Goal: Task Accomplishment & Management: Manage account settings

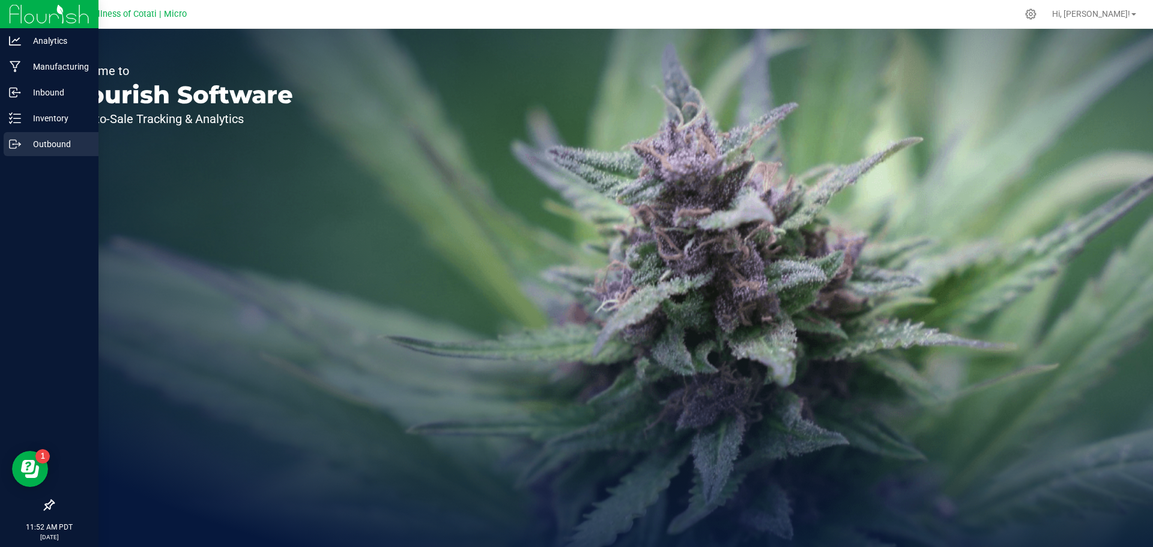
click at [36, 138] on p "Outbound" at bounding box center [57, 144] width 72 height 14
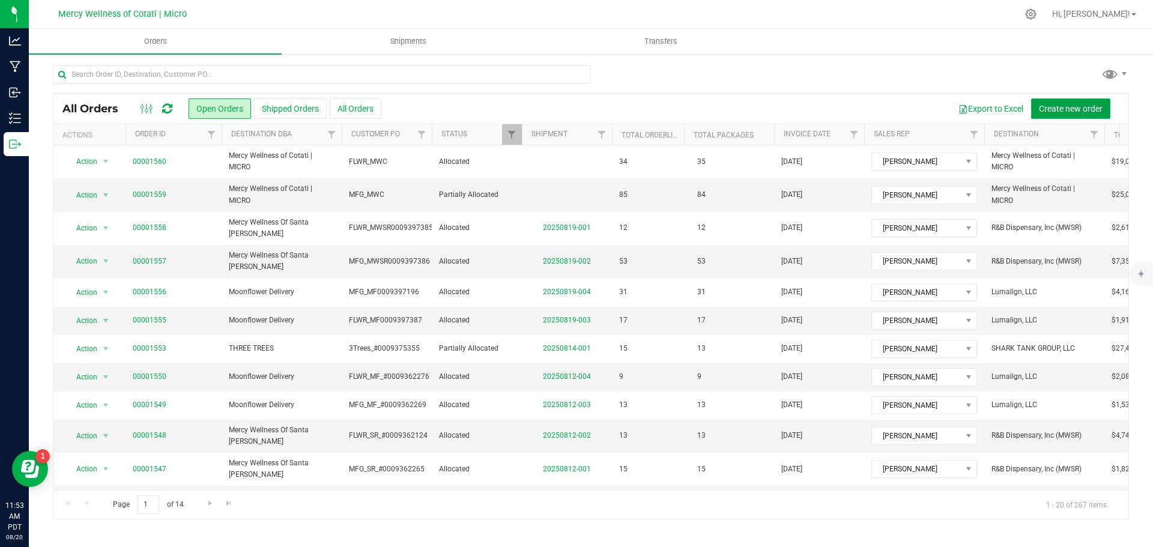
click at [1039, 104] on span "Create new order" at bounding box center [1071, 109] width 64 height 10
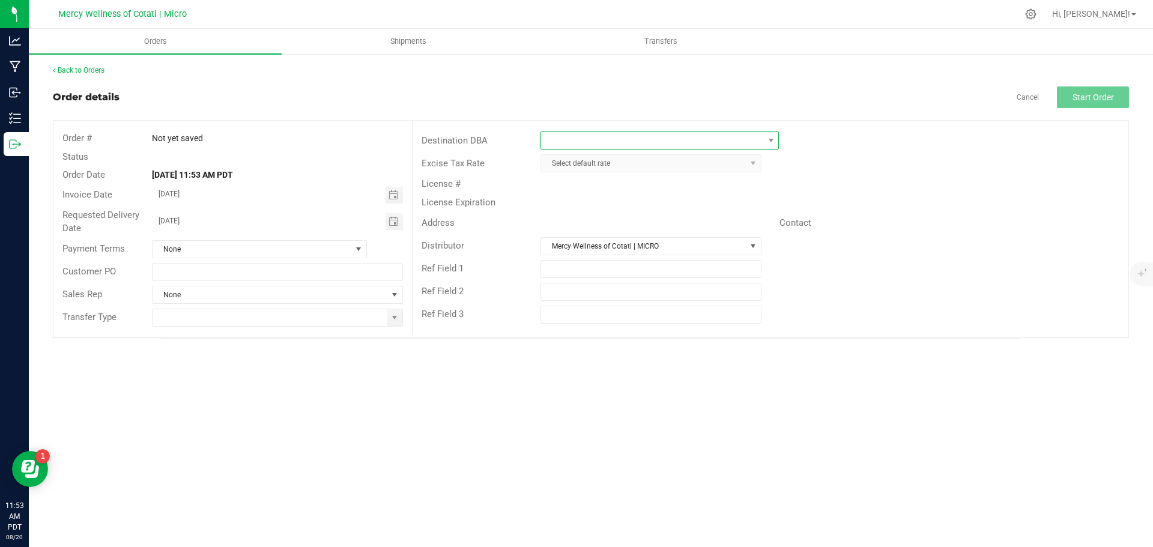
click at [606, 145] on span at bounding box center [652, 140] width 222 height 17
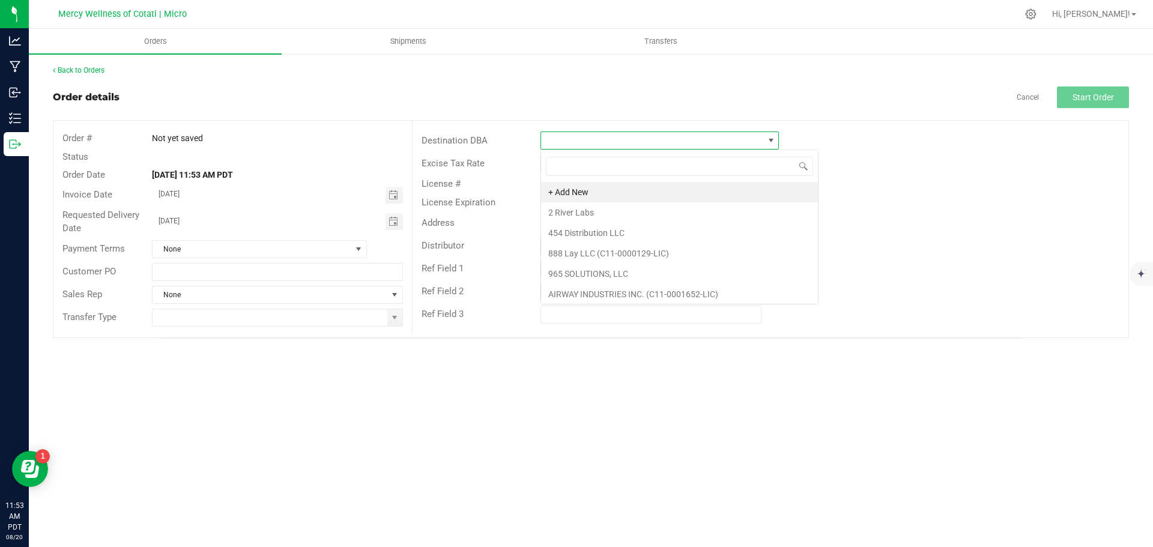
scroll to position [18, 238]
type input "cot"
click at [630, 193] on li "Mercy Wellness of Cotati | MICRO" at bounding box center [659, 192] width 237 height 20
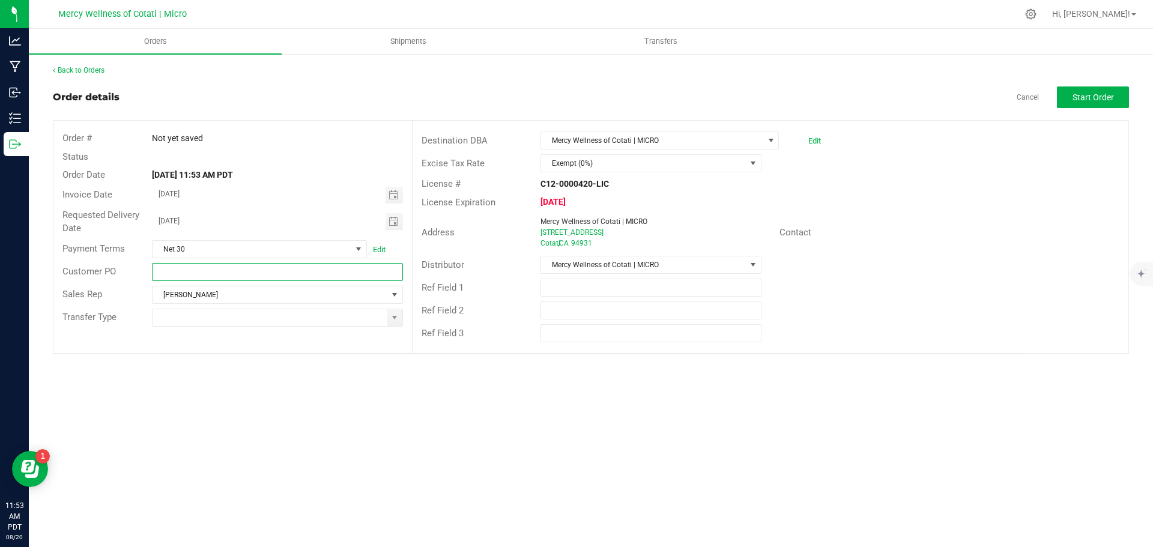
click at [264, 266] on input "text" at bounding box center [277, 272] width 250 height 18
type input "FLWR_PROMO"
click at [1070, 96] on button "Start Order" at bounding box center [1093, 97] width 72 height 22
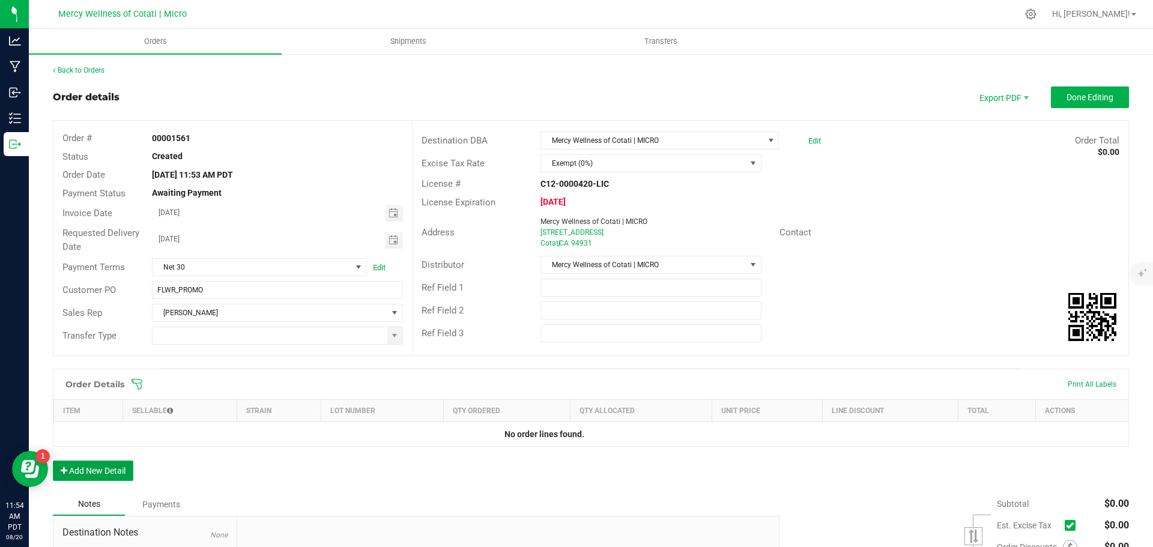
click at [112, 462] on button "Add New Detail" at bounding box center [93, 471] width 80 height 20
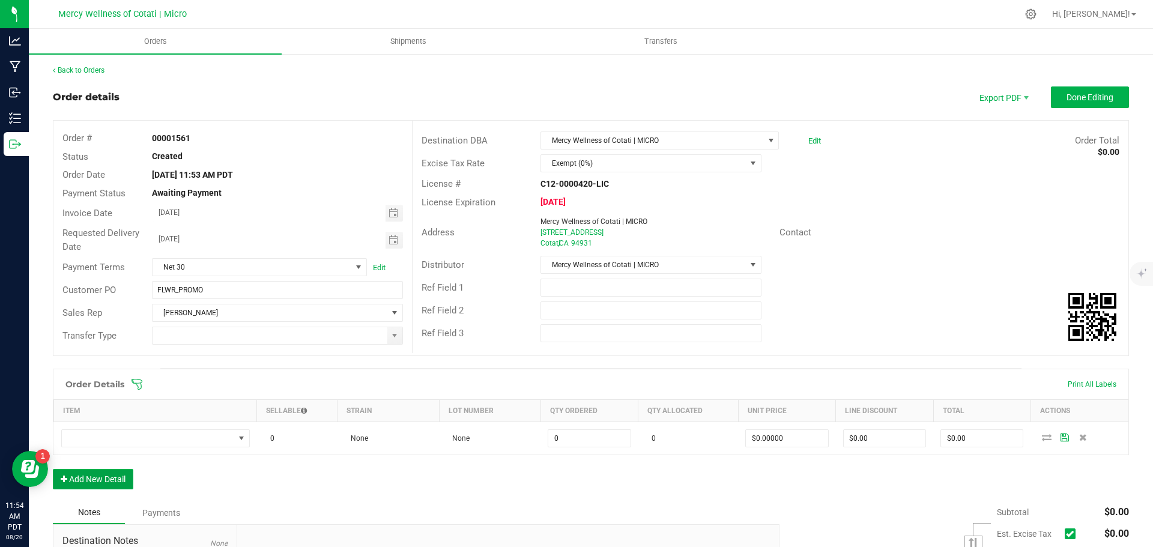
click at [109, 483] on button "Add New Detail" at bounding box center [93, 479] width 80 height 20
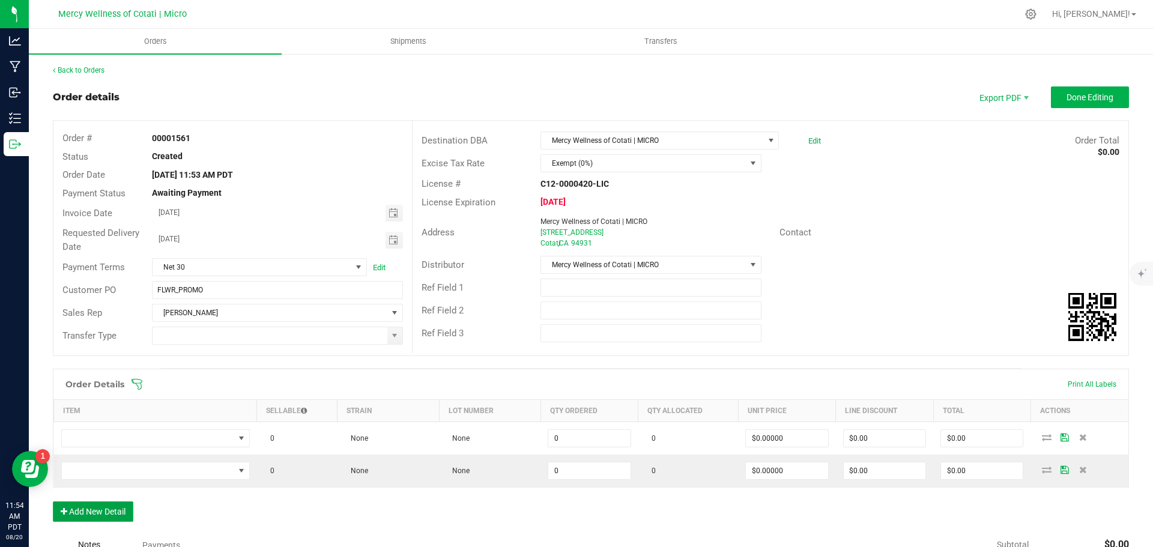
click at [111, 511] on button "Add New Detail" at bounding box center [93, 512] width 80 height 20
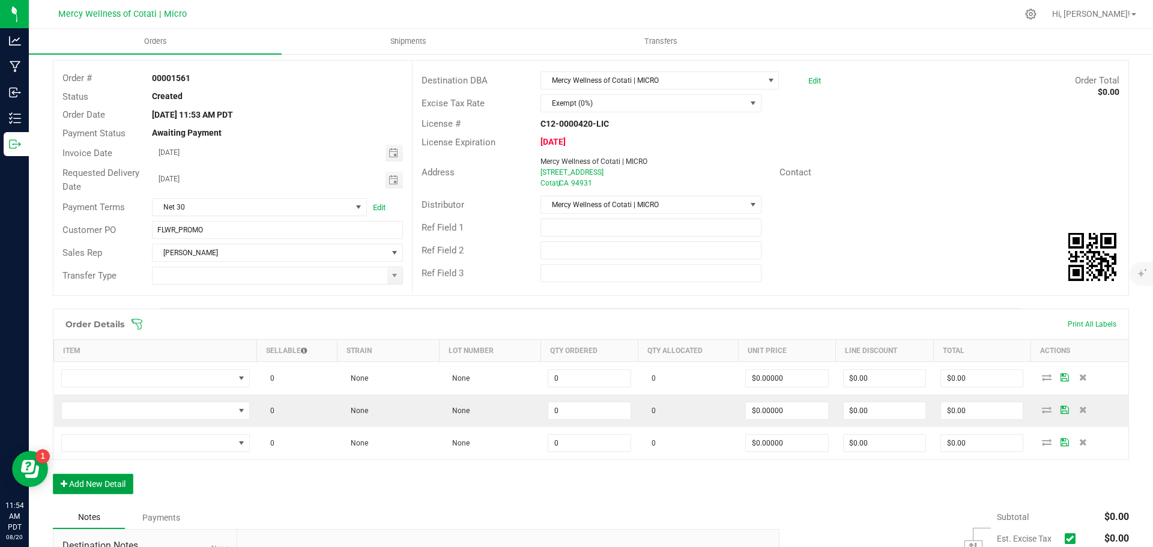
click at [117, 486] on button "Add New Detail" at bounding box center [93, 484] width 80 height 20
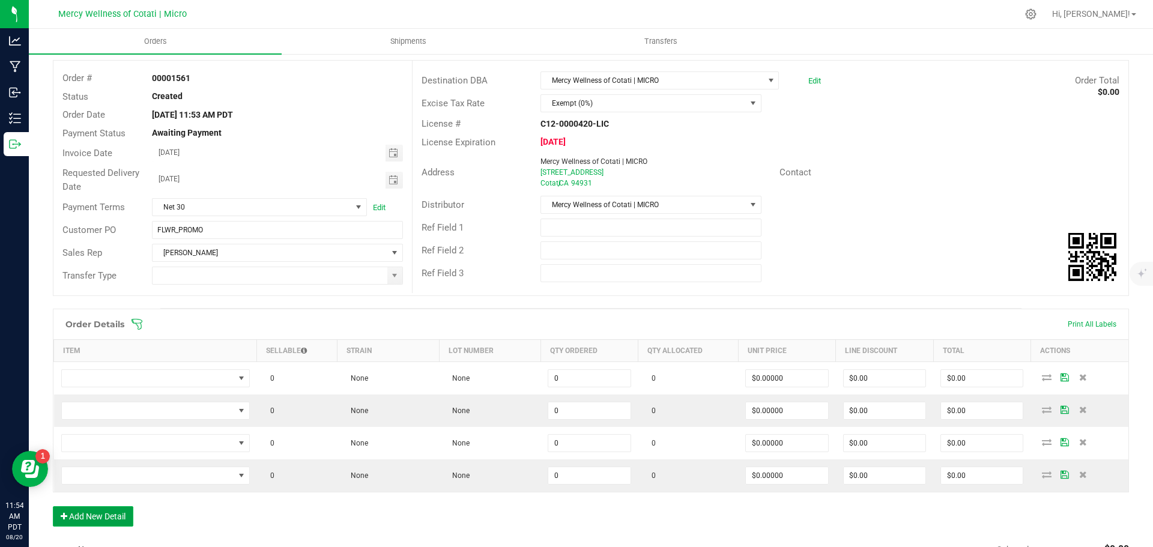
click at [118, 518] on button "Add New Detail" at bounding box center [93, 516] width 80 height 20
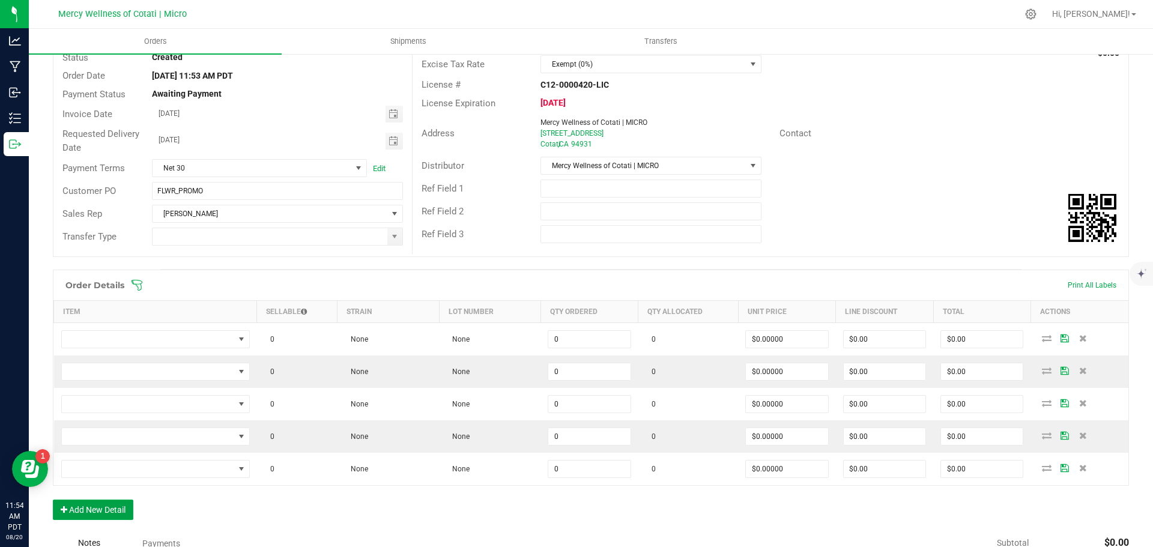
scroll to position [120, 0]
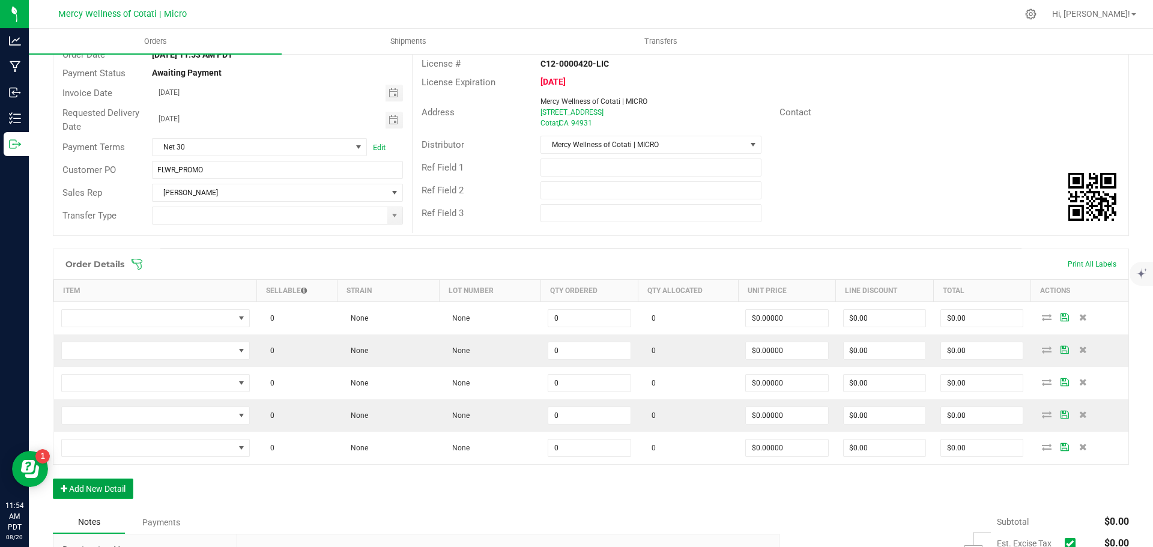
click at [120, 494] on button "Add New Detail" at bounding box center [93, 489] width 80 height 20
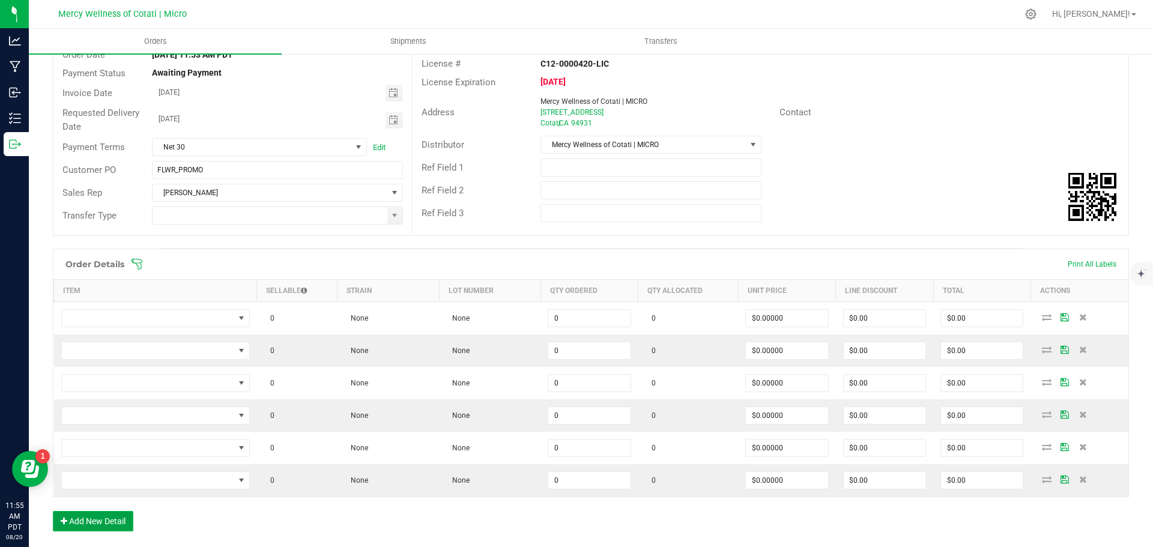
click at [111, 523] on button "Add New Detail" at bounding box center [93, 521] width 80 height 20
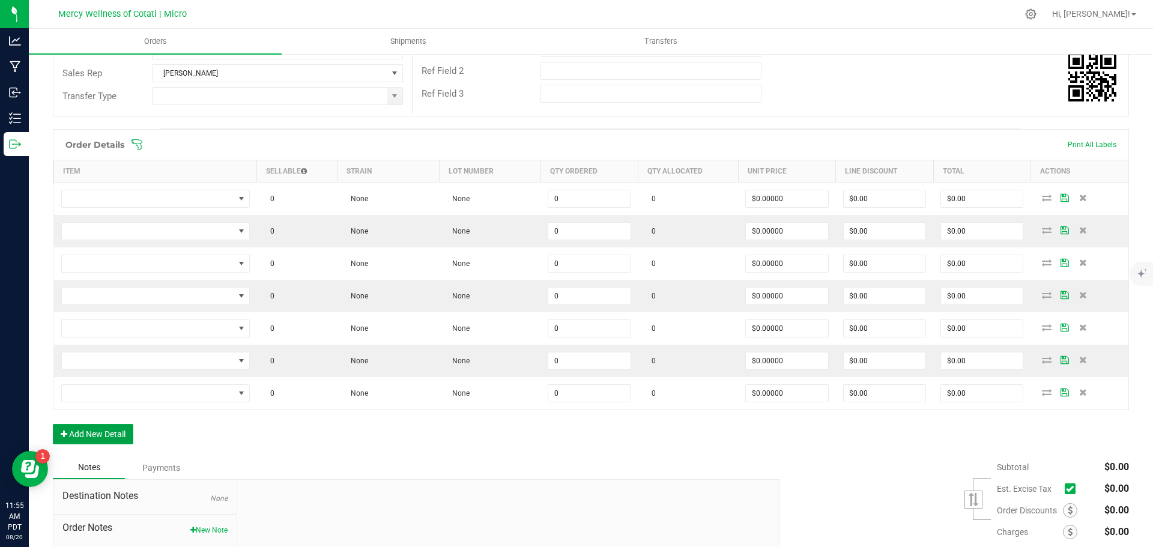
scroll to position [240, 0]
click at [106, 437] on button "Add New Detail" at bounding box center [93, 433] width 80 height 20
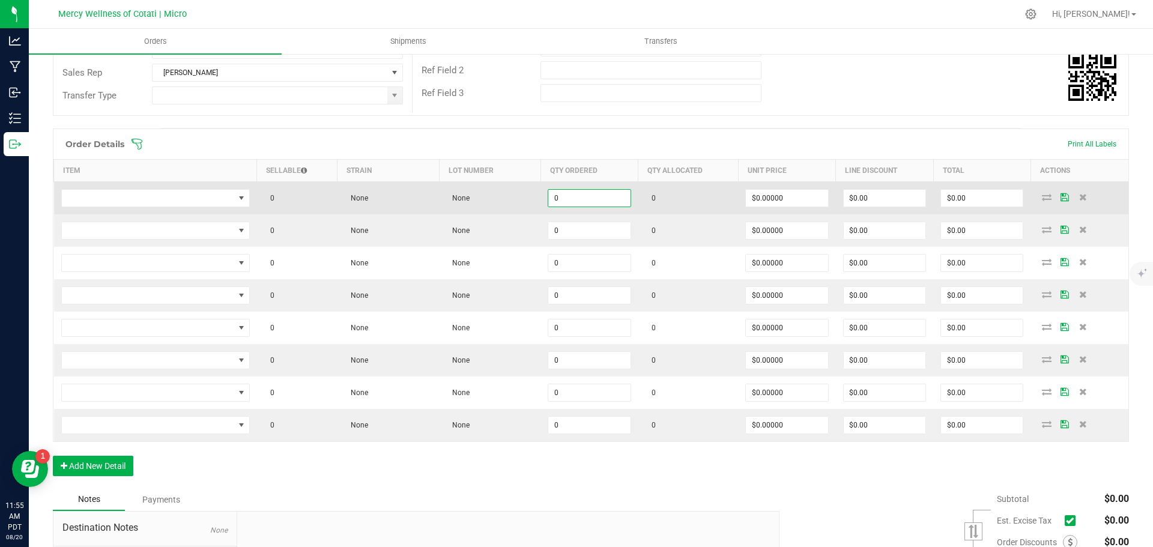
click at [591, 194] on input "0" at bounding box center [589, 198] width 82 height 17
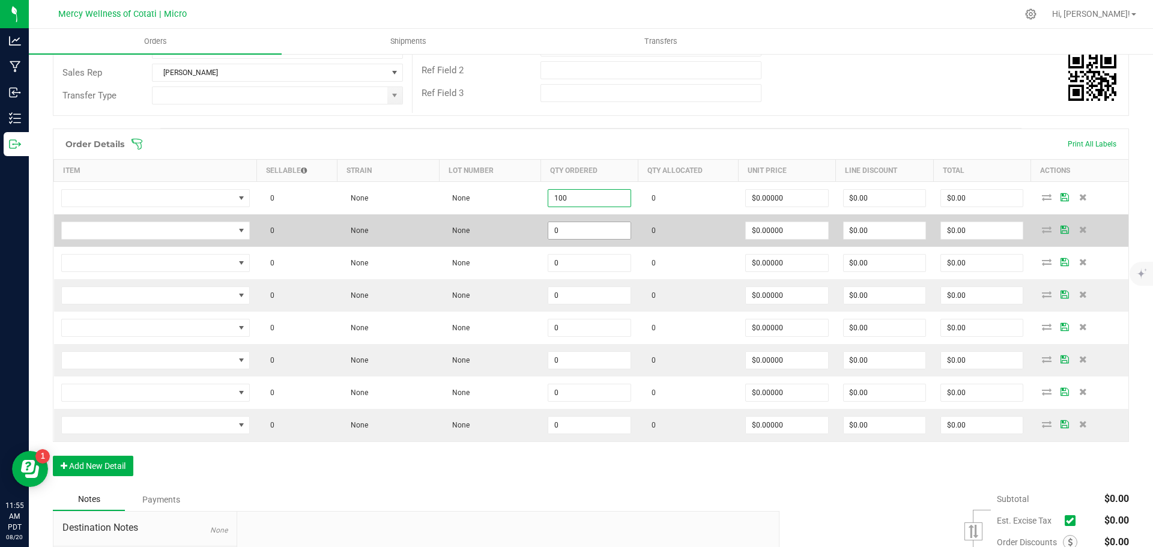
type input "100"
click at [596, 234] on input "0" at bounding box center [589, 230] width 82 height 17
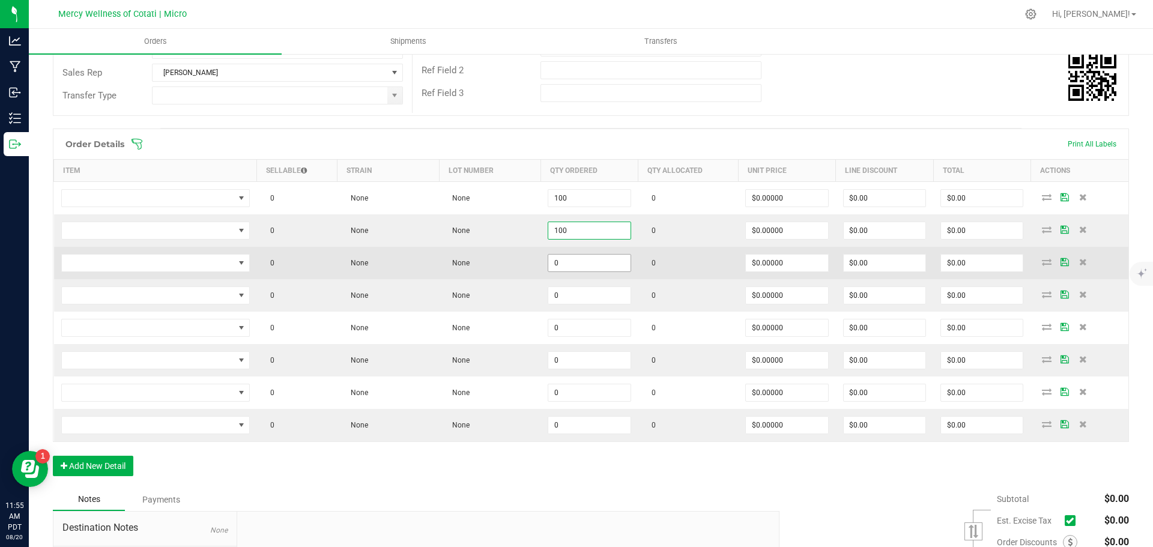
type input "100"
click at [593, 261] on input "0" at bounding box center [589, 263] width 82 height 17
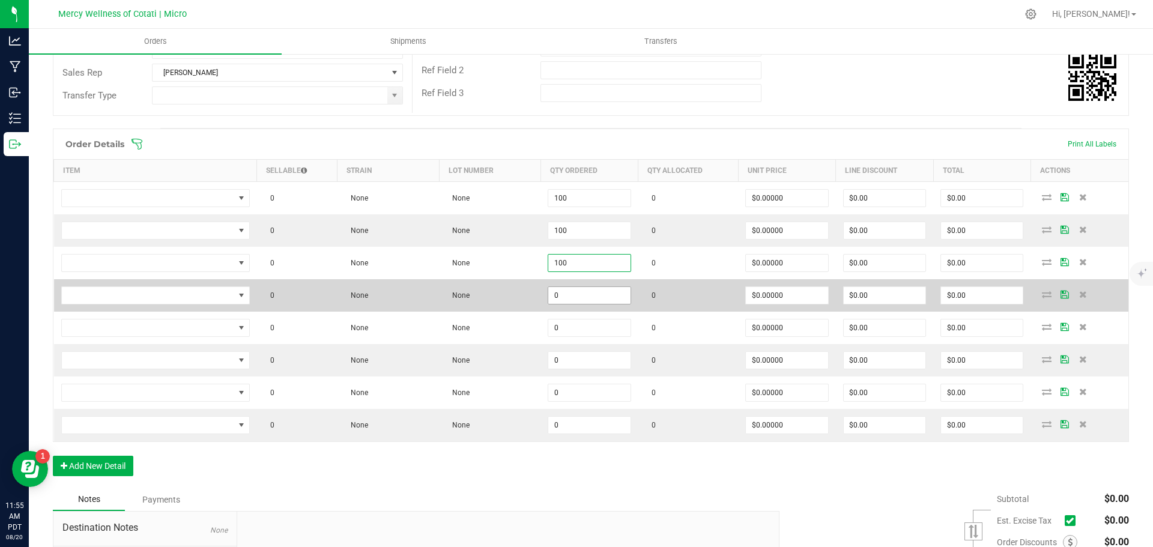
type input "100"
click at [593, 293] on input "0" at bounding box center [589, 295] width 82 height 17
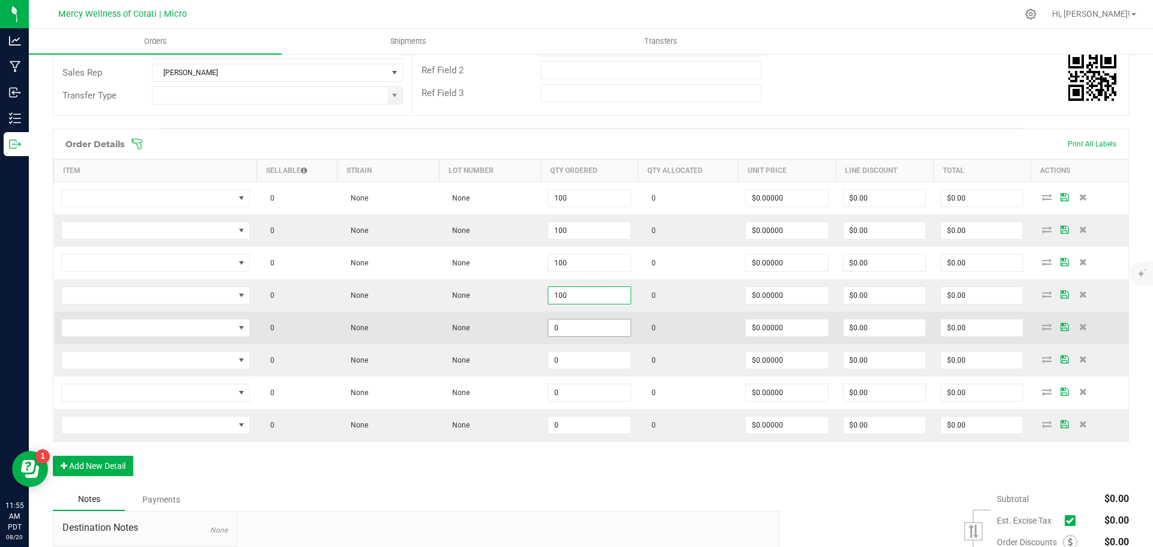
type input "100"
click at [593, 329] on input "0" at bounding box center [589, 328] width 82 height 17
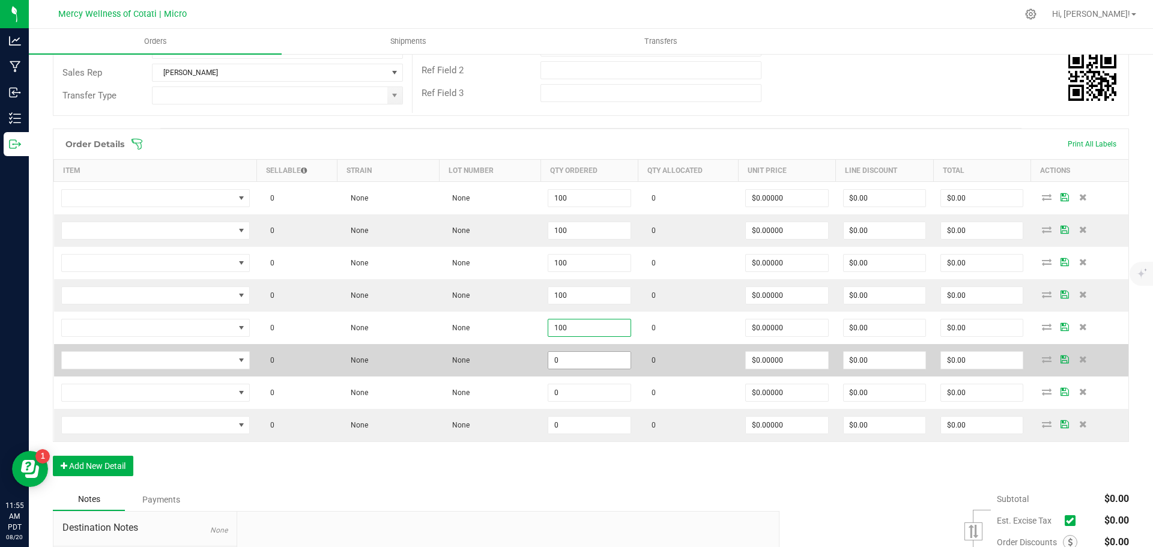
type input "100"
click at [597, 359] on input "0" at bounding box center [589, 360] width 82 height 17
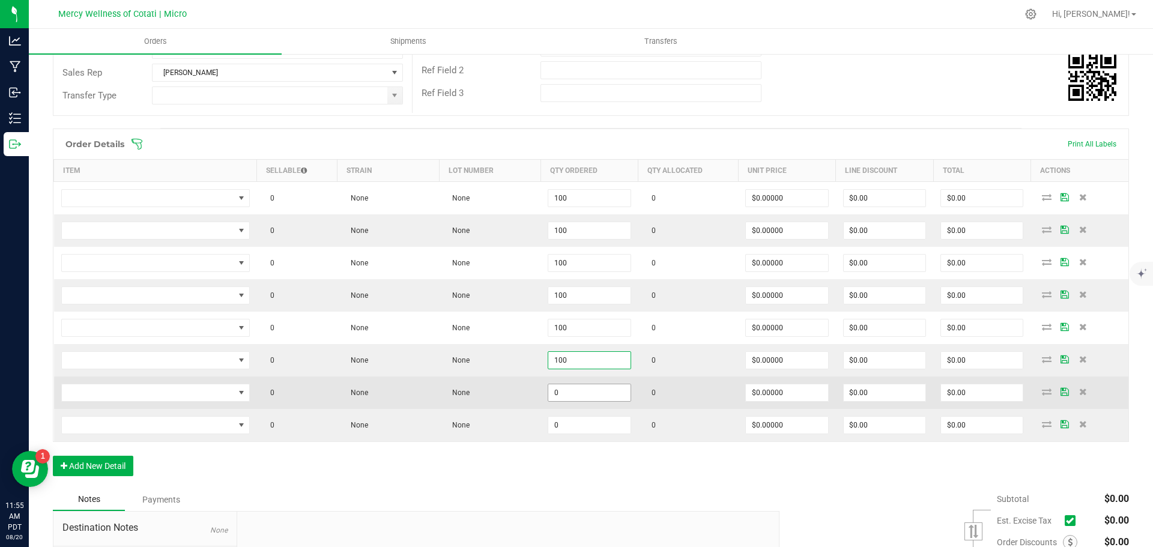
type input "100"
click at [592, 389] on input "0" at bounding box center [589, 392] width 82 height 17
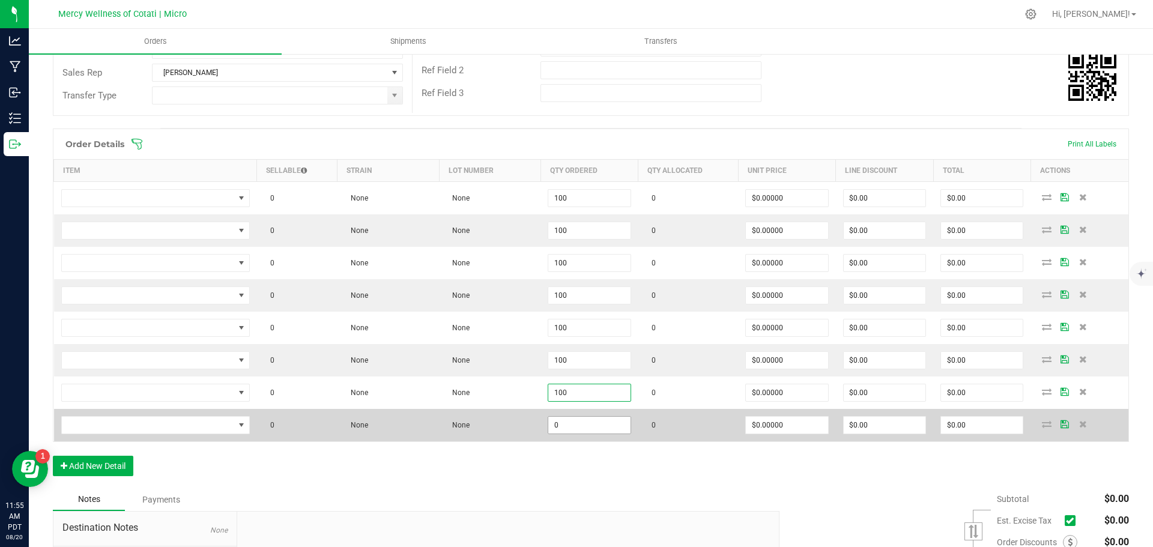
type input "100"
click at [589, 429] on input "0" at bounding box center [589, 425] width 82 height 17
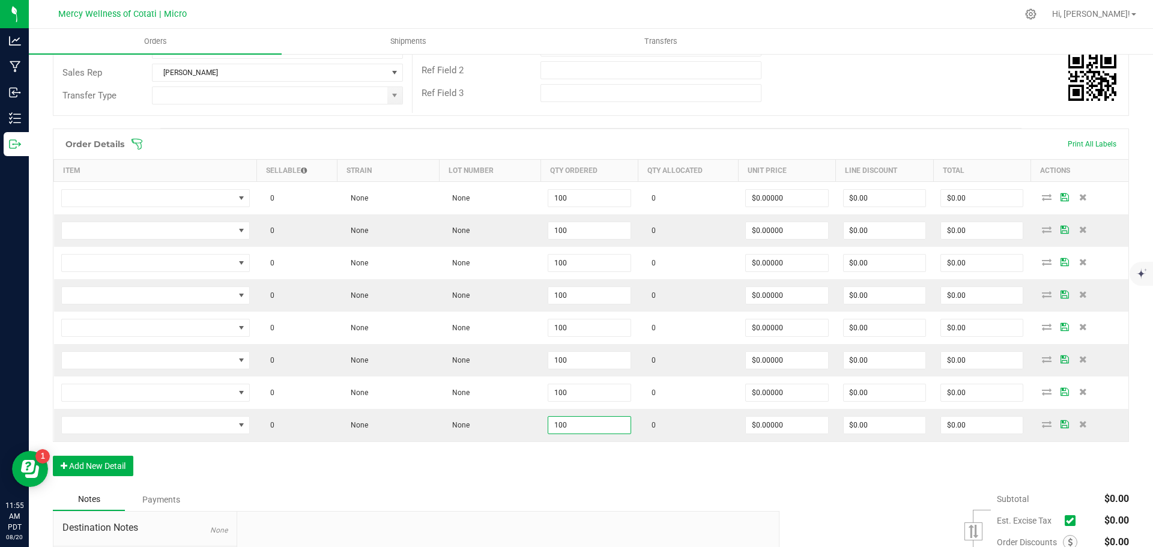
type input "100"
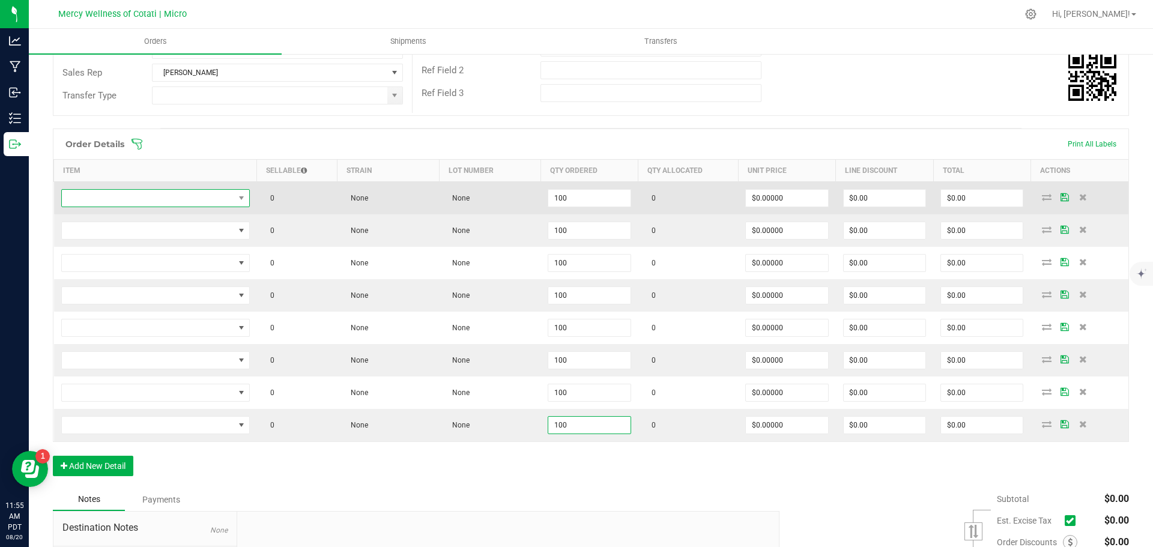
click at [186, 197] on span "NO DATA FOUND" at bounding box center [148, 198] width 172 height 17
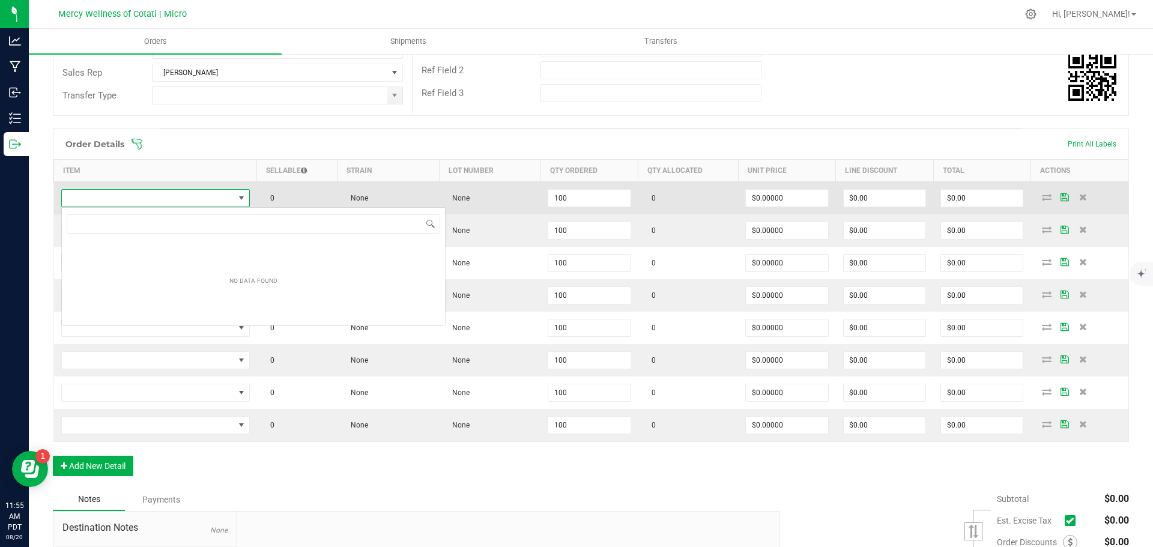
scroll to position [18, 187]
type input "2pk (2G) Infused Preroll | One of a Kind | Splash x Apple Fritter"
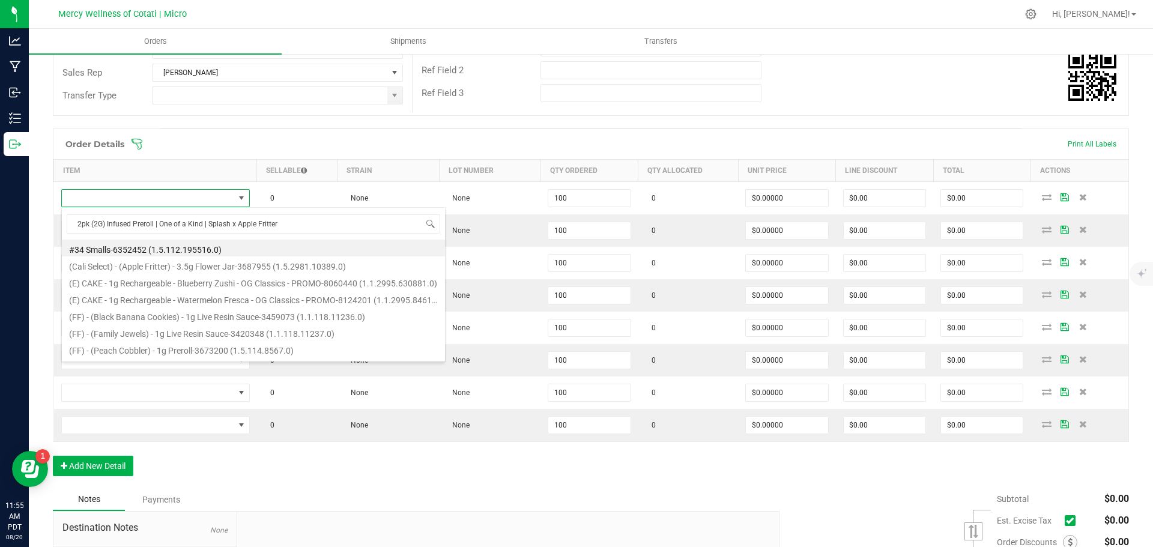
click at [185, 250] on li "#34 Smalls-6352452 (1.5.112.195516.0)" at bounding box center [253, 248] width 383 height 17
type input "100.0000 lb"
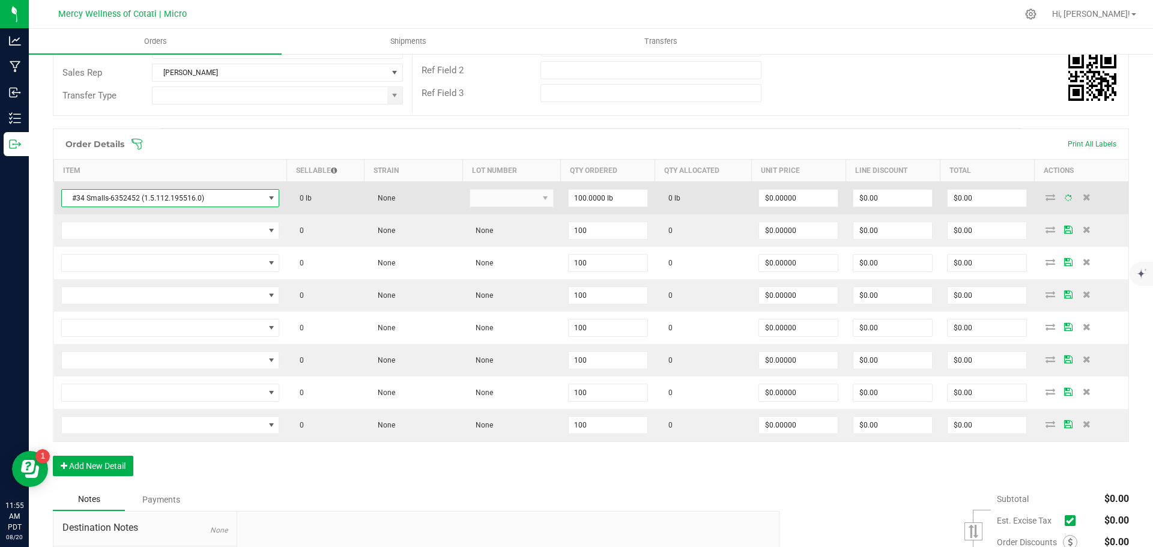
click at [238, 204] on span "#34 Smalls-6352452 (1.5.112.195516.0)" at bounding box center [163, 198] width 202 height 17
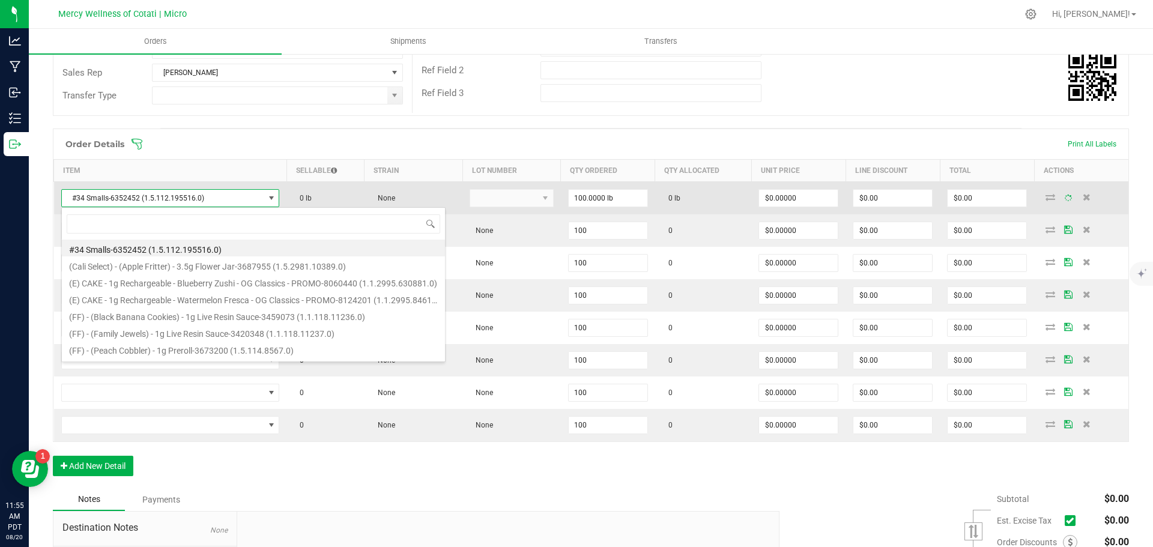
scroll to position [18, 214]
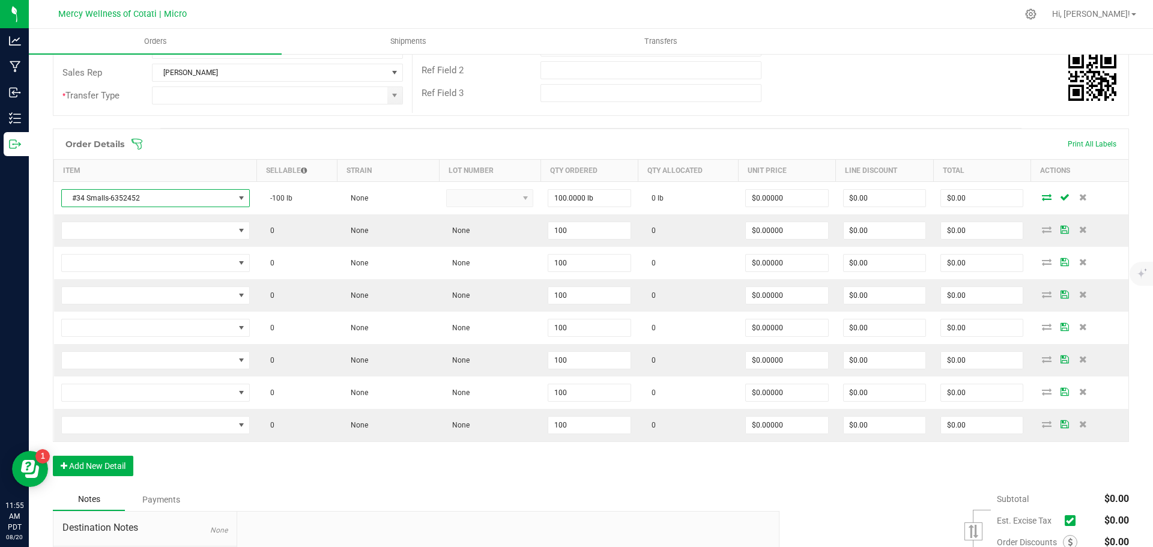
click at [238, 199] on span "NO DATA FOUND" at bounding box center [242, 198] width 10 height 10
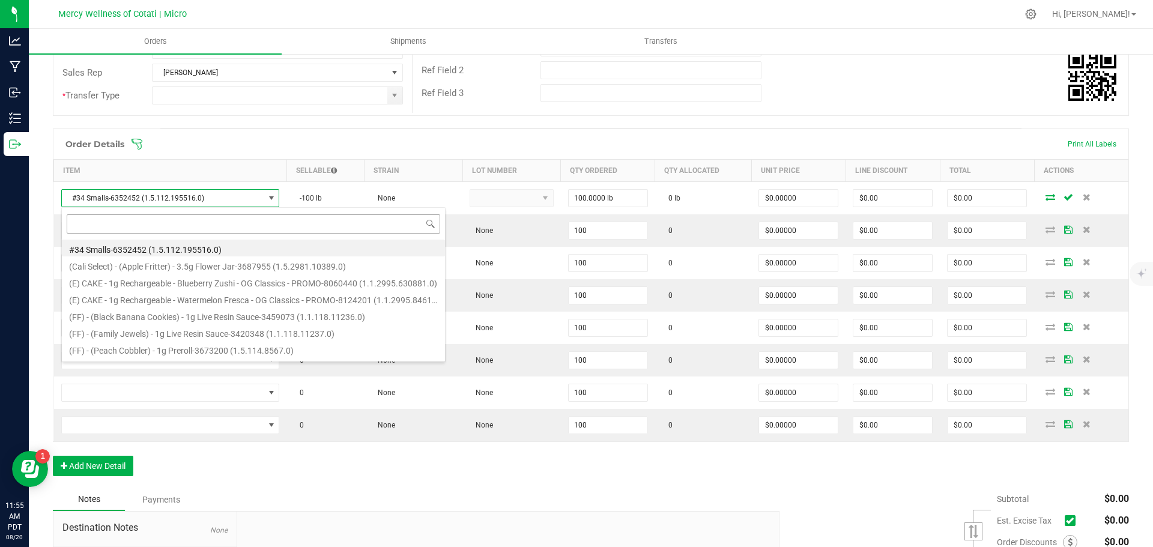
type input "2pk (2G) Infused Preroll | One of a Kind | Splash x Apple Fritter"
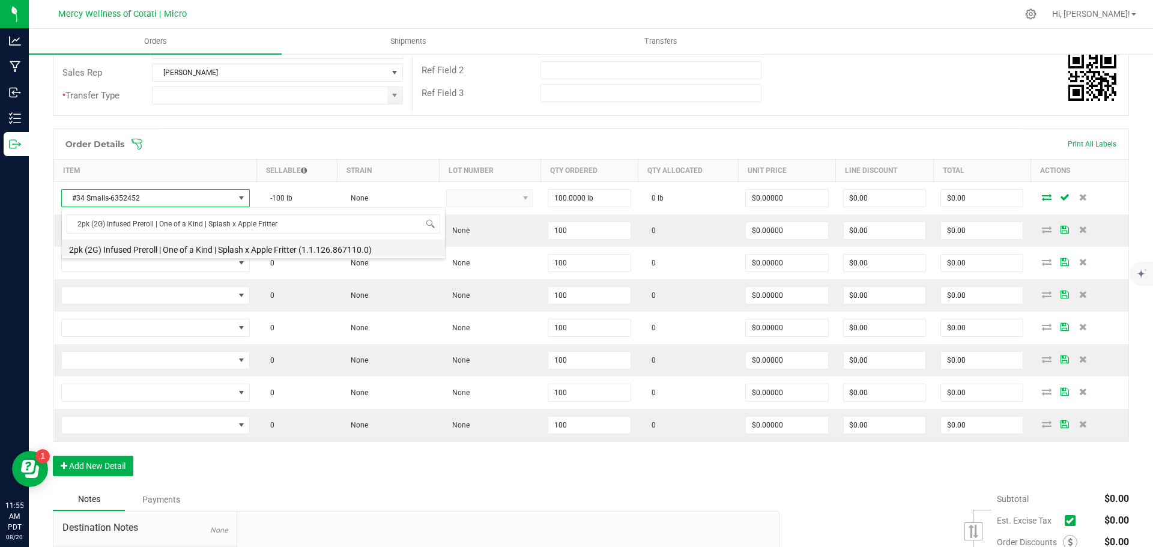
click at [169, 252] on li "2pk (2G) Infused Preroll | One of a Kind | Splash x Apple Fritter (1.1.126.8671…" at bounding box center [253, 248] width 383 height 17
type input "100 ea"
type input "$8.00000"
type input "$800.00"
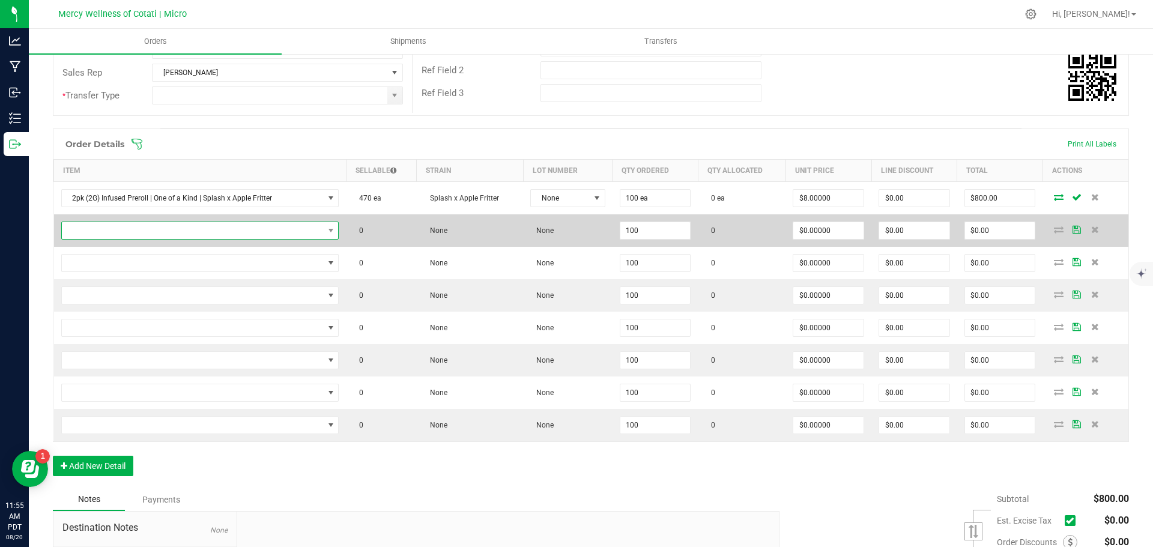
click at [181, 232] on span "NO DATA FOUND" at bounding box center [193, 230] width 262 height 17
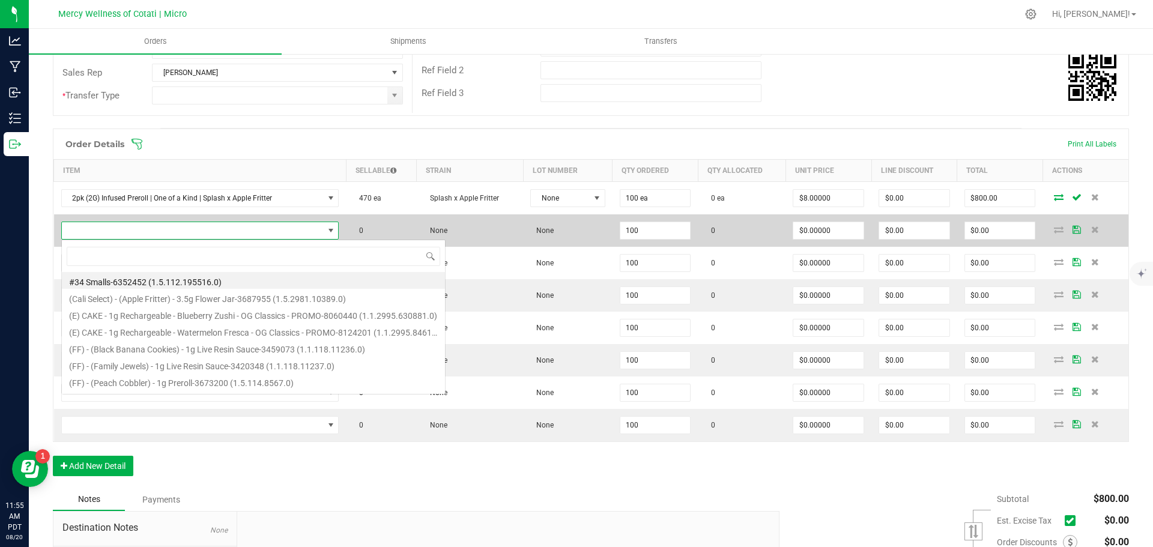
scroll to position [18, 273]
type input "1pk (0.5G) Infused Preroll | Mercy Rewards | Infused"
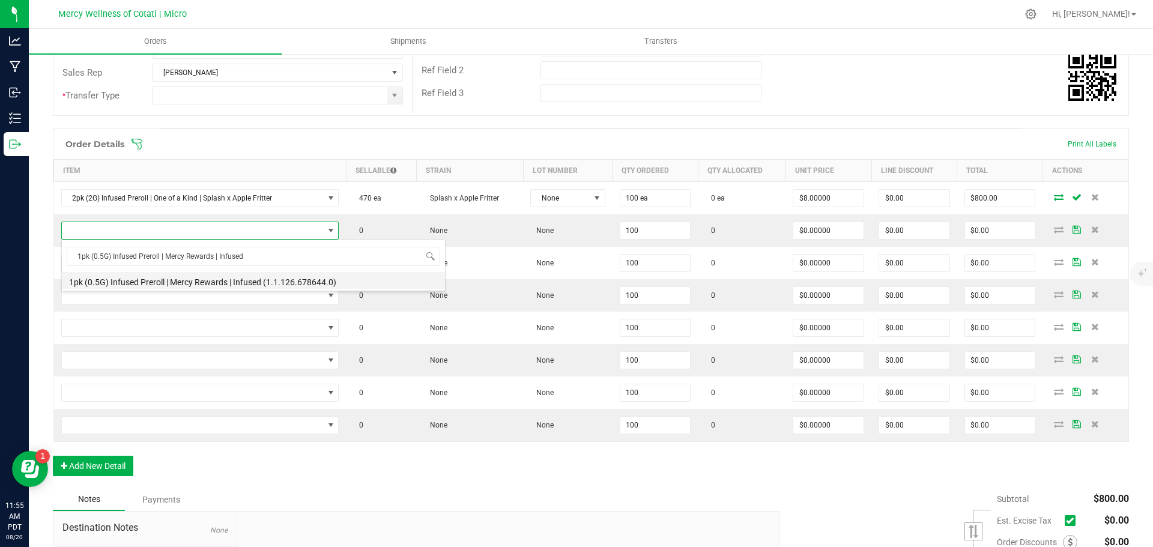
click at [183, 277] on li "1pk (0.5G) Infused Preroll | Mercy Rewards | Infused (1.1.126.678644.0)" at bounding box center [253, 280] width 383 height 17
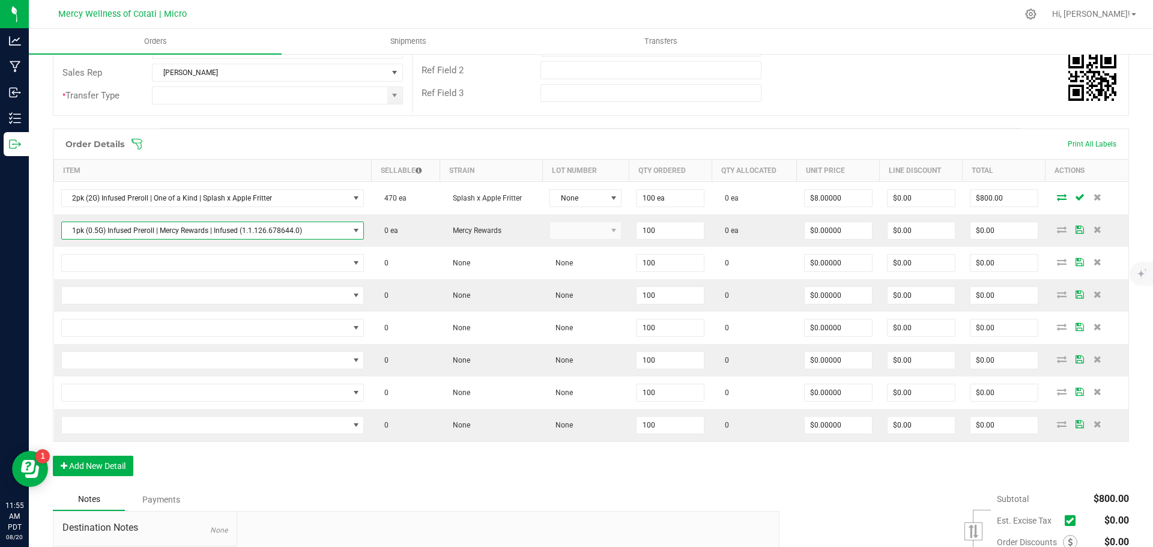
type input "100 ea"
type input "$1.50000"
type input "$150.00"
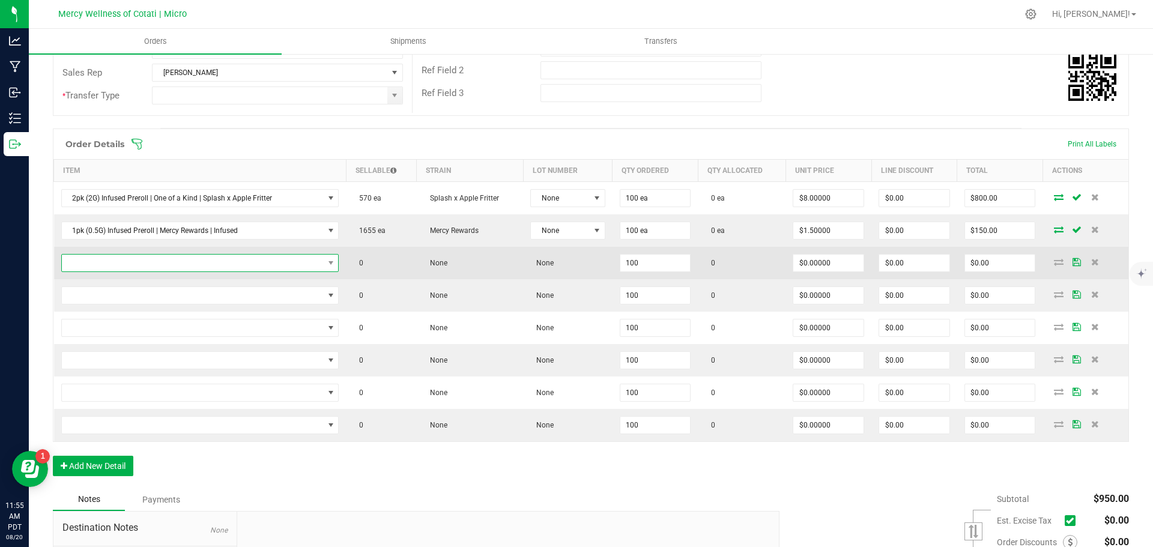
click at [140, 264] on span "NO DATA FOUND" at bounding box center [193, 263] width 262 height 17
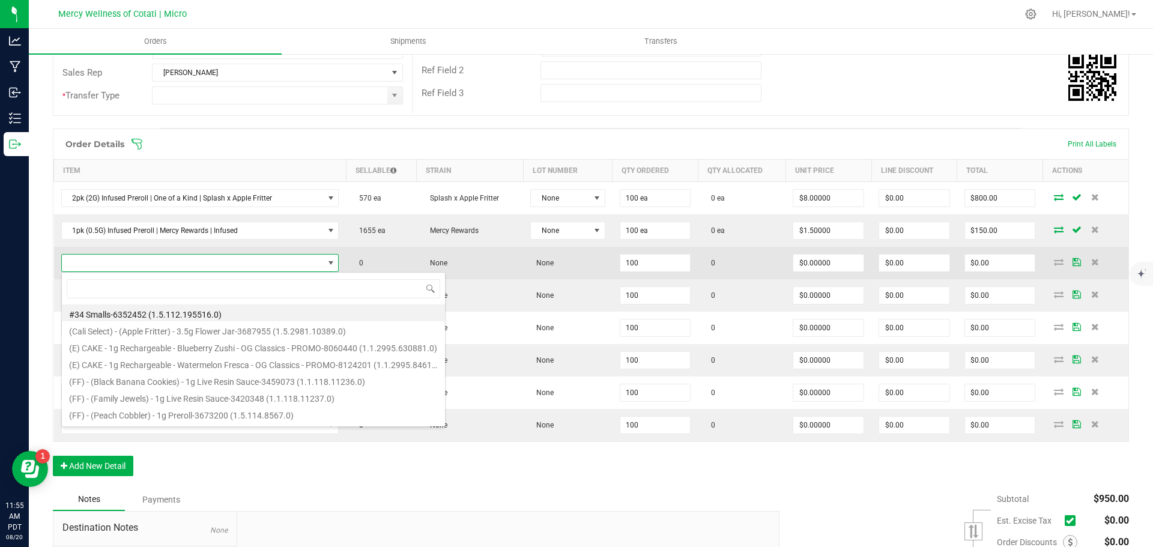
type input "2g Badder | WeedLove | Lemon Meringue Pie"
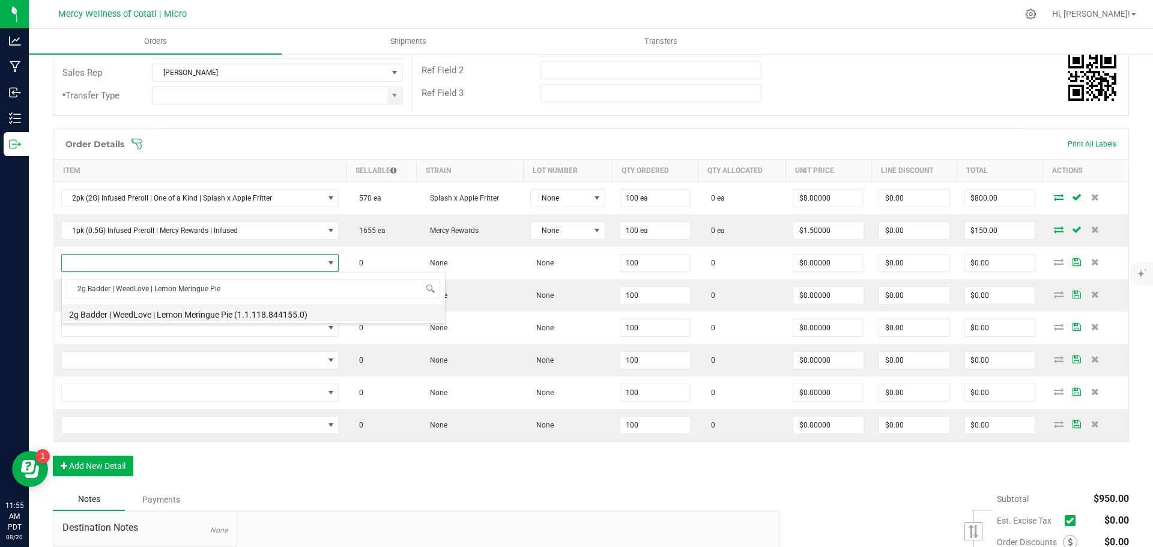
click at [170, 319] on li "2g Badder | WeedLove | Lemon Meringue Pie (1.1.118.844155.0)" at bounding box center [253, 313] width 383 height 17
type input "100 ea"
type input "$6.00000"
type input "$600.00"
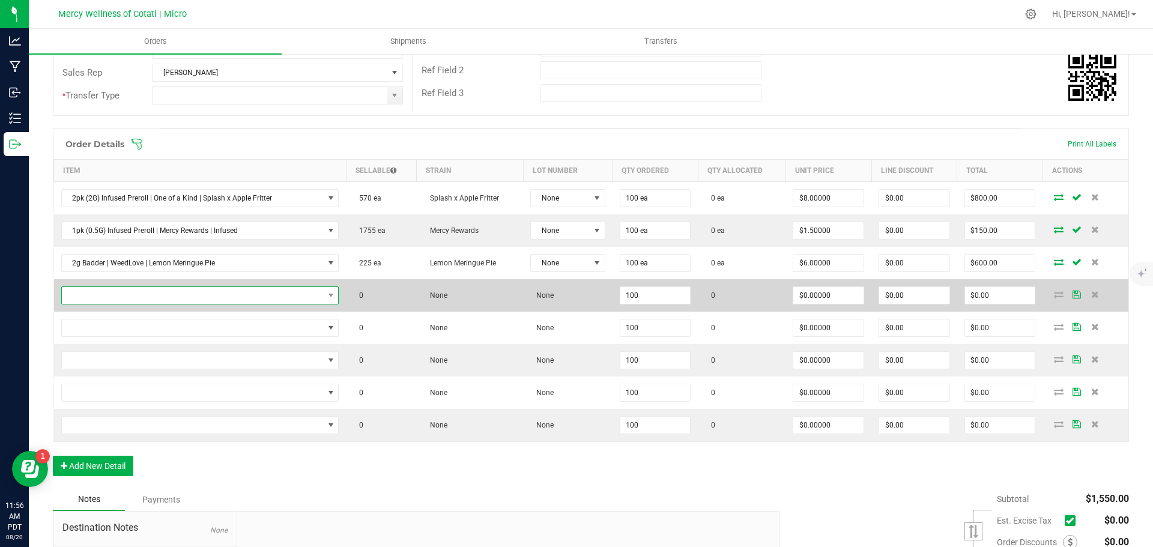
click at [192, 297] on span "NO DATA FOUND" at bounding box center [193, 295] width 262 height 17
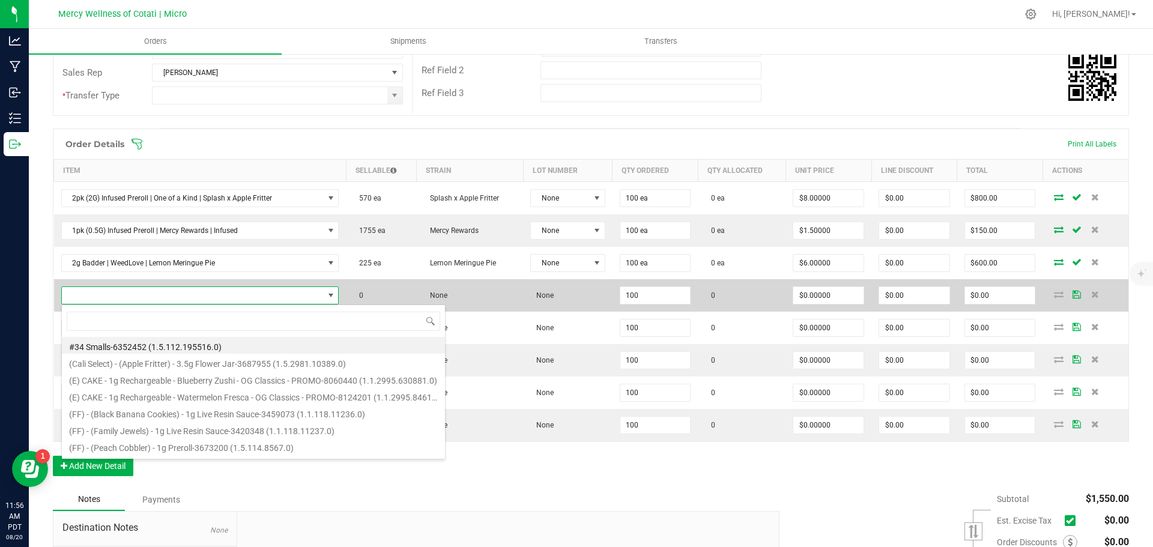
type input "5pk (2.5G) Infused Preroll | LolliPot | Blueberry Nightcap CBN"
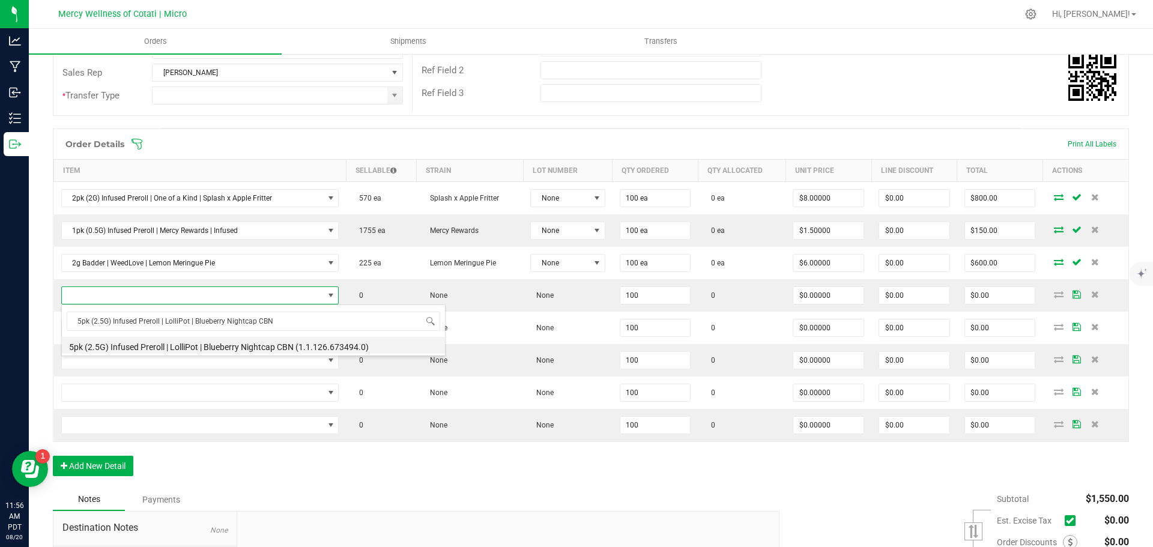
click at [191, 344] on li "5pk (2.5G) Infused Preroll | LolliPot | Blueberry Nightcap CBN (1.1.126.673494.…" at bounding box center [253, 345] width 383 height 17
type input "100 ea"
type input "$8.00000"
type input "$800.00"
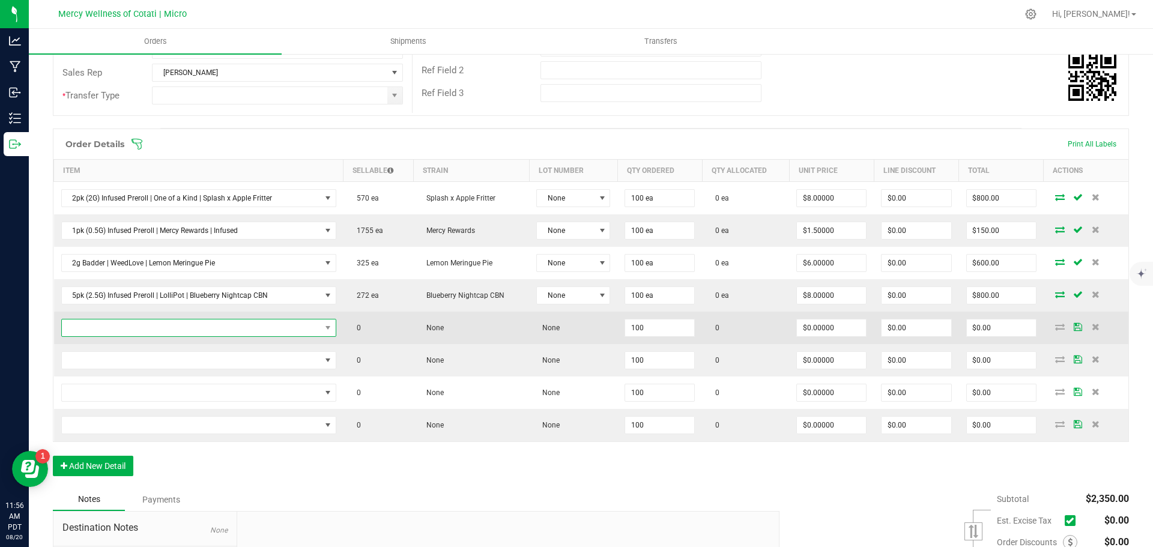
click at [229, 325] on span "NO DATA FOUND" at bounding box center [191, 328] width 259 height 17
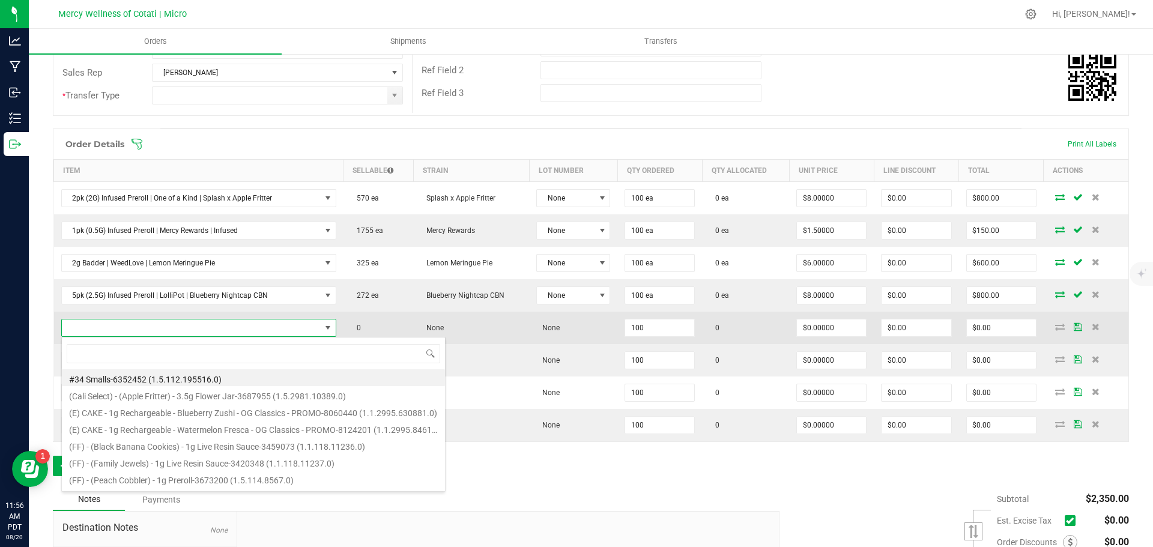
scroll to position [18, 268]
type input "1pk (1G) Infused Preroll | WeedLove | [PERSON_NAME] Pie"
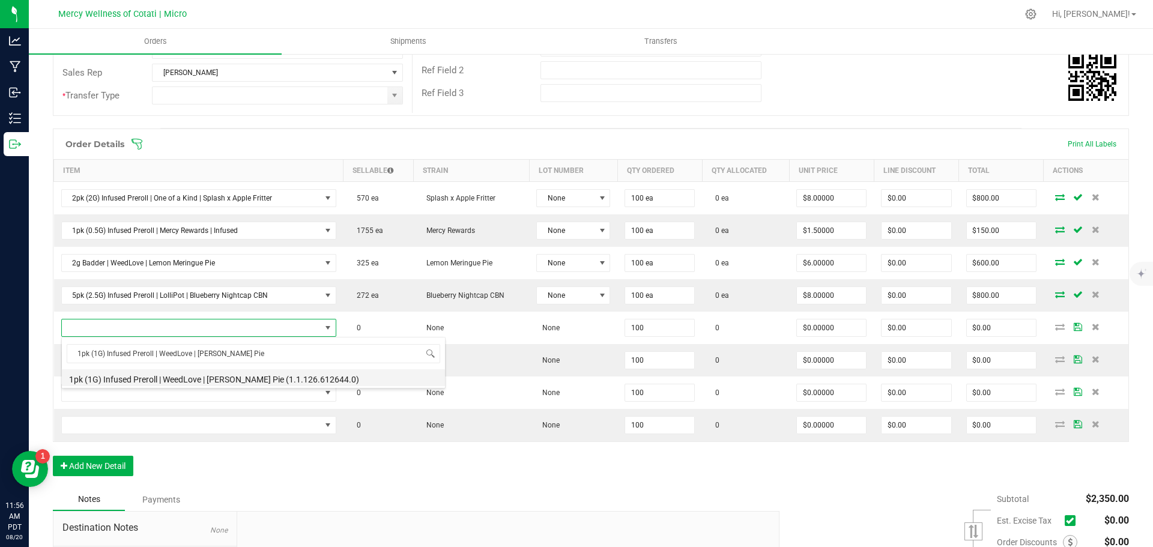
click at [191, 379] on li "1pk (1G) Infused Preroll | WeedLove | [PERSON_NAME] Pie (1.1.126.612644.0)" at bounding box center [253, 377] width 383 height 17
type input "100 ea"
type input "$3.90000"
type input "$390.00"
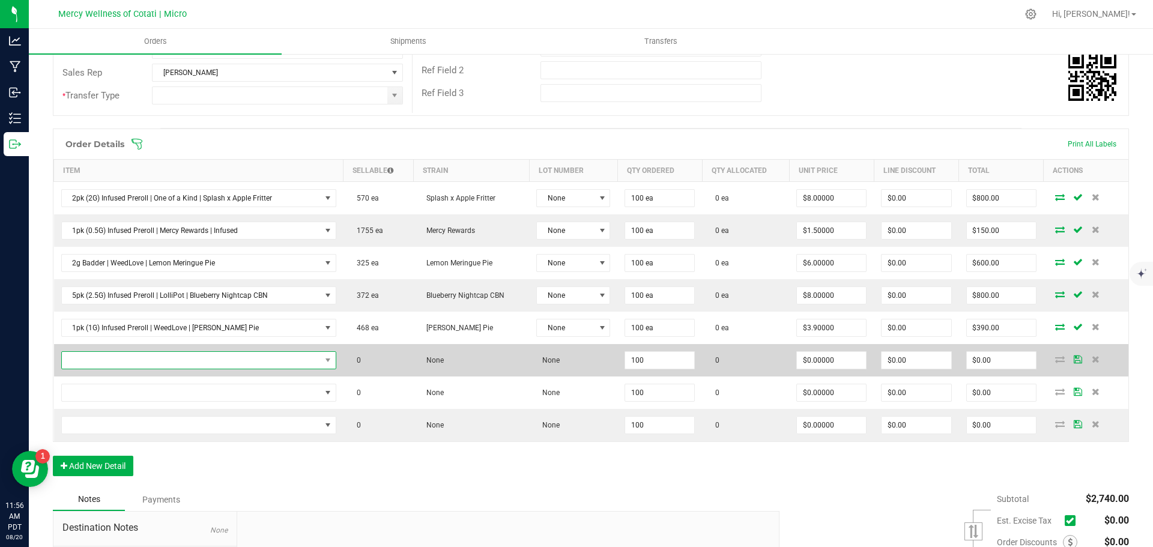
click at [123, 360] on span "NO DATA FOUND" at bounding box center [191, 360] width 259 height 17
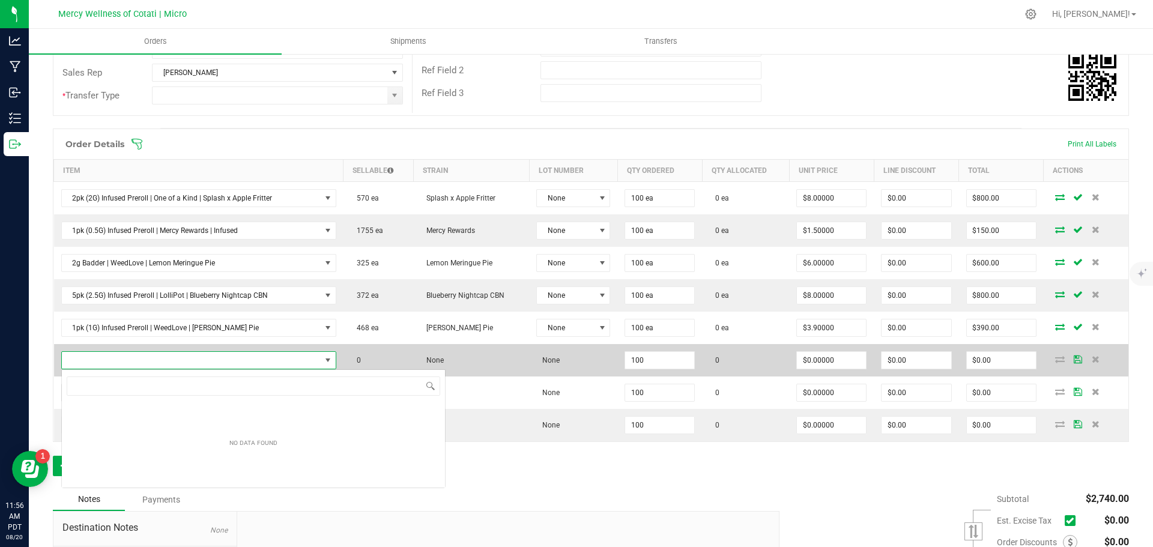
scroll to position [18, 271]
type input "1g Vape Live Resin | WeedLove | Mango Kush"
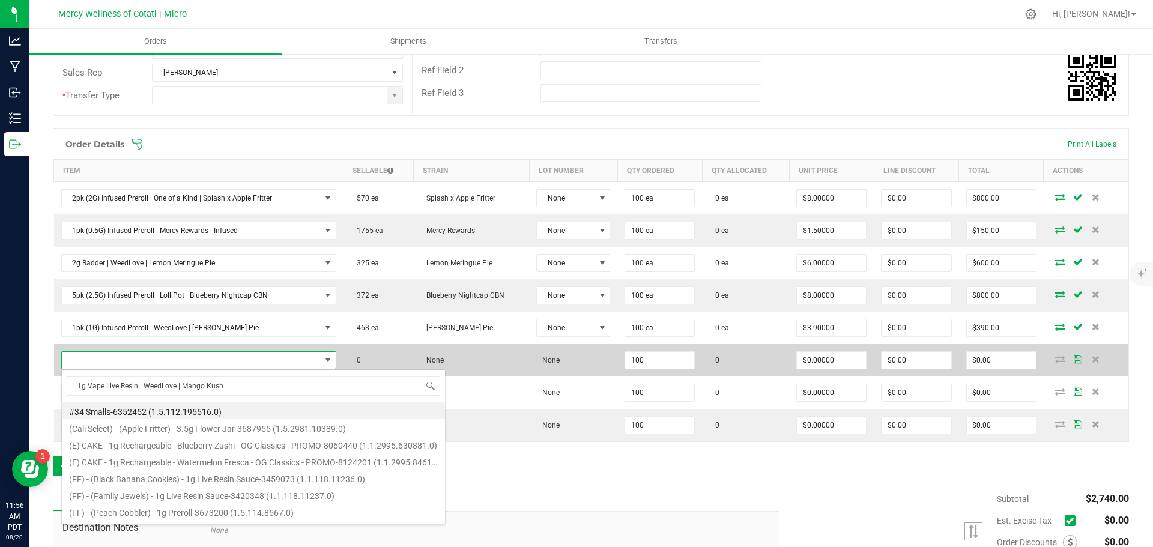
scroll to position [18, 268]
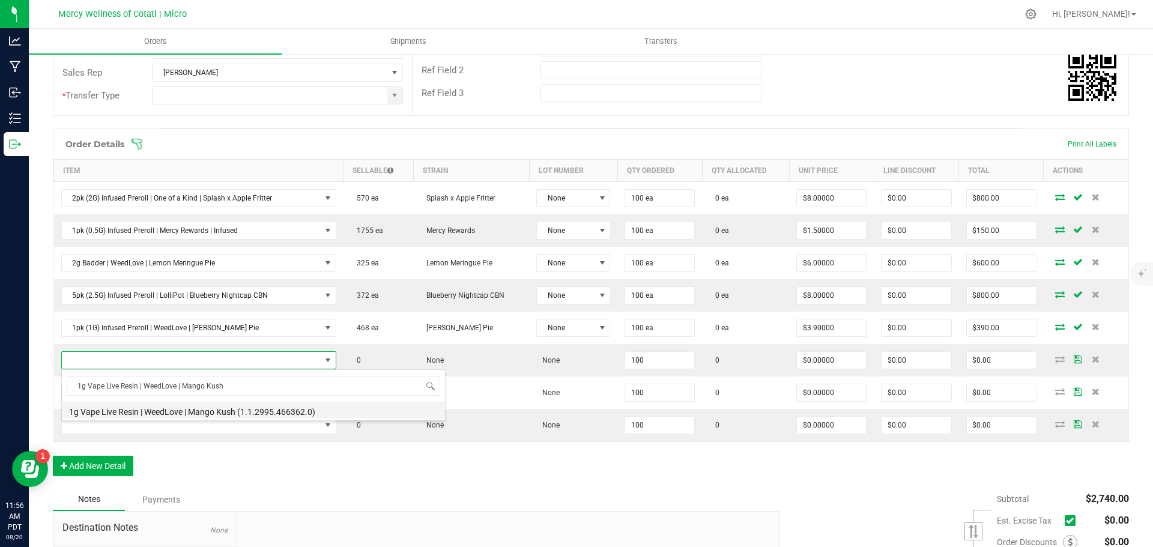
click at [207, 416] on li "1g Vape Live Resin | WeedLove | Mango Kush (1.1.2995.466362.0)" at bounding box center [253, 410] width 383 height 17
type input "100 ea"
type input "$6.00000"
type input "$600.00"
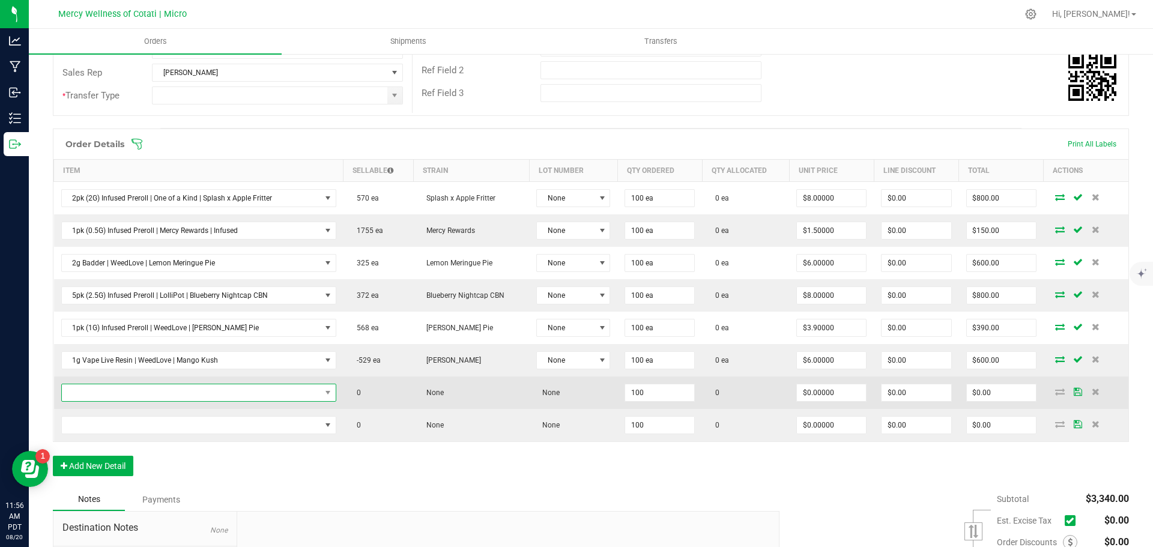
click at [250, 393] on span "NO DATA FOUND" at bounding box center [191, 392] width 259 height 17
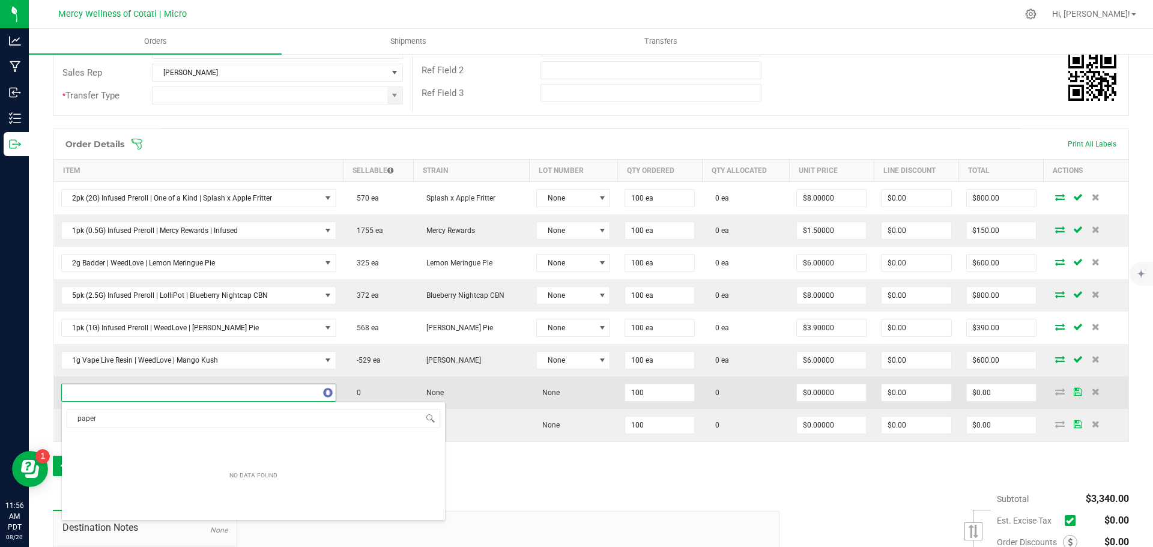
type input "papers"
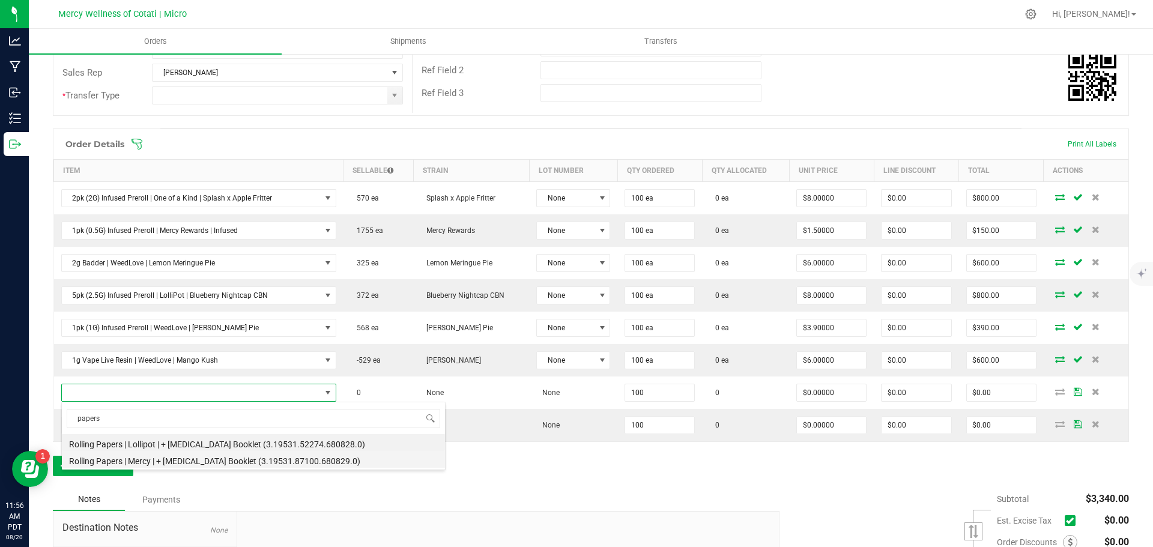
click at [208, 466] on li "Rolling Papers | Mercy | + [MEDICAL_DATA] Booklet (3.19531.87100.680829.0)" at bounding box center [253, 459] width 383 height 17
type input "100 ea"
type input "$0.60000"
type input "$60.00"
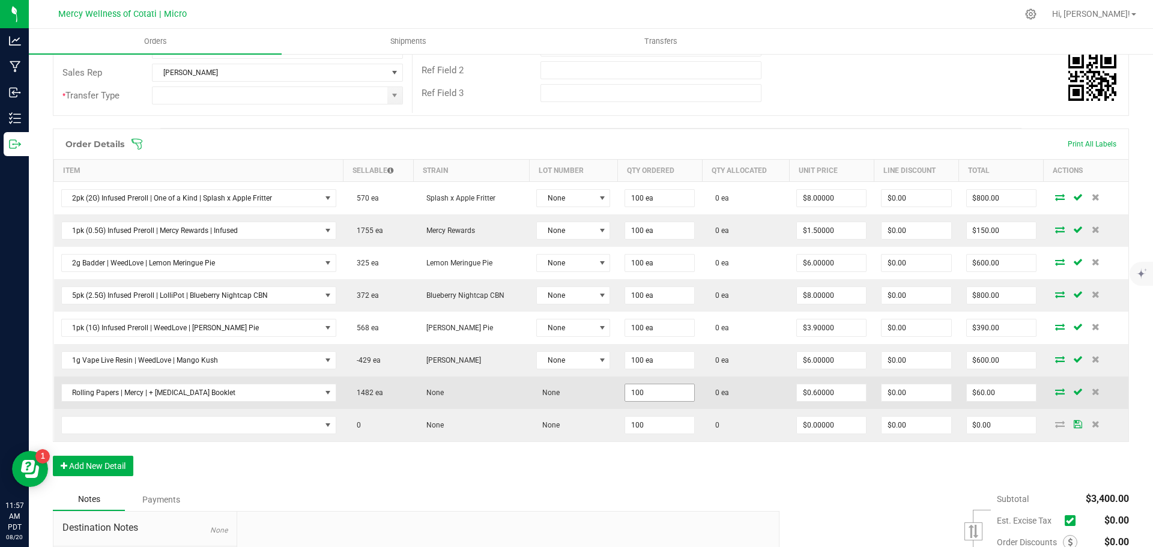
click at [664, 394] on input "100" at bounding box center [659, 392] width 69 height 17
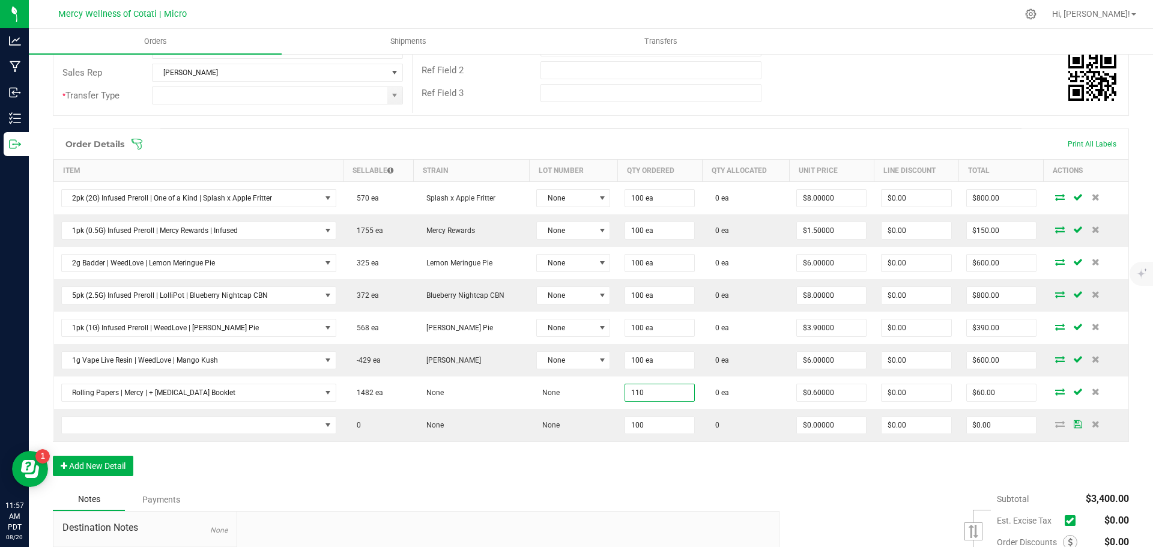
type input "110 ea"
type input "$66.00"
click at [593, 469] on div "Order Details Print All Labels Item Sellable Strain Lot Number Qty Ordered Qty …" at bounding box center [591, 309] width 1076 height 360
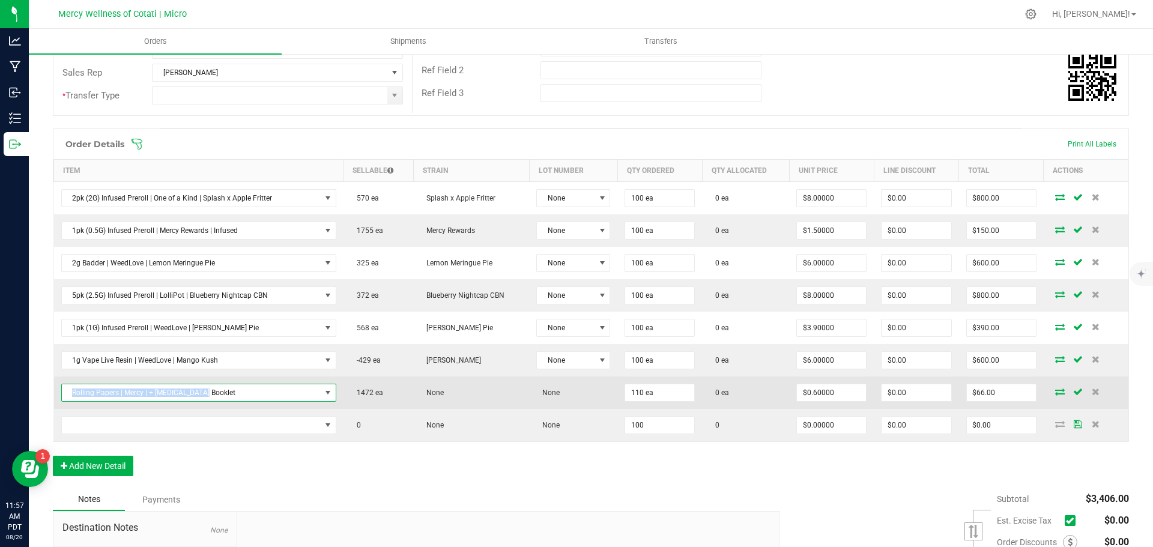
drag, startPoint x: 218, startPoint y: 393, endPoint x: 65, endPoint y: 396, distance: 152.6
click at [65, 396] on span "Rolling Papers | Mercy | + [MEDICAL_DATA] Booklet" at bounding box center [191, 392] width 259 height 17
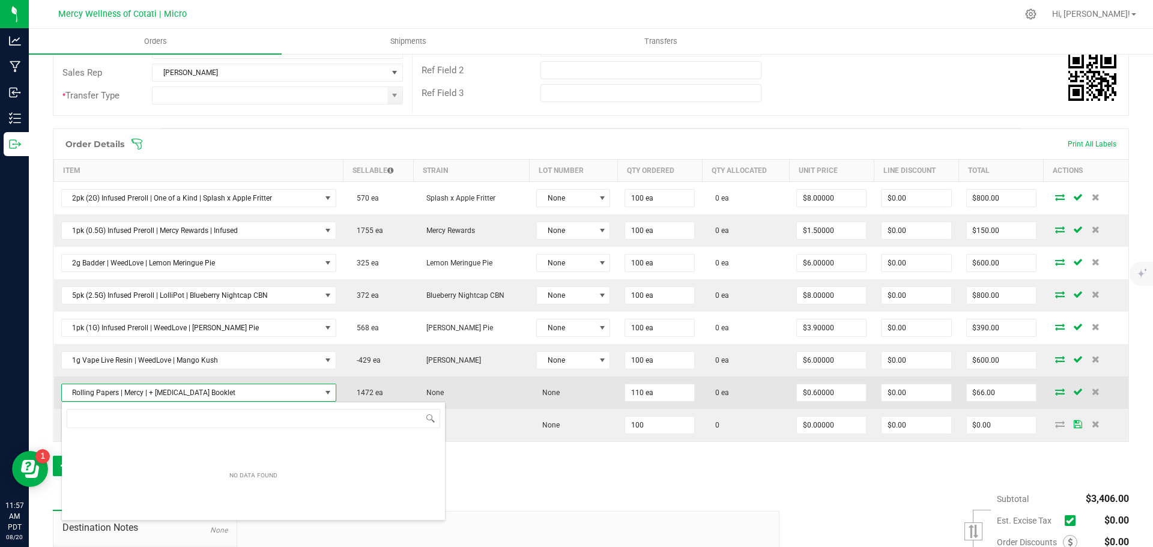
scroll to position [18, 271]
click at [87, 393] on span "Rolling Papers | Mercy | + [MEDICAL_DATA] Booklet" at bounding box center [191, 392] width 259 height 17
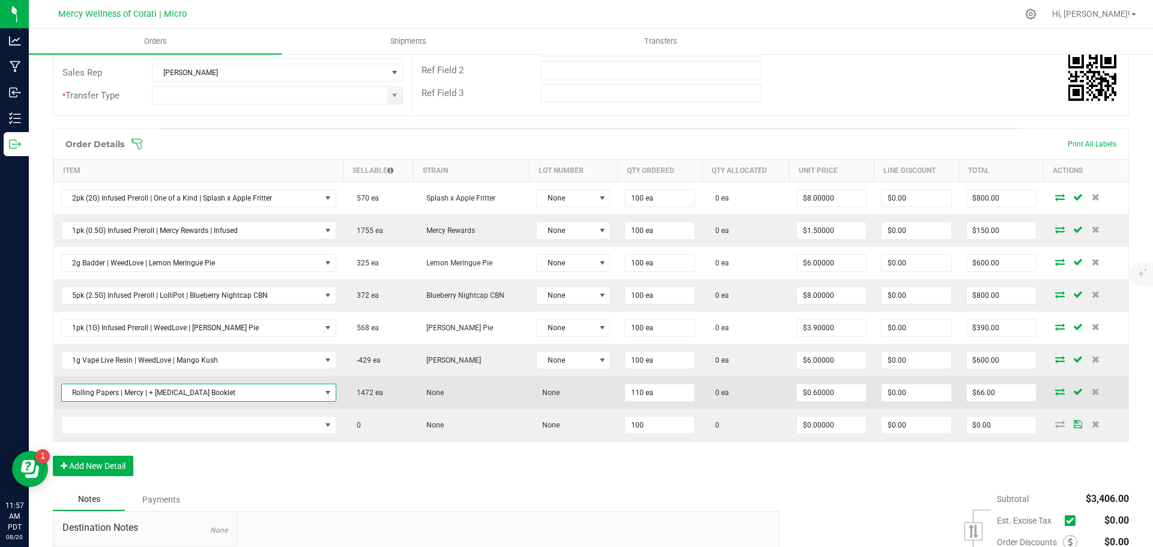
click at [87, 393] on span "Rolling Papers | Mercy | + [MEDICAL_DATA] Booklet" at bounding box center [191, 392] width 259 height 17
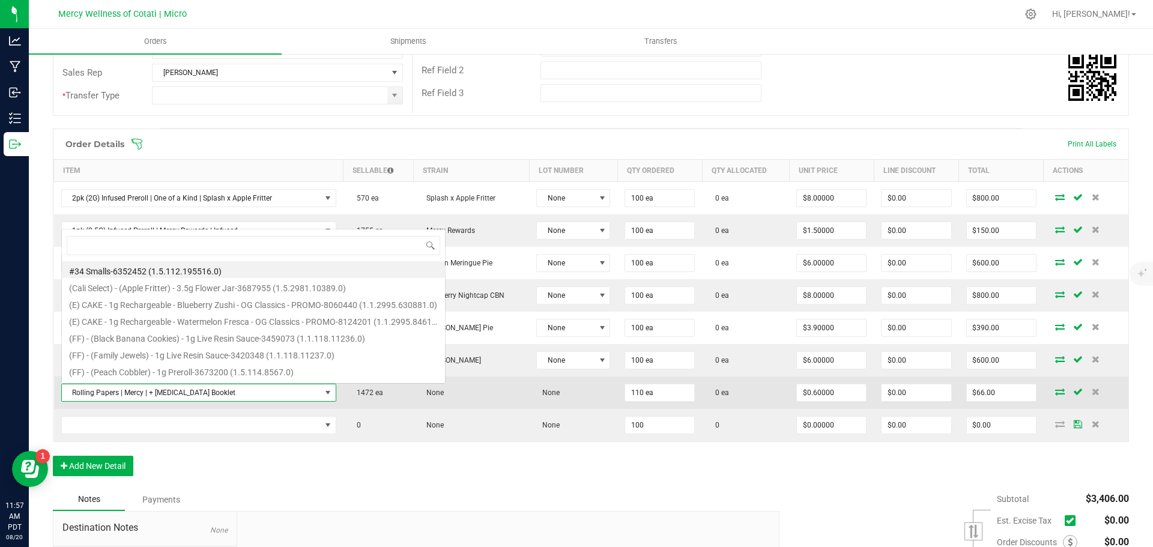
scroll to position [18, 268]
click at [87, 393] on span "Rolling Papers | Mercy | + [MEDICAL_DATA] Booklet" at bounding box center [191, 392] width 259 height 17
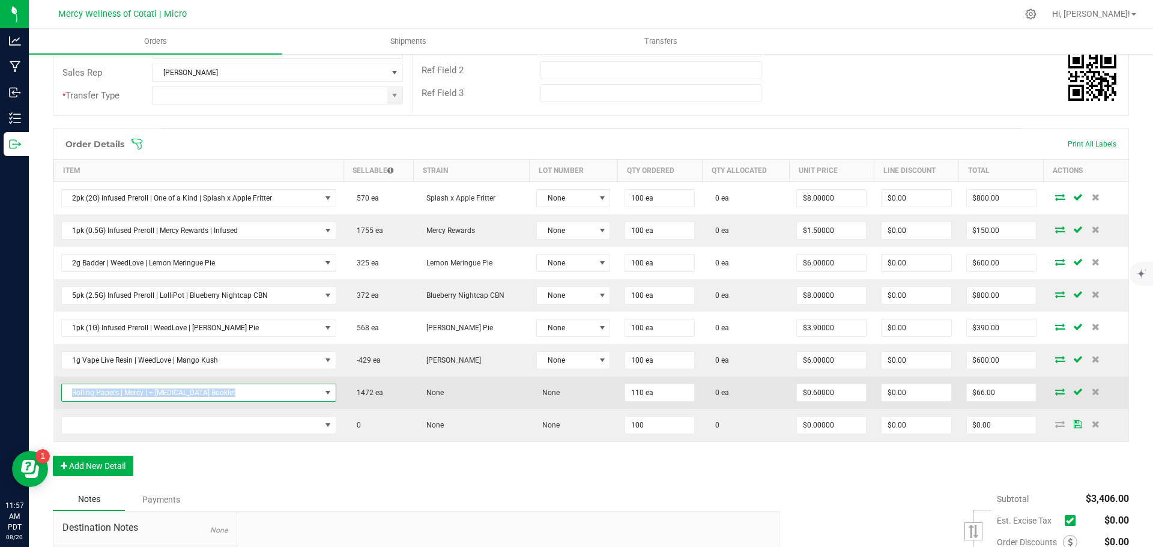
click at [87, 393] on span "Rolling Papers | Mercy | + [MEDICAL_DATA] Booklet" at bounding box center [191, 392] width 259 height 17
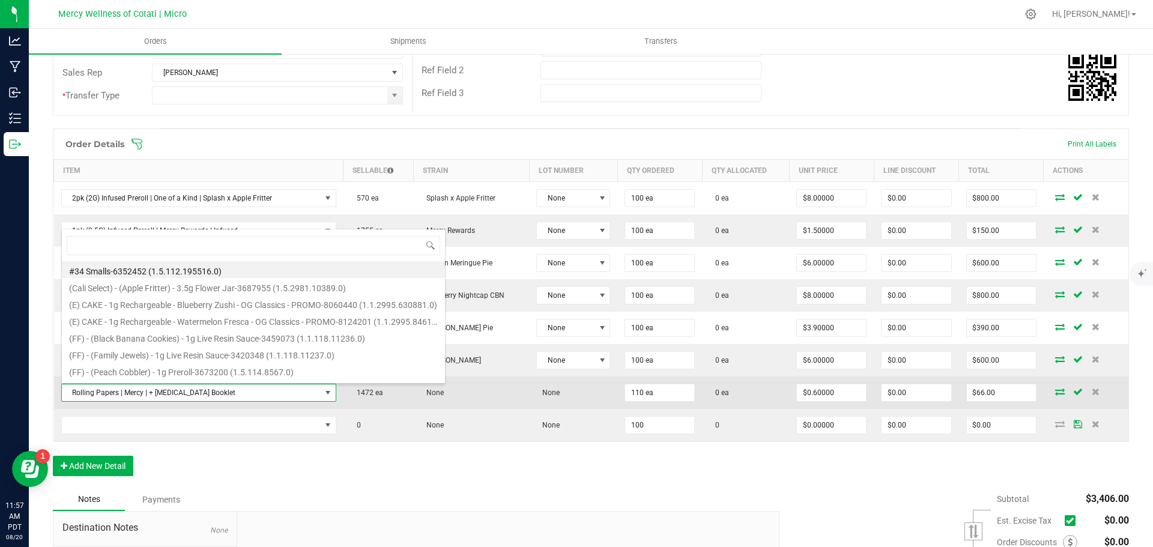
click at [87, 393] on span "Rolling Papers | Mercy | + [MEDICAL_DATA] Booklet" at bounding box center [191, 392] width 259 height 17
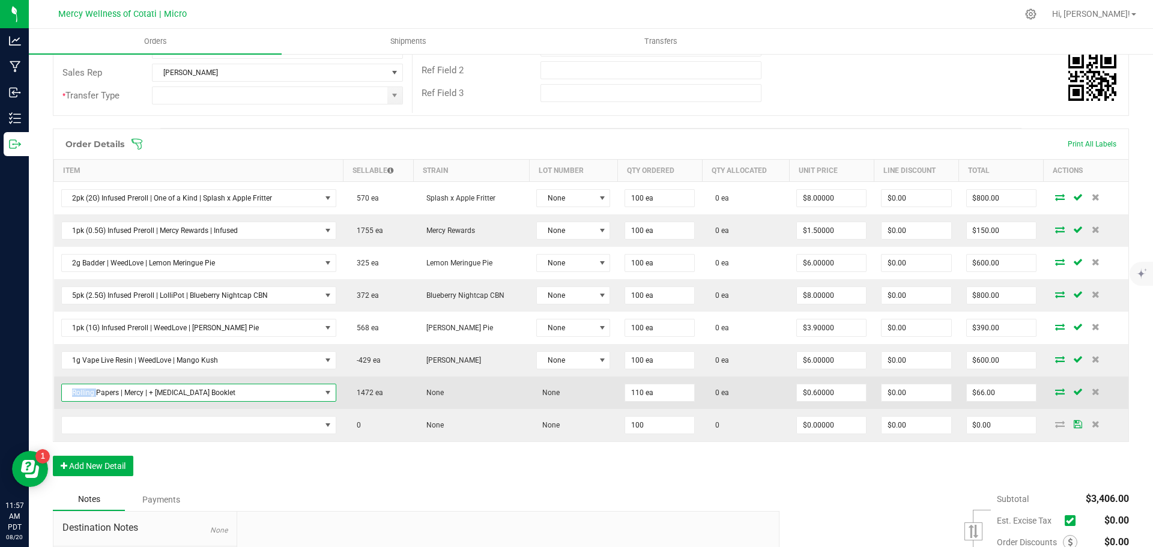
click at [87, 393] on span "Rolling Papers | Mercy | + [MEDICAL_DATA] Booklet" at bounding box center [191, 392] width 259 height 17
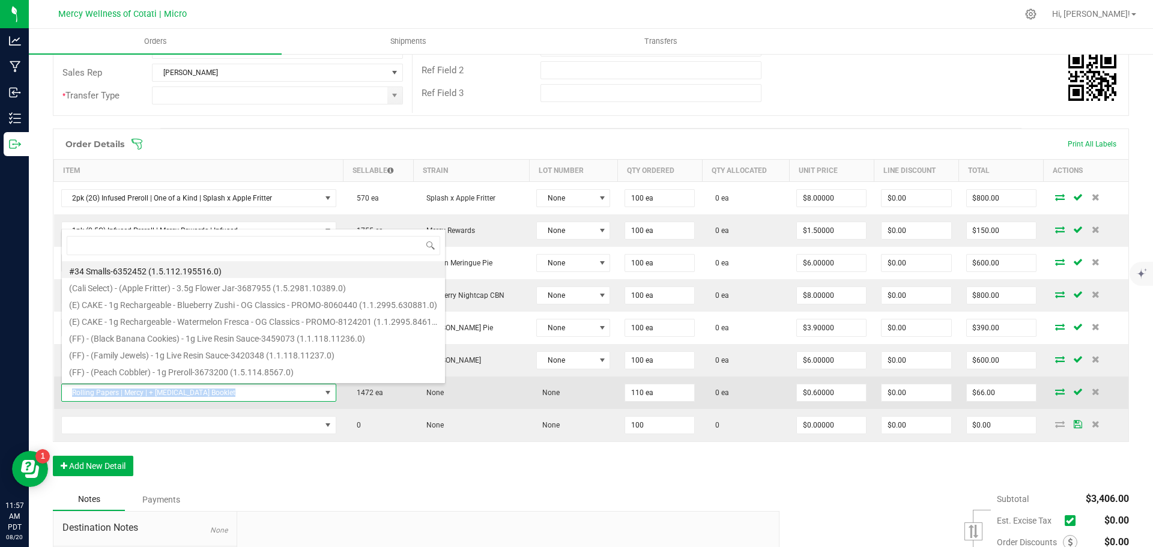
click at [87, 393] on span "Rolling Papers | Mercy | + [MEDICAL_DATA] Booklet" at bounding box center [191, 392] width 259 height 17
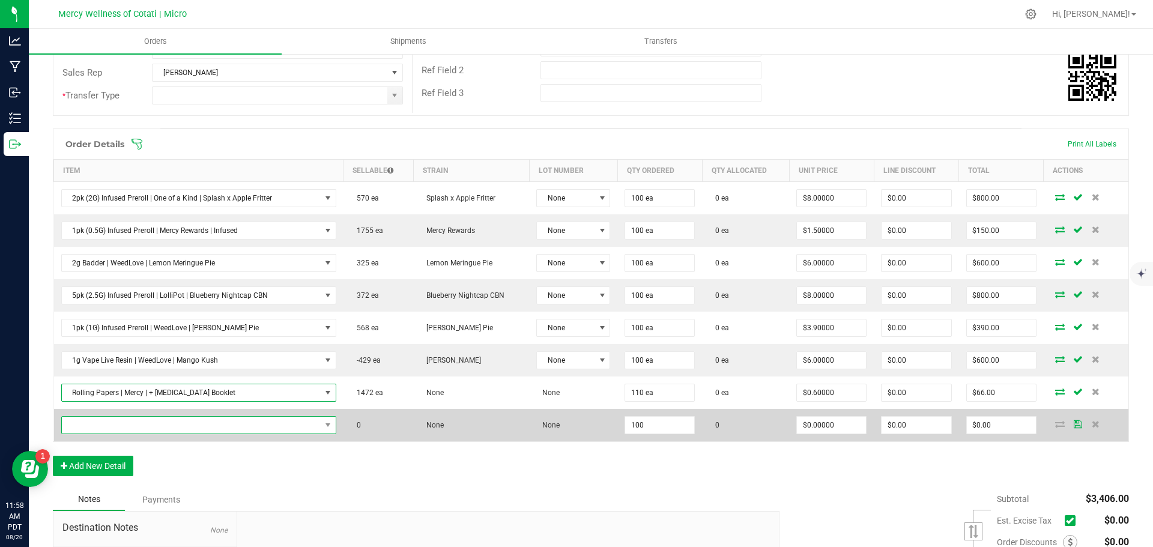
click at [266, 427] on span "NO DATA FOUND" at bounding box center [191, 425] width 259 height 17
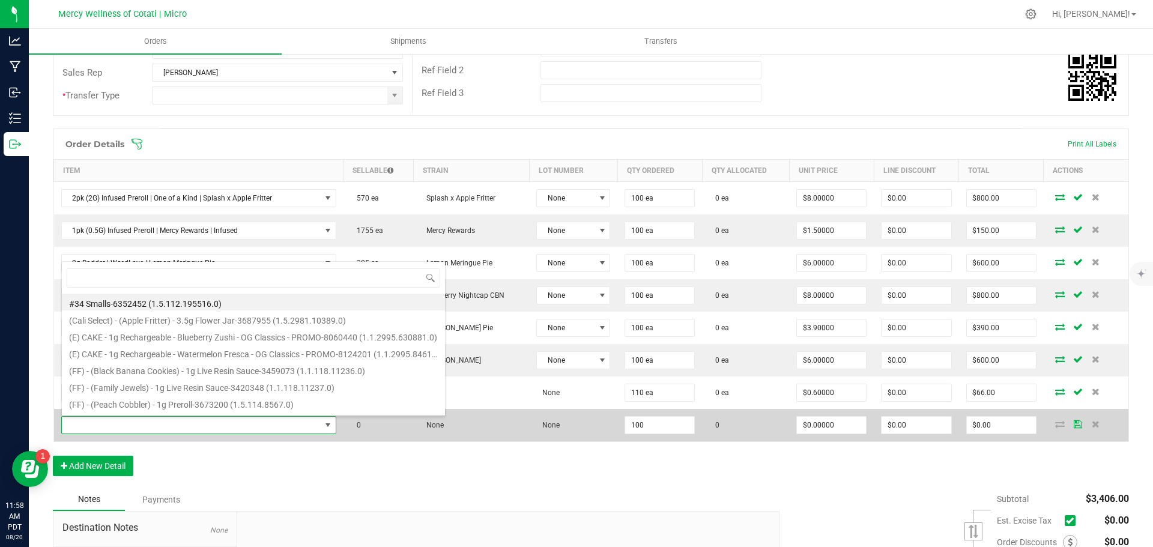
type input "Mercy Lighter | Bic | Assorted Dark"
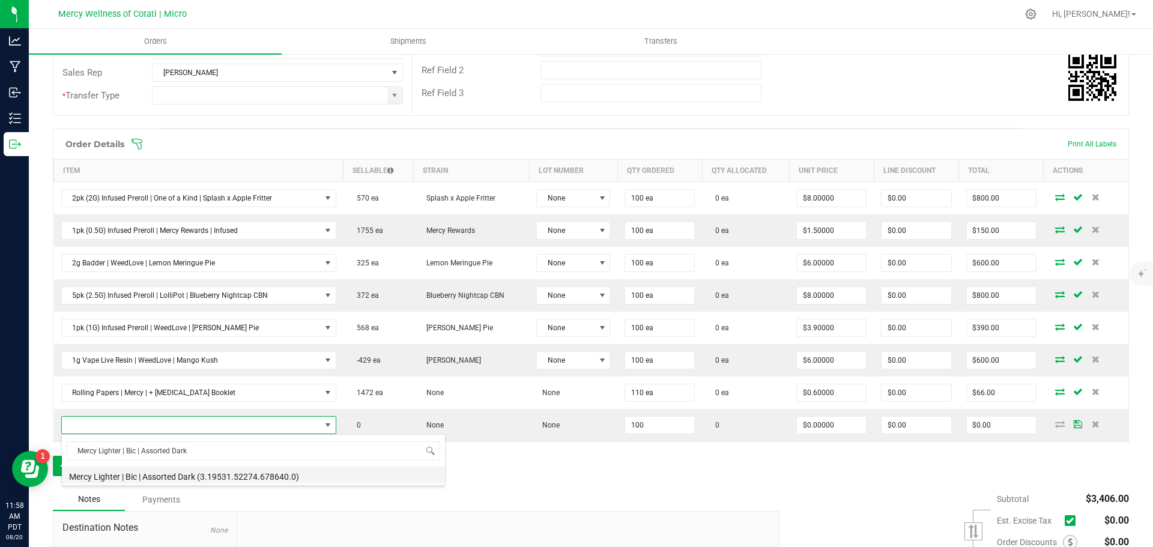
click at [185, 479] on li "Mercy Lighter | Bic | Assorted Dark (3.19531.52274.678640.0)" at bounding box center [253, 475] width 383 height 17
type input "100 ea"
type input "$1.12000"
type input "$112.00"
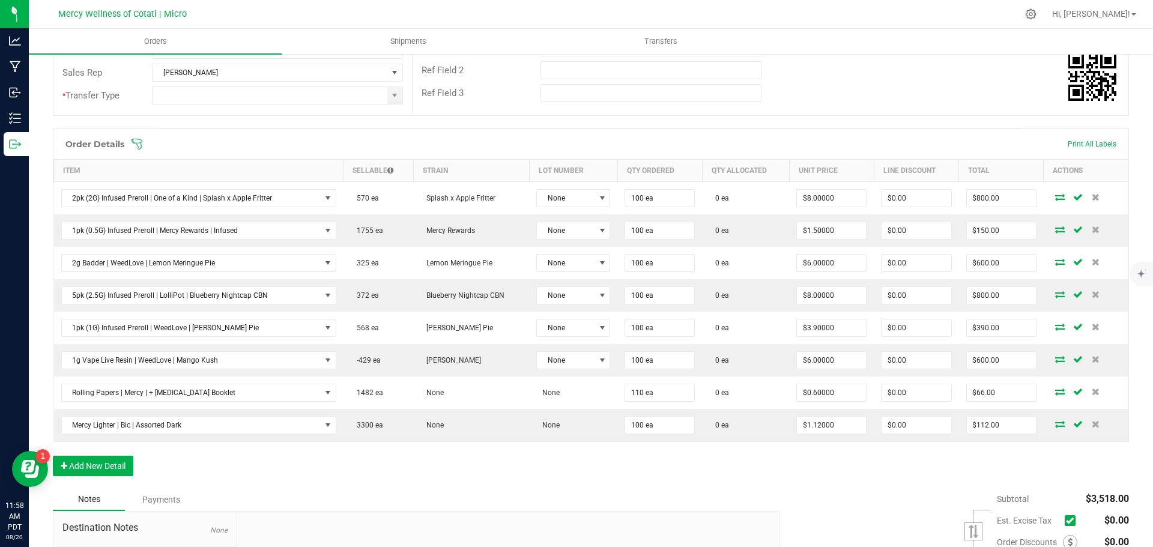
click at [771, 463] on div "Order Details Print All Labels Item Sellable Strain Lot Number Qty Ordered Qty …" at bounding box center [591, 309] width 1076 height 360
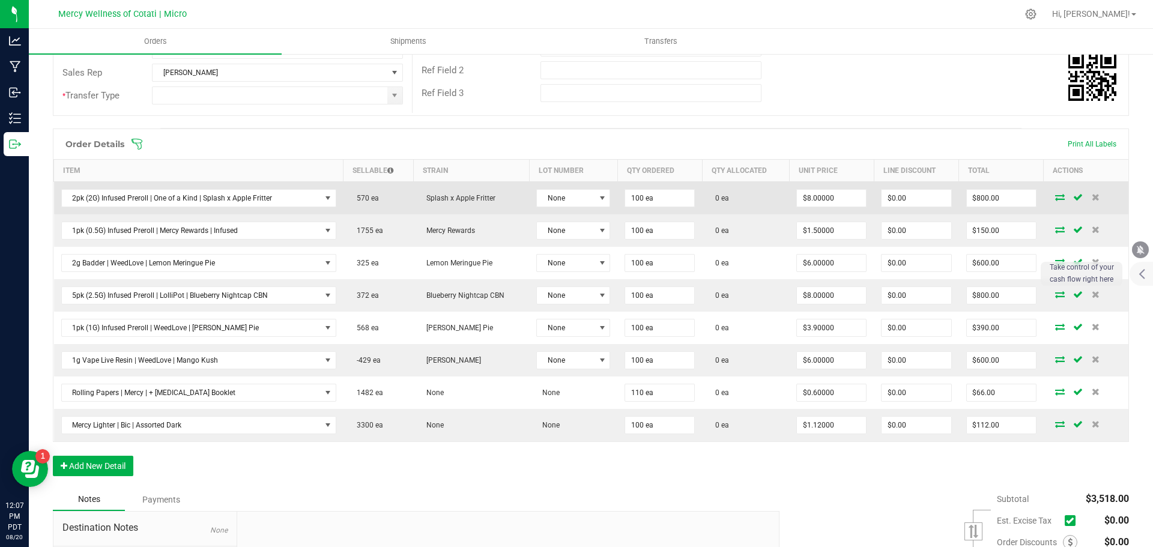
click at [1055, 199] on icon at bounding box center [1060, 196] width 10 height 7
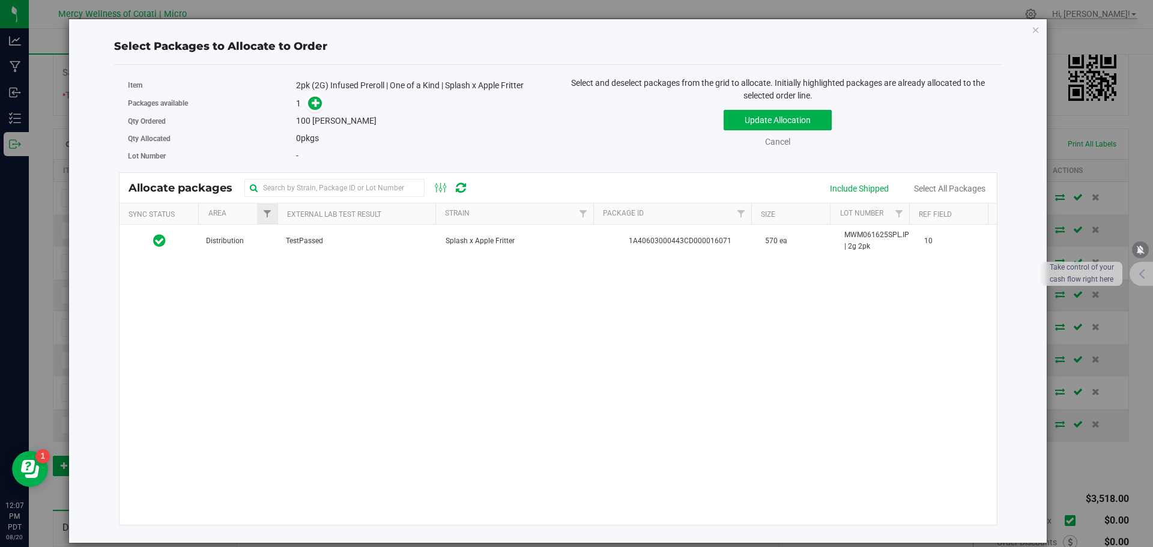
drag, startPoint x: 258, startPoint y: 237, endPoint x: 261, endPoint y: 223, distance: 14.1
click at [258, 237] on td "Distribution" at bounding box center [239, 241] width 80 height 32
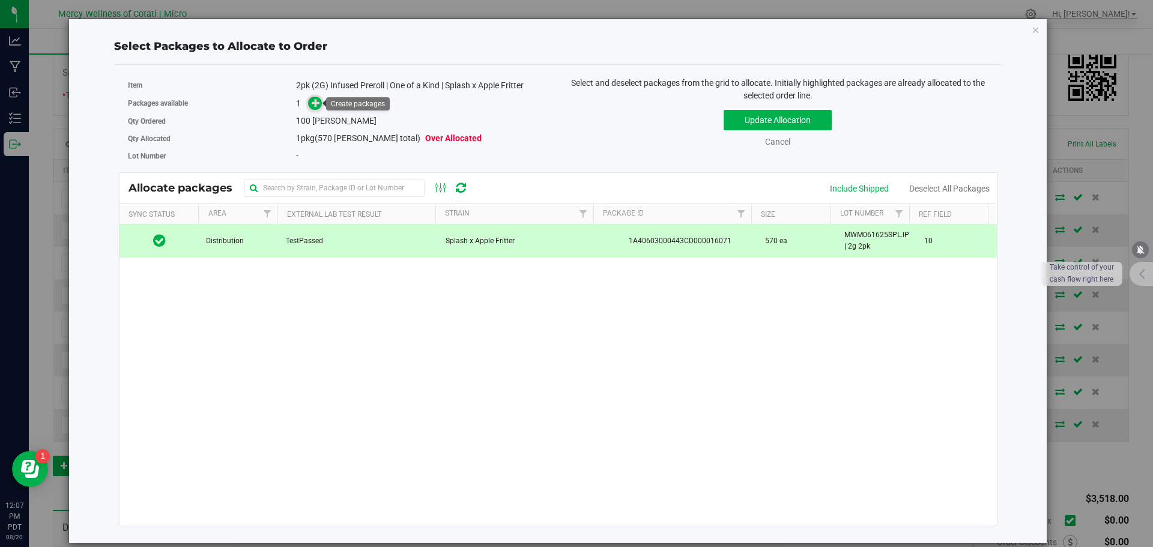
click at [314, 106] on icon at bounding box center [316, 103] width 8 height 8
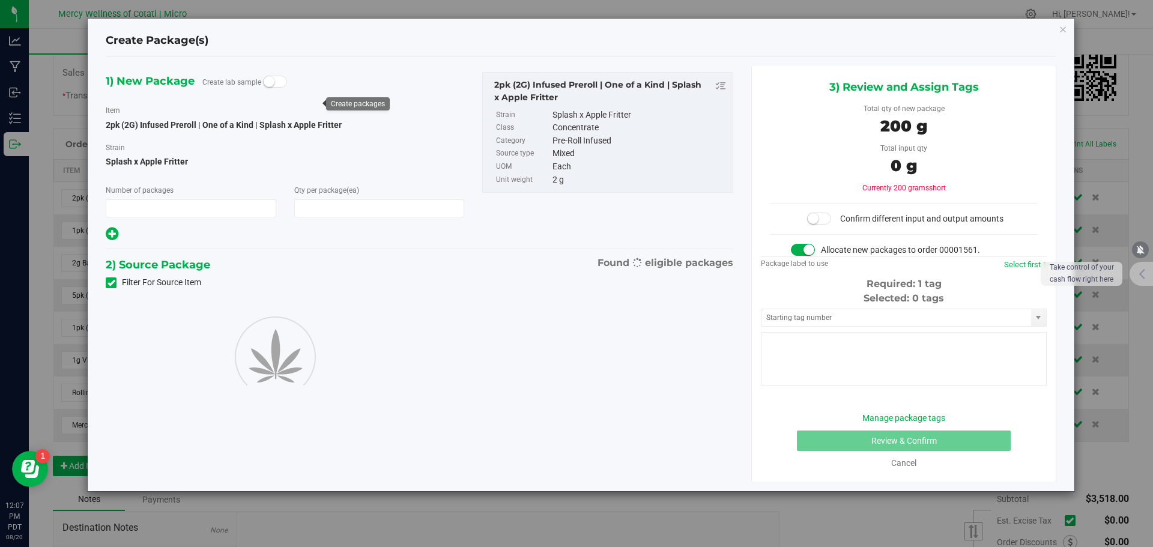
type input "1"
type input "100"
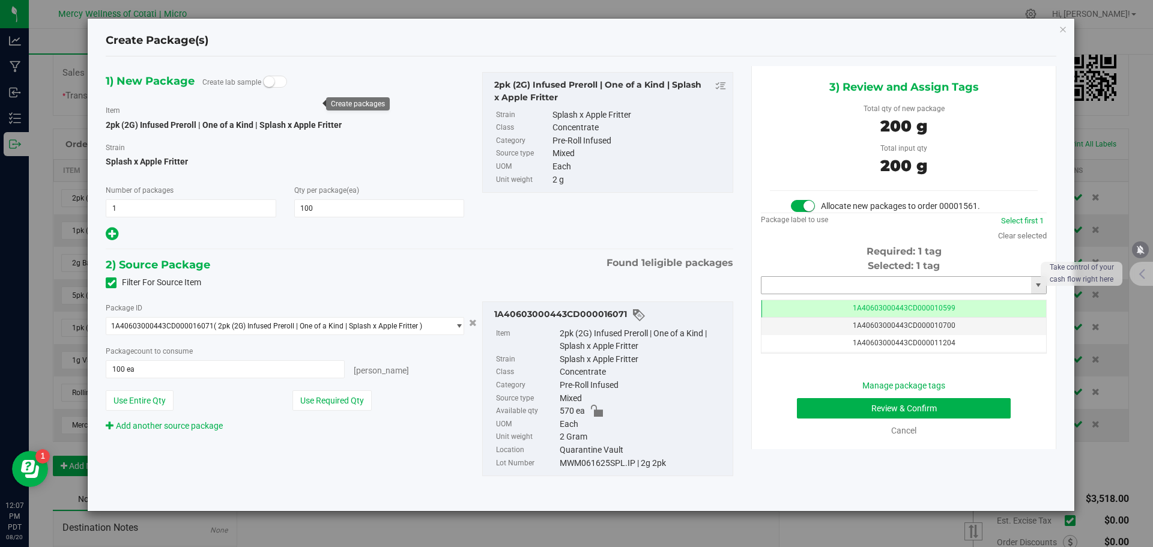
click at [876, 288] on input "text" at bounding box center [897, 285] width 270 height 17
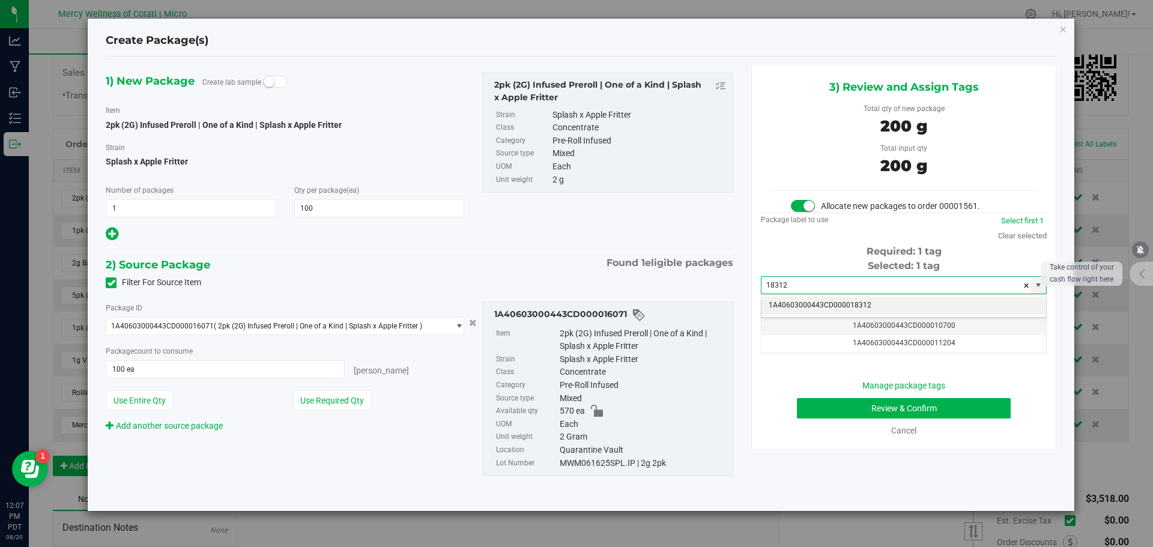
click at [875, 302] on li "1A40603000443CD000018312" at bounding box center [904, 306] width 285 height 18
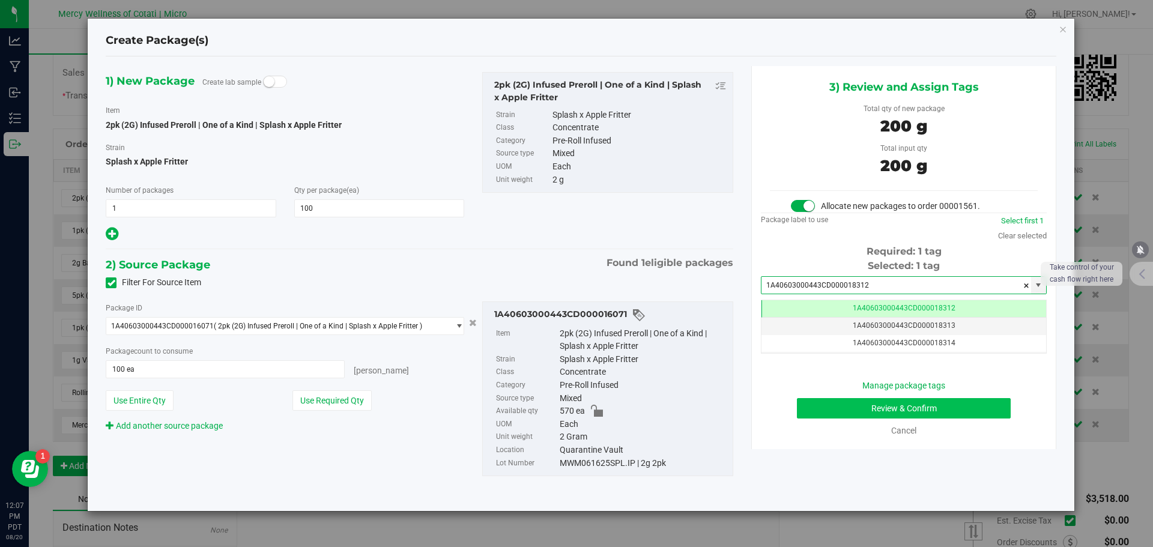
type input "1A40603000443CD000018312"
click at [908, 410] on button "Review & Confirm" at bounding box center [904, 408] width 214 height 20
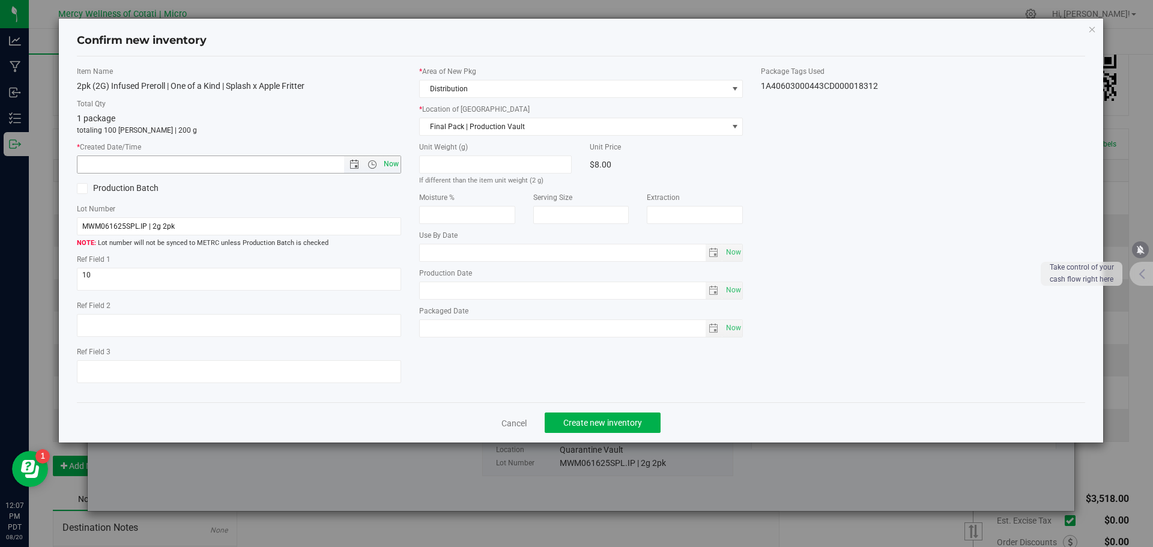
click at [391, 161] on span "Now" at bounding box center [391, 164] width 20 height 17
type input "[DATE] 12:07 PM"
click at [620, 424] on span "Create new inventory" at bounding box center [602, 423] width 79 height 10
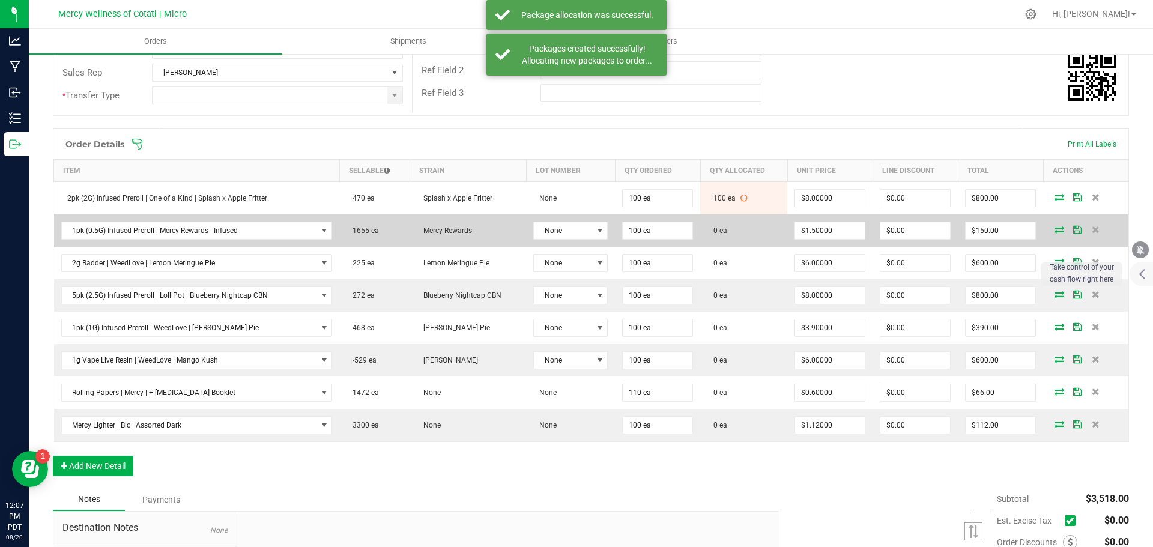
click at [1055, 233] on icon at bounding box center [1060, 229] width 10 height 7
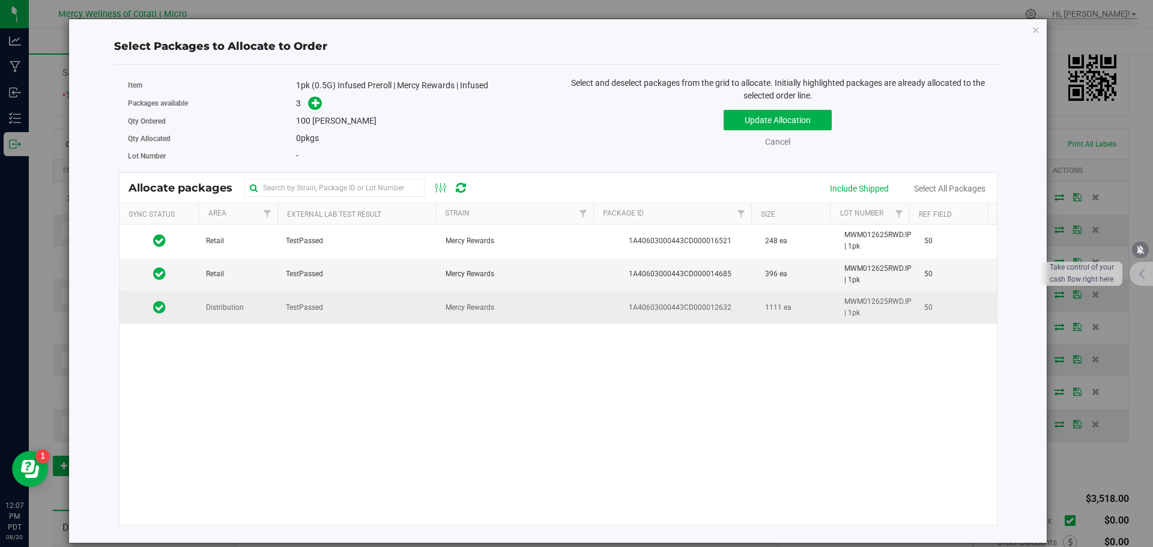
click at [258, 317] on td "Distribution" at bounding box center [239, 307] width 80 height 32
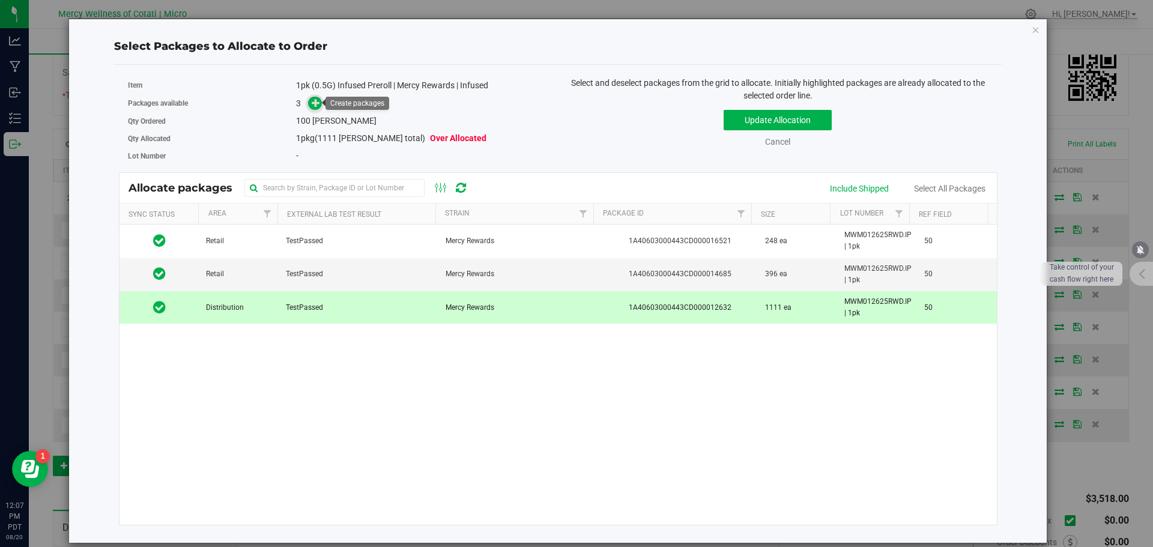
click at [318, 106] on icon at bounding box center [316, 103] width 8 height 8
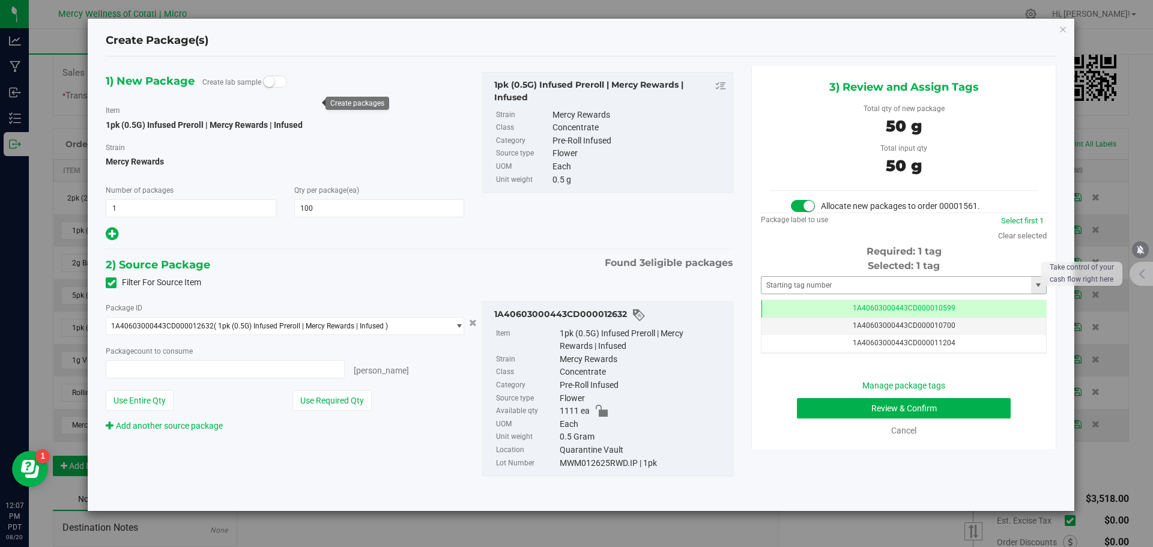
type input "100 ea"
click at [852, 289] on input "text" at bounding box center [897, 285] width 270 height 17
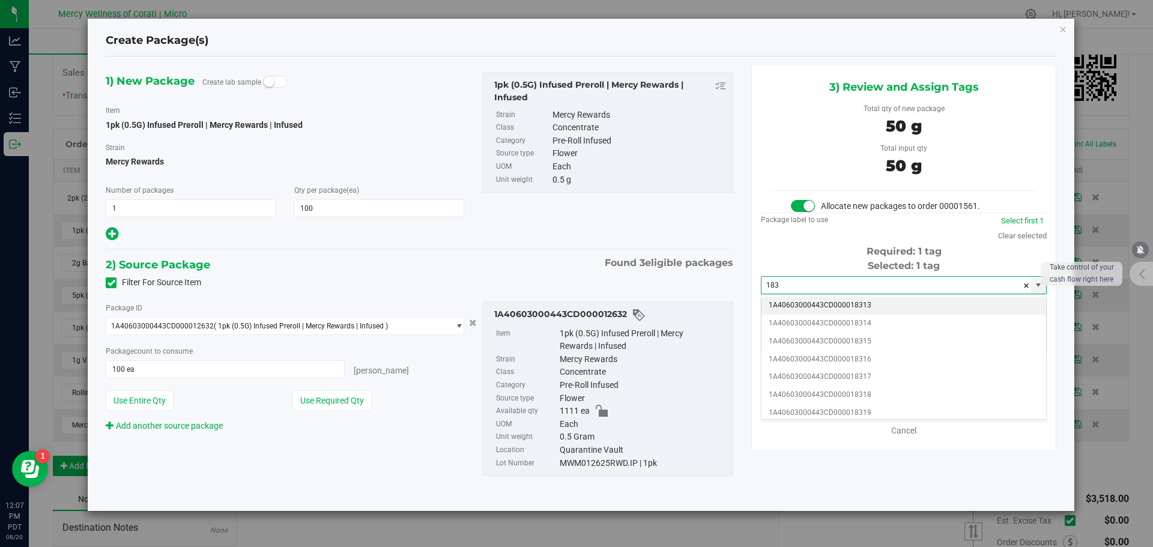
click at [850, 300] on li "1A40603000443CD000018313" at bounding box center [904, 306] width 285 height 18
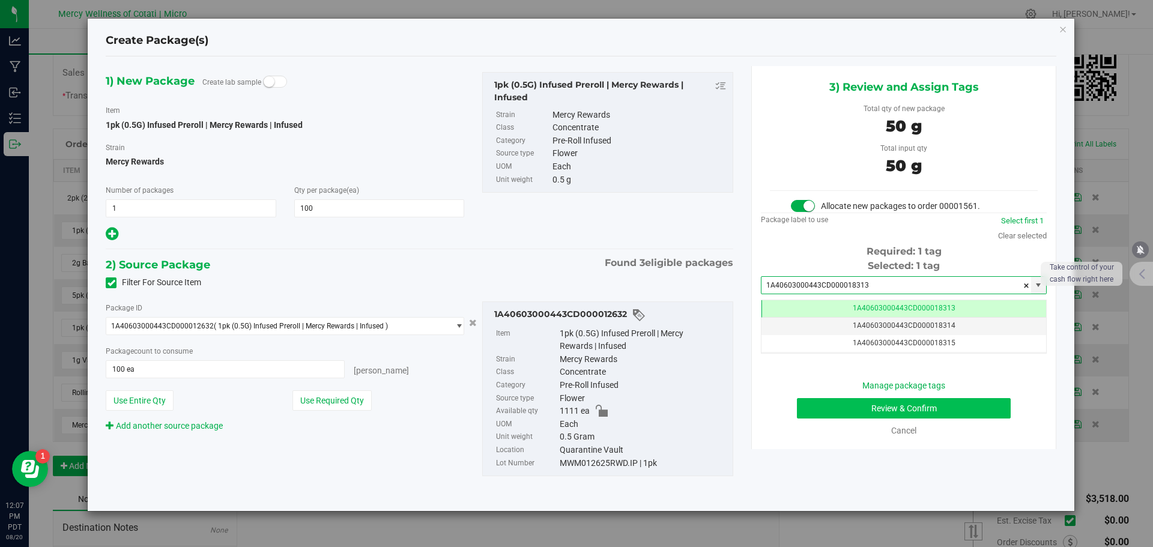
type input "1A40603000443CD000018313"
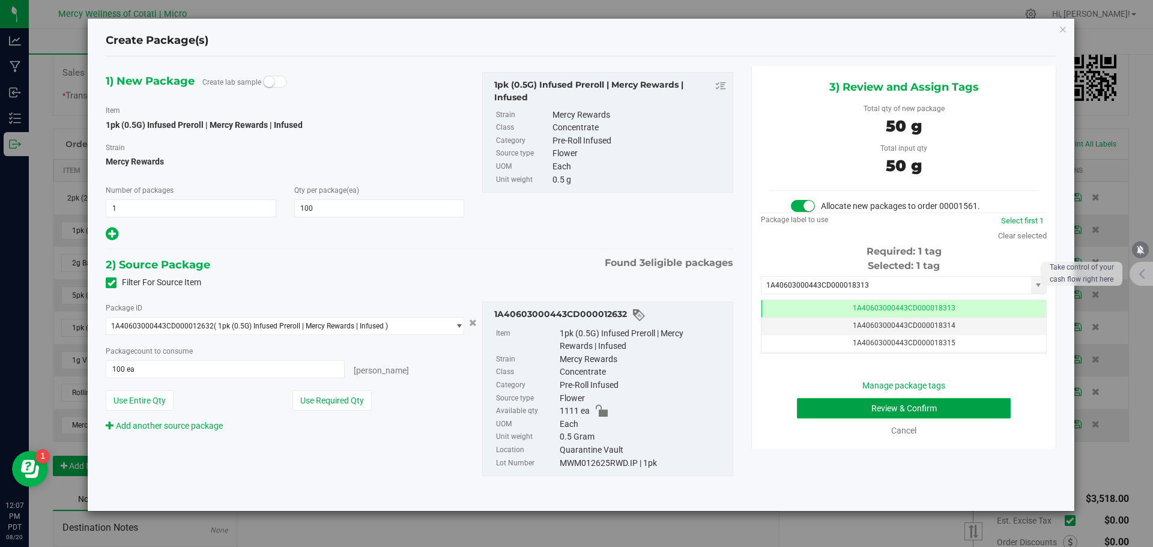
click at [876, 398] on button "Review & Confirm" at bounding box center [904, 408] width 214 height 20
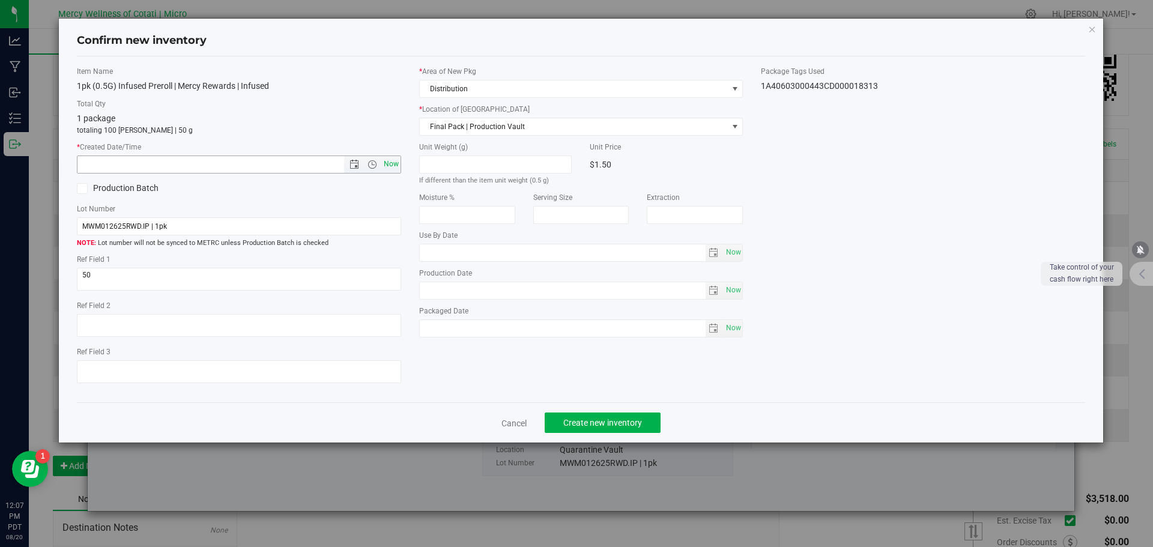
click at [392, 166] on span "Now" at bounding box center [391, 164] width 20 height 17
type input "[DATE] 12:08 PM"
click at [596, 426] on span "Create new inventory" at bounding box center [602, 423] width 79 height 10
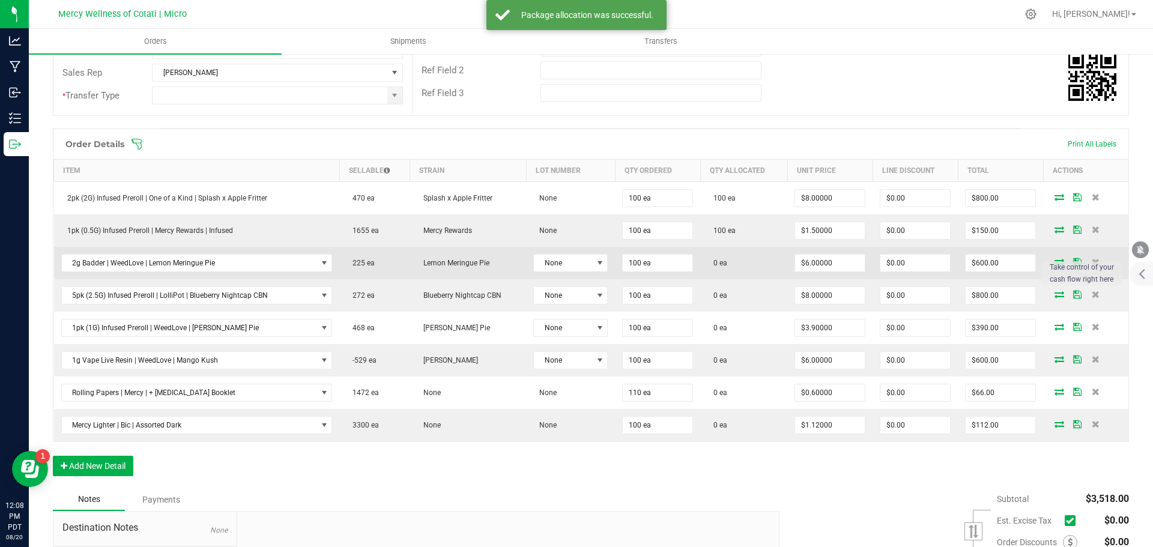
click at [1055, 259] on icon at bounding box center [1060, 261] width 10 height 7
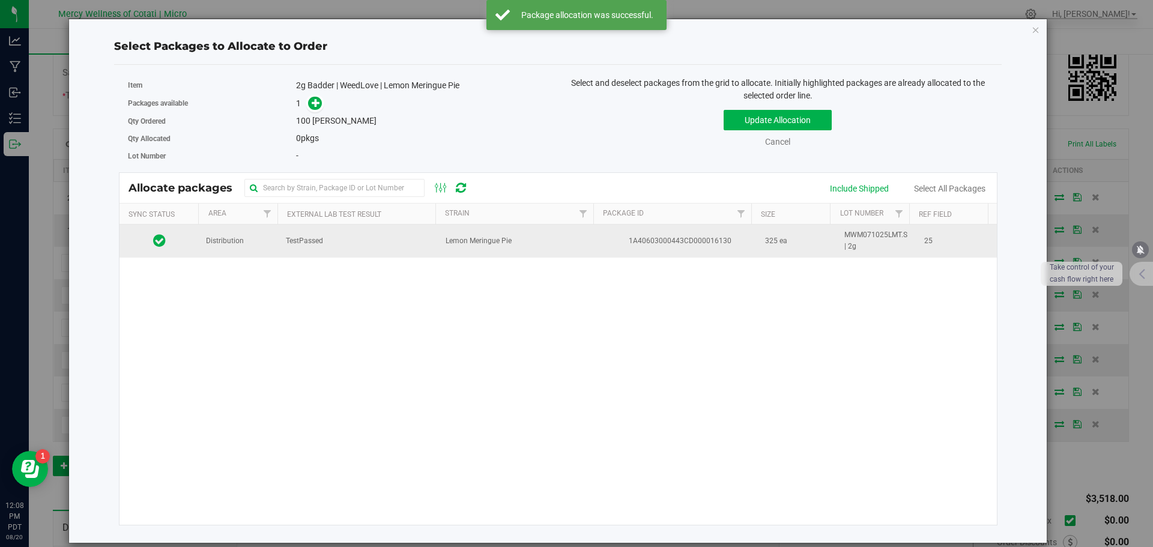
click at [229, 247] on td "Distribution" at bounding box center [239, 241] width 80 height 32
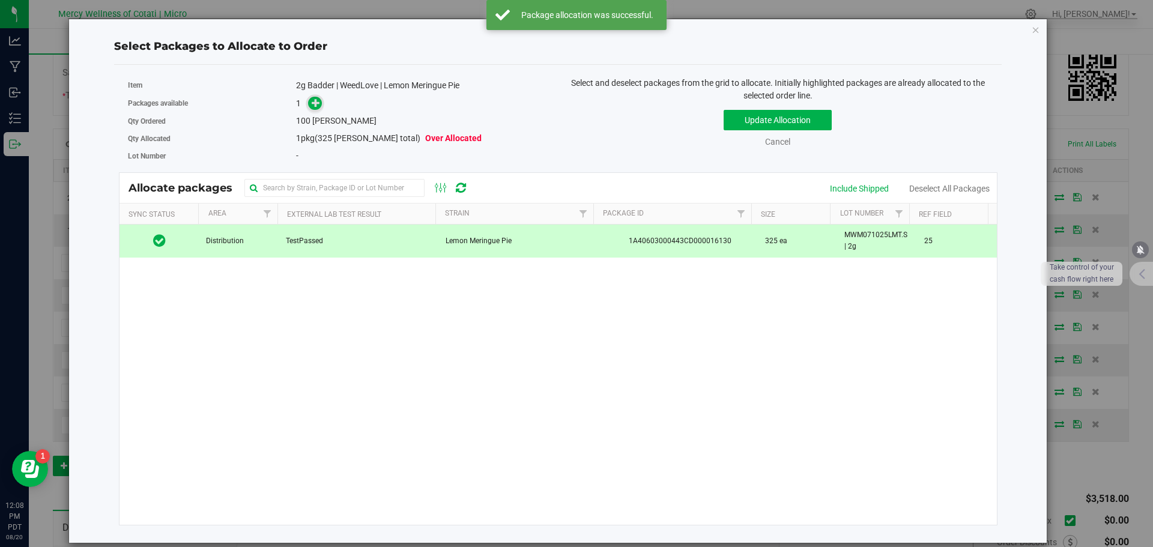
click at [314, 106] on icon at bounding box center [316, 103] width 8 height 8
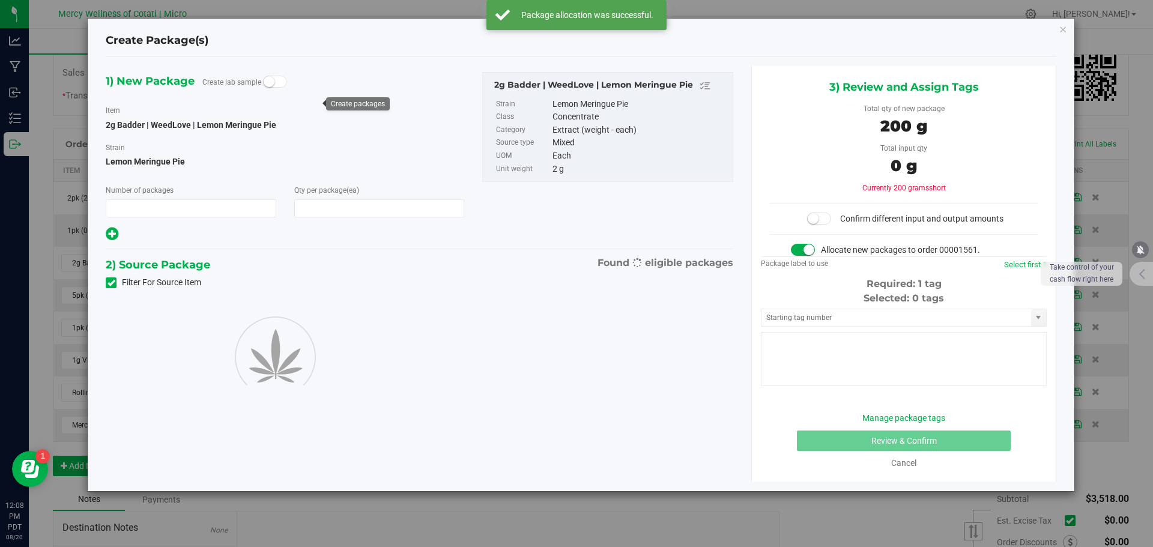
type input "1"
type input "100"
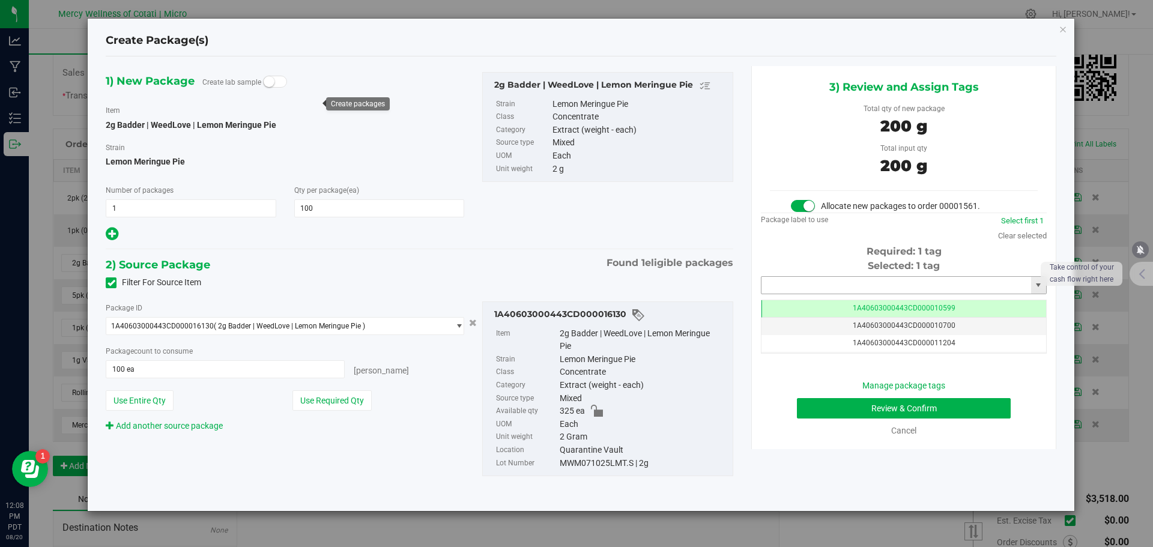
click at [832, 281] on input "text" at bounding box center [897, 285] width 270 height 17
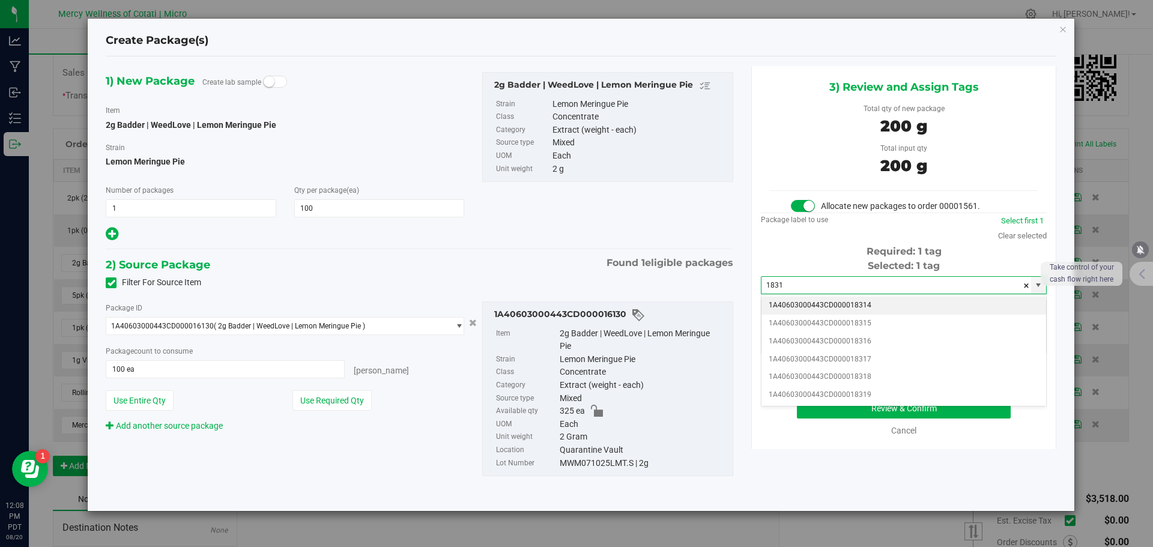
click at [851, 312] on li "1A40603000443CD000018314" at bounding box center [904, 306] width 285 height 18
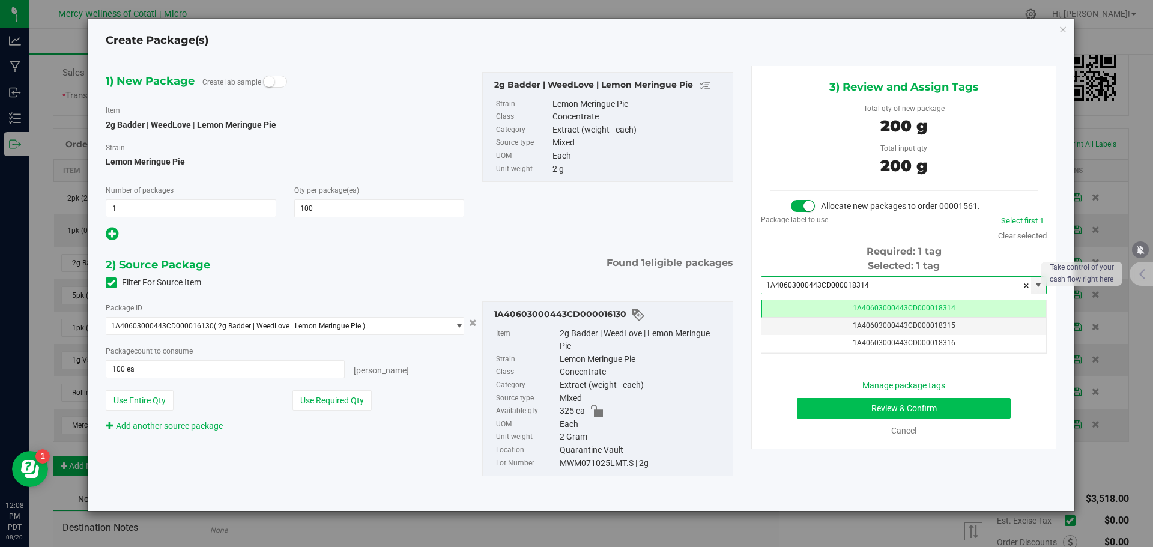
type input "1A40603000443CD000018314"
click at [915, 402] on button "Review & Confirm" at bounding box center [904, 408] width 214 height 20
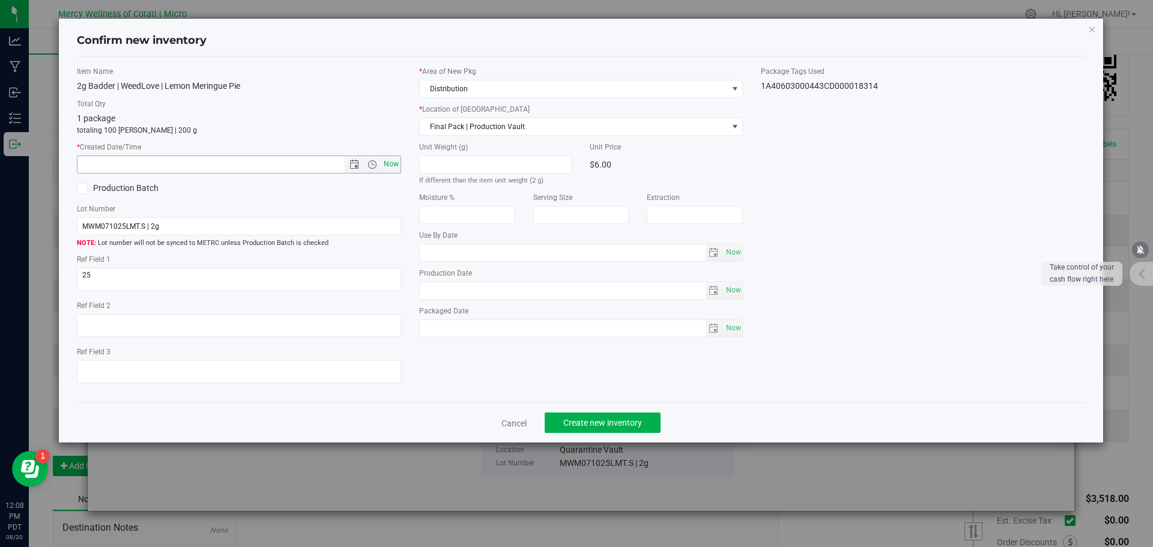
click at [399, 164] on span "Now" at bounding box center [391, 164] width 20 height 17
type input "[DATE] 12:08 PM"
click at [560, 423] on button "Create new inventory" at bounding box center [603, 423] width 116 height 20
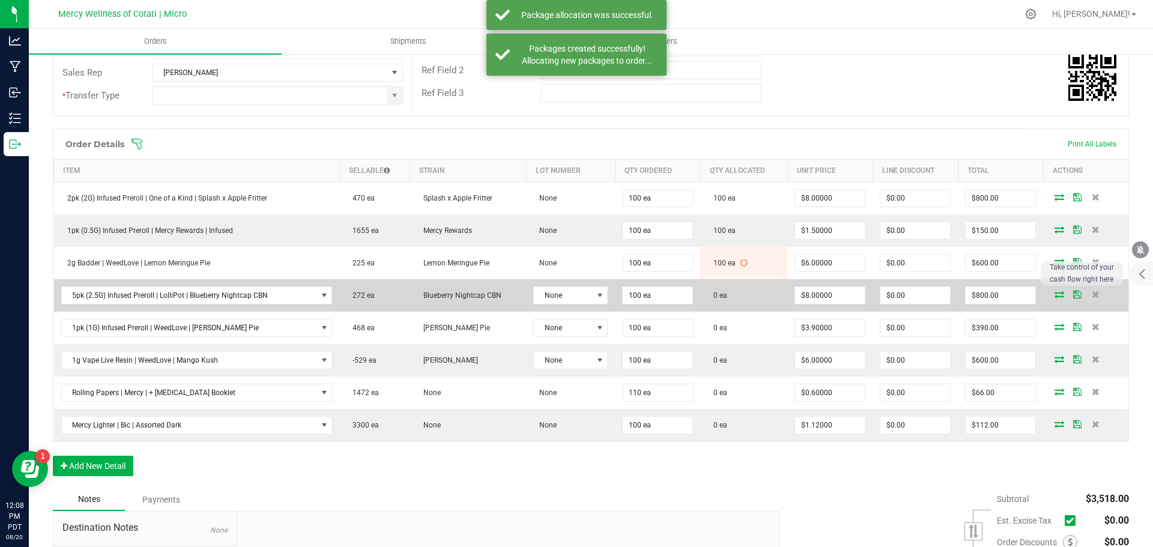
click at [1055, 298] on icon at bounding box center [1060, 294] width 10 height 7
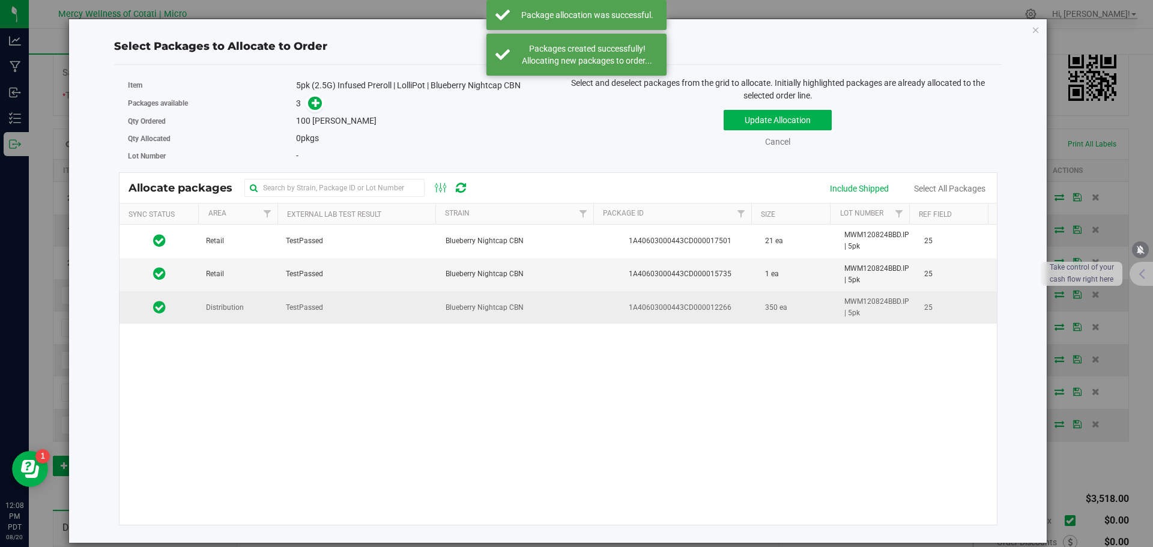
click at [216, 307] on span "Distribution" at bounding box center [225, 307] width 38 height 11
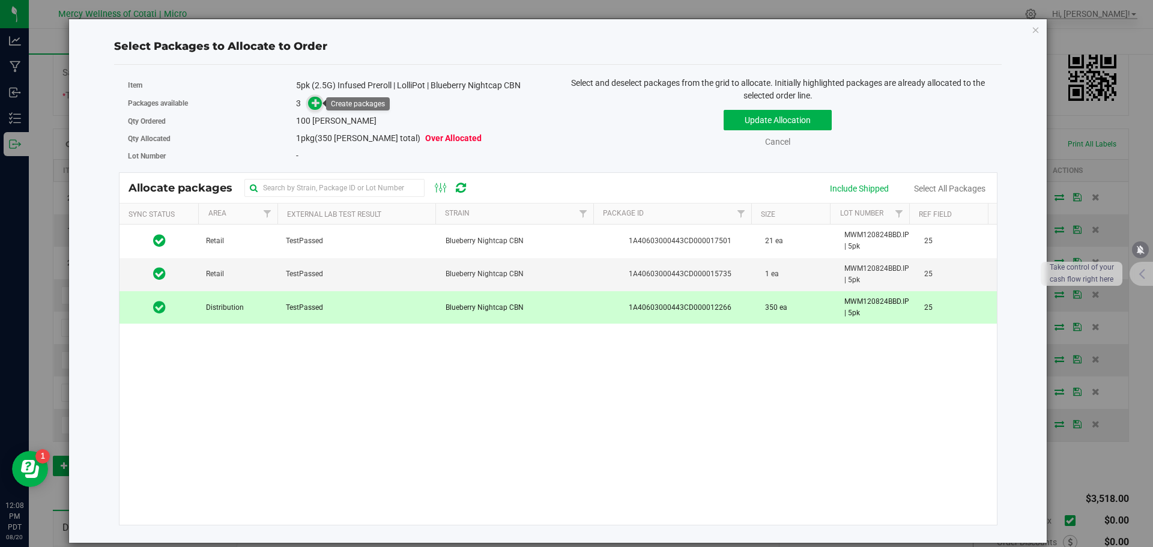
click at [314, 101] on icon at bounding box center [316, 103] width 8 height 8
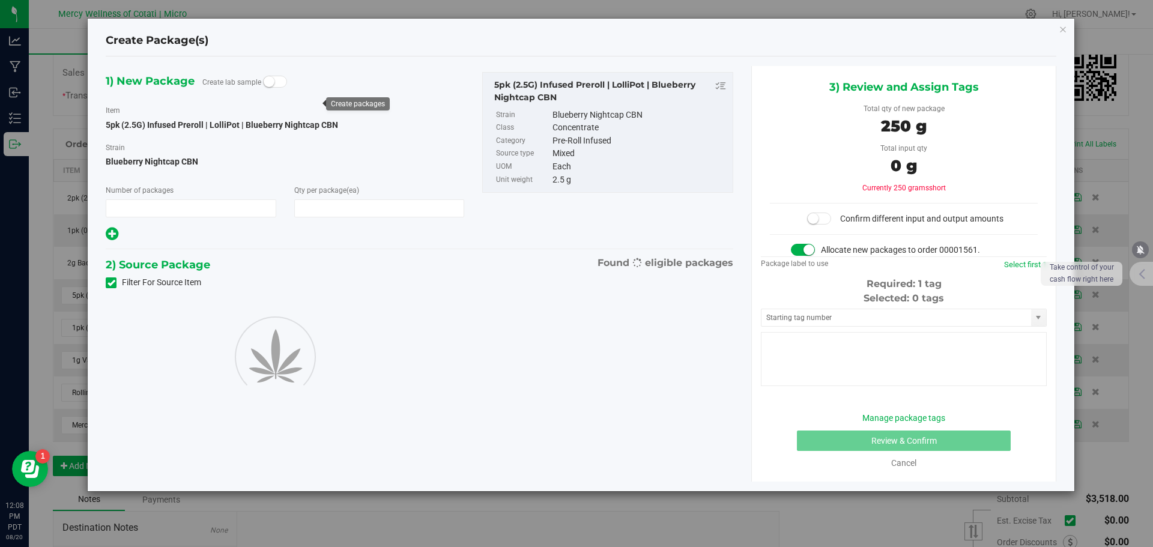
type input "1"
type input "100"
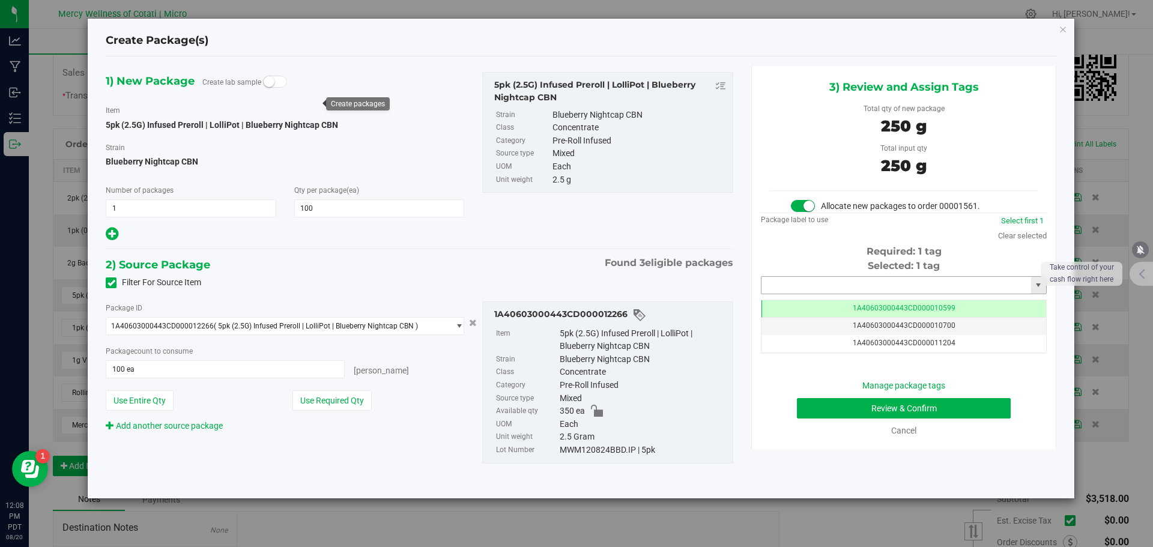
click at [819, 281] on input "text" at bounding box center [897, 285] width 270 height 17
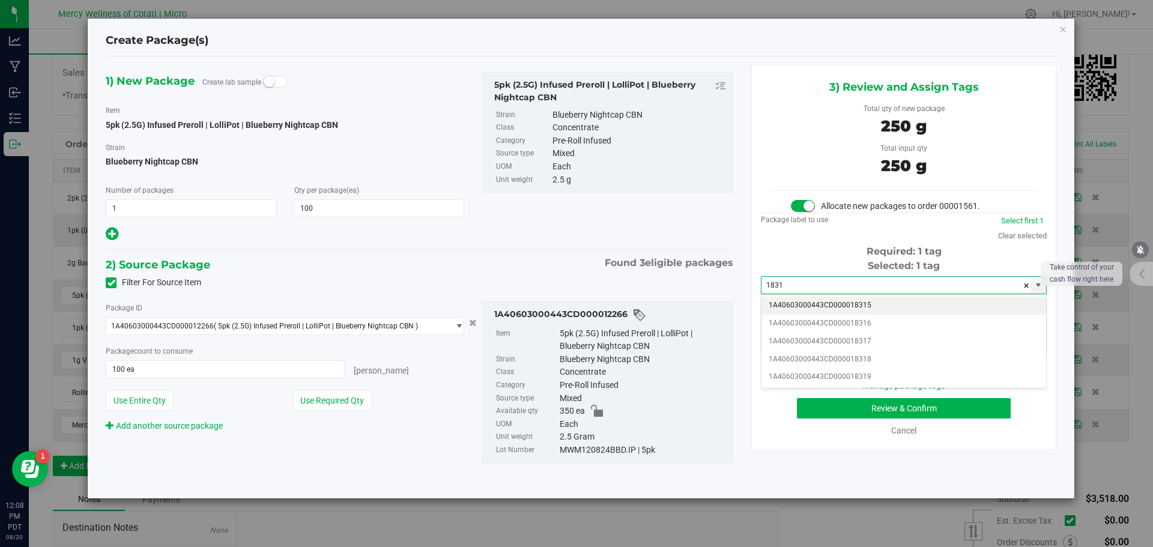
click at [894, 305] on li "1A40603000443CD000018315" at bounding box center [904, 306] width 285 height 18
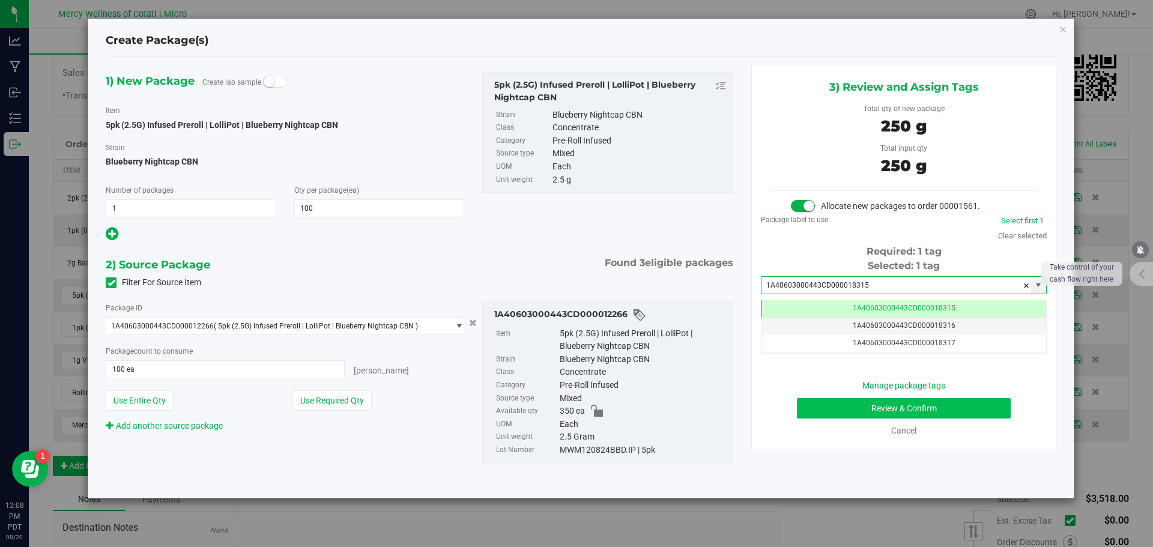
type input "1A40603000443CD000018315"
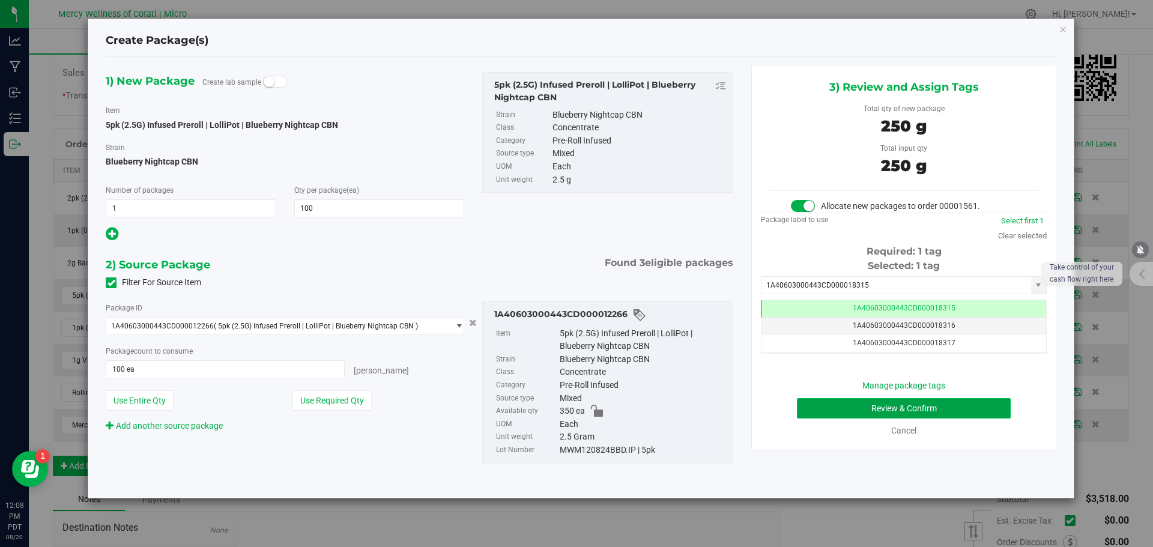
click at [914, 404] on button "Review & Confirm" at bounding box center [904, 408] width 214 height 20
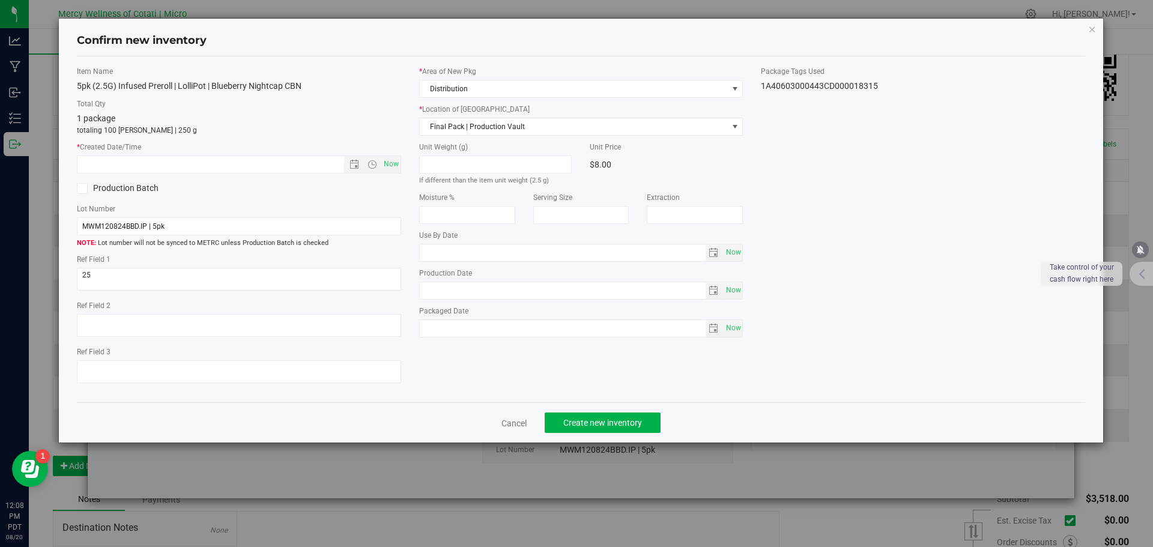
click at [404, 169] on div "Item Name 5pk (2.5G) Infused Preroll | LolliPot | Blueberry Nightcap CBN Total …" at bounding box center [239, 229] width 342 height 327
click at [400, 168] on span "Now" at bounding box center [391, 164] width 20 height 17
type input "[DATE] 12:08 PM"
click at [551, 425] on button "Create new inventory" at bounding box center [603, 423] width 116 height 20
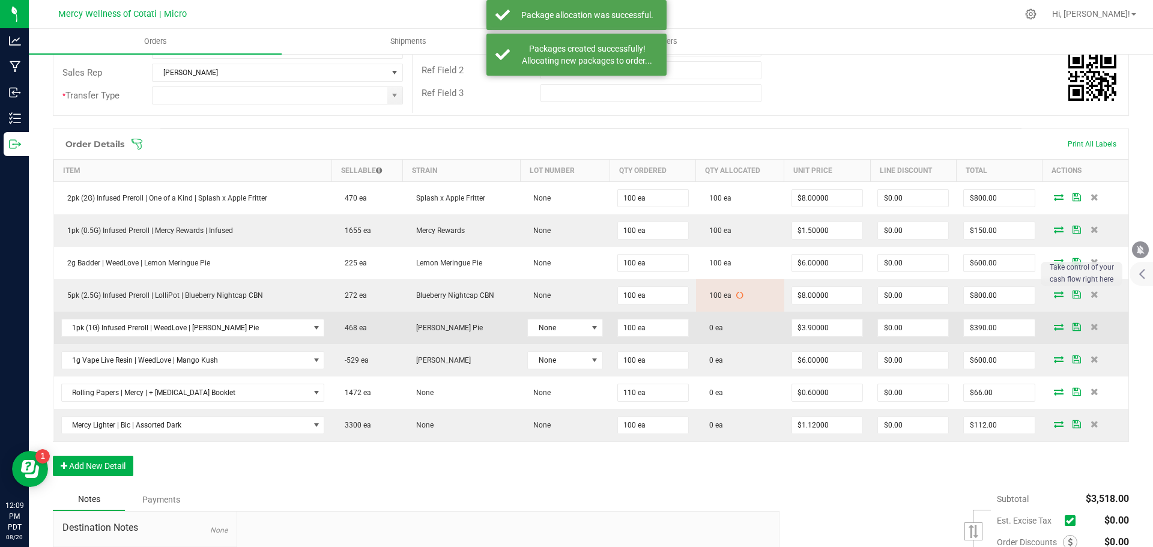
click at [1054, 329] on icon at bounding box center [1059, 326] width 10 height 7
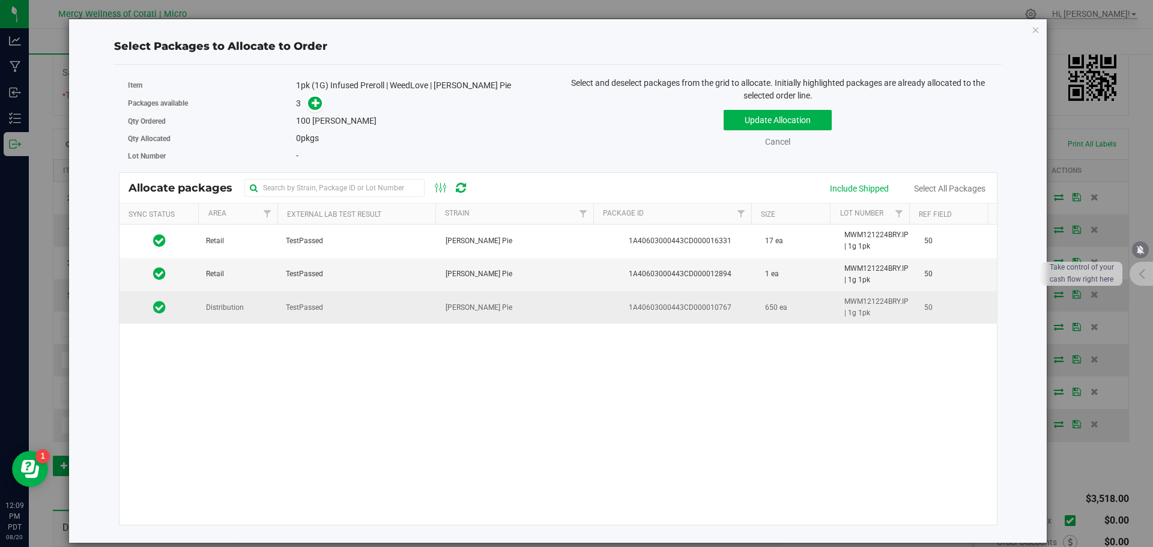
click at [252, 312] on td "Distribution" at bounding box center [239, 307] width 80 height 32
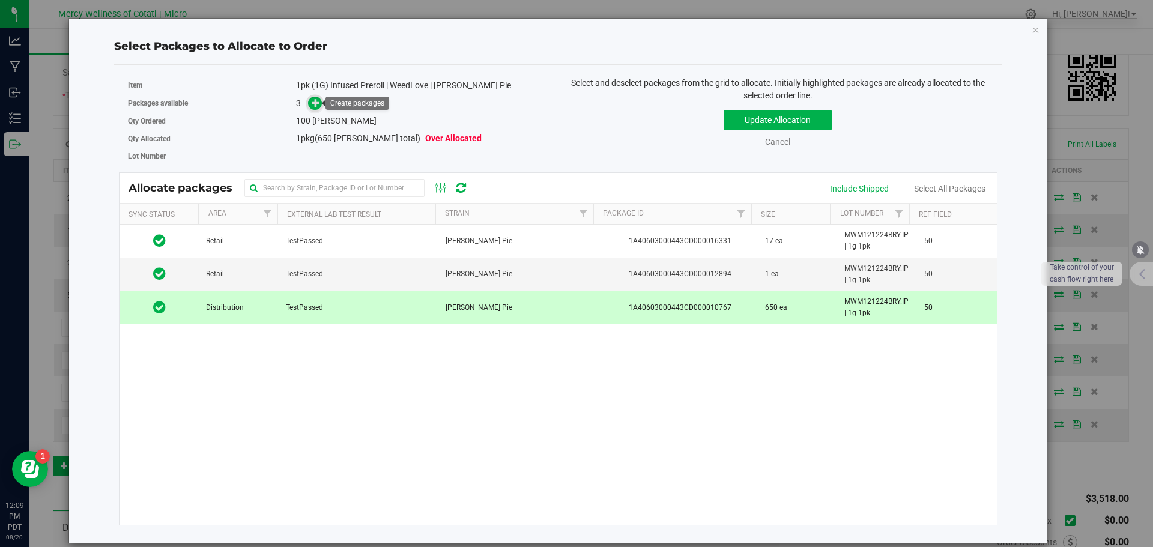
click at [317, 102] on icon at bounding box center [316, 103] width 8 height 8
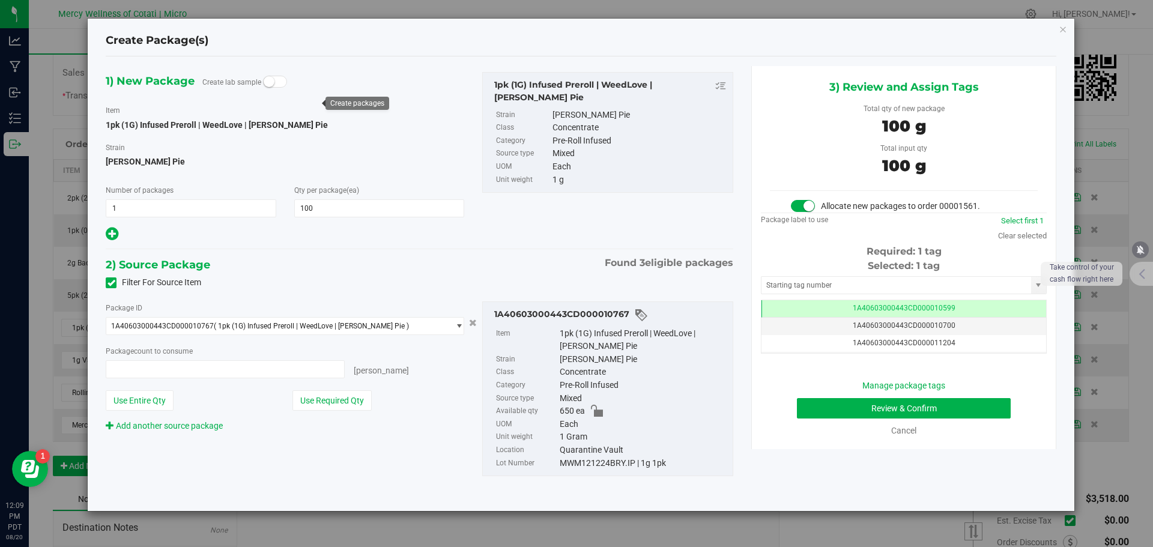
type input "100 ea"
click at [852, 282] on input "text" at bounding box center [897, 285] width 270 height 17
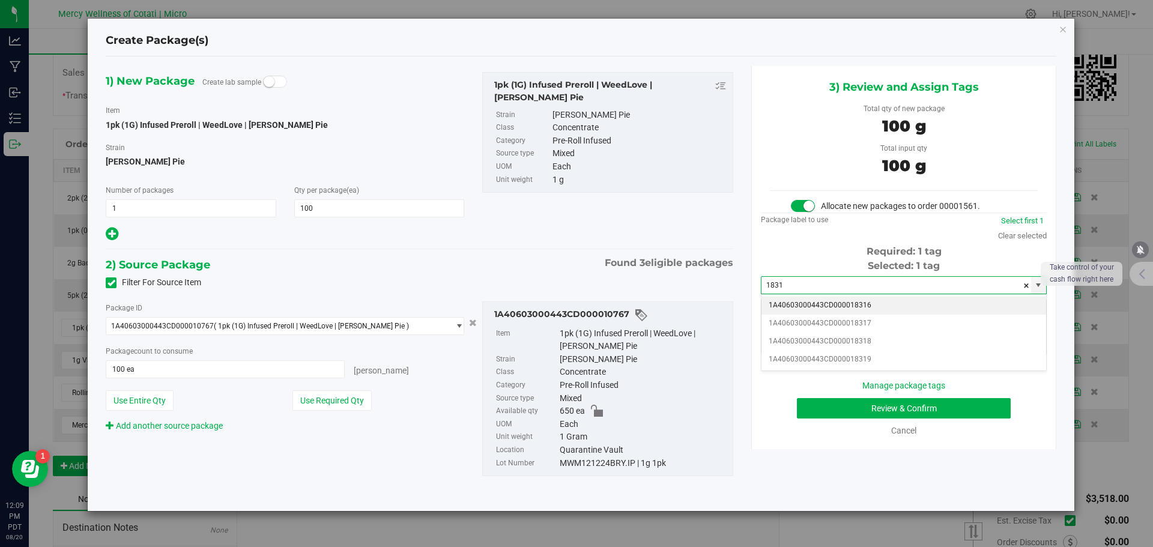
click at [855, 308] on li "1A40603000443CD000018316" at bounding box center [904, 306] width 285 height 18
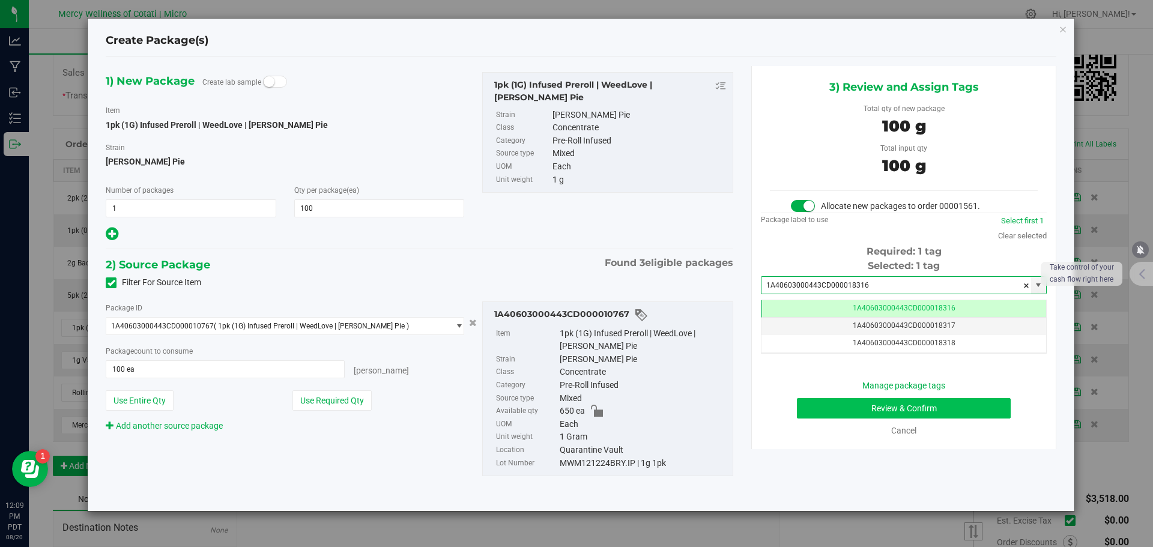
type input "1A40603000443CD000018316"
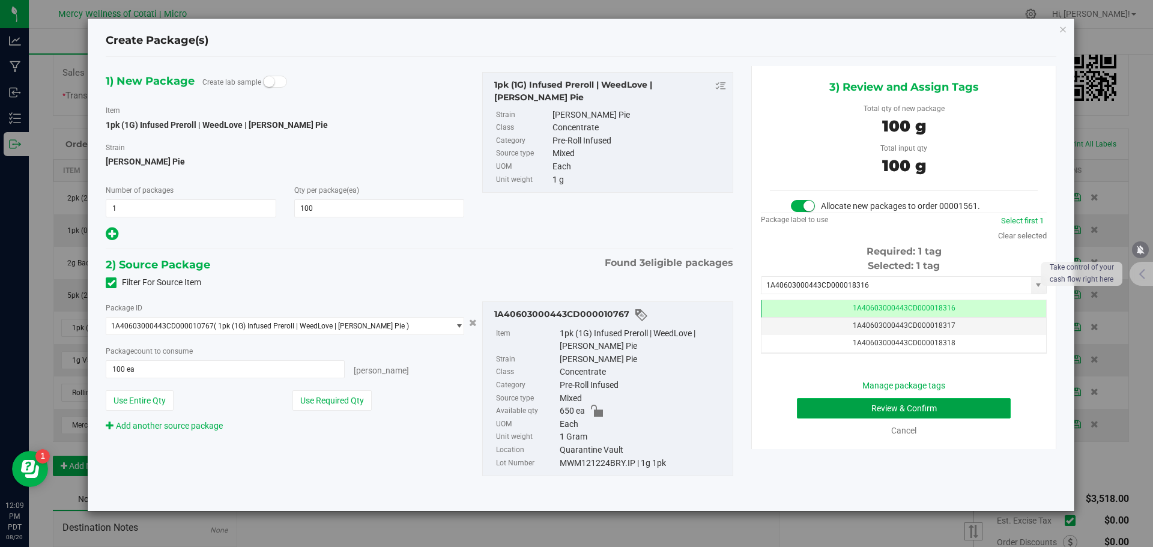
click at [968, 411] on button "Review & Confirm" at bounding box center [904, 408] width 214 height 20
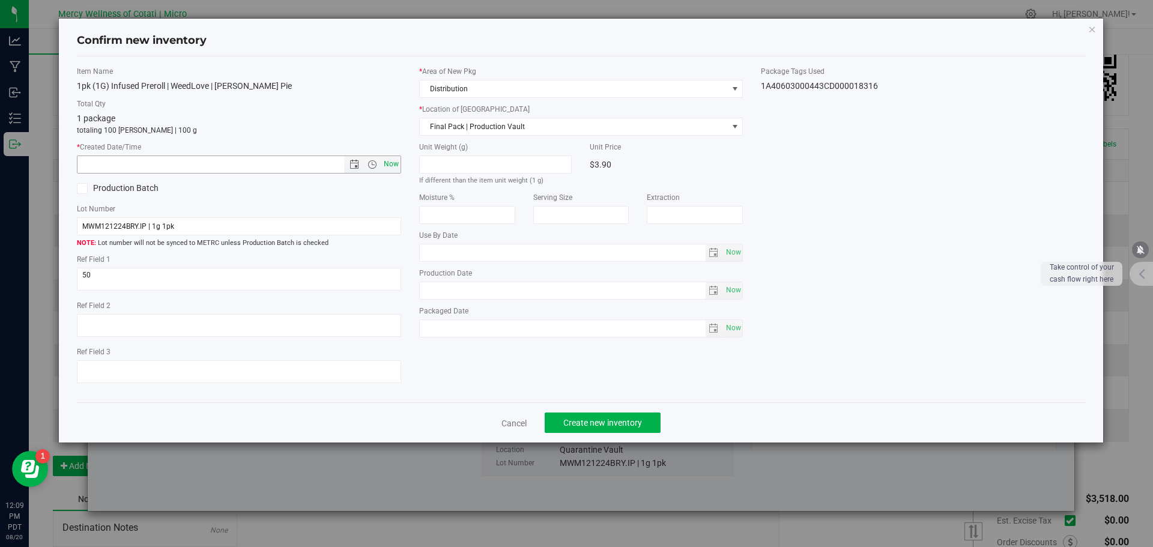
click at [392, 163] on span "Now" at bounding box center [391, 164] width 20 height 17
type input "[DATE] 12:09 PM"
click at [573, 417] on button "Create new inventory" at bounding box center [603, 423] width 116 height 20
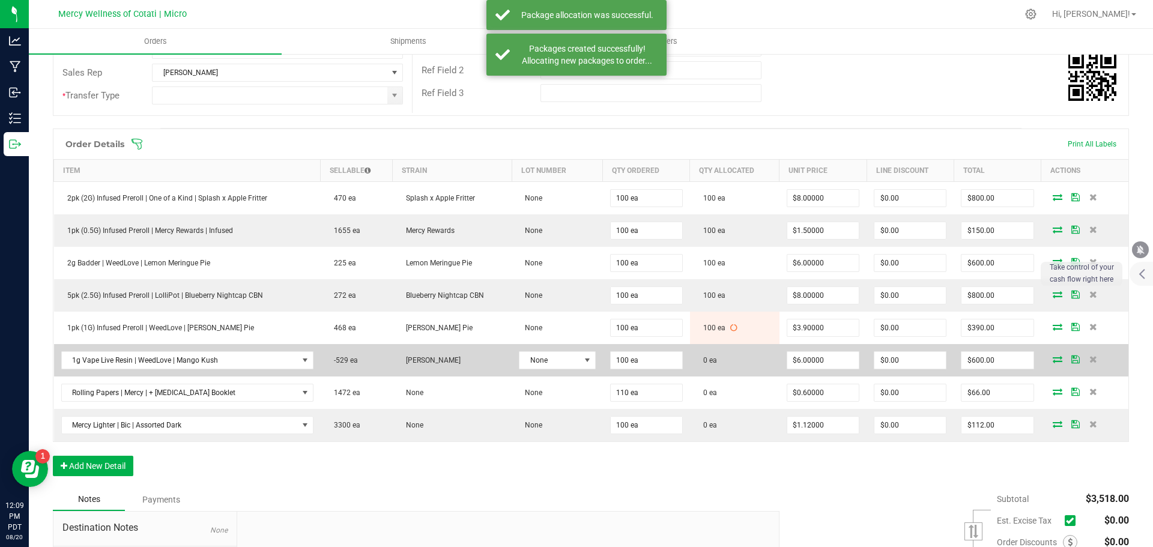
click at [1053, 363] on icon at bounding box center [1058, 359] width 10 height 7
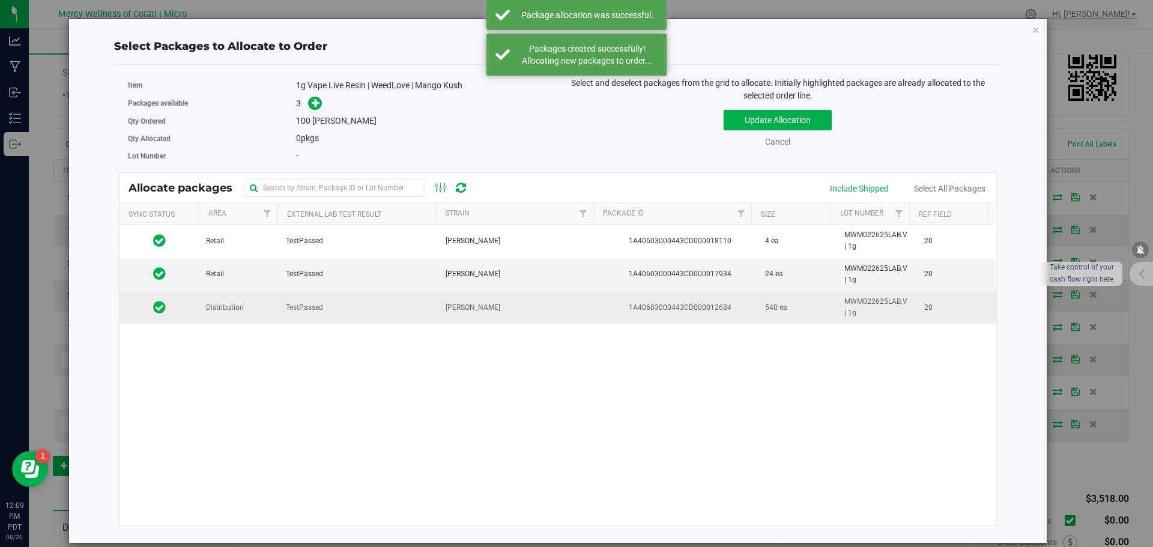
click at [230, 312] on span "Distribution" at bounding box center [225, 307] width 38 height 11
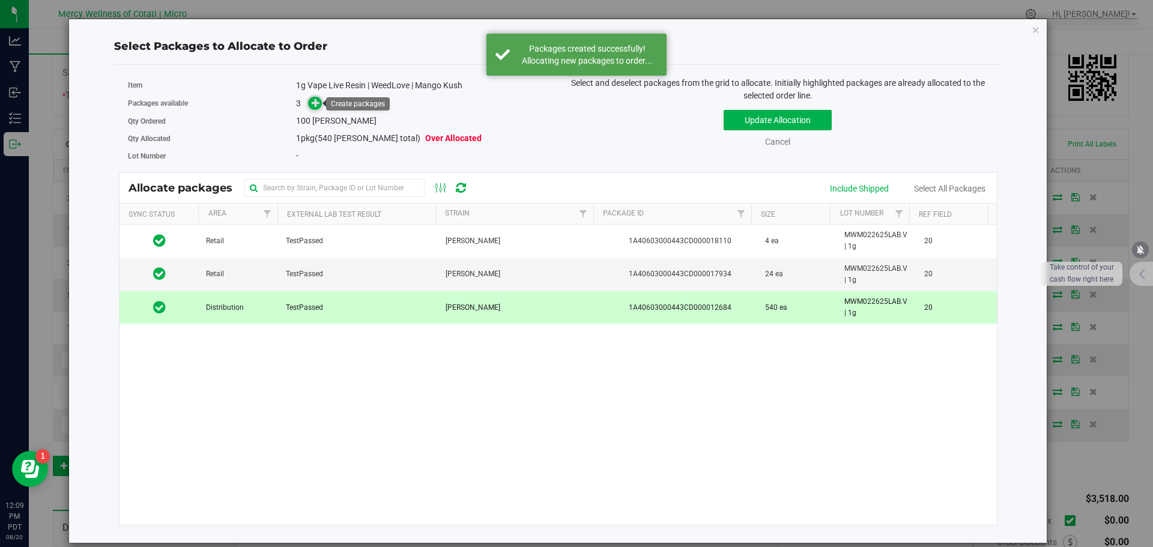
click at [317, 107] on icon at bounding box center [316, 103] width 8 height 8
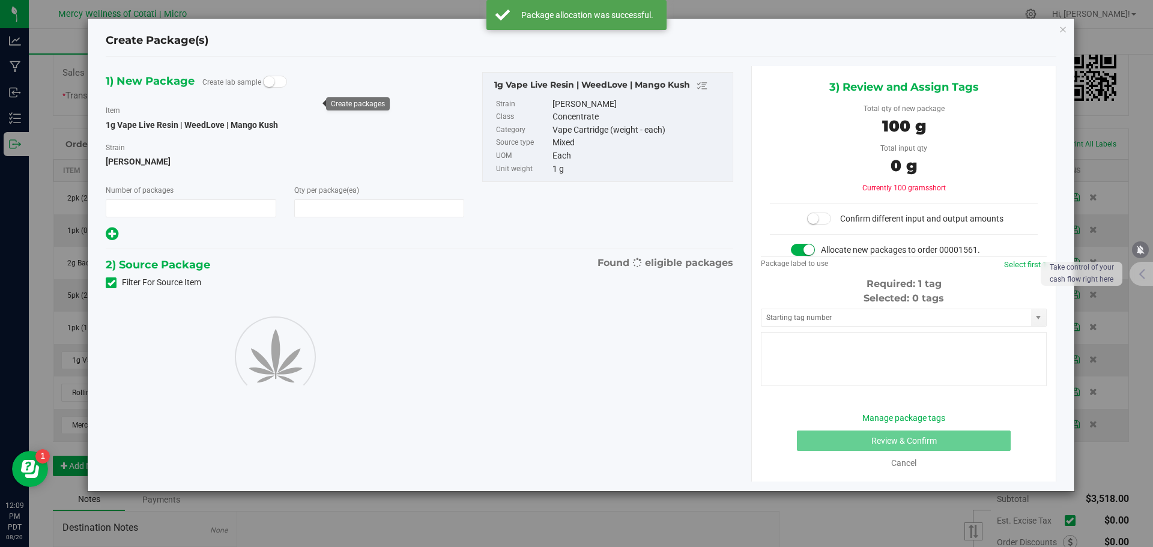
type input "1"
type input "100"
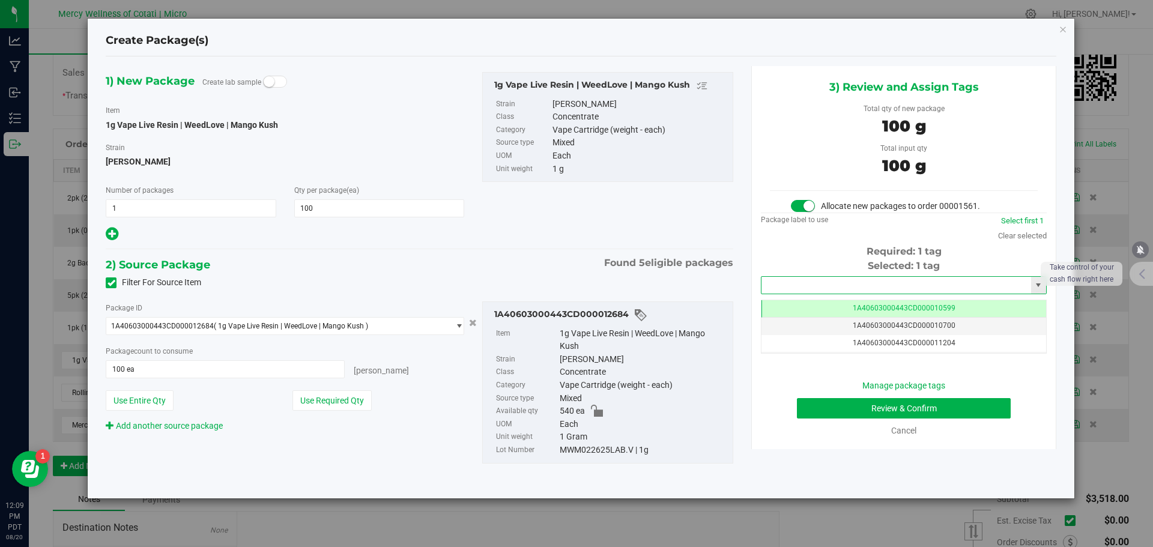
click at [852, 282] on input "text" at bounding box center [897, 285] width 270 height 17
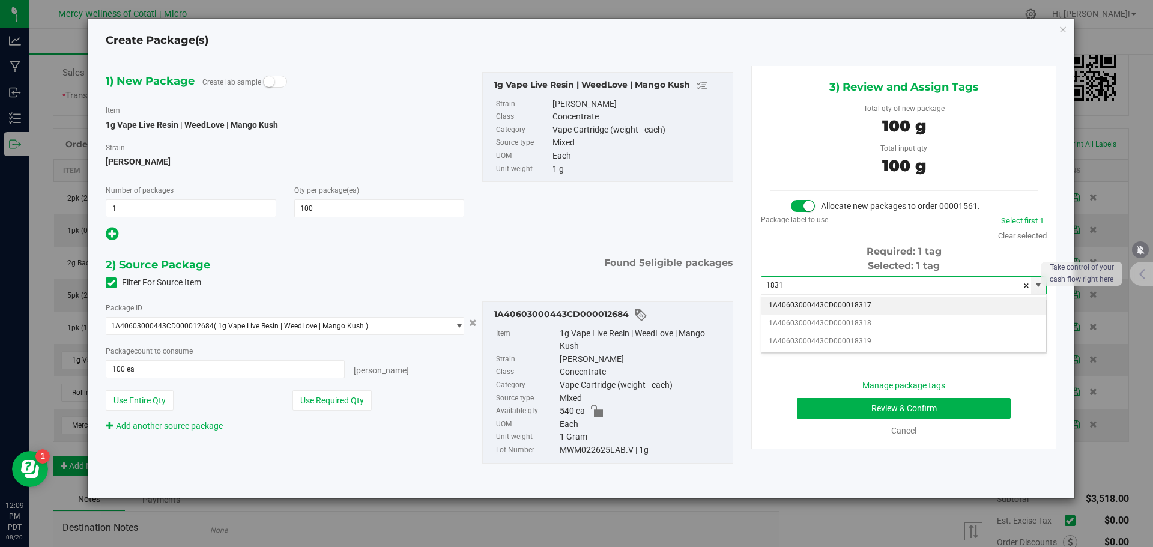
click at [845, 299] on li "1A40603000443CD000018317" at bounding box center [904, 306] width 285 height 18
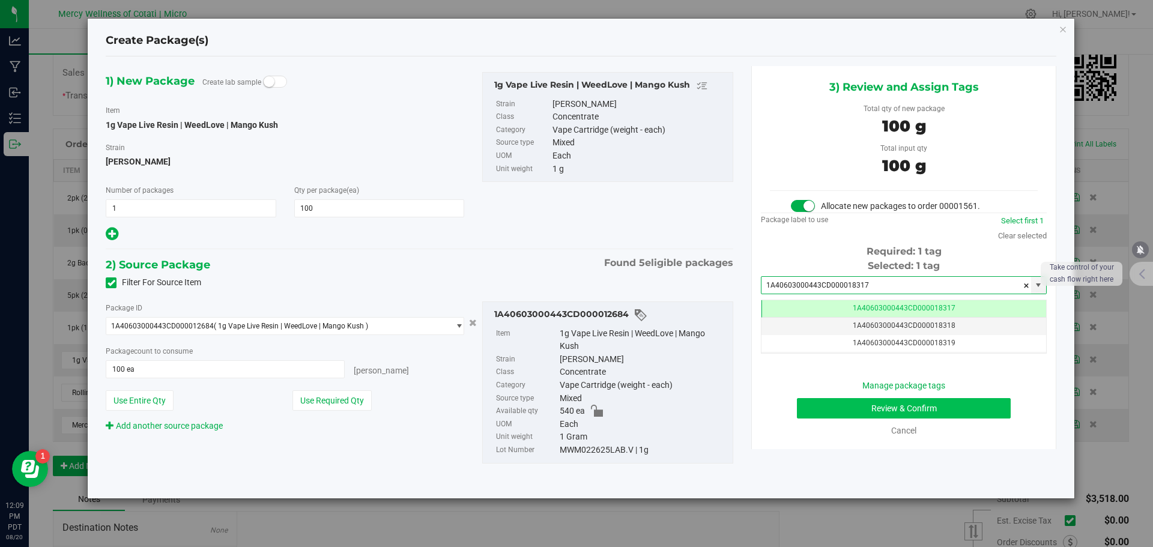
type input "1A40603000443CD000018317"
click at [956, 410] on button "Review & Confirm" at bounding box center [904, 408] width 214 height 20
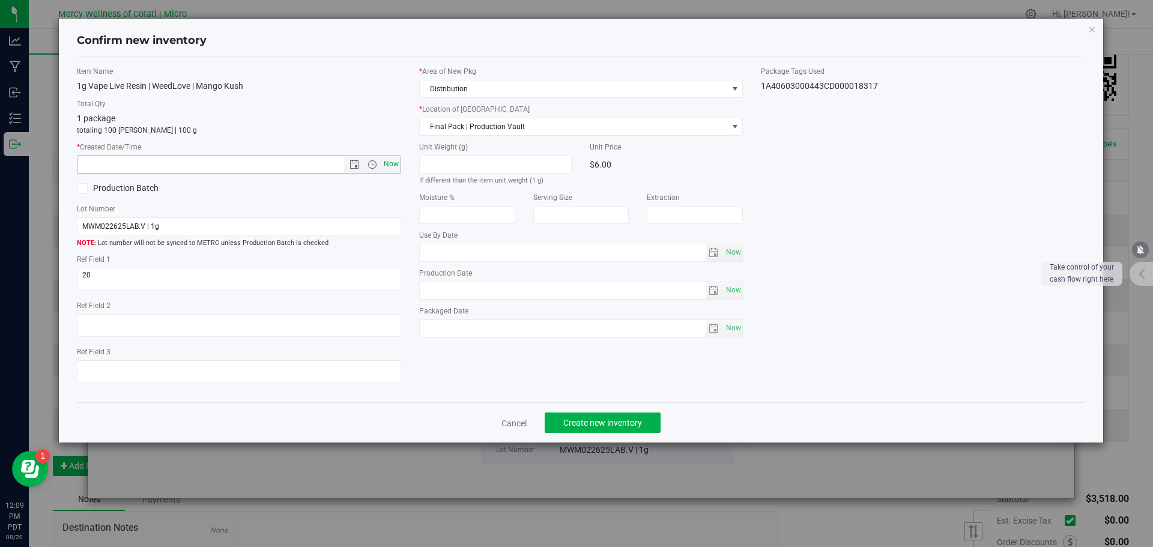
click at [394, 159] on span "Now" at bounding box center [391, 164] width 20 height 17
type input "[DATE] 12:09 PM"
click at [627, 416] on button "Create new inventory" at bounding box center [603, 423] width 116 height 20
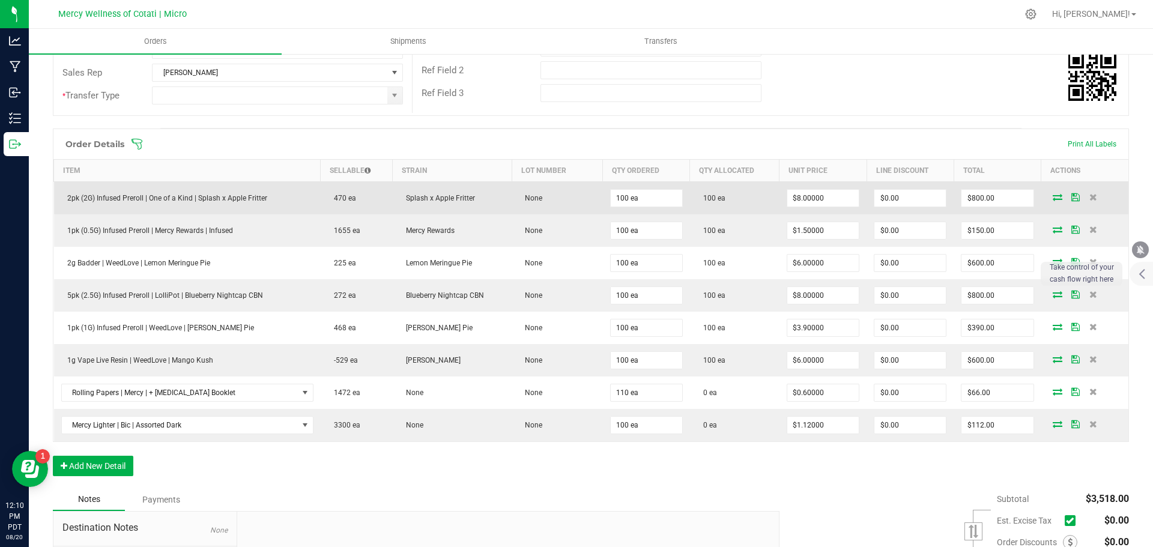
click at [829, 187] on td "$8.00000" at bounding box center [823, 198] width 87 height 33
click at [829, 194] on input "8" at bounding box center [822, 198] width 71 height 17
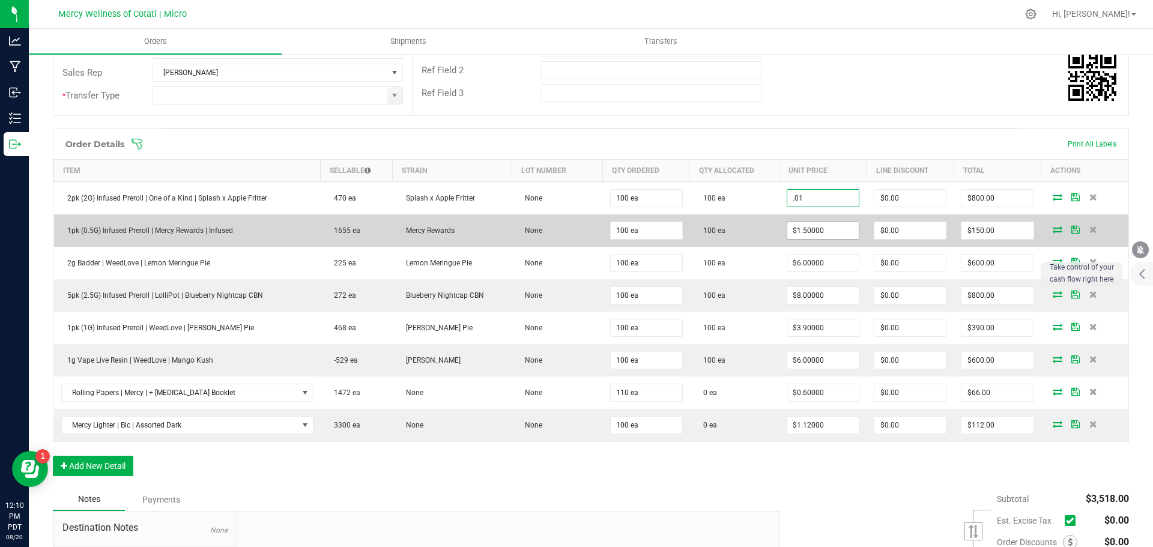
type input "$0.01000"
type input "$1.00"
click at [828, 231] on input "1.5" at bounding box center [822, 230] width 71 height 17
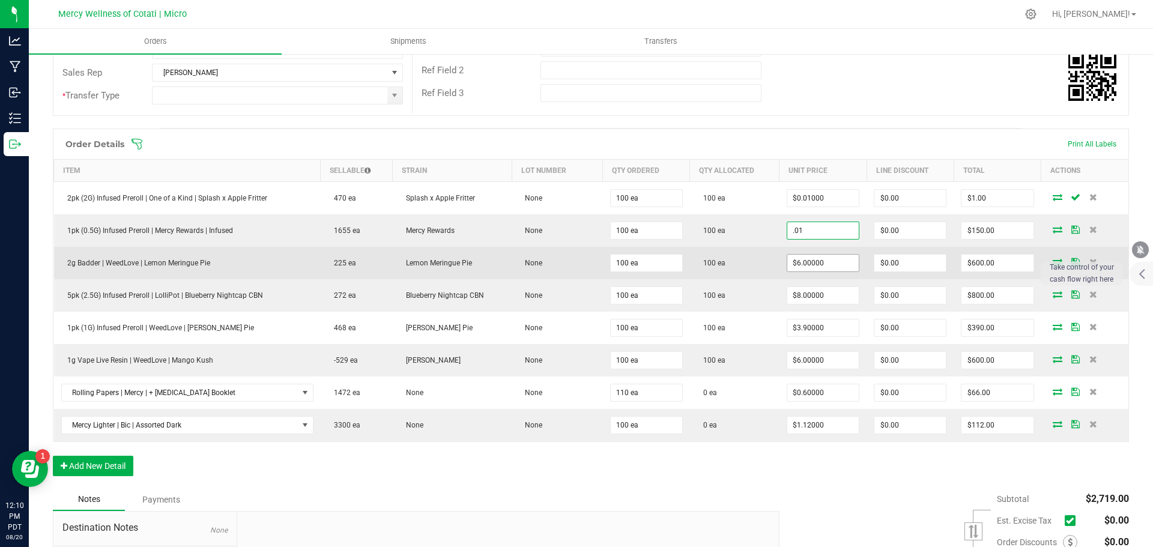
type input "$0.01000"
type input "$1.00"
click at [823, 264] on input "6" at bounding box center [822, 263] width 71 height 17
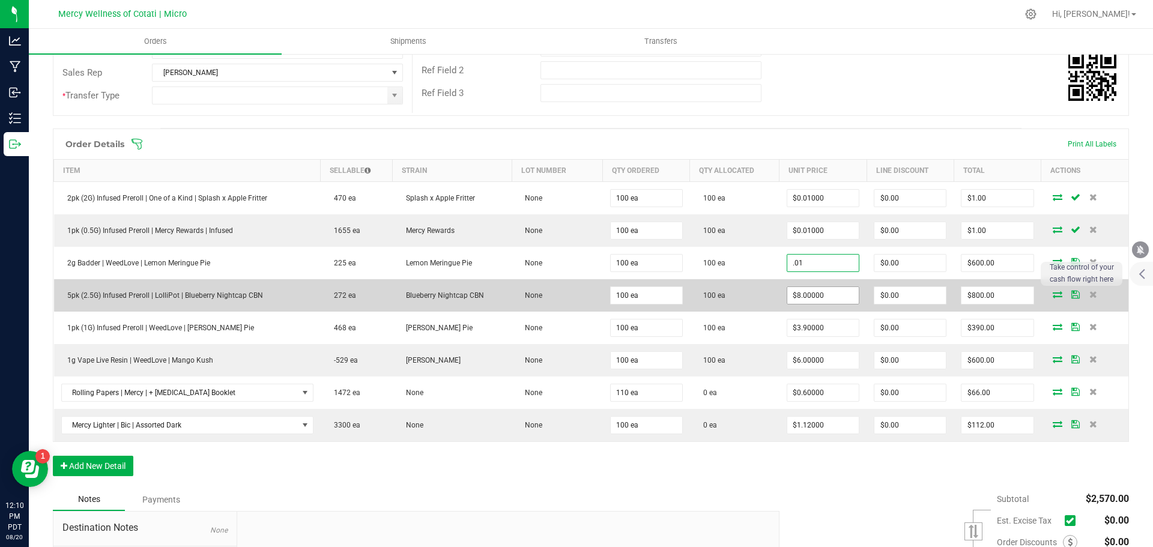
type input "$0.01000"
type input "$1.00"
click at [816, 295] on input "8" at bounding box center [822, 295] width 71 height 17
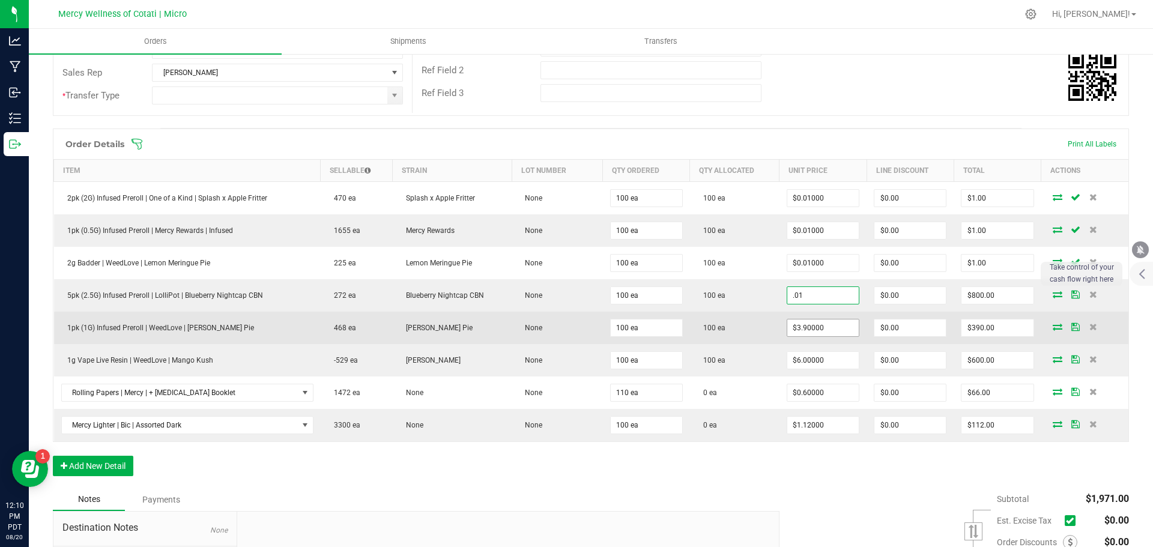
type input "$0.01000"
type input "$1.00"
click at [822, 335] on input "3.9" at bounding box center [822, 328] width 71 height 17
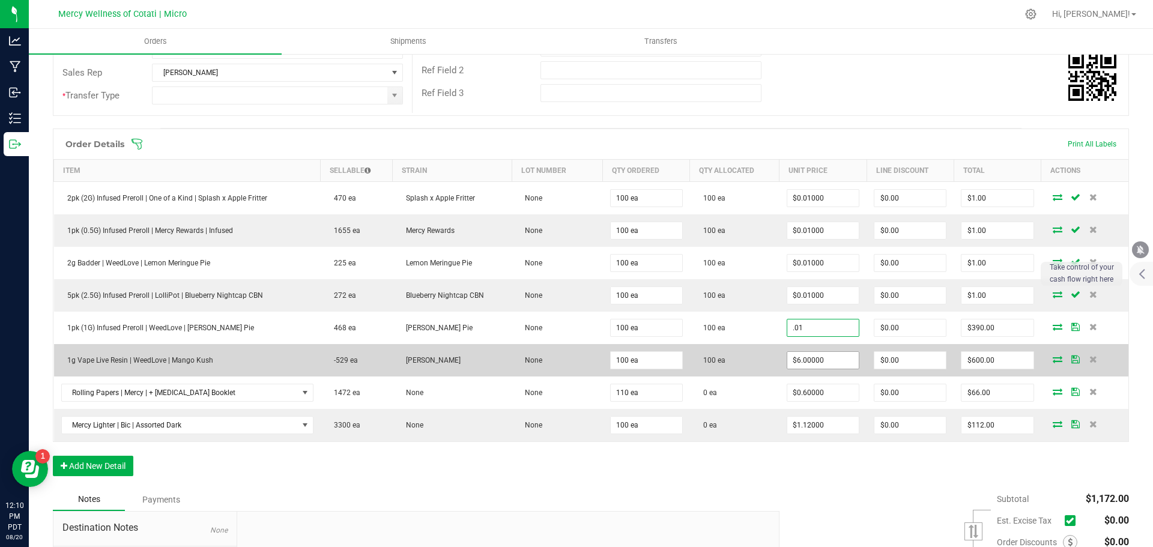
type input "$0.01000"
type input "$1.00"
click at [823, 365] on input "6" at bounding box center [822, 360] width 71 height 17
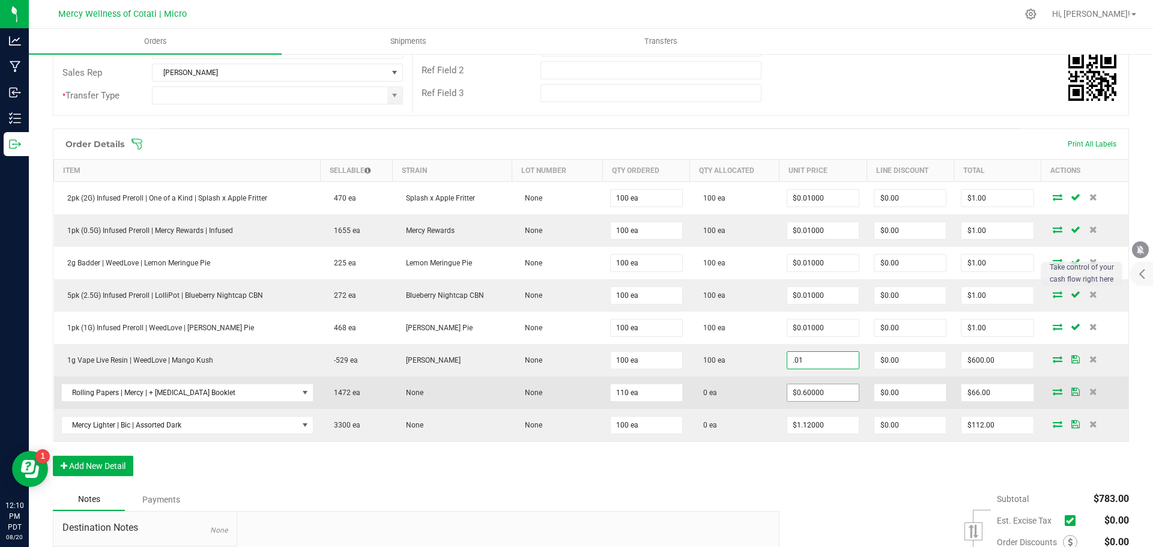
type input "$0.01000"
type input "$1.00"
click at [827, 387] on input "0.6" at bounding box center [822, 392] width 71 height 17
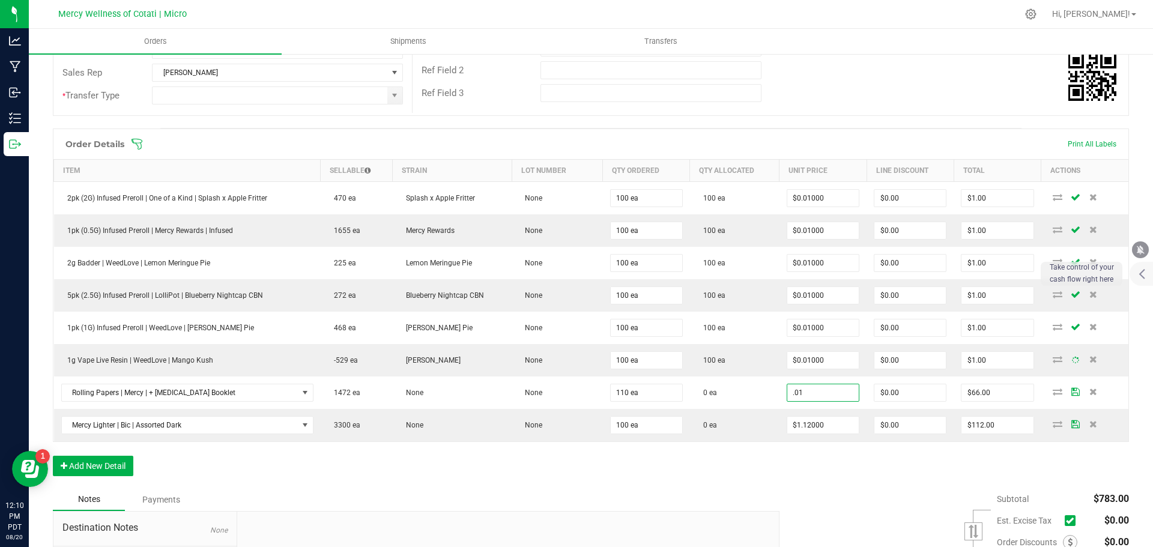
type input "$0.01000"
type input "$1.10"
click at [811, 480] on div "Order Details Print All Labels Item Sellable Strain Lot Number Qty Ordered Qty …" at bounding box center [591, 309] width 1076 height 360
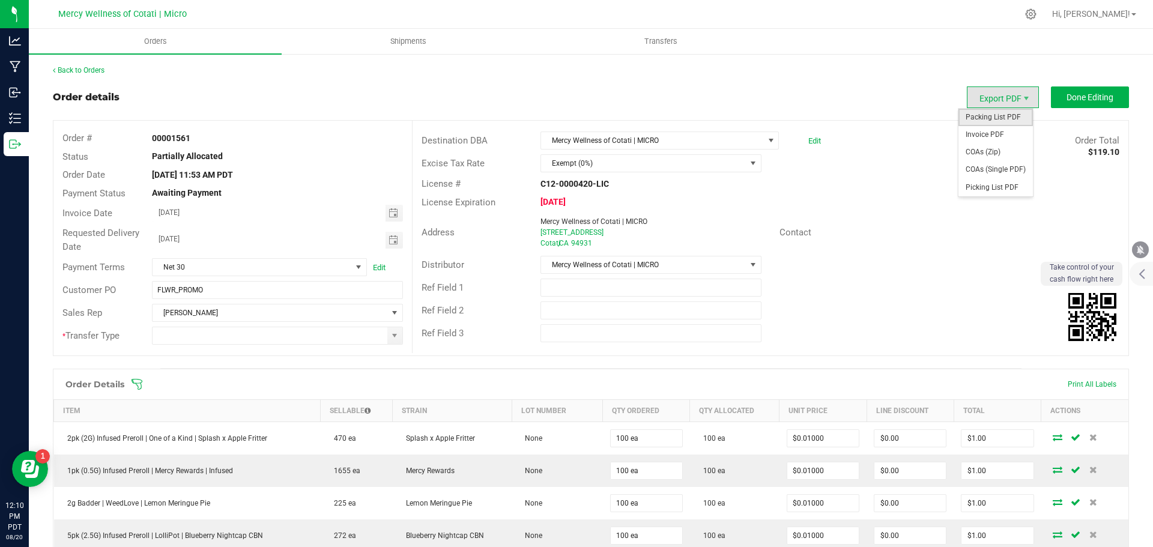
click at [986, 116] on span "Packing List PDF" at bounding box center [996, 117] width 74 height 17
click at [992, 131] on span "Invoice PDF" at bounding box center [996, 134] width 74 height 17
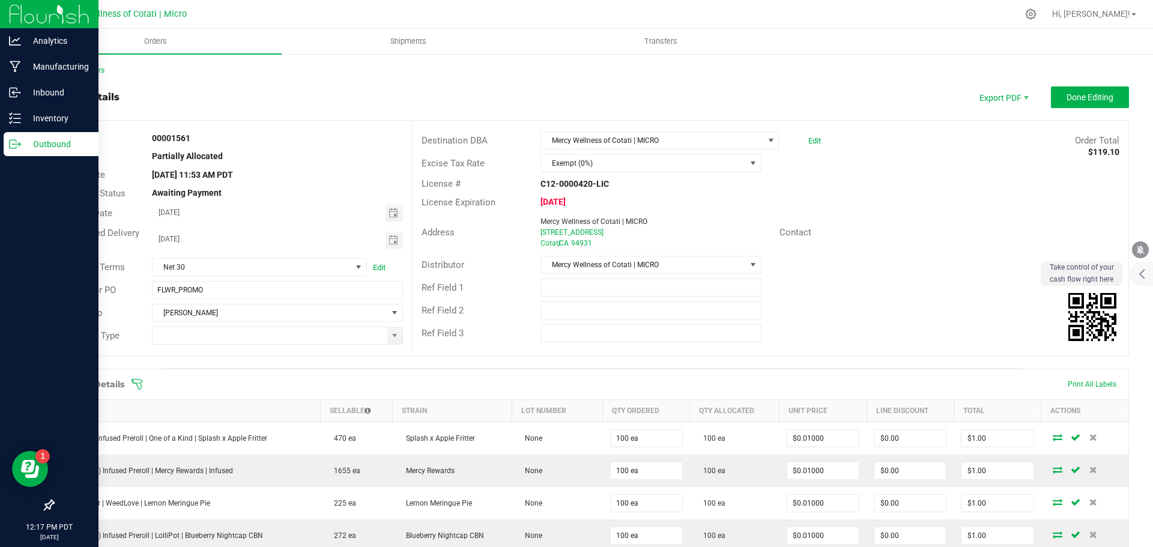
click at [47, 142] on p "Outbound" at bounding box center [57, 144] width 72 height 14
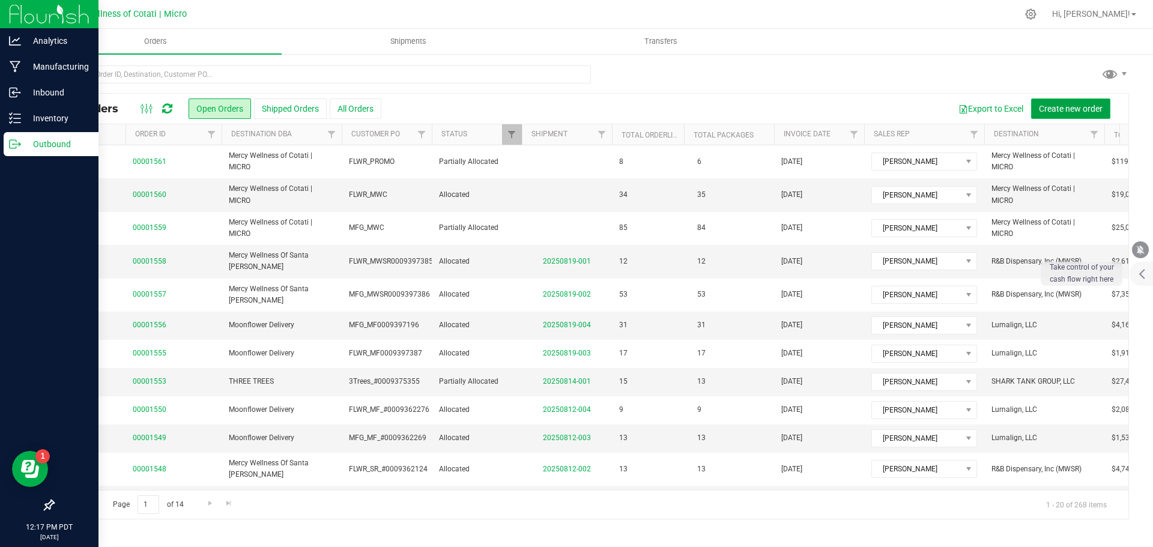
click at [1082, 108] on span "Create new order" at bounding box center [1071, 109] width 64 height 10
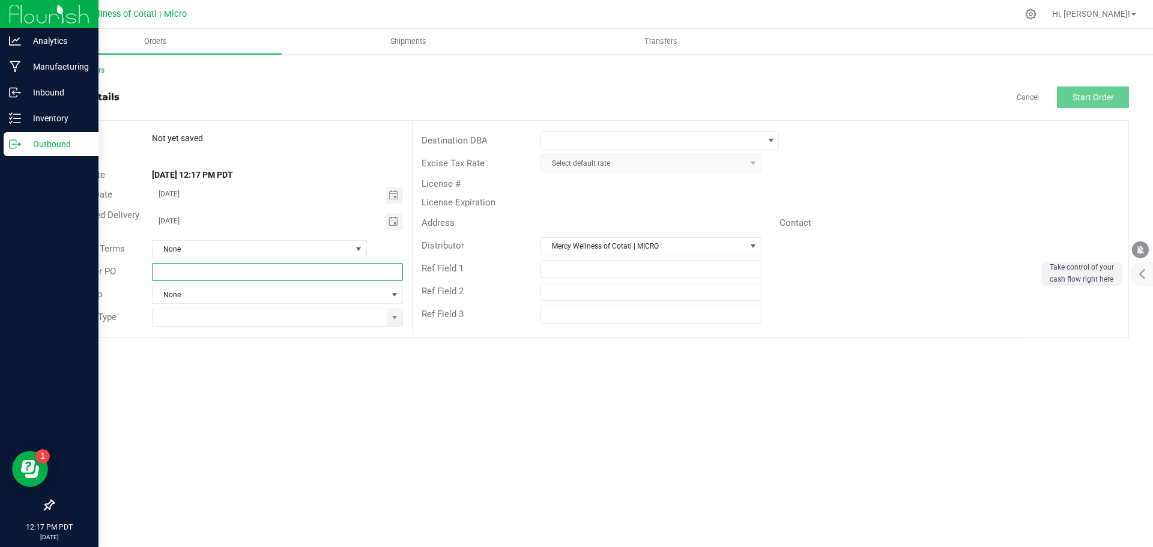
click at [277, 277] on input "text" at bounding box center [277, 272] width 250 height 18
type input "MFG_PROMO_MWC"
click at [666, 142] on span at bounding box center [652, 140] width 222 height 17
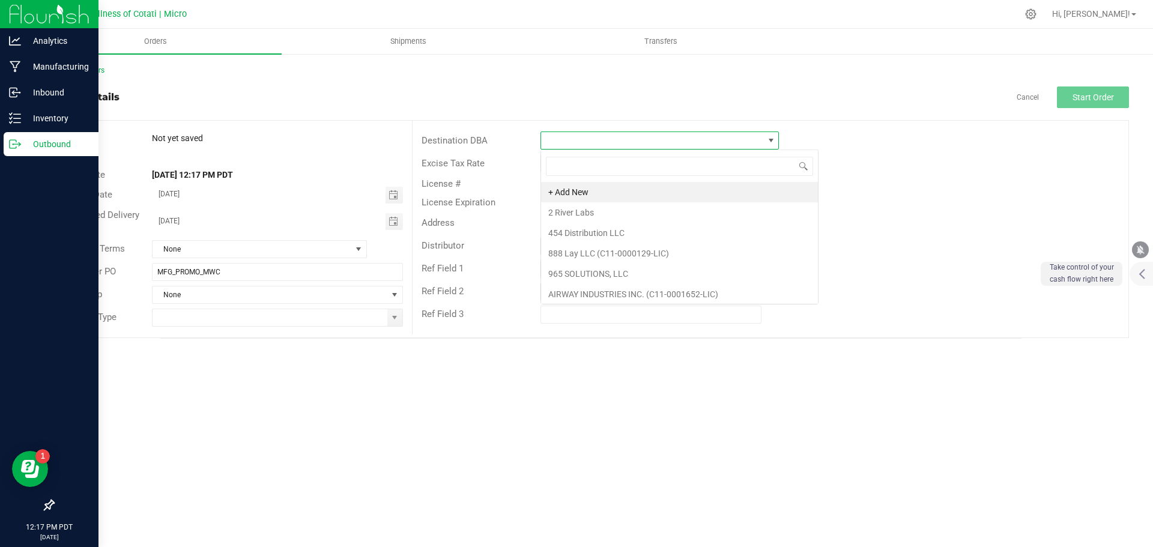
scroll to position [18, 238]
type input "cot"
click at [585, 196] on li "Mercy Wellness of Cotati | MICRO" at bounding box center [659, 192] width 237 height 20
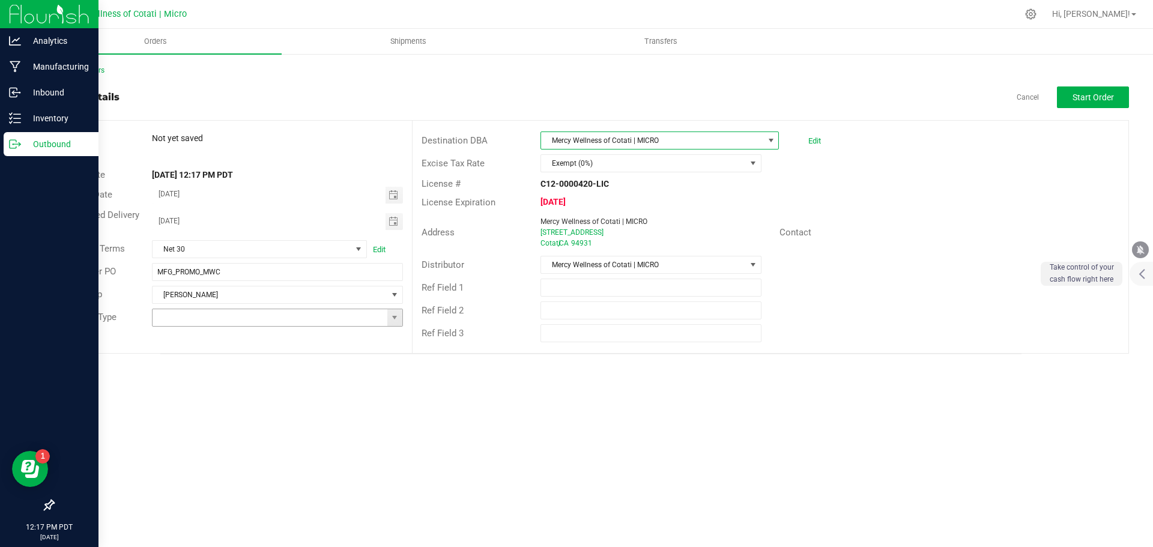
click at [315, 318] on input at bounding box center [270, 317] width 234 height 17
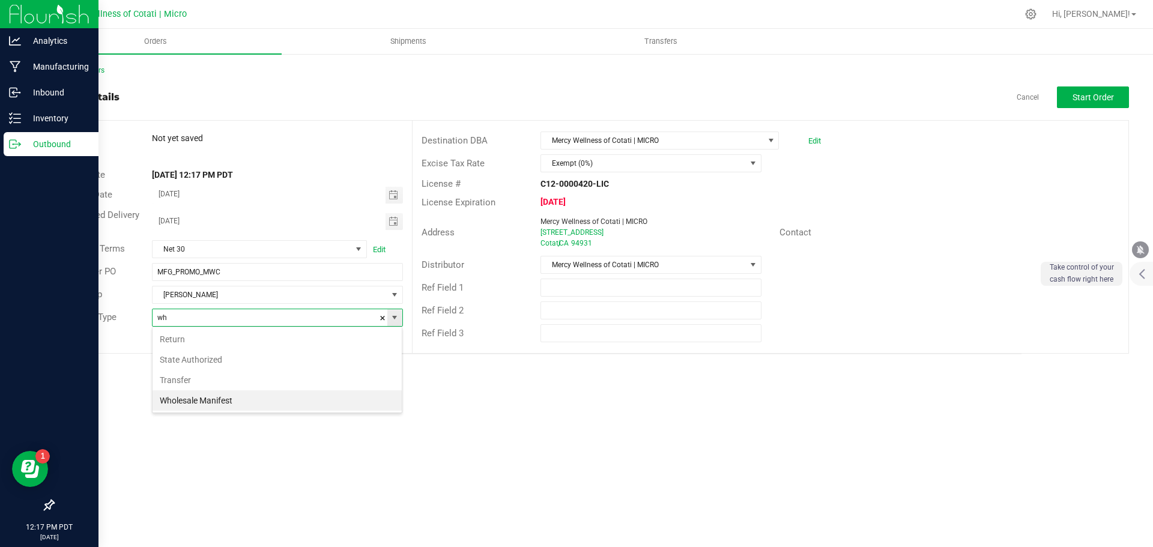
scroll to position [18, 251]
click at [276, 403] on li "Wholesale Manifest" at bounding box center [277, 400] width 249 height 20
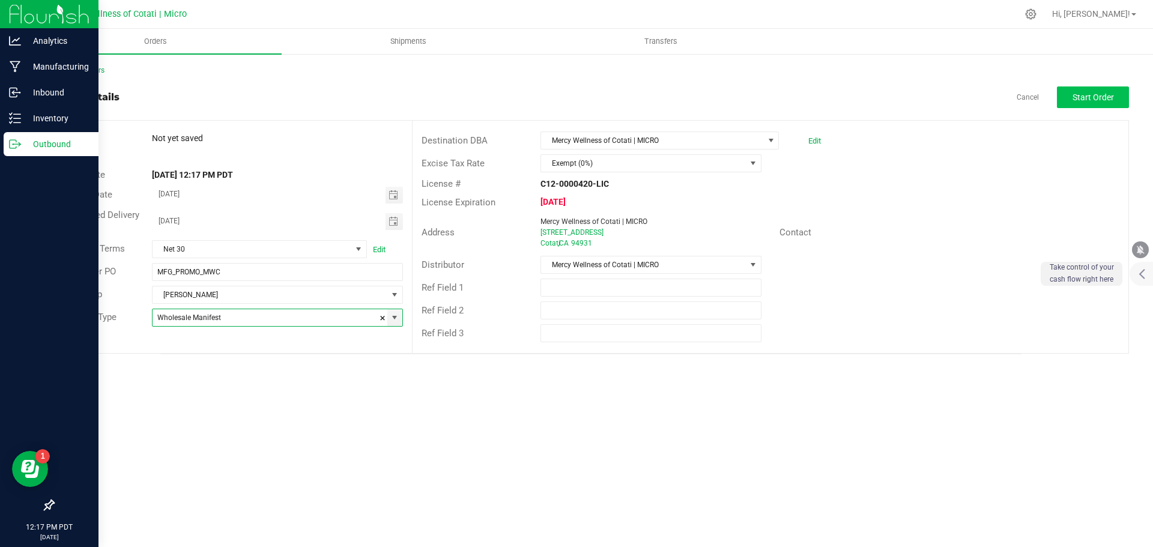
type input "Wholesale Manifest"
click at [1094, 102] on span "Start Order" at bounding box center [1093, 97] width 41 height 10
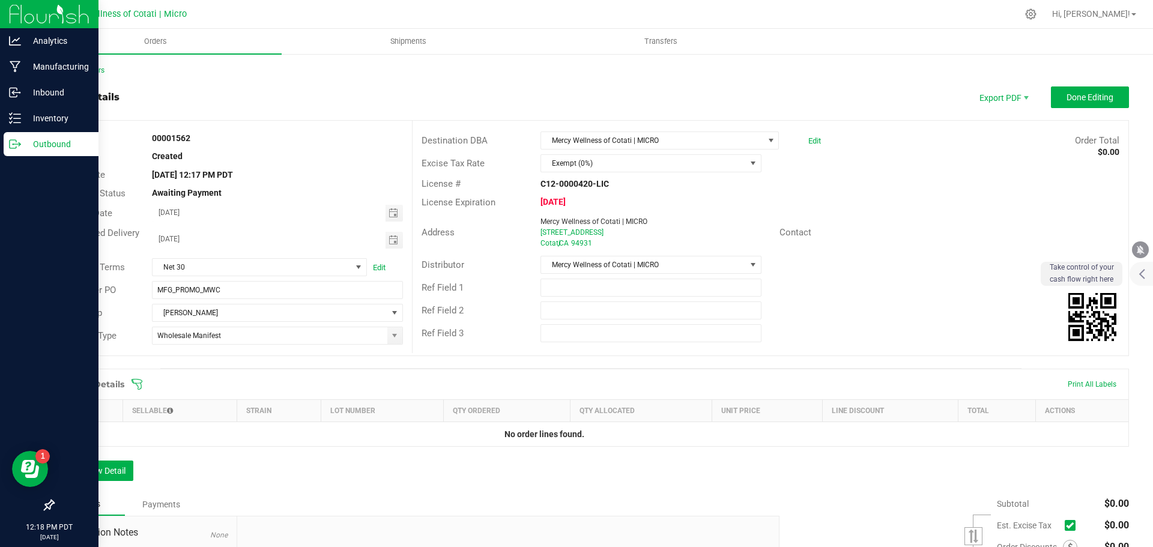
click at [41, 143] on p "Outbound" at bounding box center [57, 144] width 72 height 14
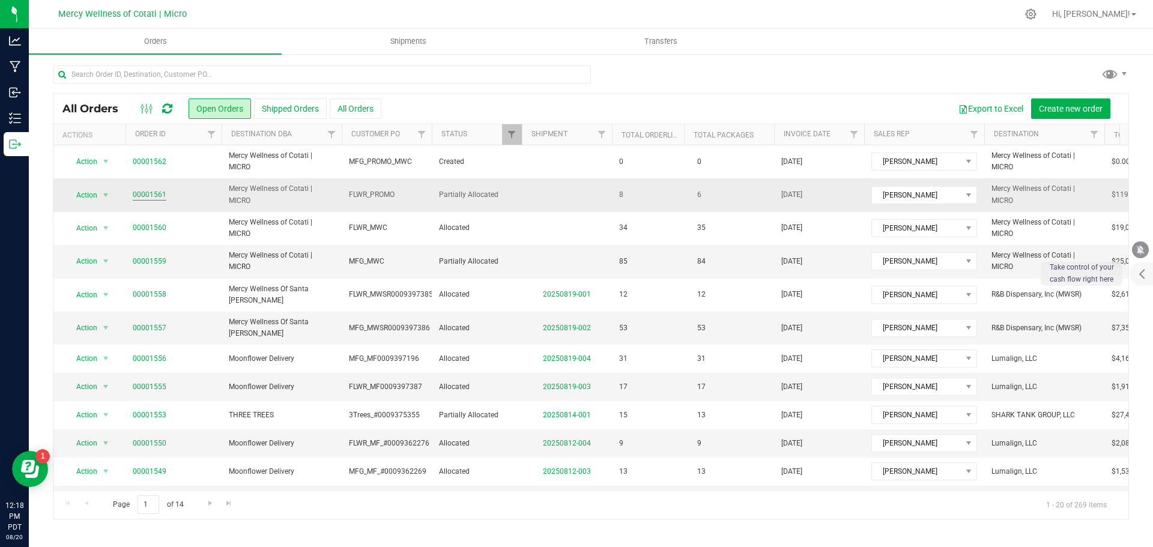
click at [139, 190] on link "00001561" at bounding box center [150, 194] width 34 height 11
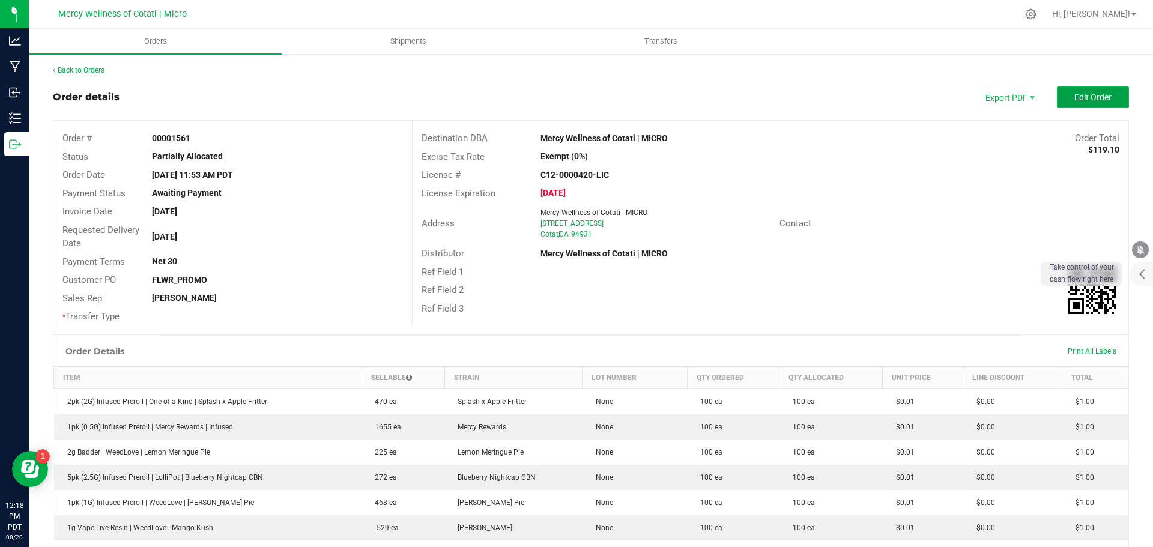
click at [1064, 92] on button "Edit Order" at bounding box center [1093, 97] width 72 height 22
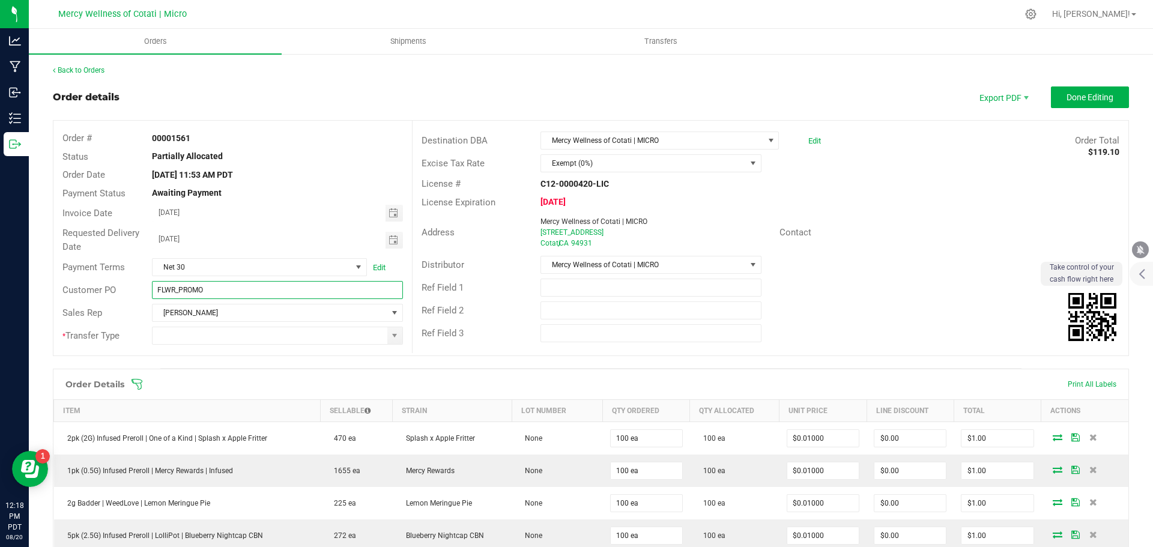
click at [207, 288] on input "FLWR_PROMO" at bounding box center [277, 290] width 250 height 18
type input "FLWR_PROMO_MWC"
click at [1070, 97] on span "Done Editing" at bounding box center [1090, 97] width 47 height 10
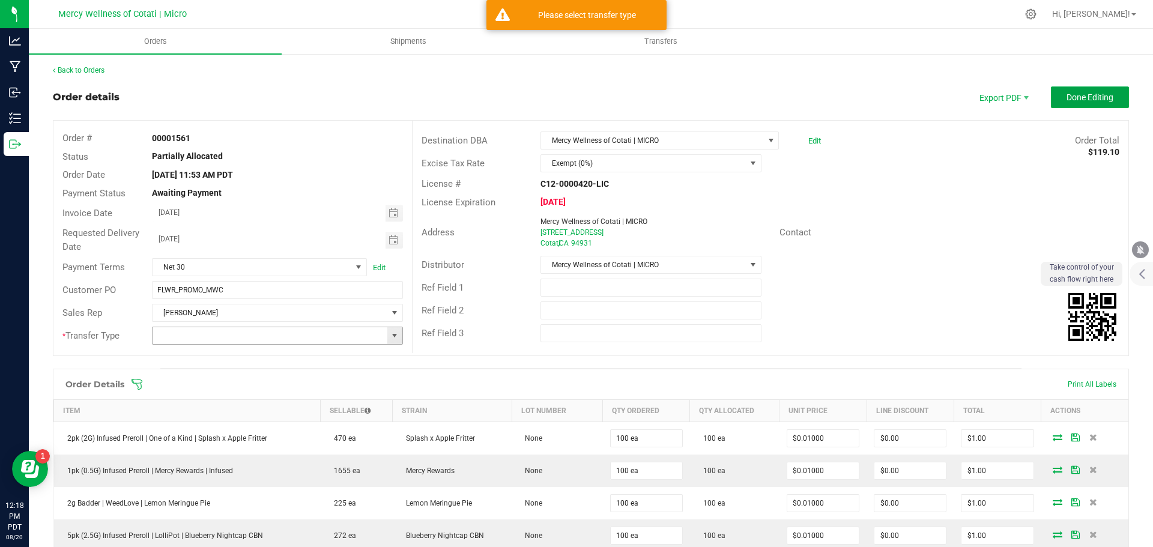
click at [396, 338] on span at bounding box center [395, 336] width 10 height 10
click at [288, 417] on li "Wholesale Manifest" at bounding box center [275, 418] width 247 height 20
type input "Wholesale Manifest"
click at [1061, 103] on button "Done Editing" at bounding box center [1090, 97] width 78 height 22
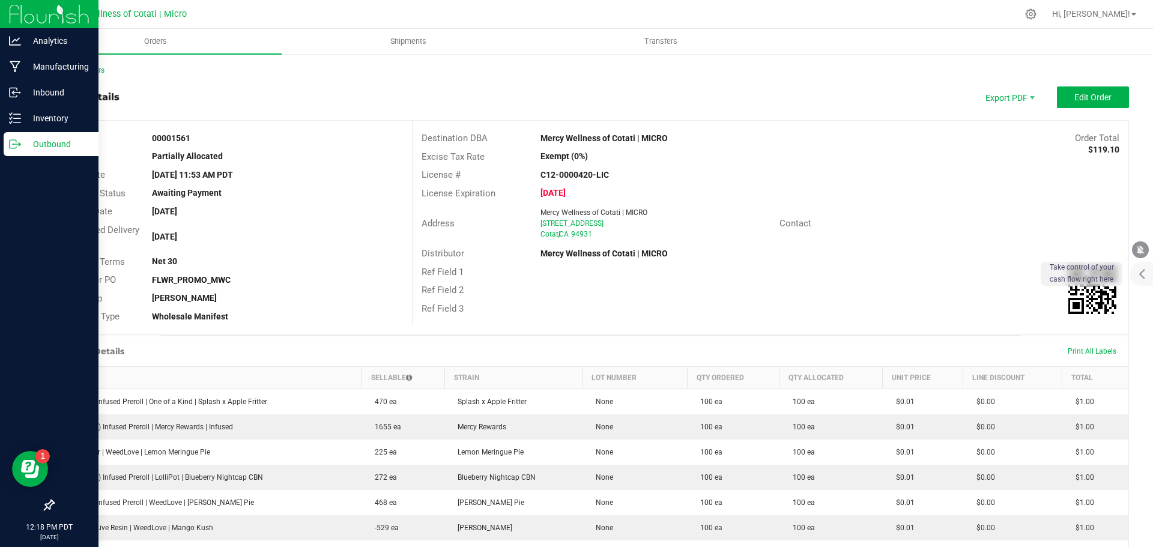
click at [39, 138] on p "Outbound" at bounding box center [57, 144] width 72 height 14
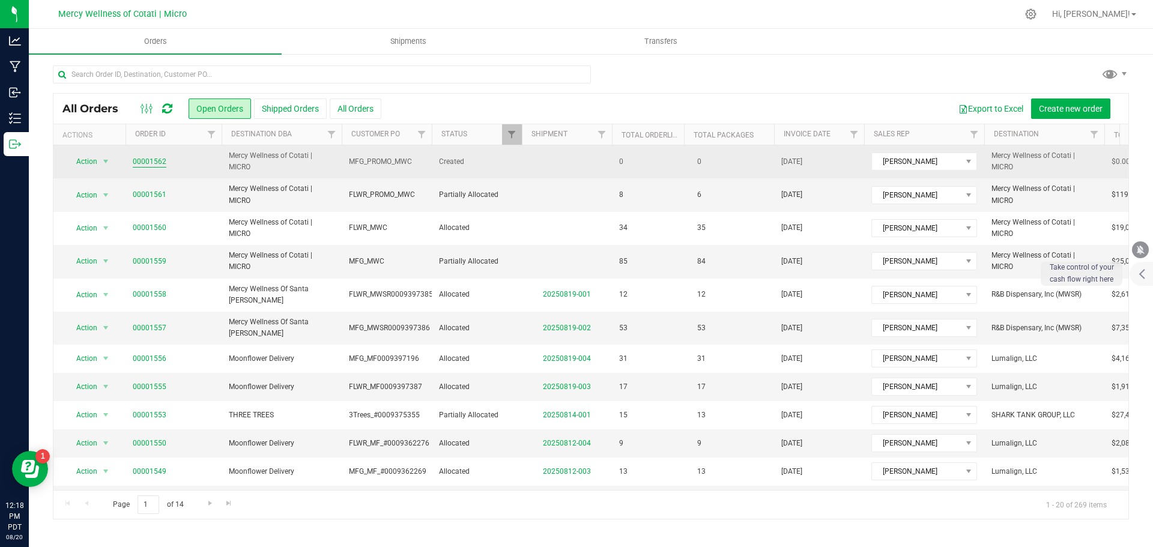
click at [154, 162] on link "00001562" at bounding box center [150, 161] width 34 height 11
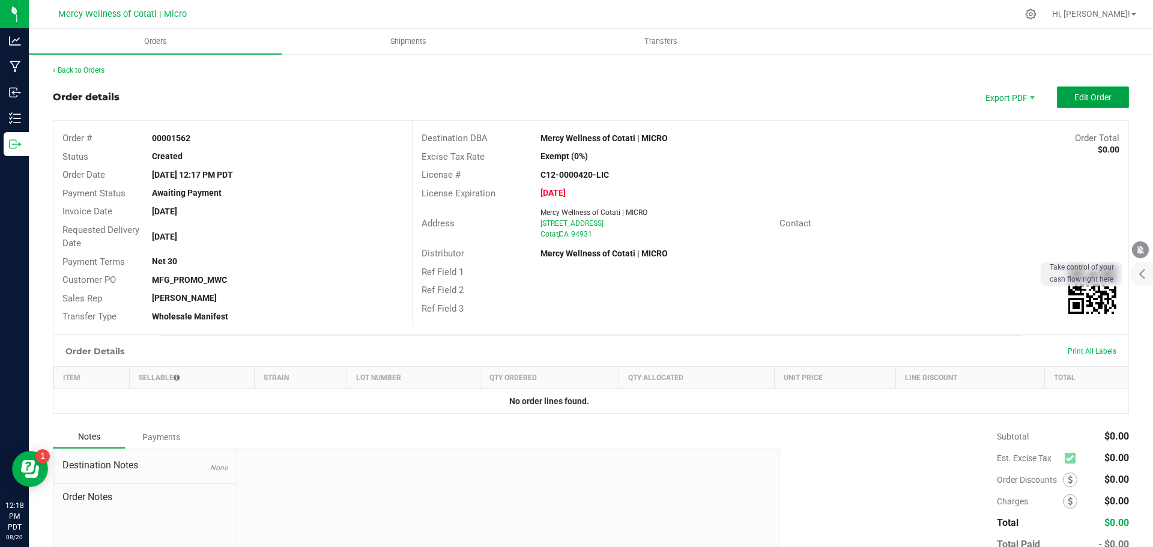
click at [1103, 103] on button "Edit Order" at bounding box center [1093, 97] width 72 height 22
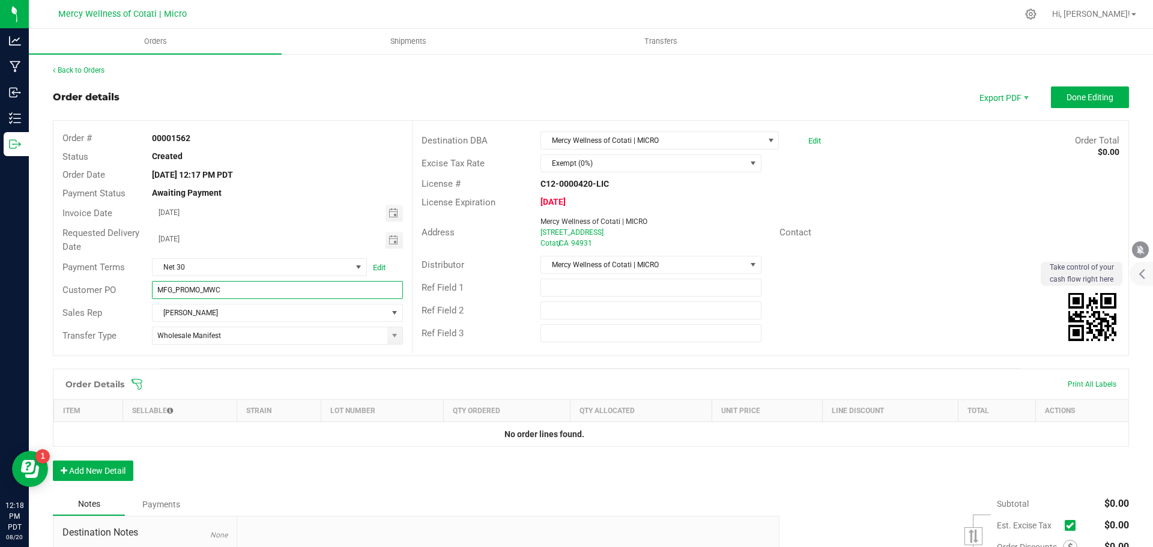
drag, startPoint x: 169, startPoint y: 289, endPoint x: 157, endPoint y: 291, distance: 12.1
click at [157, 291] on input "MFG_PROMO_MWC" at bounding box center [277, 290] width 250 height 18
drag, startPoint x: 171, startPoint y: 287, endPoint x: 151, endPoint y: 291, distance: 20.7
click at [152, 291] on input "MFG_PROMO_MWC" at bounding box center [277, 290] width 250 height 18
type input "FLOWER_PROMO_MWC"
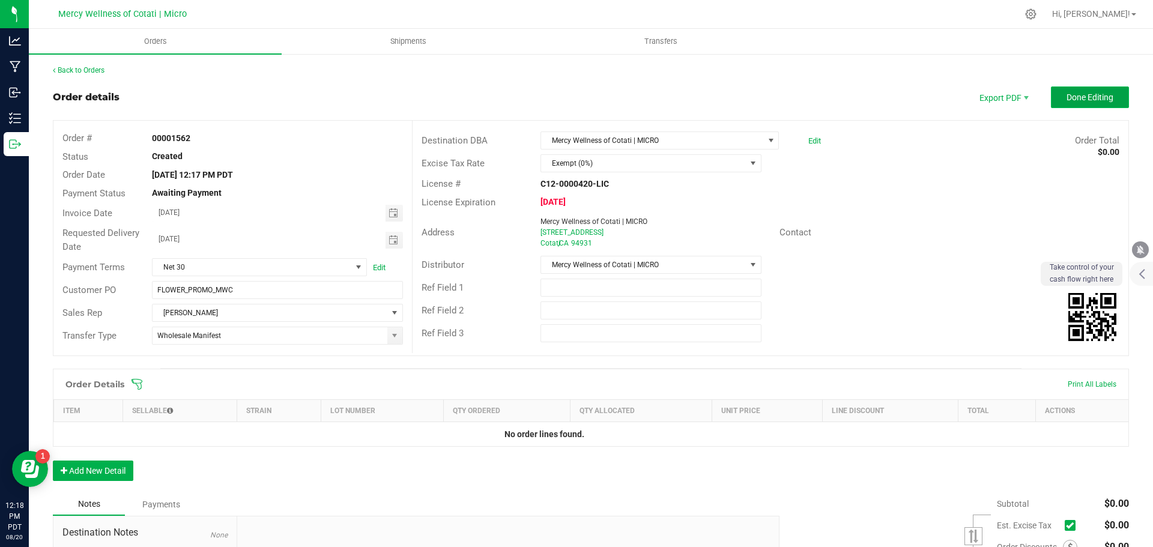
click at [1051, 90] on button "Done Editing" at bounding box center [1090, 97] width 78 height 22
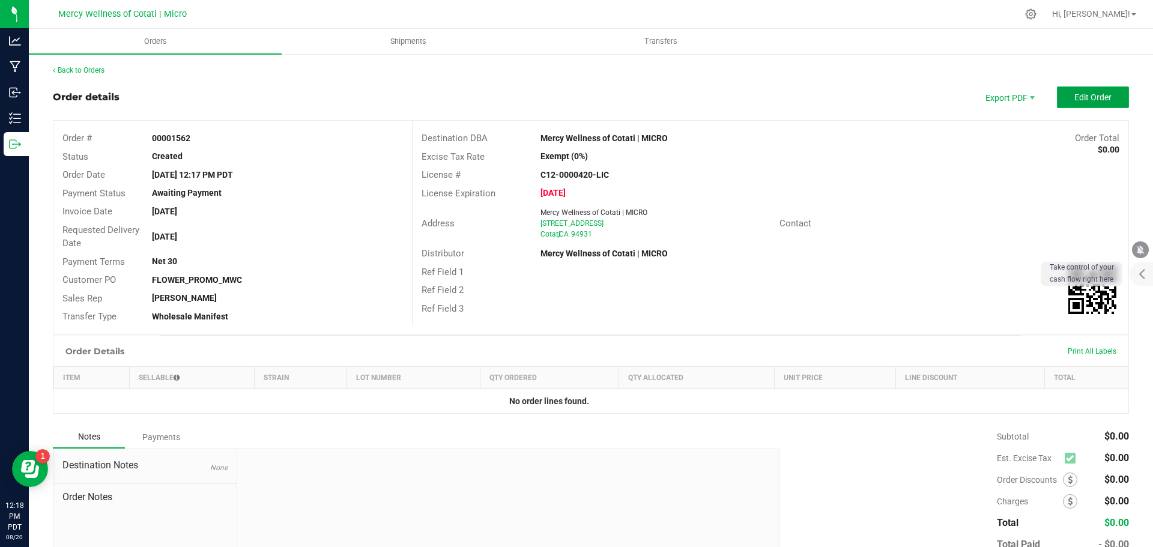
click at [1075, 100] on span "Edit Order" at bounding box center [1093, 97] width 37 height 10
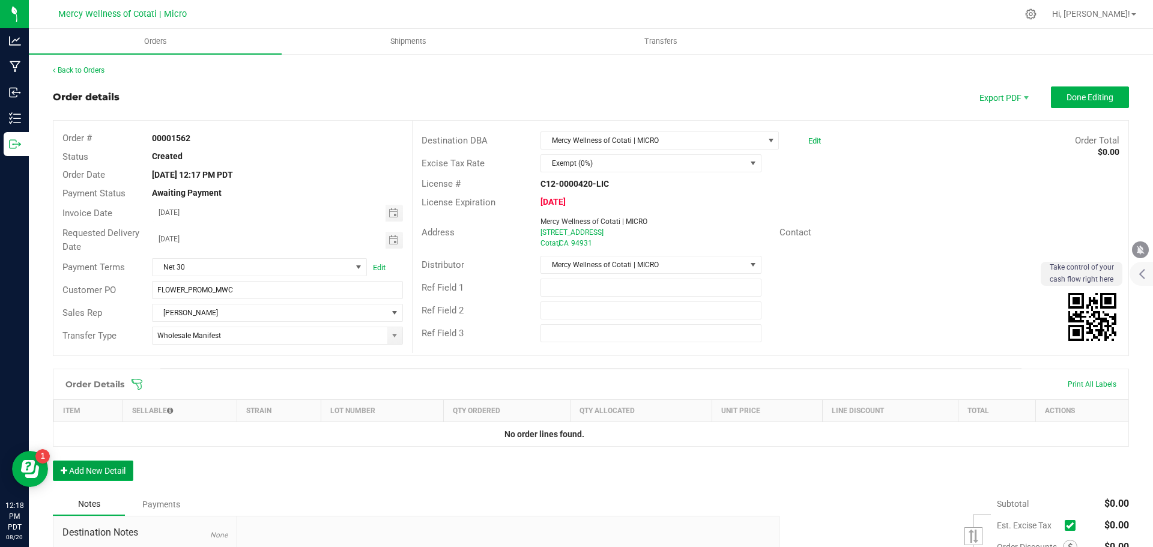
click at [72, 464] on button "Add New Detail" at bounding box center [93, 471] width 80 height 20
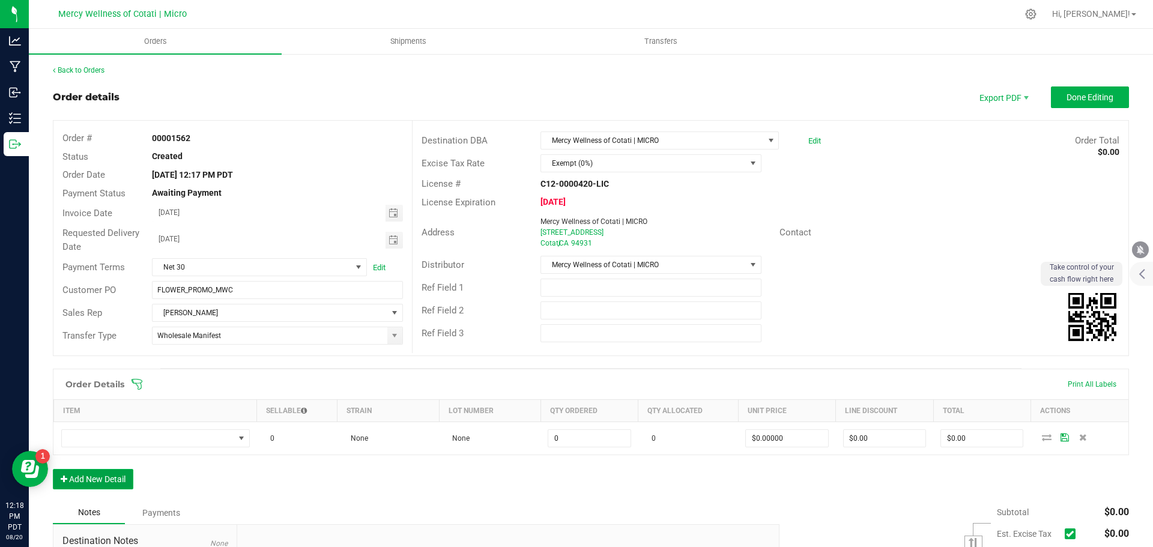
click at [73, 481] on button "Add New Detail" at bounding box center [93, 479] width 80 height 20
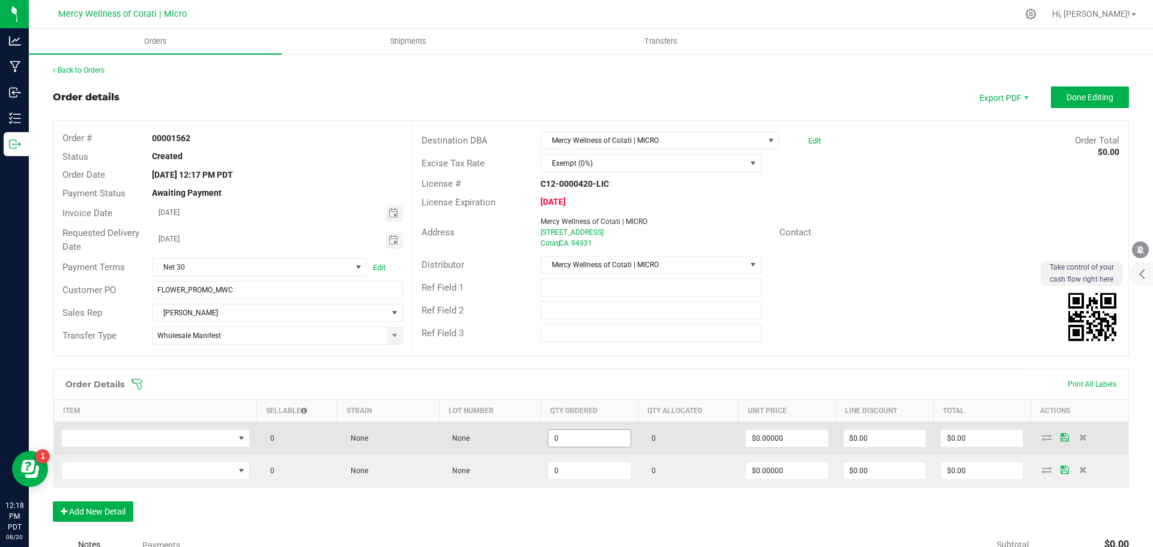
click at [583, 432] on input "0" at bounding box center [589, 438] width 82 height 17
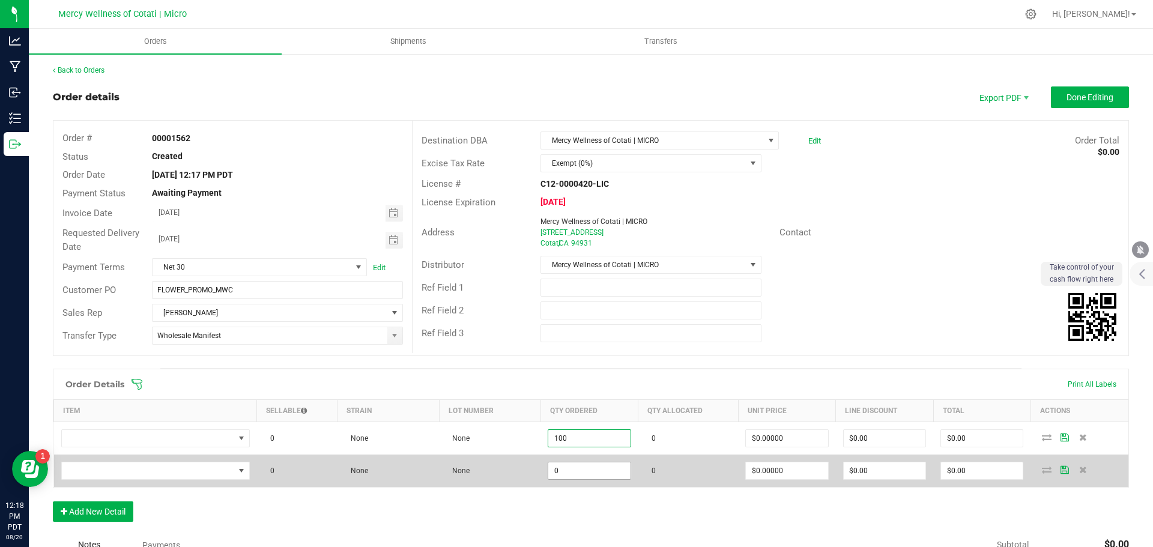
type input "100"
click at [592, 469] on input "0" at bounding box center [589, 470] width 82 height 17
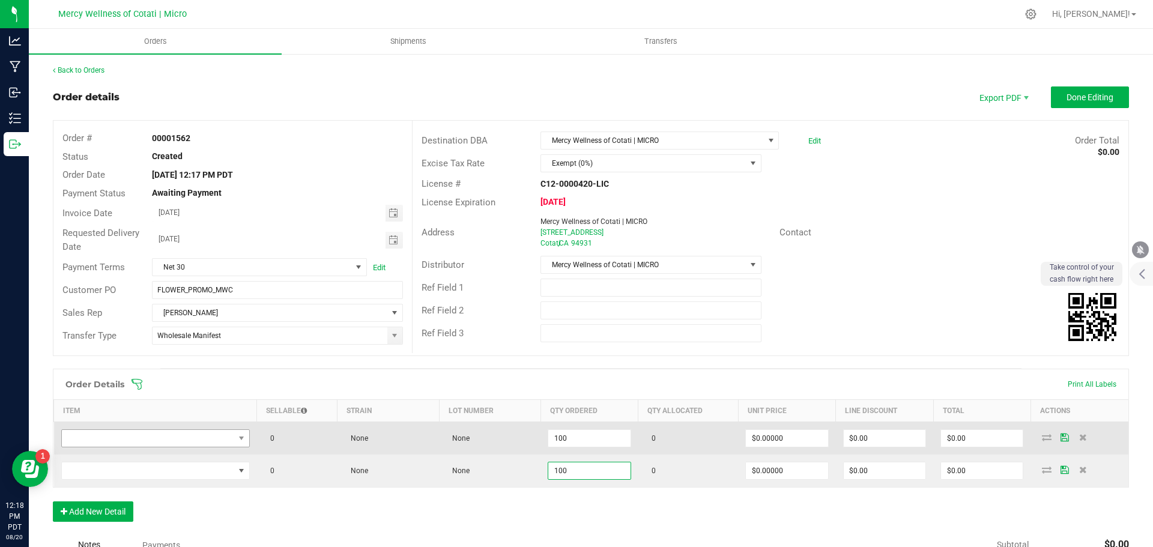
type input "100"
click at [106, 432] on span "NO DATA FOUND" at bounding box center [148, 438] width 172 height 17
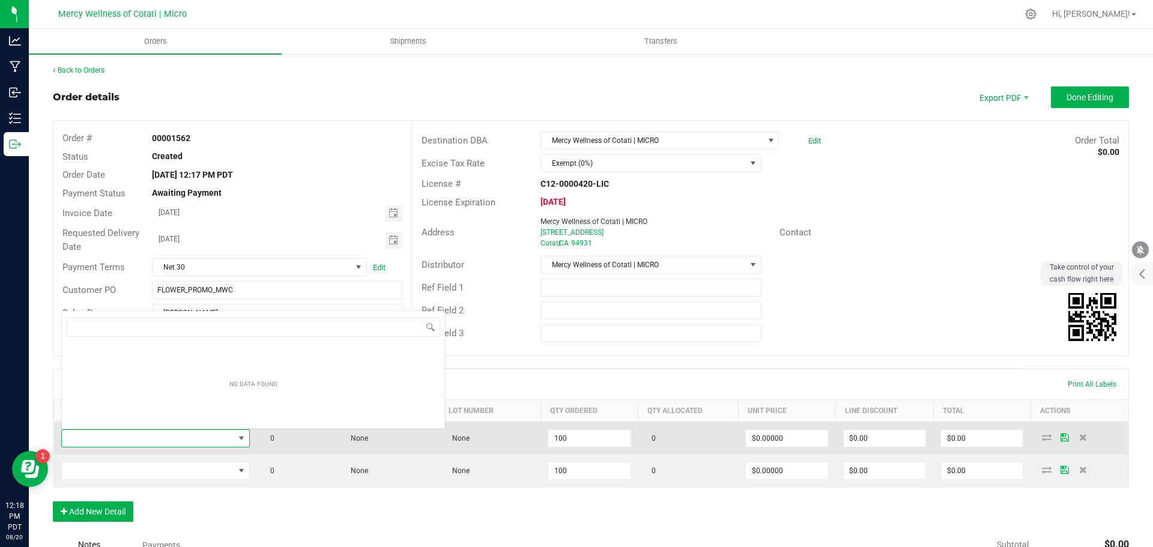
scroll to position [18, 186]
type input "1pk (0.50G) Preroll | Mercy Rewards | All Flower"
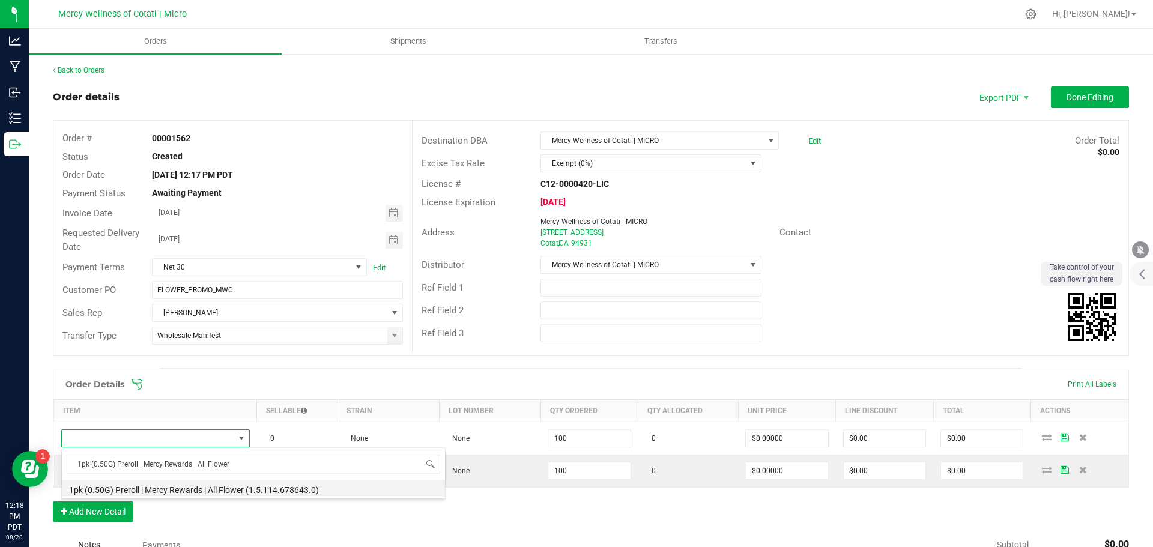
click at [180, 494] on li "1pk (0.50G) Preroll | Mercy Rewards | All Flower (1.5.114.678643.0)" at bounding box center [253, 488] width 383 height 17
type input "100 ea"
type input "$1.00000"
type input "$100.00"
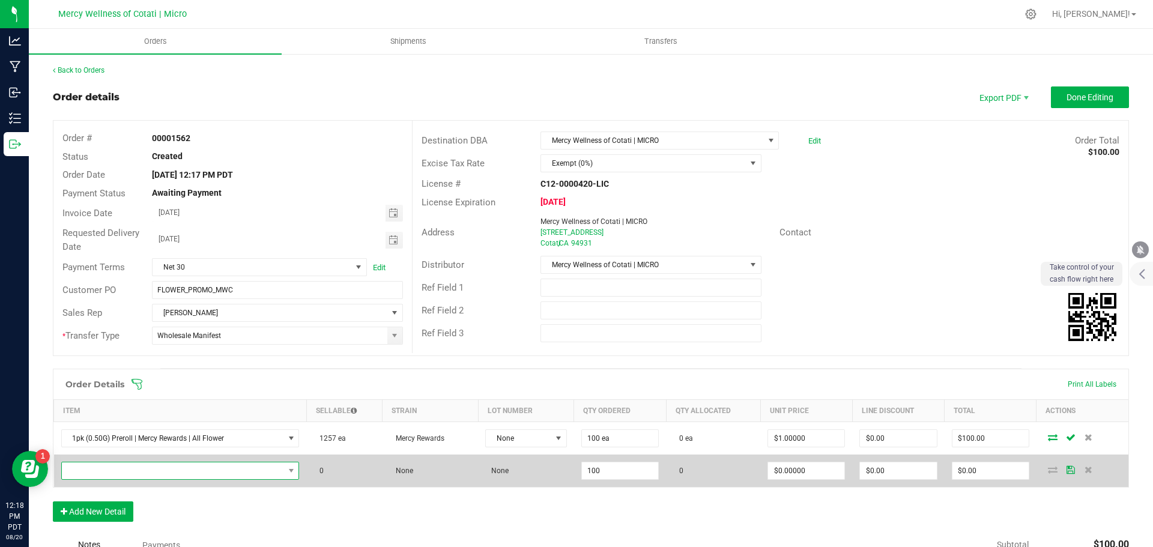
click at [172, 468] on span "NO DATA FOUND" at bounding box center [173, 470] width 222 height 17
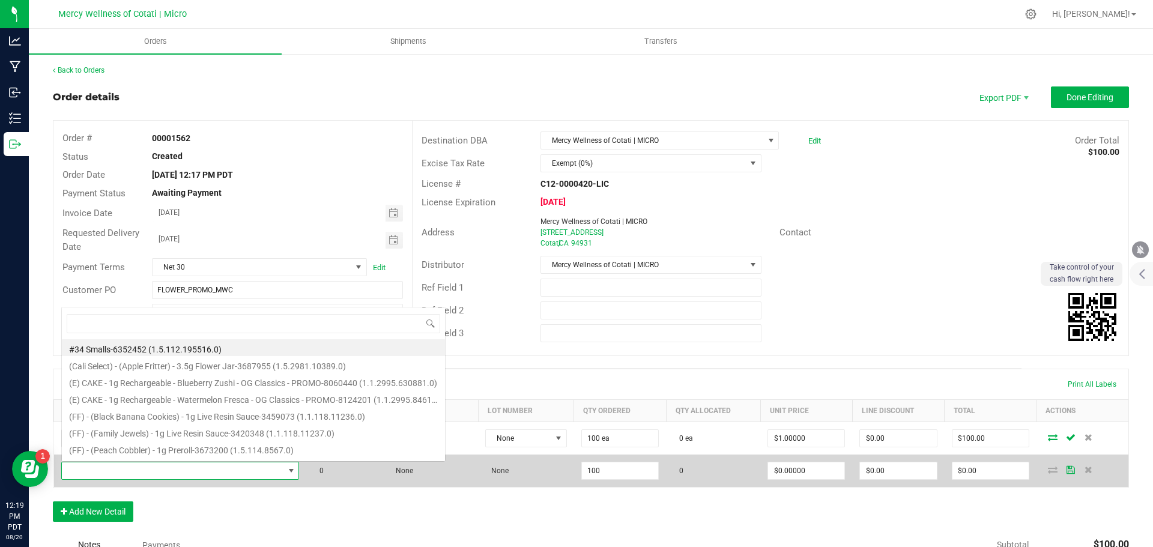
scroll to position [18, 234]
type input "1pk (0.5G) Preroll | WeedLove | [PERSON_NAME]"
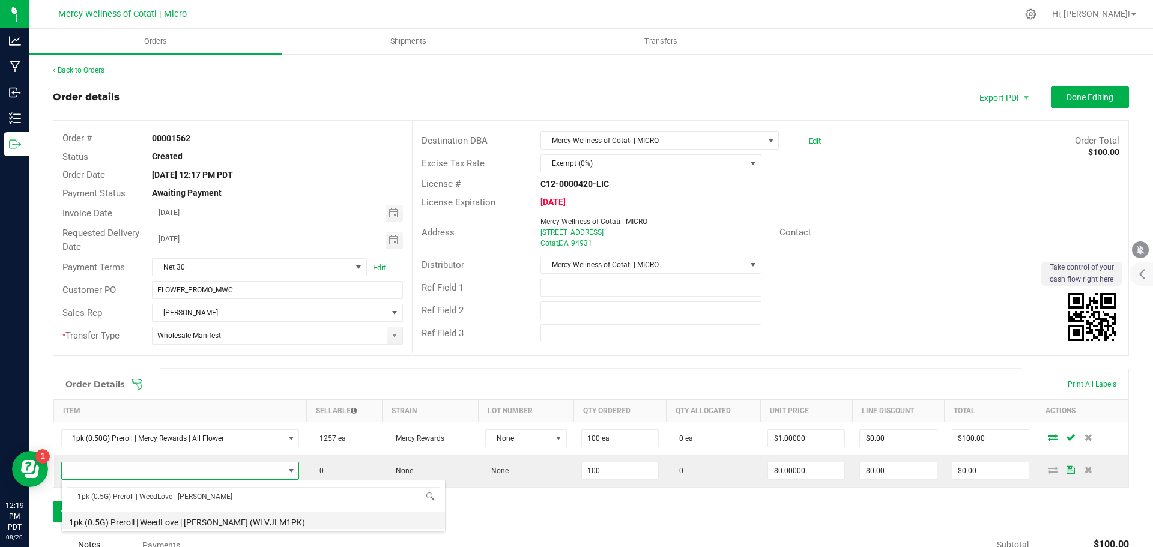
click at [197, 523] on li "1pk (0.5G) Preroll | WeedLove | [PERSON_NAME] (WLVJLM1PK)" at bounding box center [253, 520] width 383 height 17
type input "100 ea"
type input "$1.99000"
type input "$199.00"
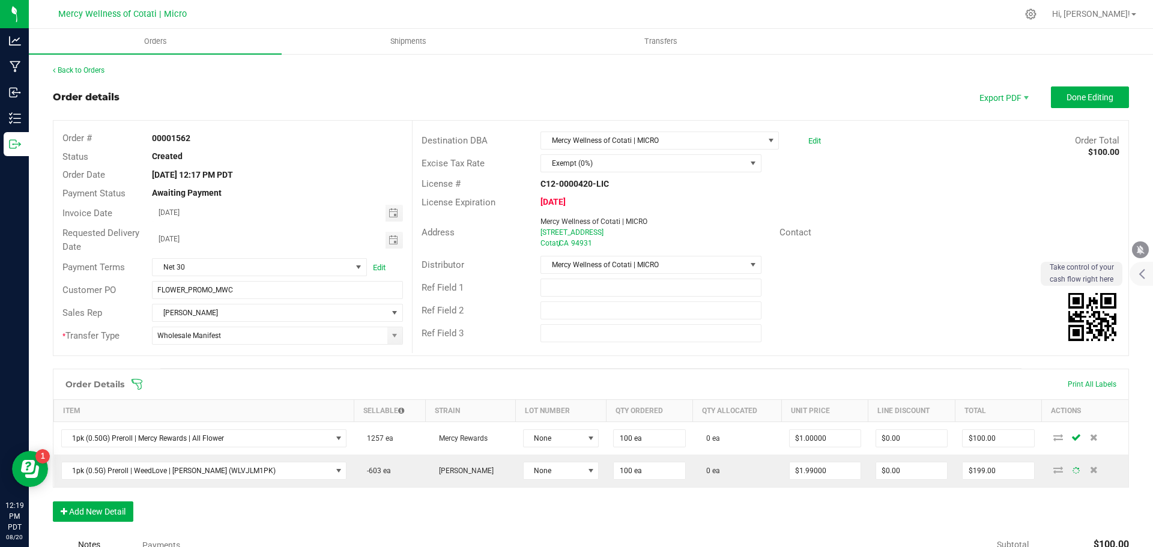
click at [311, 520] on div "Order Details Print All Labels Item Sellable Strain Lot Number Qty Ordered Qty …" at bounding box center [591, 451] width 1076 height 165
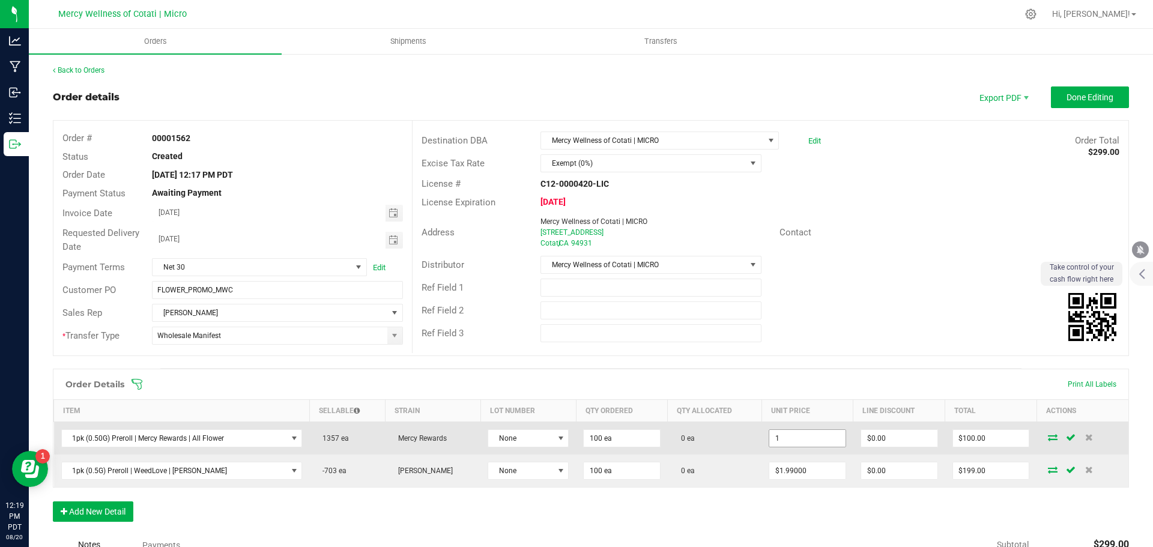
click at [792, 439] on input "1" at bounding box center [807, 438] width 76 height 17
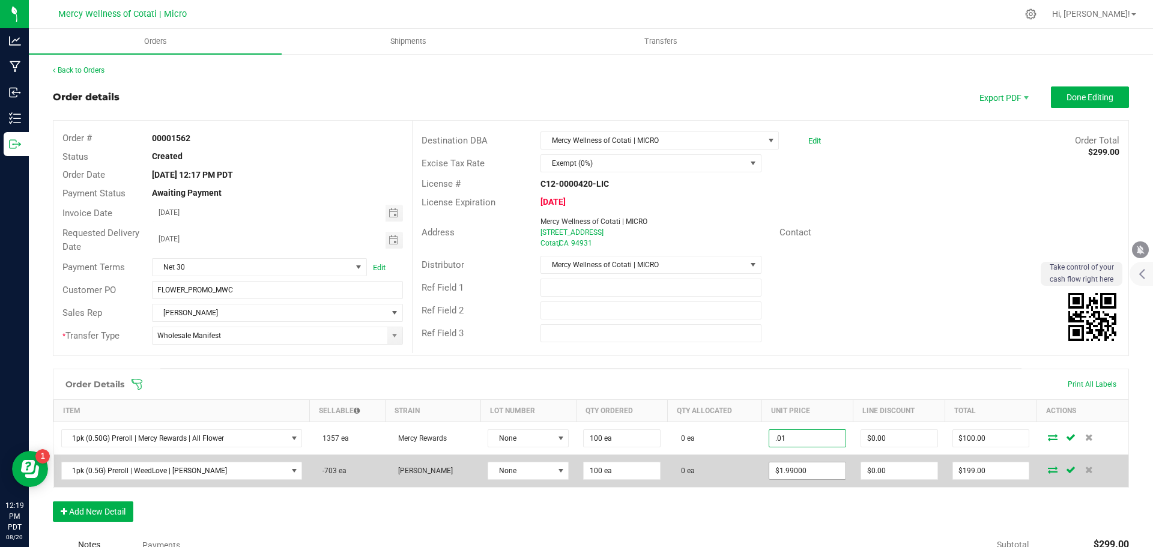
type input "$0.01000"
type input "$1.00"
click at [796, 472] on input "1.99" at bounding box center [807, 470] width 76 height 17
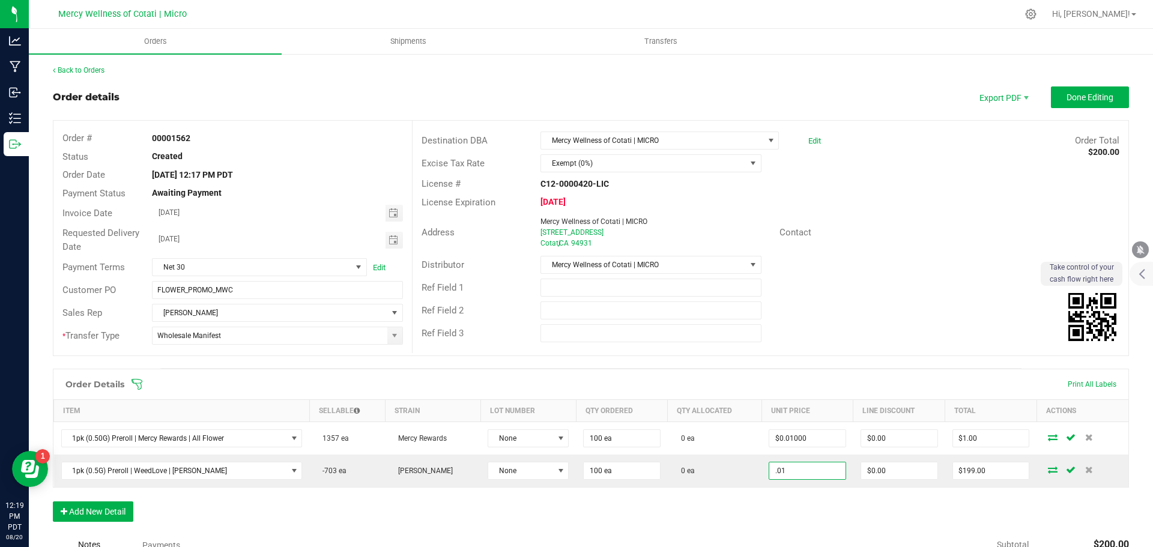
type input "$0.01000"
type input "$1.00"
click at [794, 500] on div "Order Details Print All Labels Item Sellable Strain Lot Number Qty Ordered Qty …" at bounding box center [591, 451] width 1076 height 165
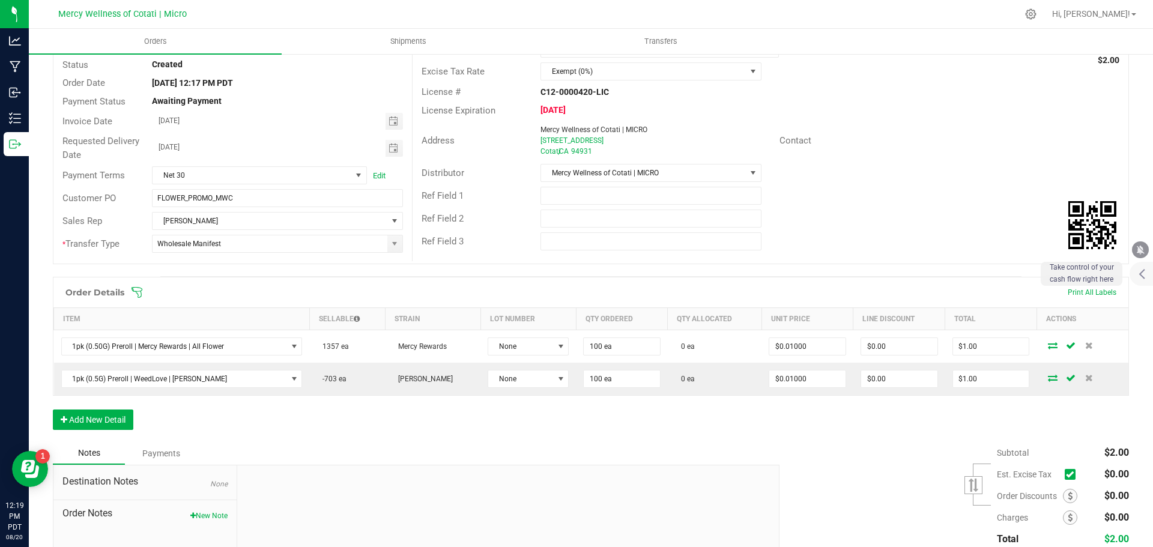
scroll to position [0, 0]
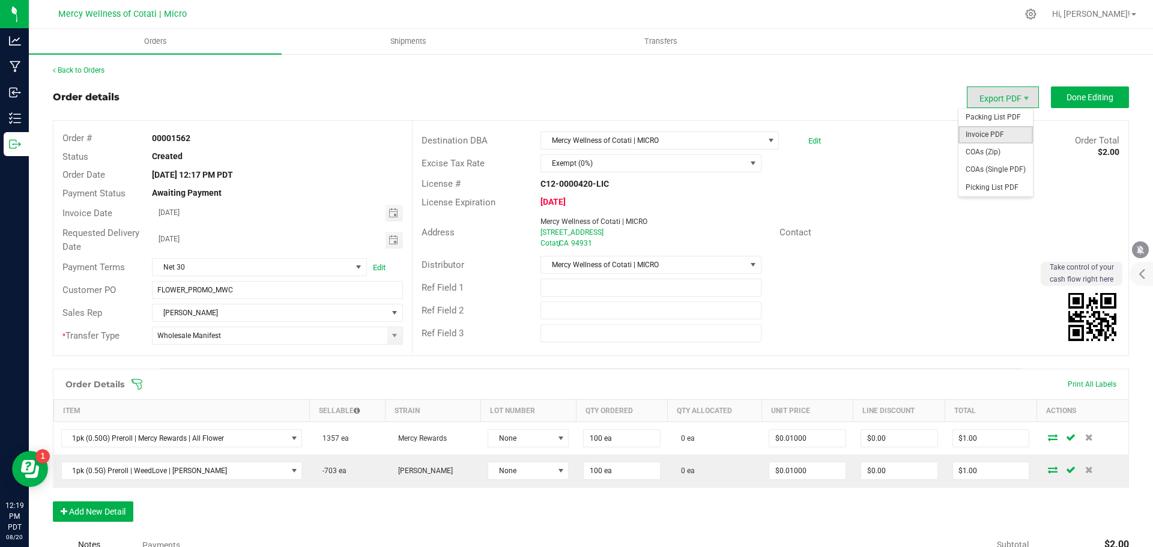
click at [993, 135] on span "Invoice PDF" at bounding box center [996, 134] width 74 height 17
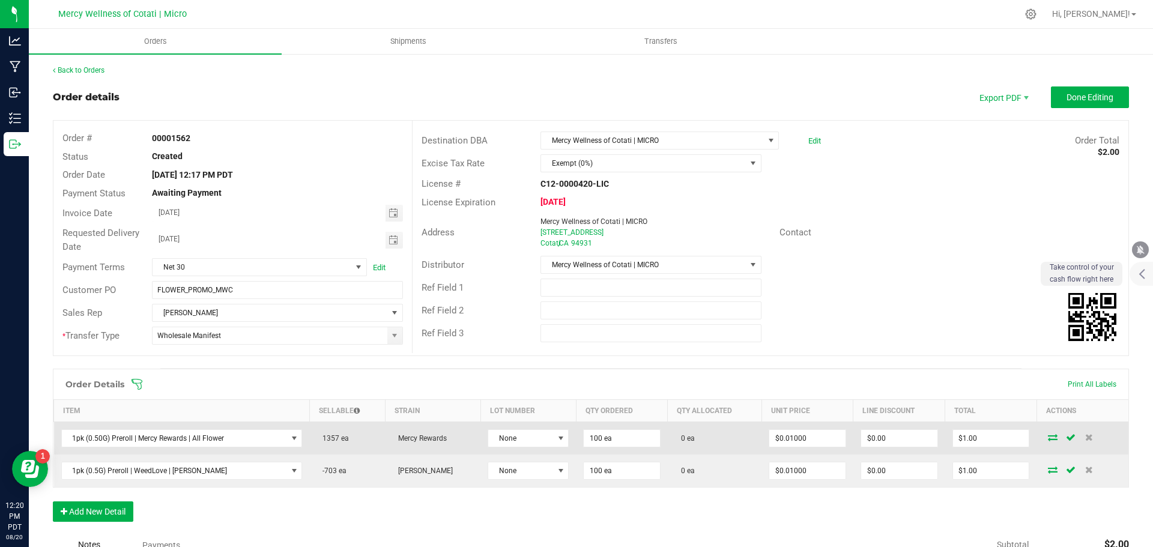
click at [1048, 437] on icon at bounding box center [1053, 437] width 10 height 7
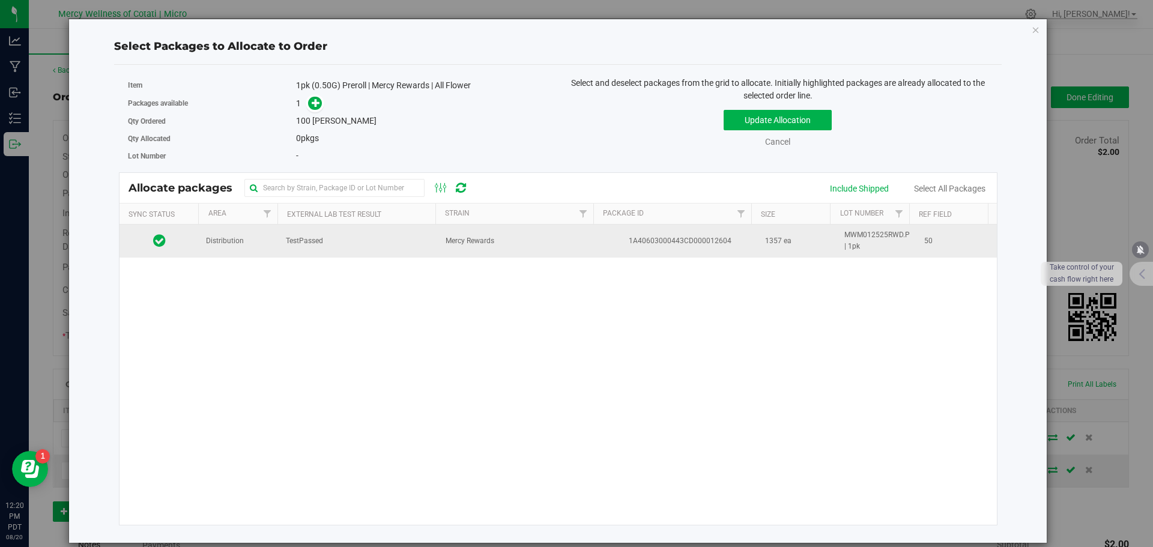
click at [398, 228] on td "TestPassed" at bounding box center [359, 241] width 160 height 32
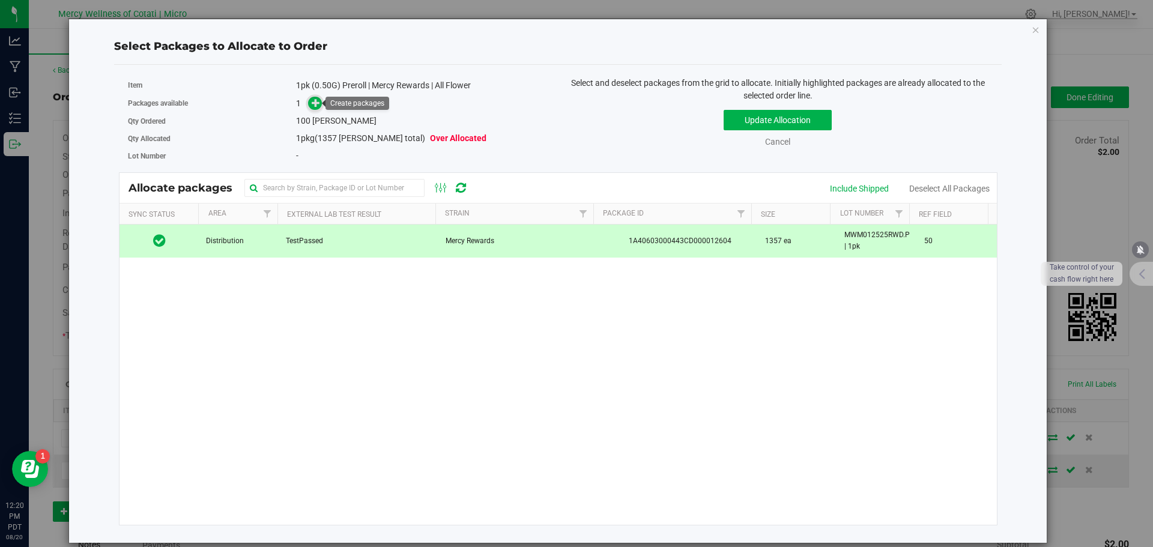
click at [322, 106] on link at bounding box center [315, 104] width 14 height 10
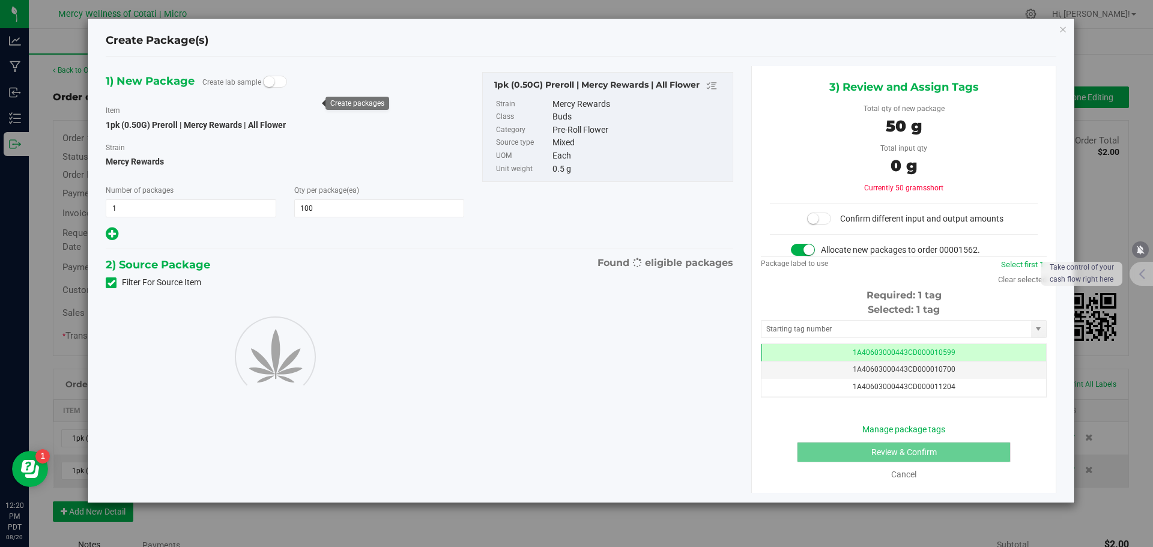
scroll to position [0, -1]
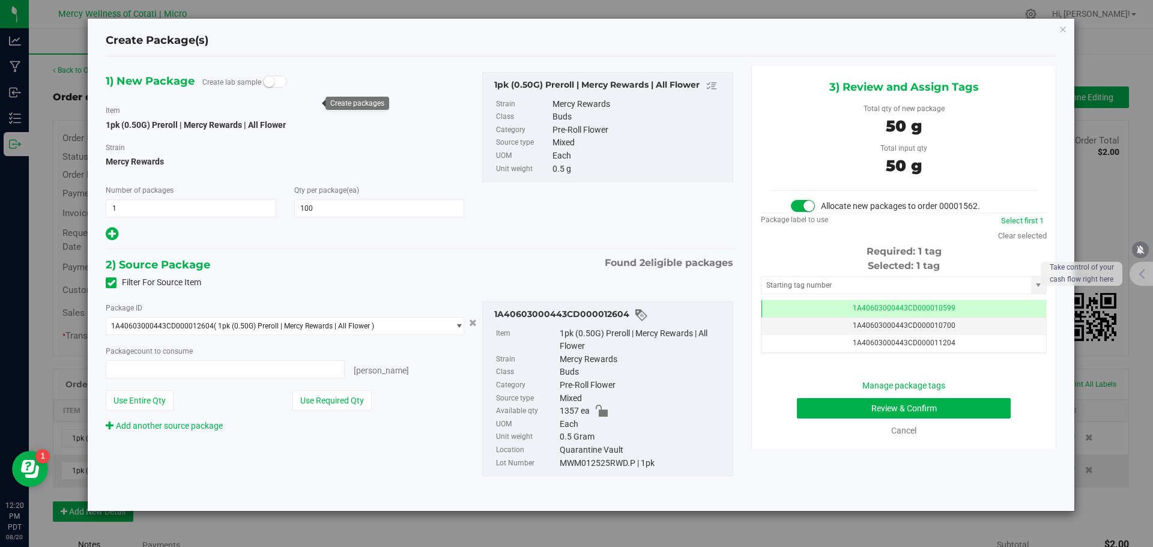
type input "100 ea"
click at [829, 282] on input "text" at bounding box center [897, 285] width 270 height 17
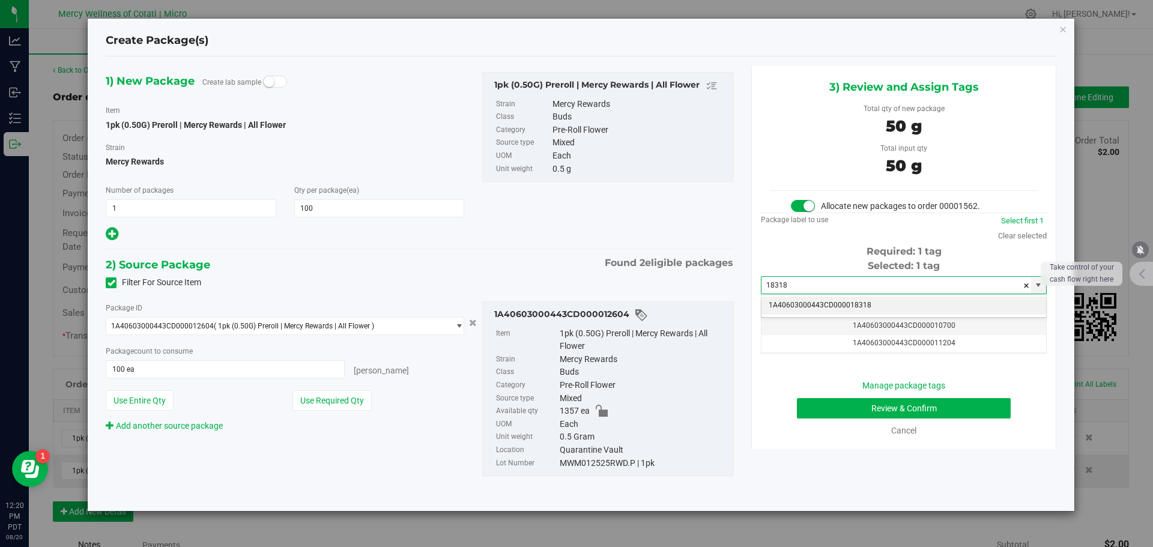
click at [898, 297] on li "1A40603000443CD000018318" at bounding box center [904, 306] width 285 height 18
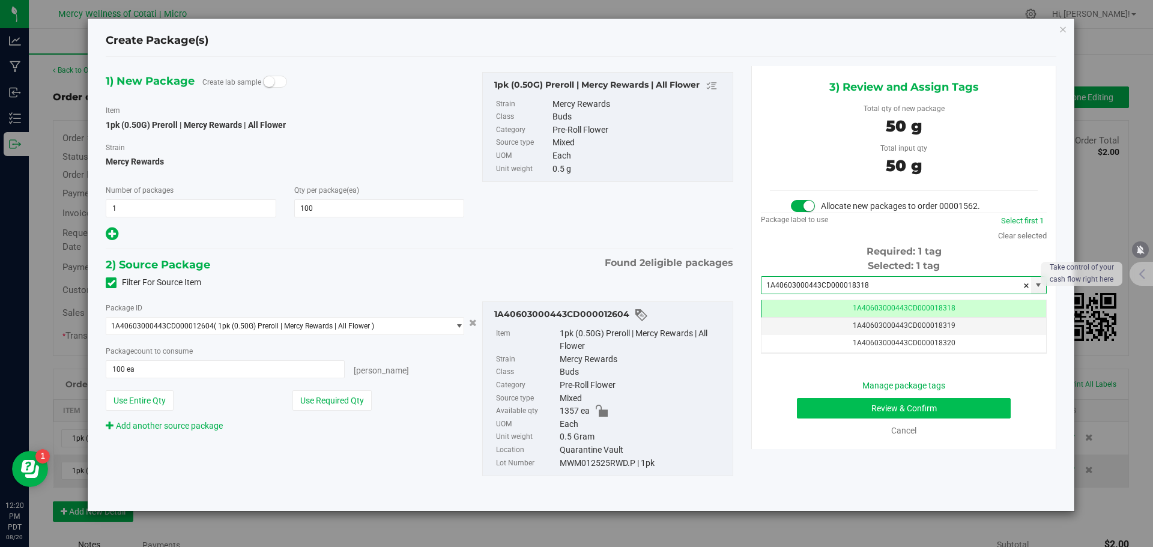
type input "1A40603000443CD000018318"
click at [941, 408] on button "Review & Confirm" at bounding box center [904, 408] width 214 height 20
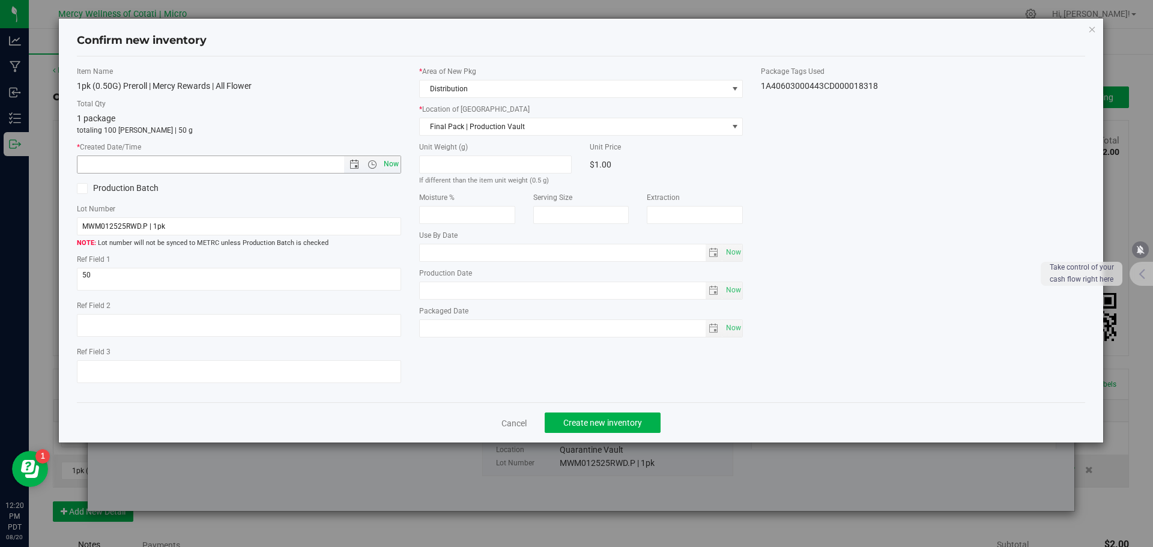
click at [383, 160] on span "Now" at bounding box center [391, 164] width 20 height 17
type input "[DATE] 12:20 PM"
click at [586, 418] on span "Create new inventory" at bounding box center [602, 423] width 79 height 10
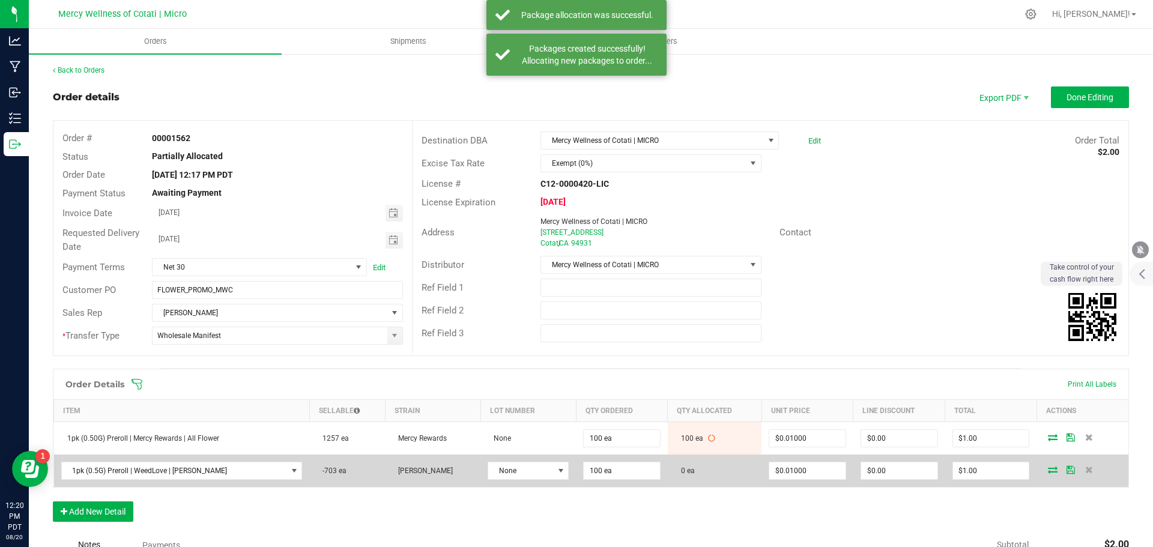
click at [1048, 466] on icon at bounding box center [1053, 469] width 10 height 7
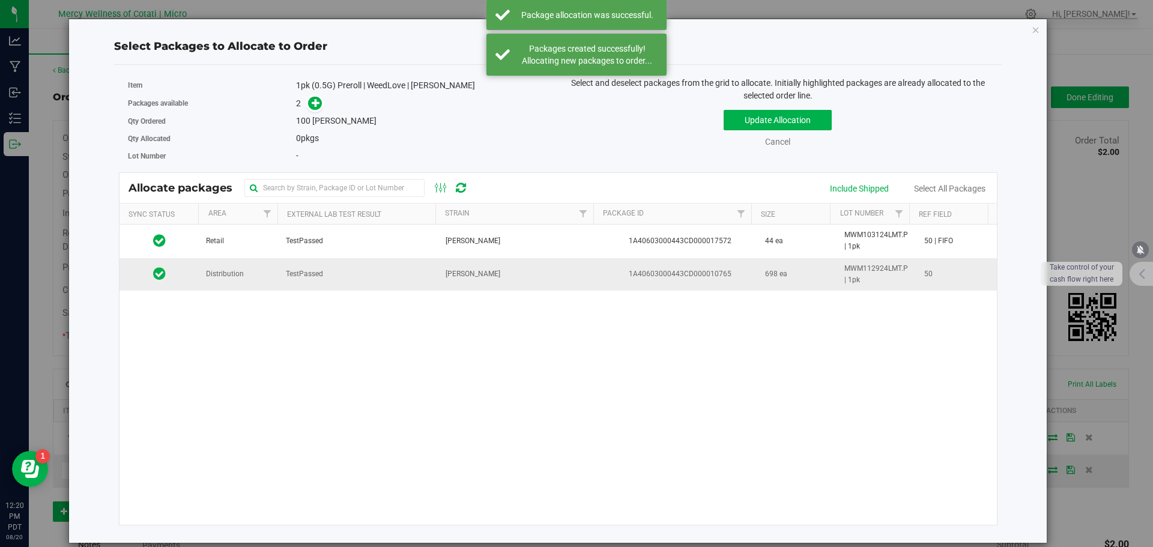
click at [239, 276] on span "Distribution" at bounding box center [225, 273] width 38 height 11
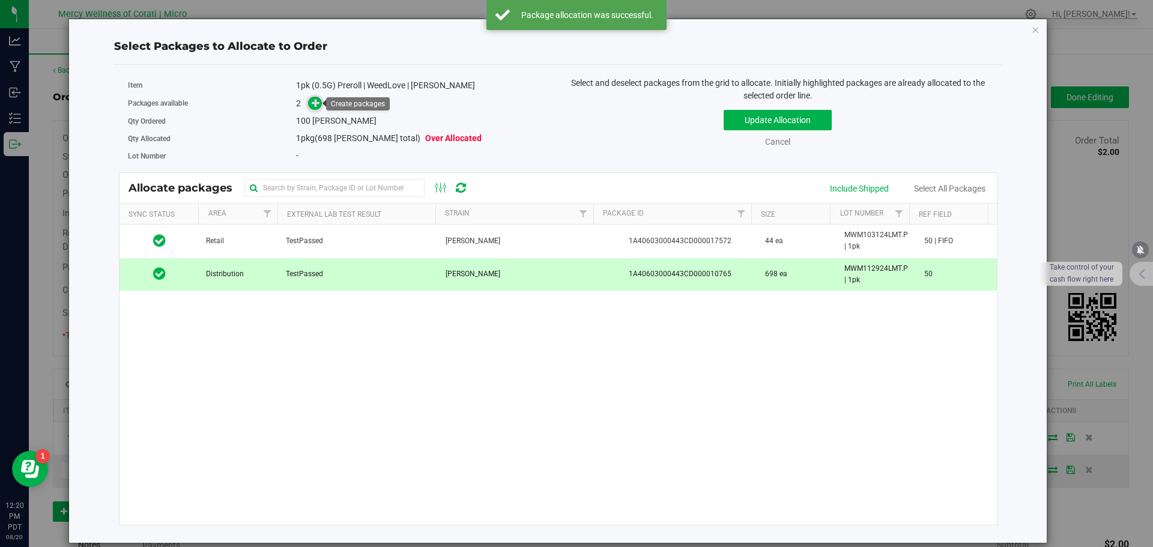
click at [314, 101] on icon at bounding box center [316, 103] width 8 height 8
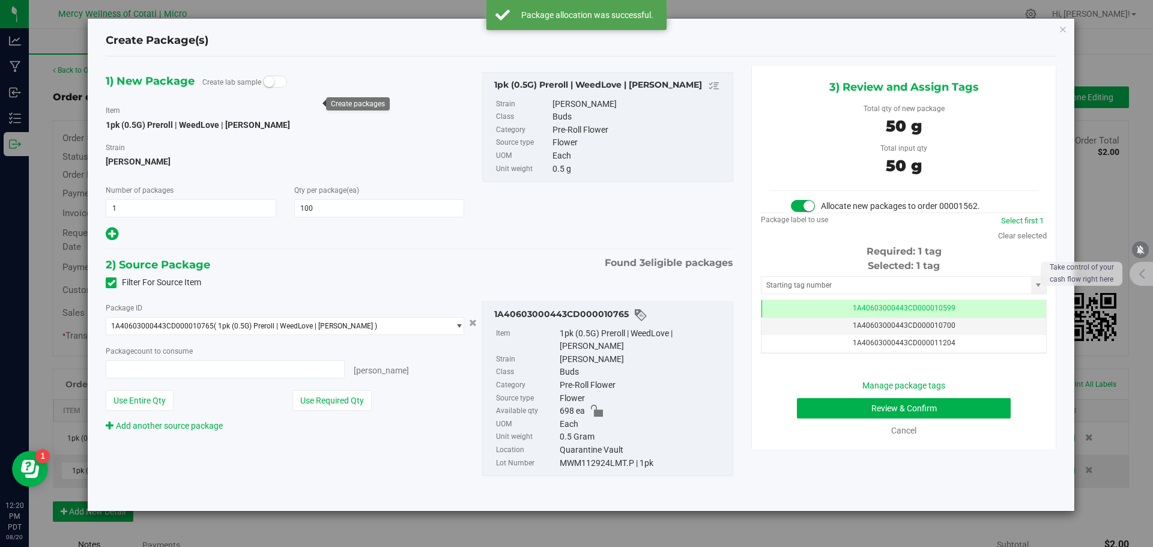
type input "100 ea"
click at [809, 282] on input "text" at bounding box center [897, 285] width 270 height 17
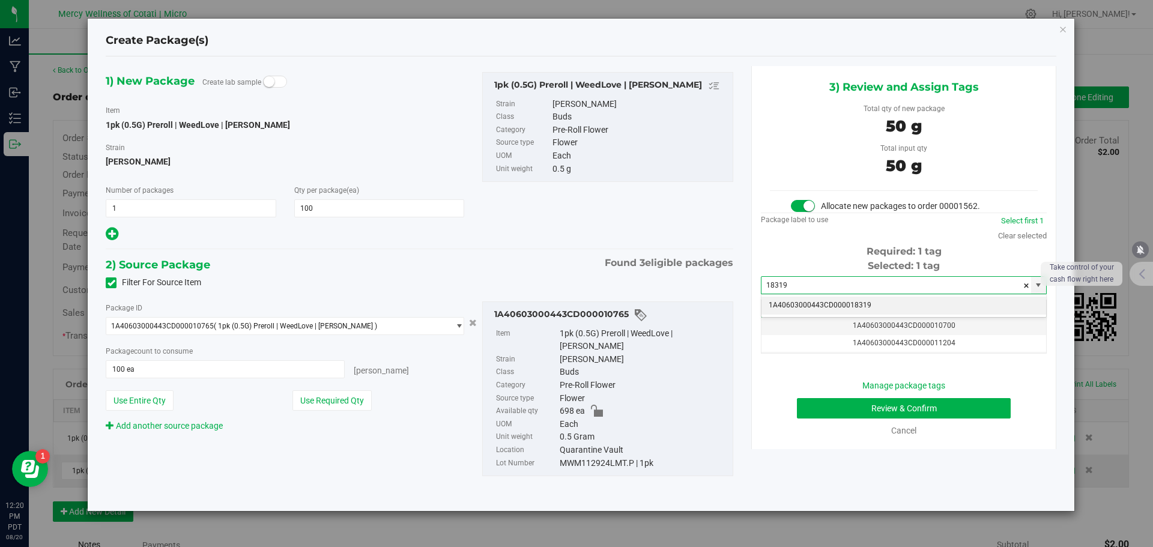
click at [876, 302] on li "1A40603000443CD000018319" at bounding box center [904, 306] width 285 height 18
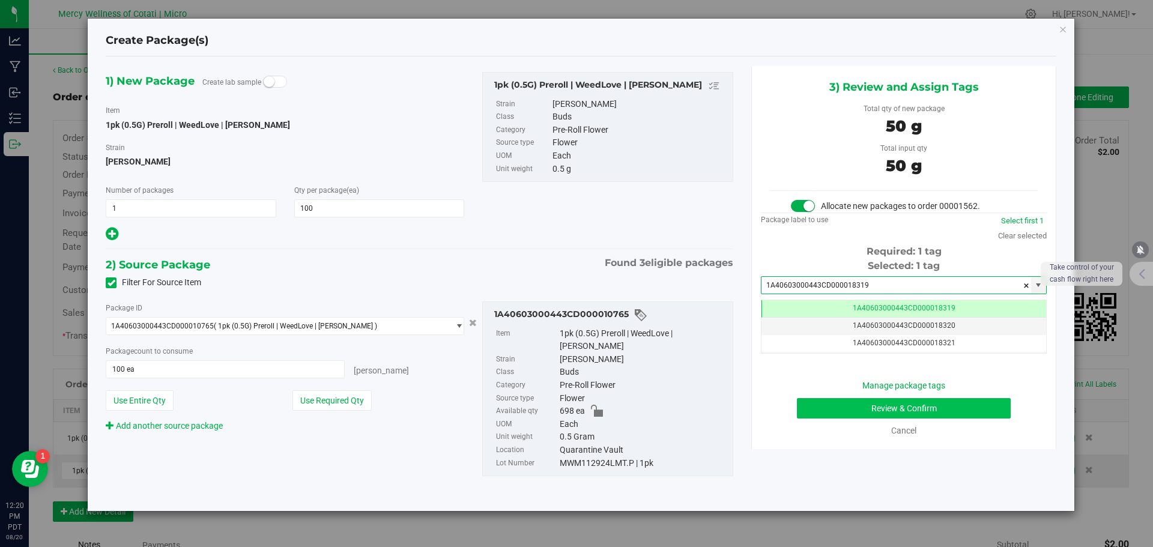
type input "1A40603000443CD000018319"
click at [916, 404] on button "Review & Confirm" at bounding box center [904, 408] width 214 height 20
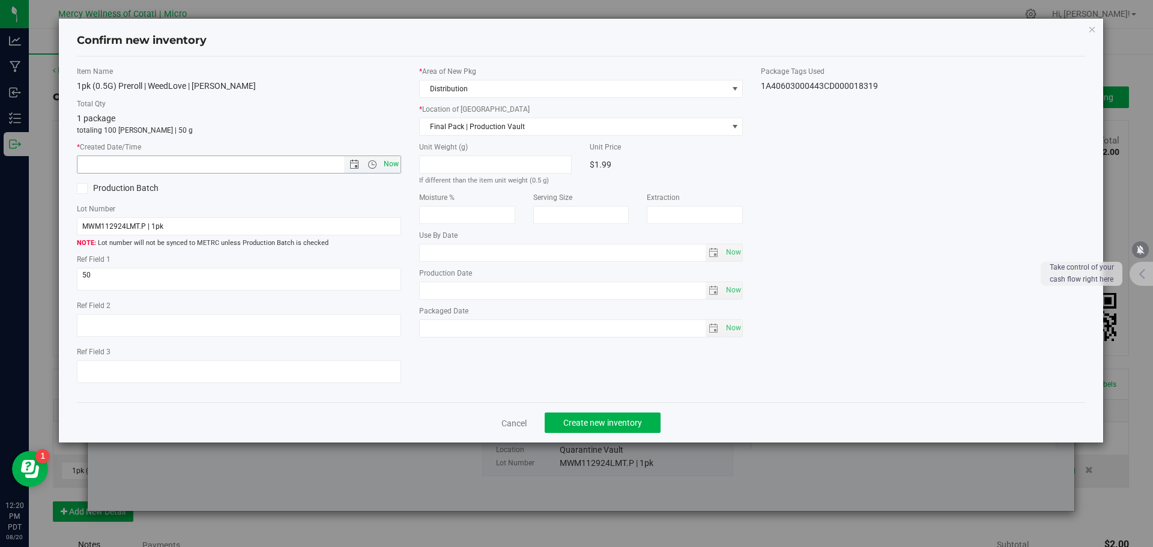
click at [389, 163] on span "Now" at bounding box center [391, 164] width 20 height 17
type input "[DATE] 12:20 PM"
click at [631, 416] on button "Create new inventory" at bounding box center [603, 423] width 116 height 20
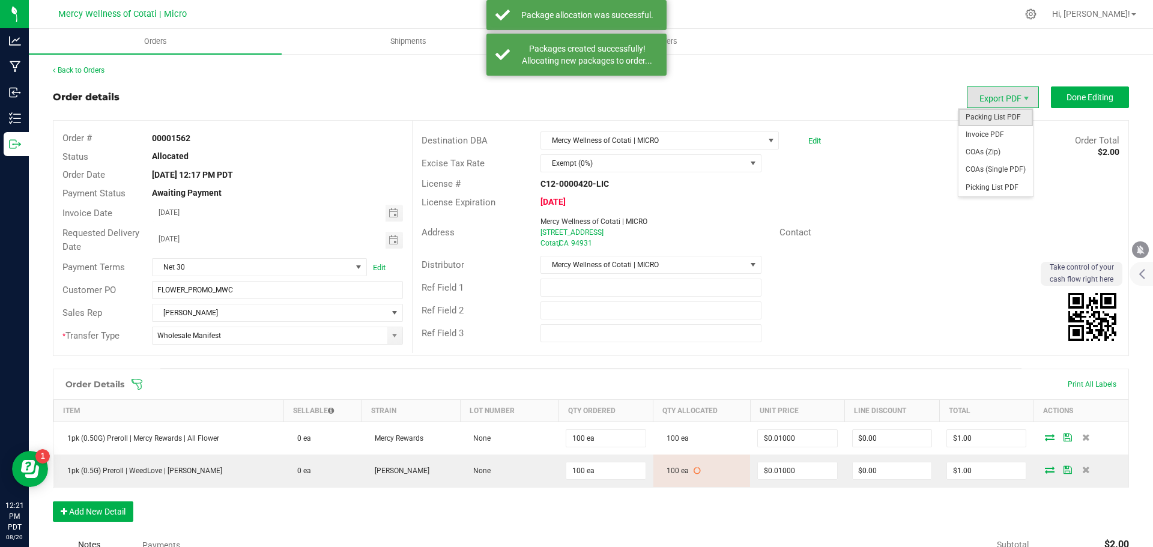
click at [999, 117] on span "Packing List PDF" at bounding box center [996, 117] width 74 height 17
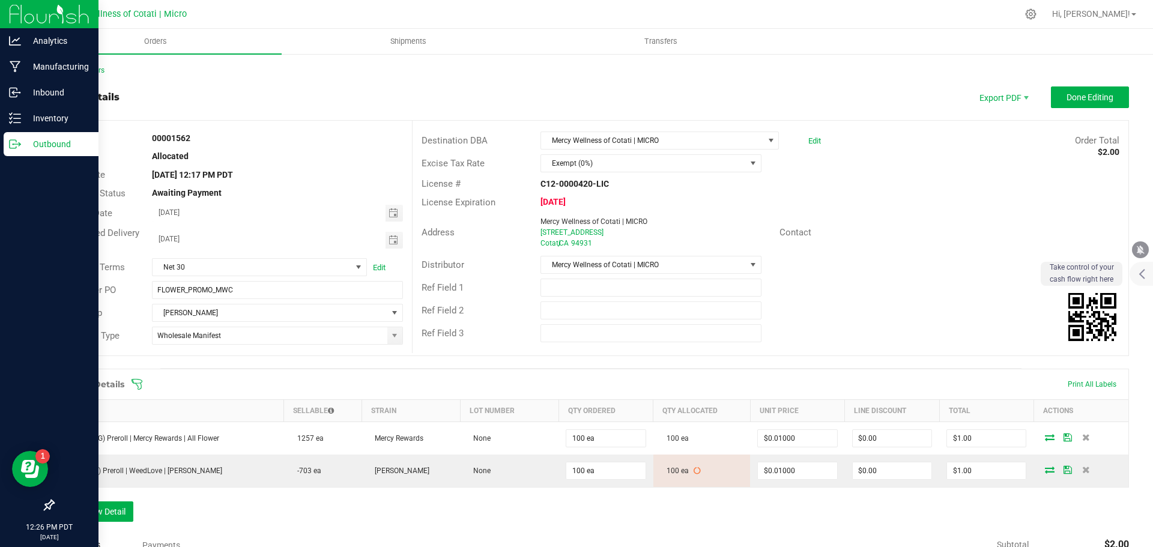
click at [56, 144] on p "Outbound" at bounding box center [57, 144] width 72 height 14
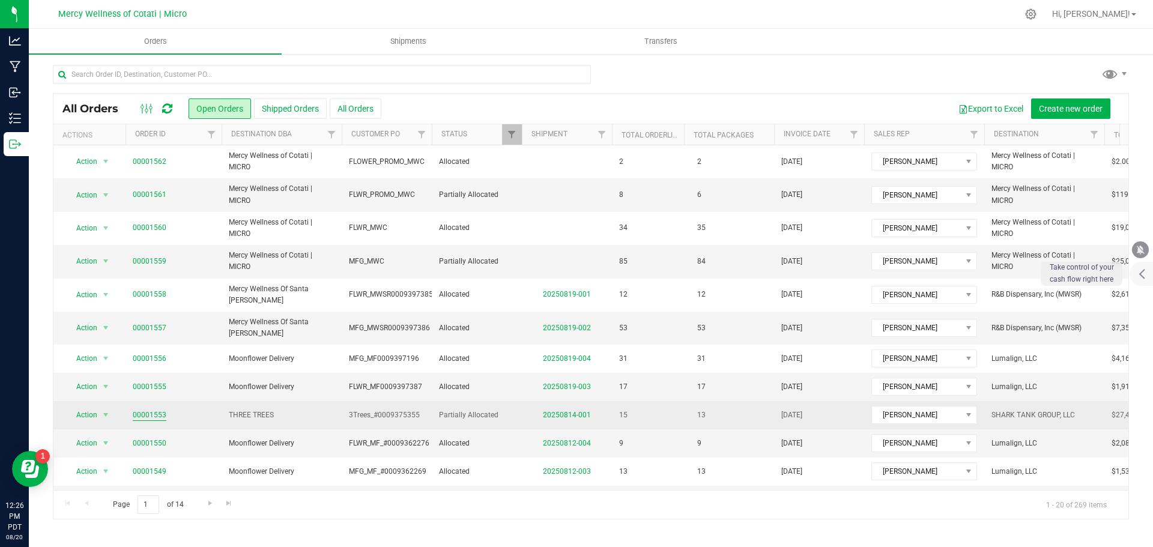
click at [160, 410] on link "00001553" at bounding box center [150, 415] width 34 height 11
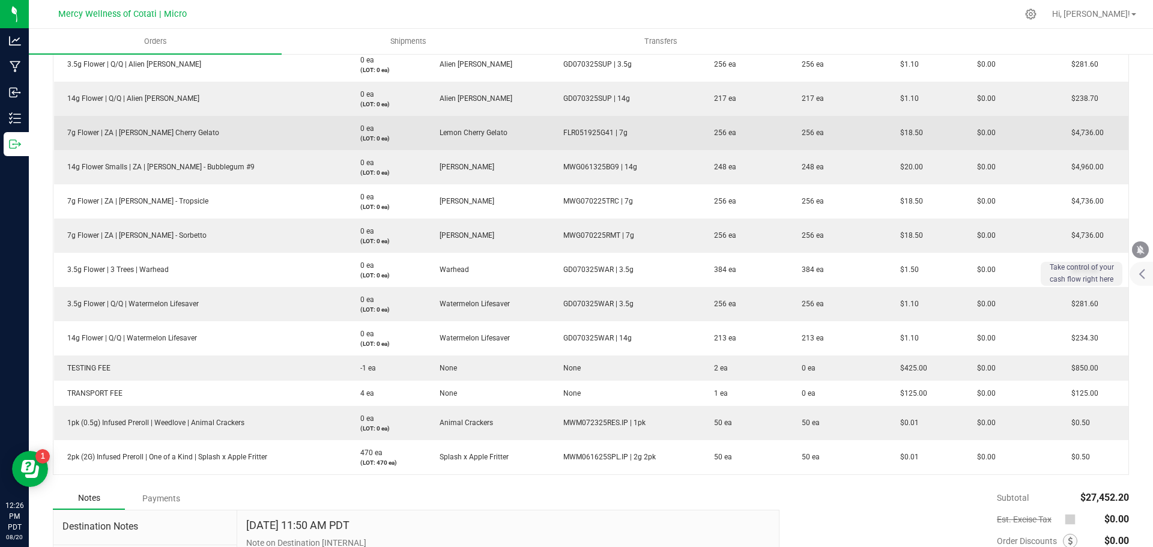
scroll to position [420, 0]
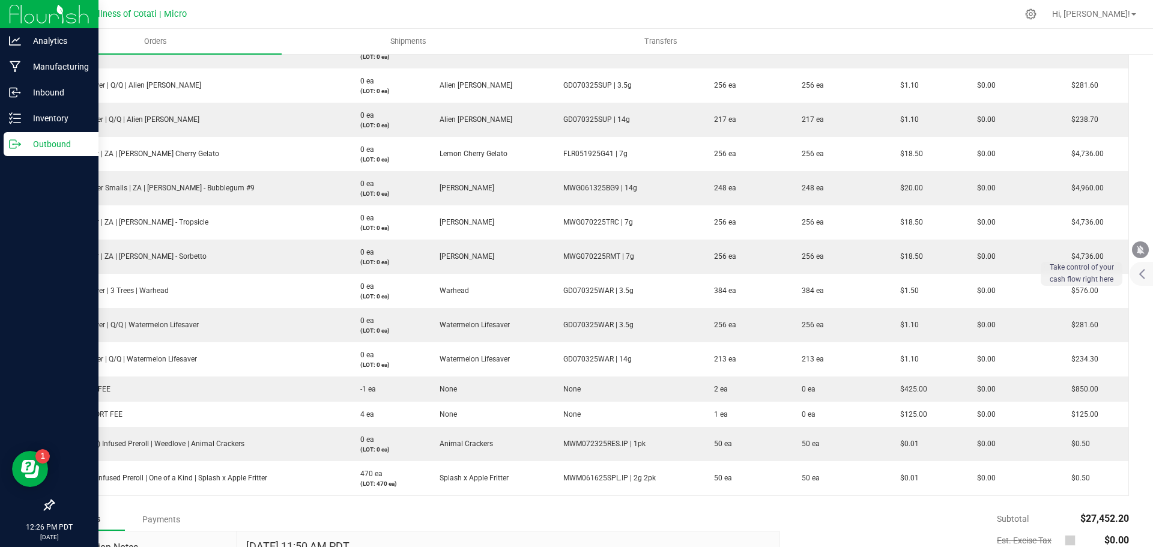
click at [39, 142] on p "Outbound" at bounding box center [57, 144] width 72 height 14
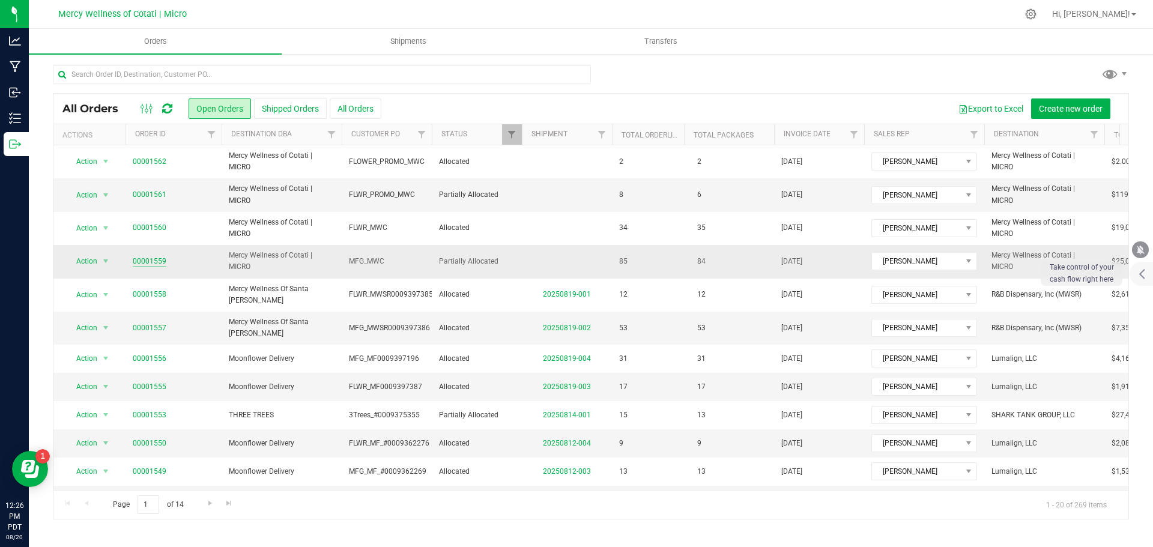
click at [156, 263] on link "00001559" at bounding box center [150, 261] width 34 height 11
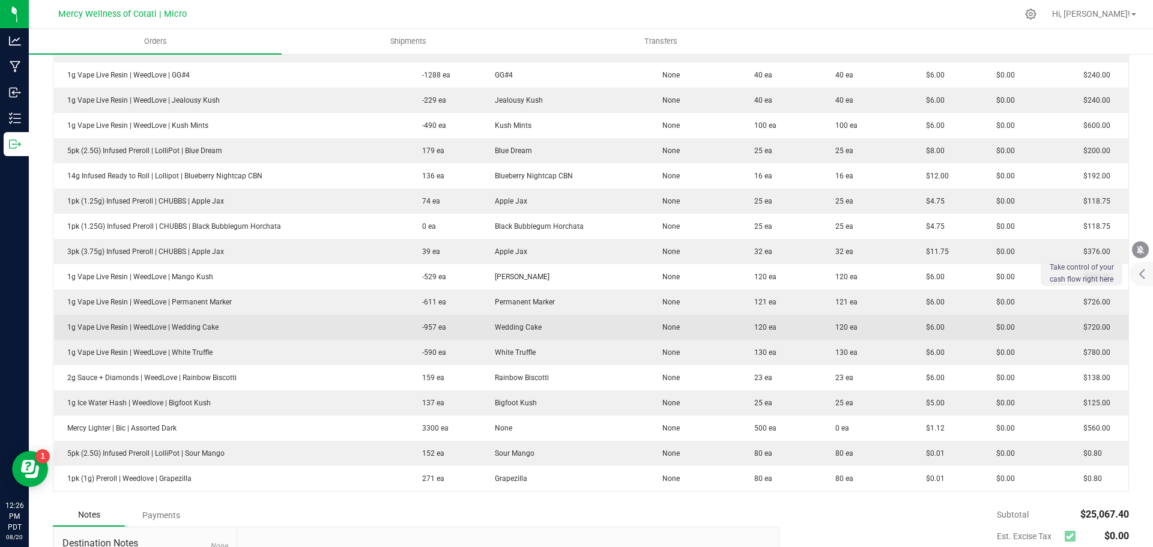
scroll to position [2196, 0]
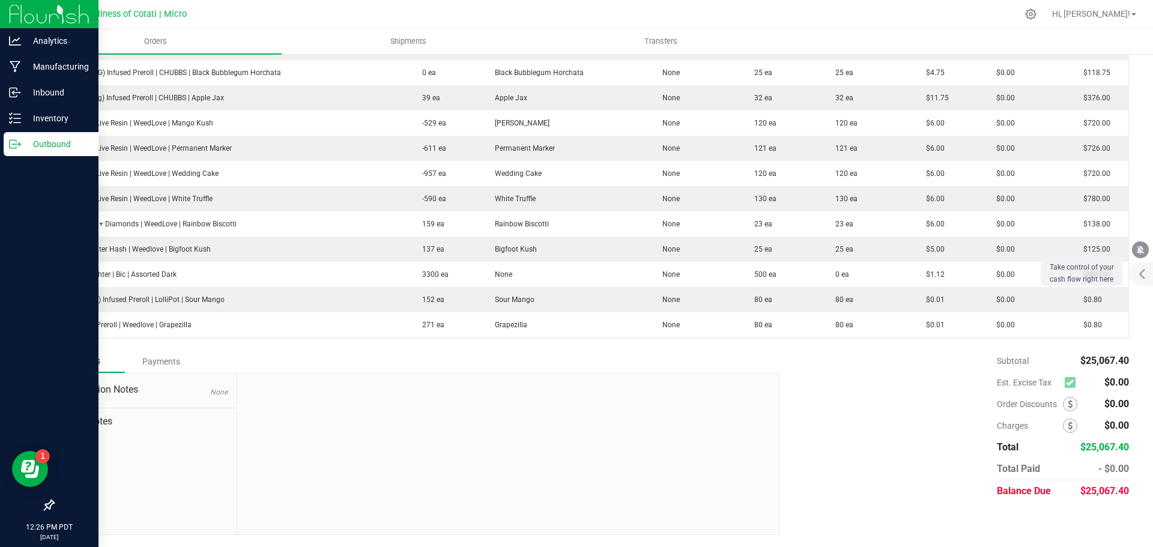
click at [38, 139] on p "Outbound" at bounding box center [57, 144] width 72 height 14
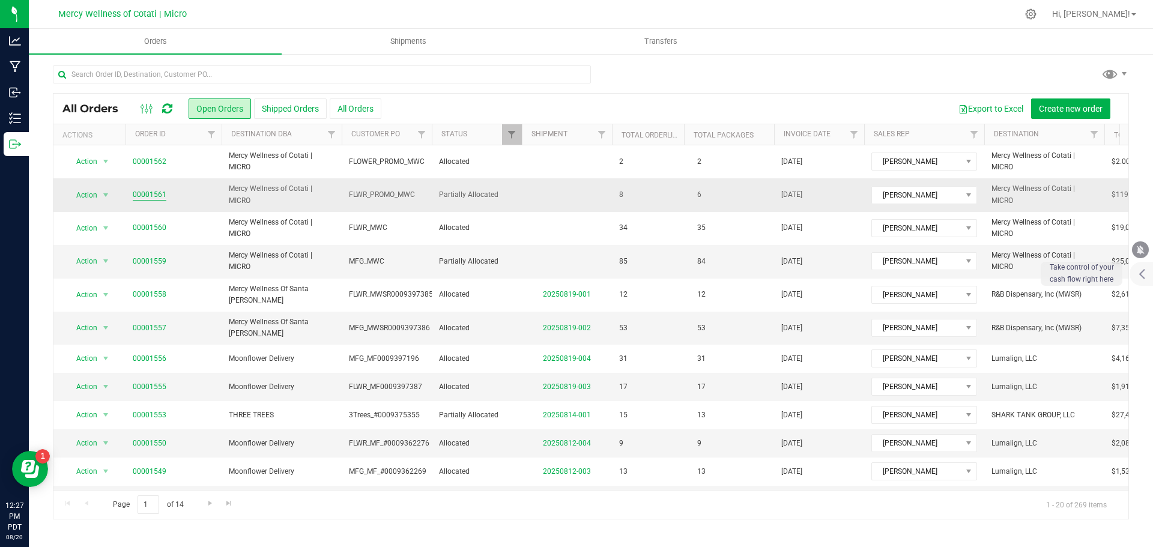
click at [148, 190] on link "00001561" at bounding box center [150, 194] width 34 height 11
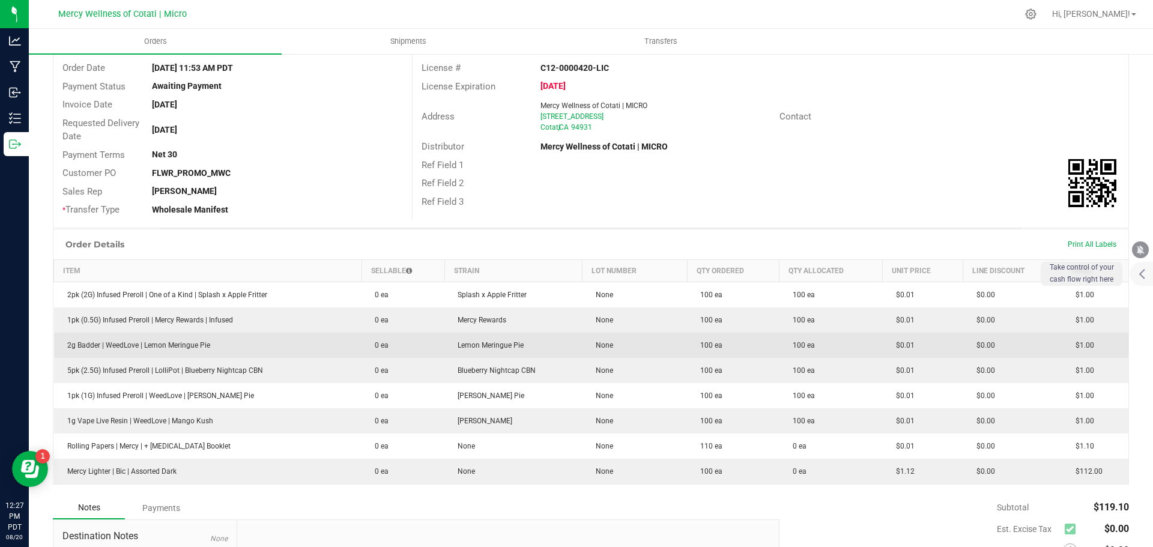
scroll to position [253, 0]
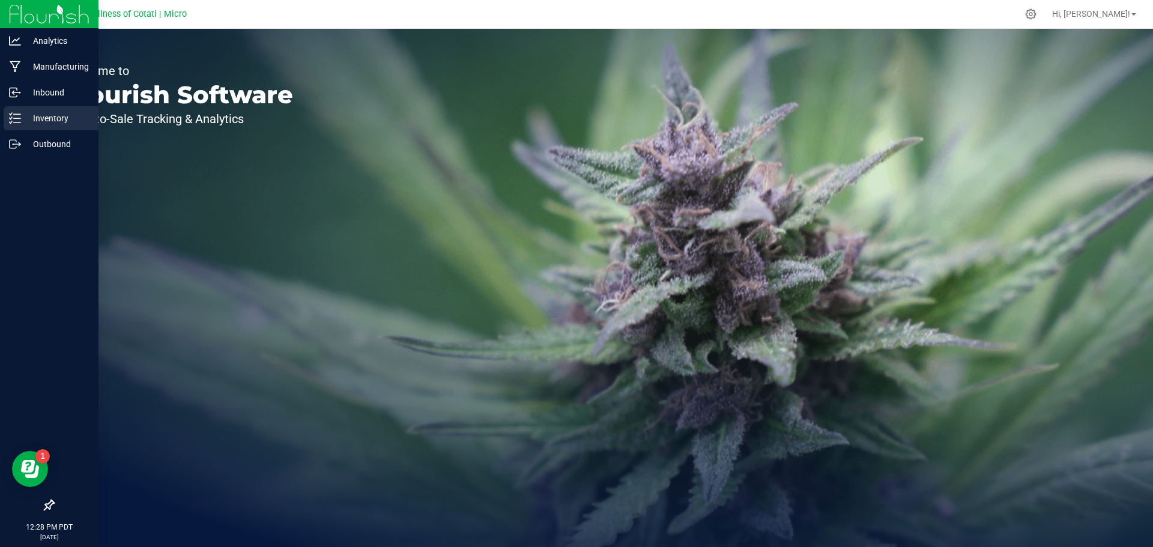
click at [60, 125] on p "Inventory" at bounding box center [57, 118] width 72 height 14
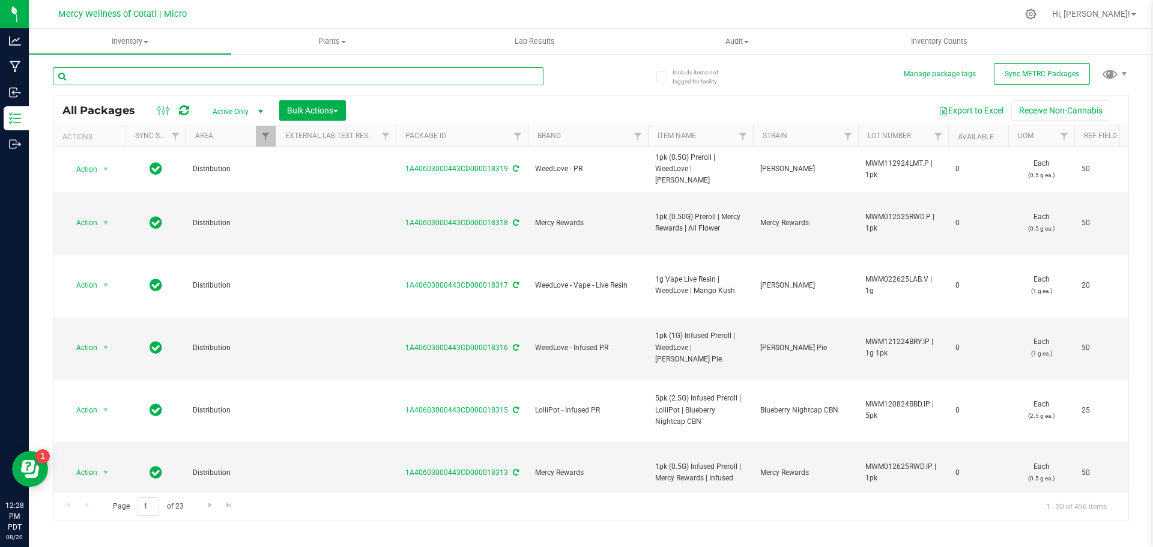
click at [224, 80] on input "text" at bounding box center [298, 76] width 491 height 18
click at [123, 44] on span "Inventory" at bounding box center [130, 41] width 202 height 11
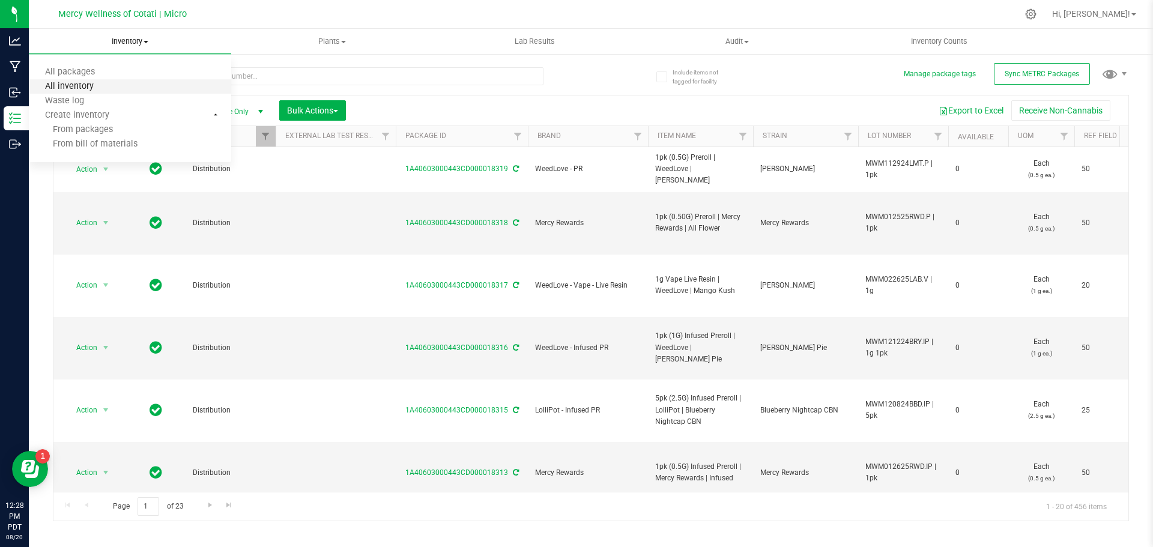
click at [82, 91] on span "All inventory" at bounding box center [69, 87] width 81 height 10
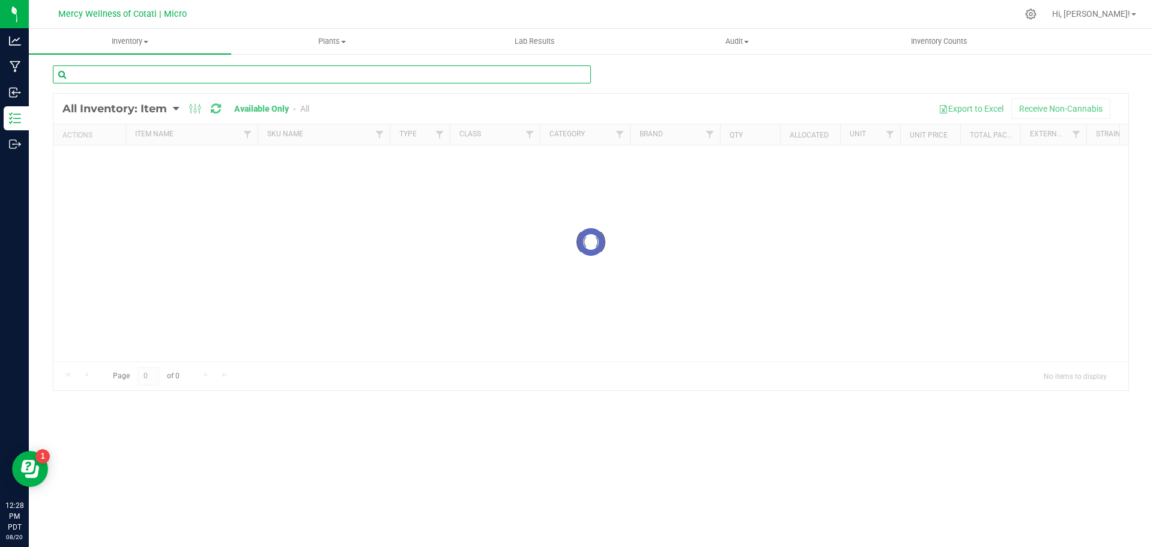
click at [185, 70] on input "text" at bounding box center [322, 74] width 538 height 18
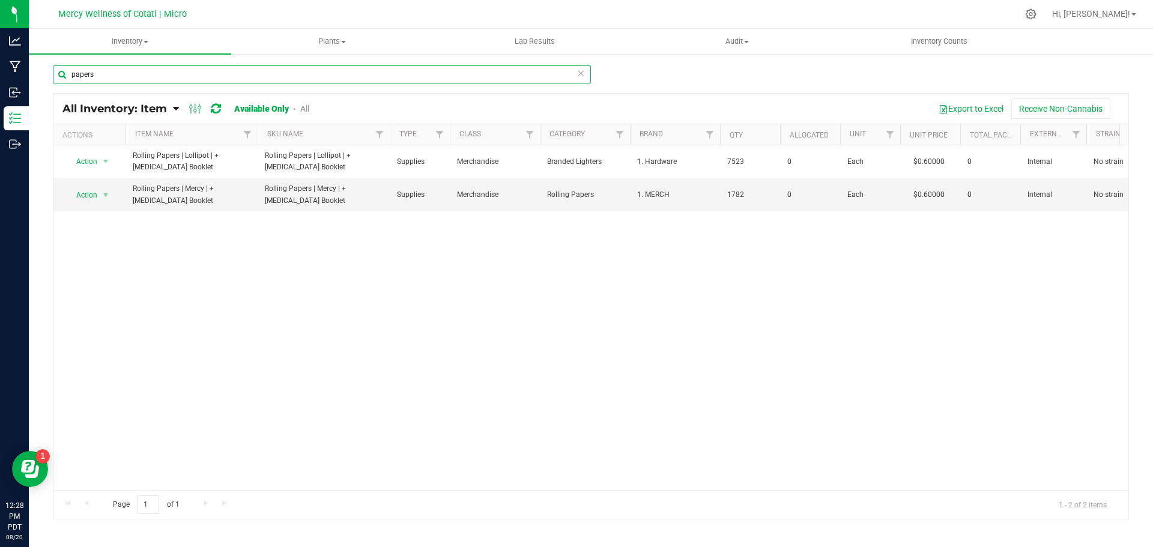
click at [187, 77] on input "papers" at bounding box center [322, 74] width 538 height 18
type input "bic"
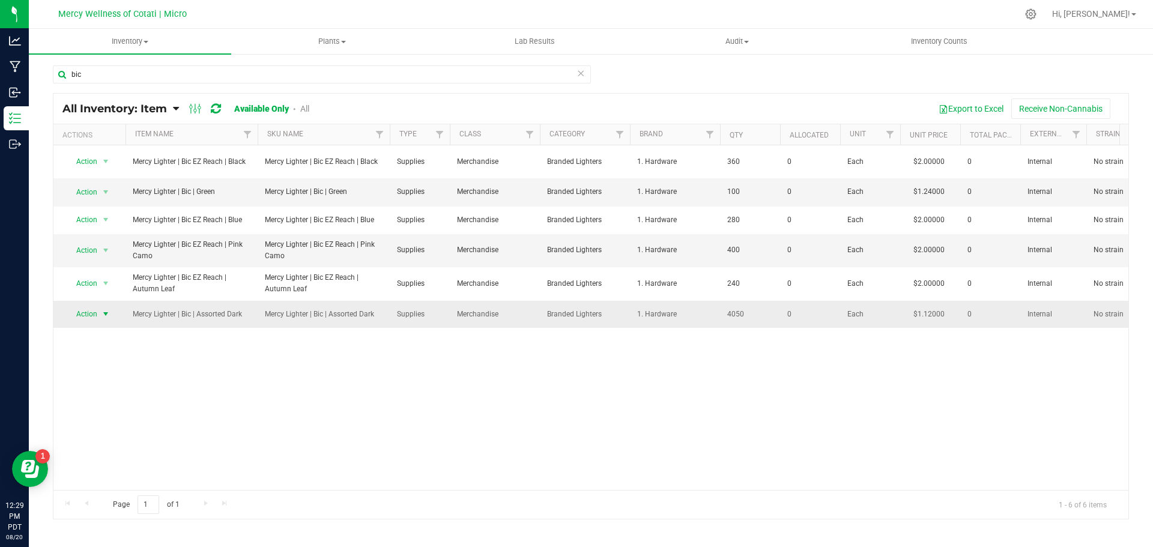
click at [108, 311] on span "select" at bounding box center [106, 314] width 10 height 10
click at [105, 332] on li "Adjust qty" at bounding box center [104, 335] width 77 height 18
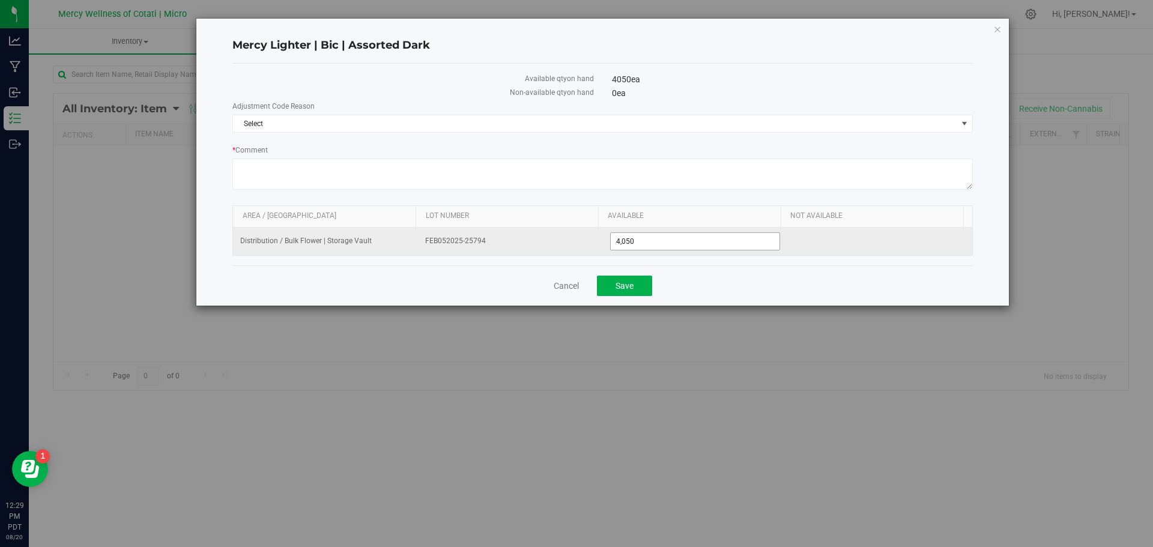
click at [681, 243] on span "4,050 4050" at bounding box center [695, 241] width 171 height 18
click at [681, 243] on input "4050" at bounding box center [695, 241] width 169 height 17
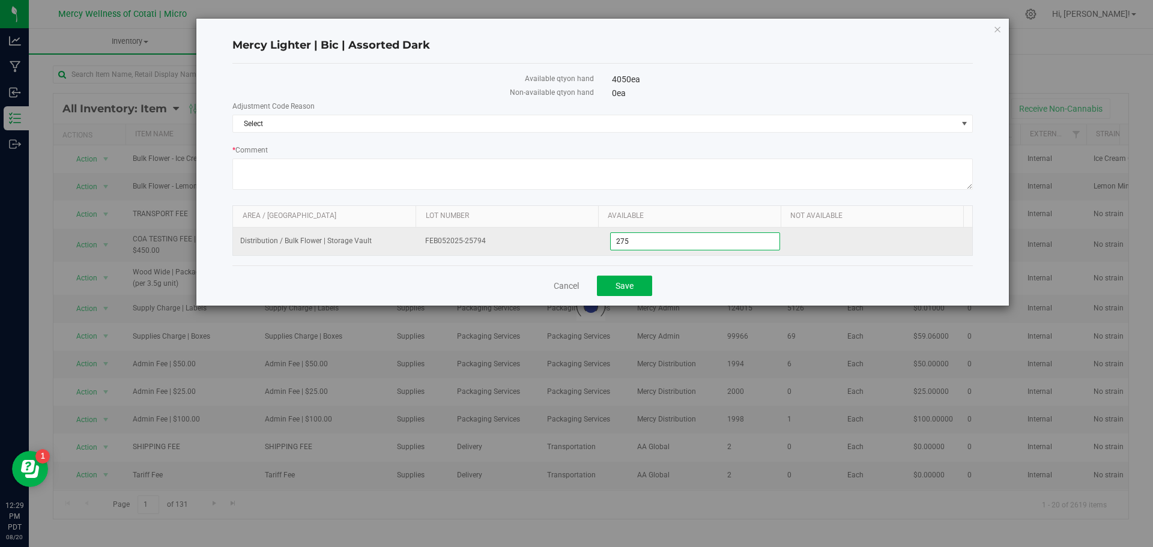
type input "2750"
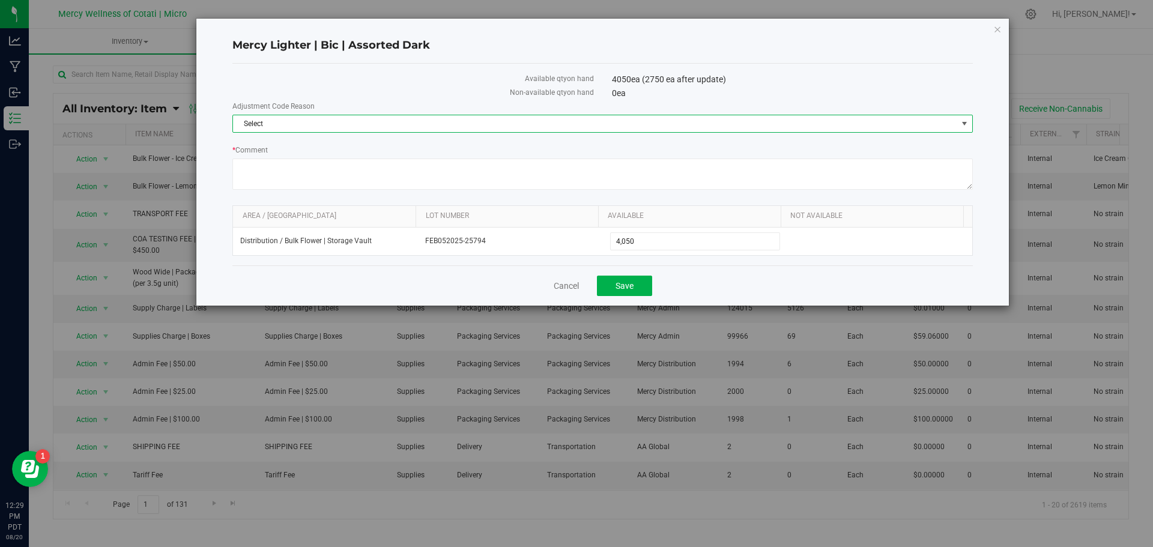
type input "2,750"
click at [667, 128] on span "Select" at bounding box center [595, 123] width 724 height 17
click at [554, 147] on li "Incorrect Quantity" at bounding box center [602, 144] width 739 height 18
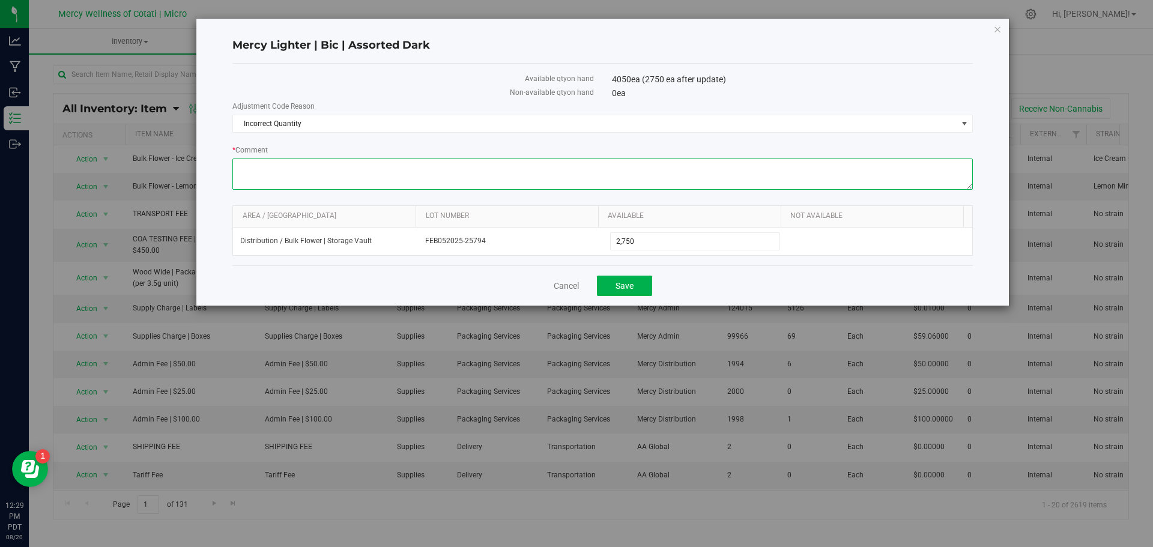
click at [536, 175] on textarea "* Comment" at bounding box center [602, 174] width 741 height 31
type textarea "inventory sold to store"
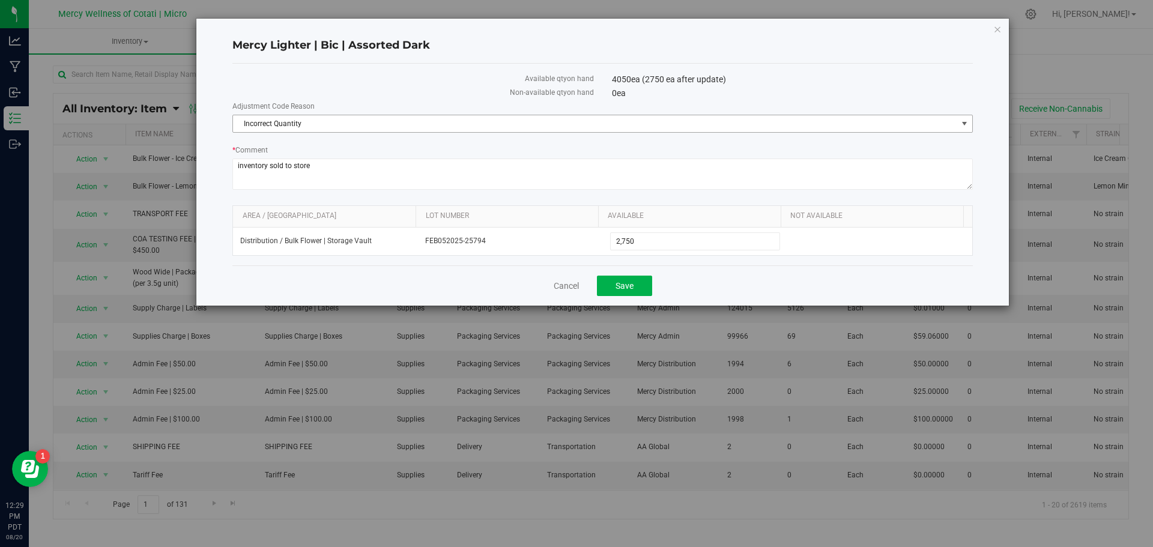
click at [958, 123] on span "select" at bounding box center [964, 123] width 15 height 17
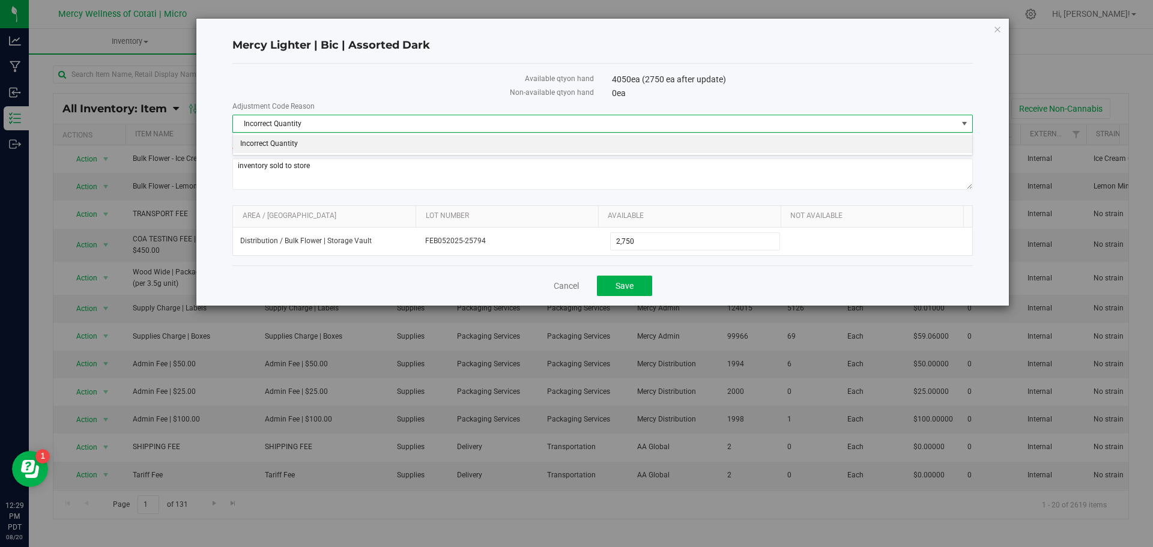
click at [962, 93] on div "0 ea" at bounding box center [792, 93] width 361 height 13
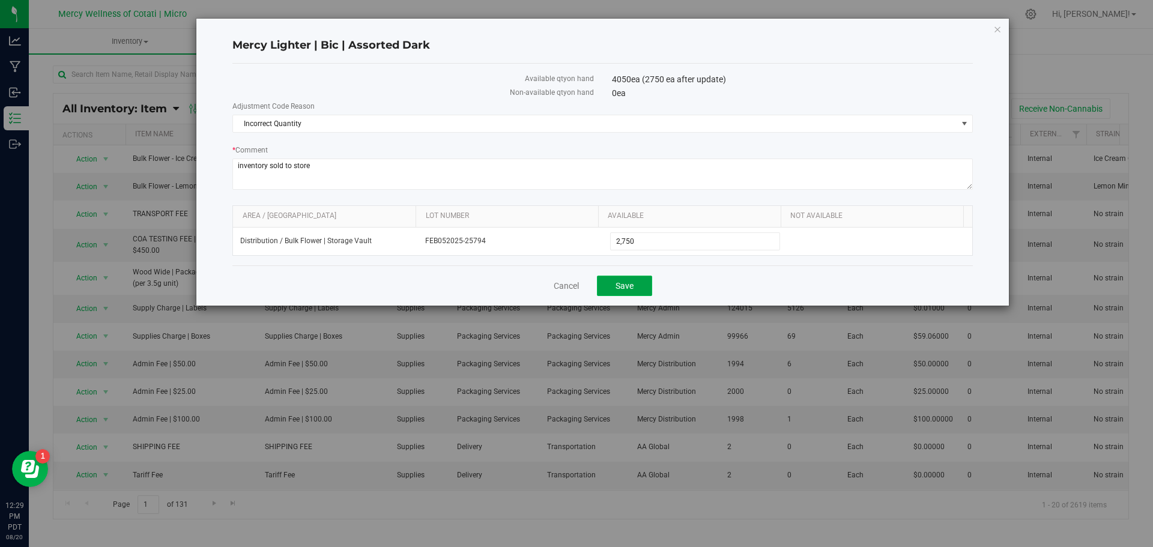
click at [626, 287] on span "Save" at bounding box center [625, 286] width 18 height 10
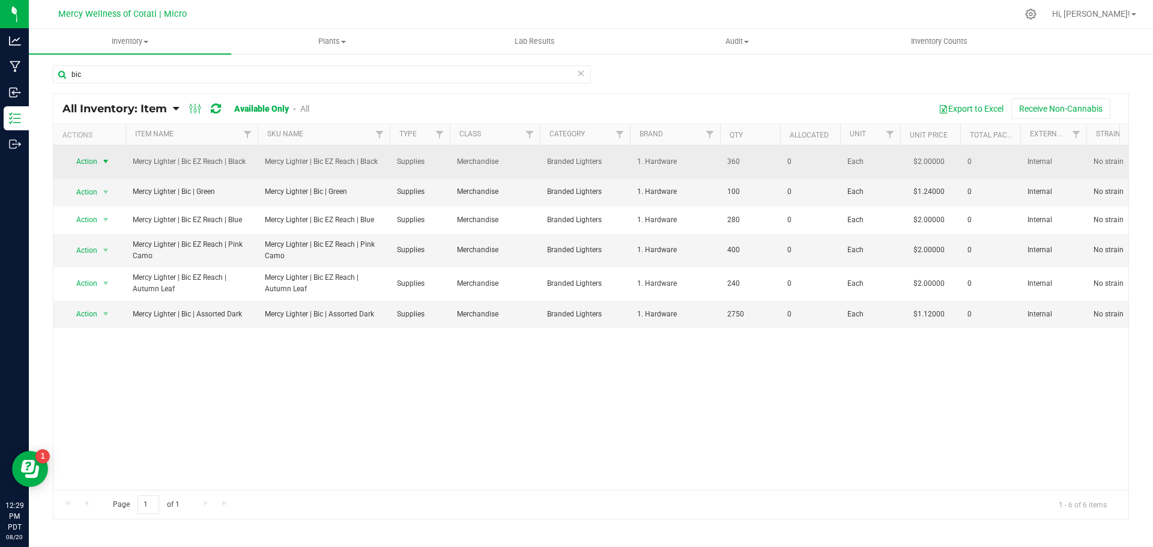
click at [108, 163] on span "select" at bounding box center [106, 162] width 10 height 10
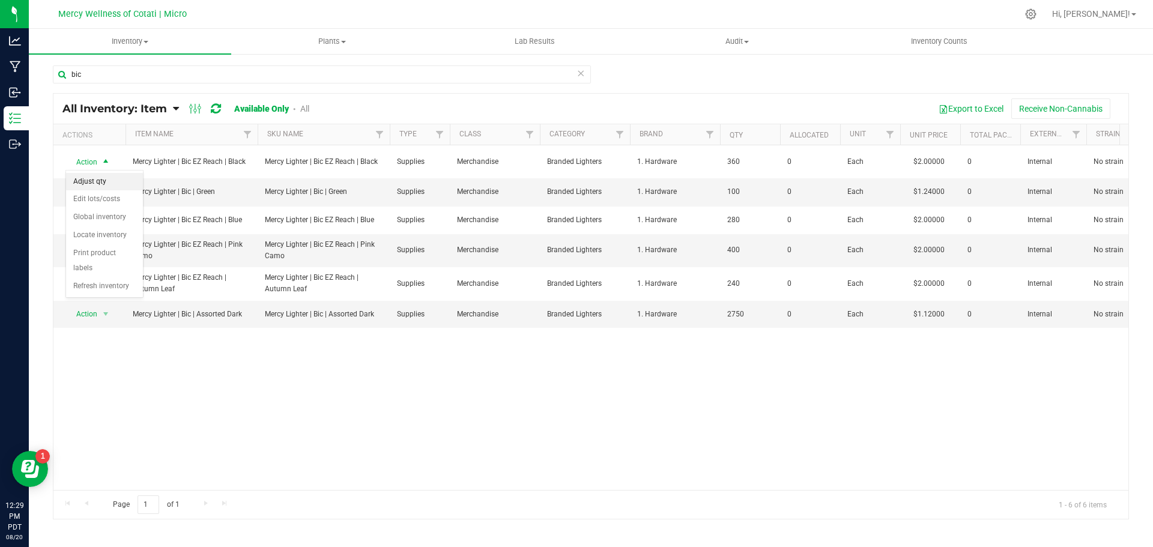
click at [105, 178] on li "Adjust qty" at bounding box center [104, 182] width 77 height 18
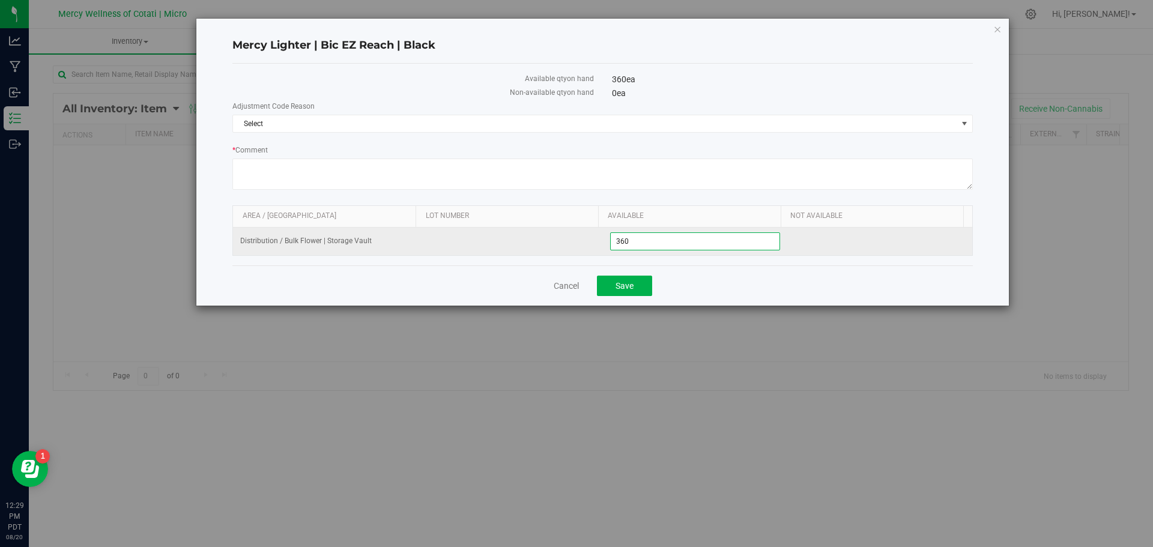
click at [663, 238] on span "360 360" at bounding box center [695, 241] width 171 height 18
click at [663, 238] on input "360" at bounding box center [695, 241] width 169 height 17
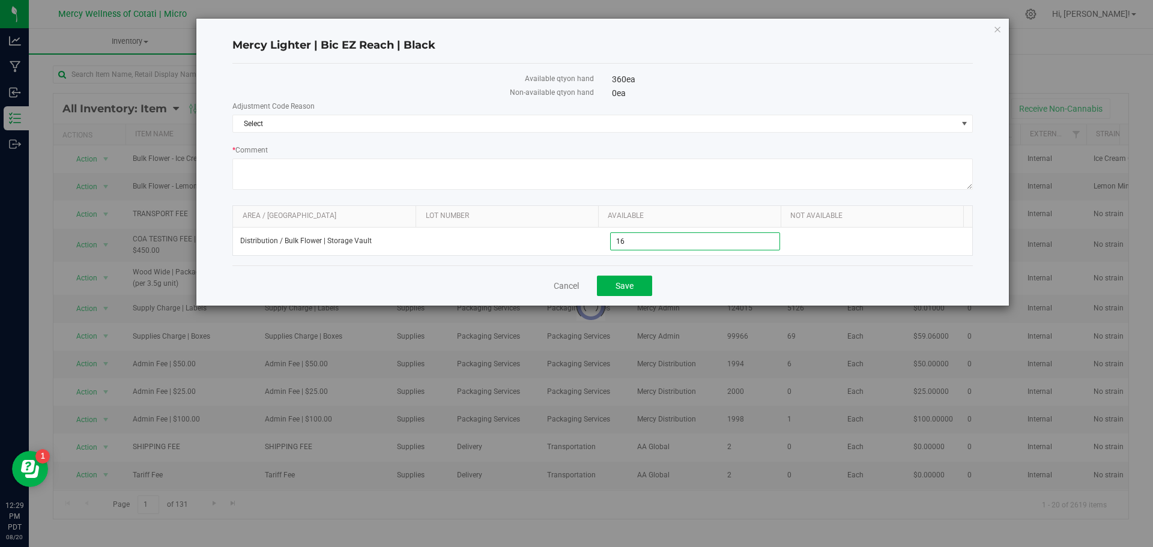
type input "160"
click at [459, 120] on span "Select" at bounding box center [595, 123] width 724 height 17
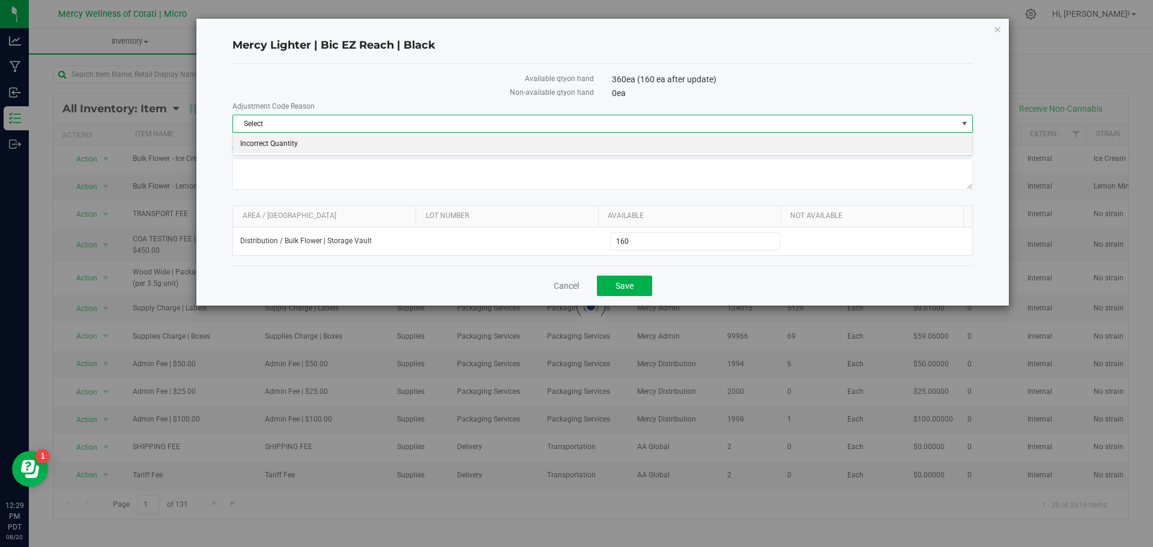
click at [394, 147] on li "Incorrect Quantity" at bounding box center [602, 144] width 739 height 18
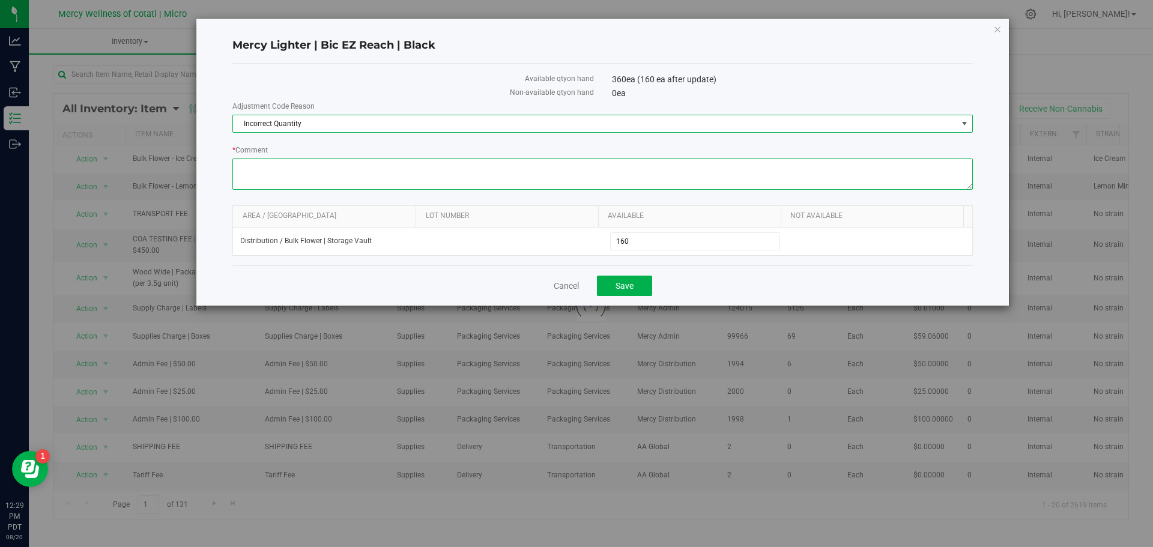
click at [372, 169] on textarea "* Comment" at bounding box center [602, 174] width 741 height 31
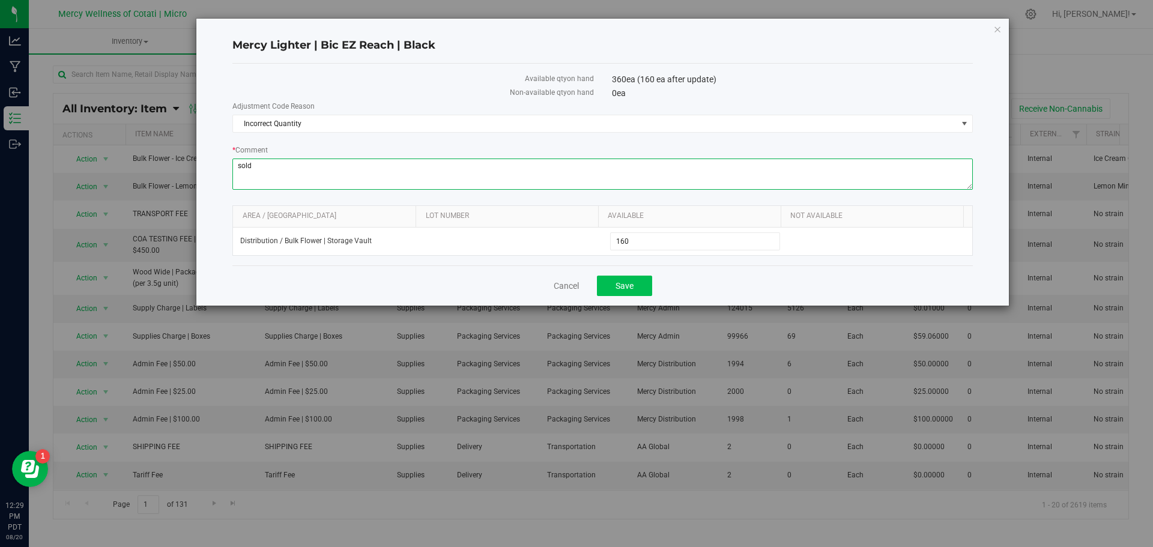
type textarea "sold"
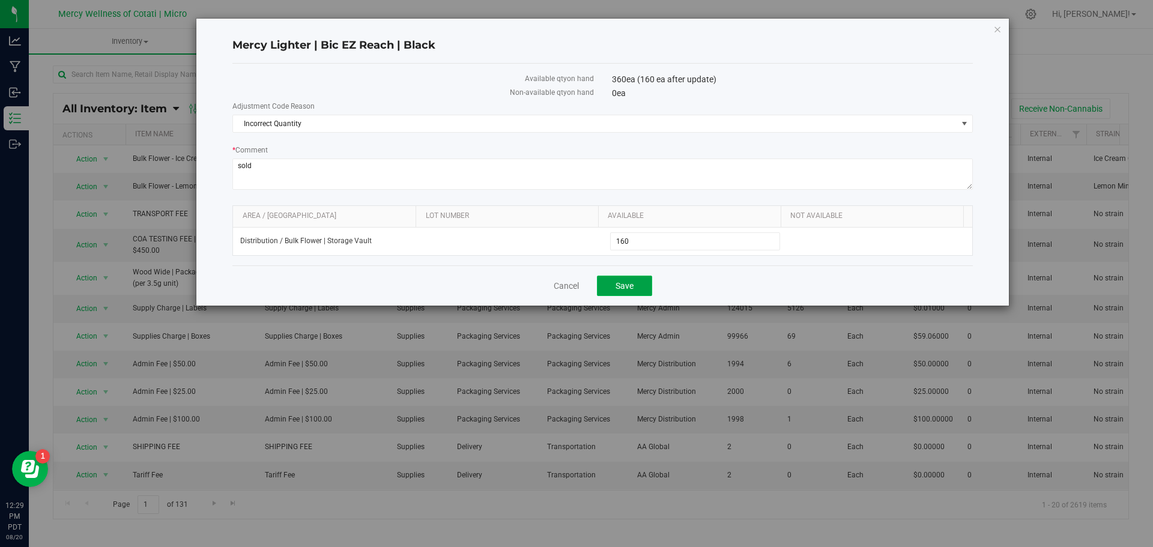
click at [616, 281] on span "Save" at bounding box center [625, 286] width 18 height 10
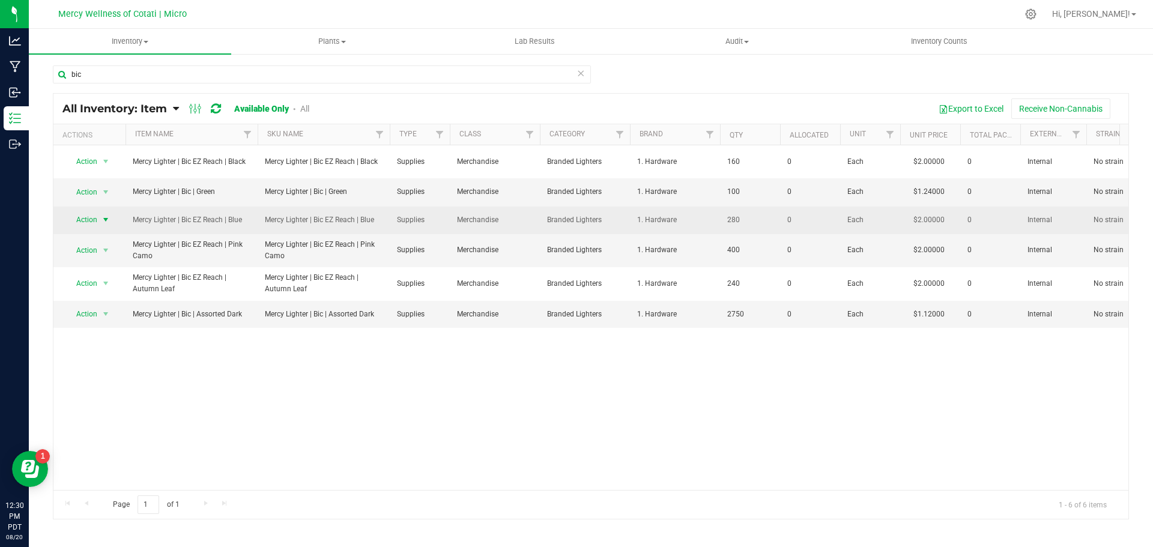
click at [109, 217] on span "select" at bounding box center [106, 220] width 10 height 10
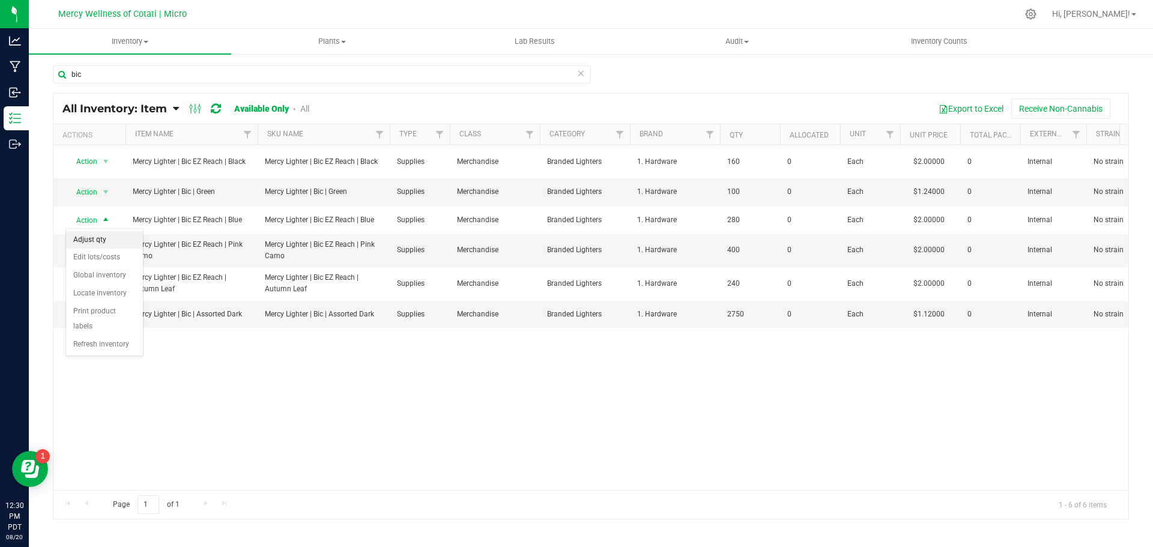
click at [107, 237] on li "Adjust qty" at bounding box center [104, 240] width 77 height 18
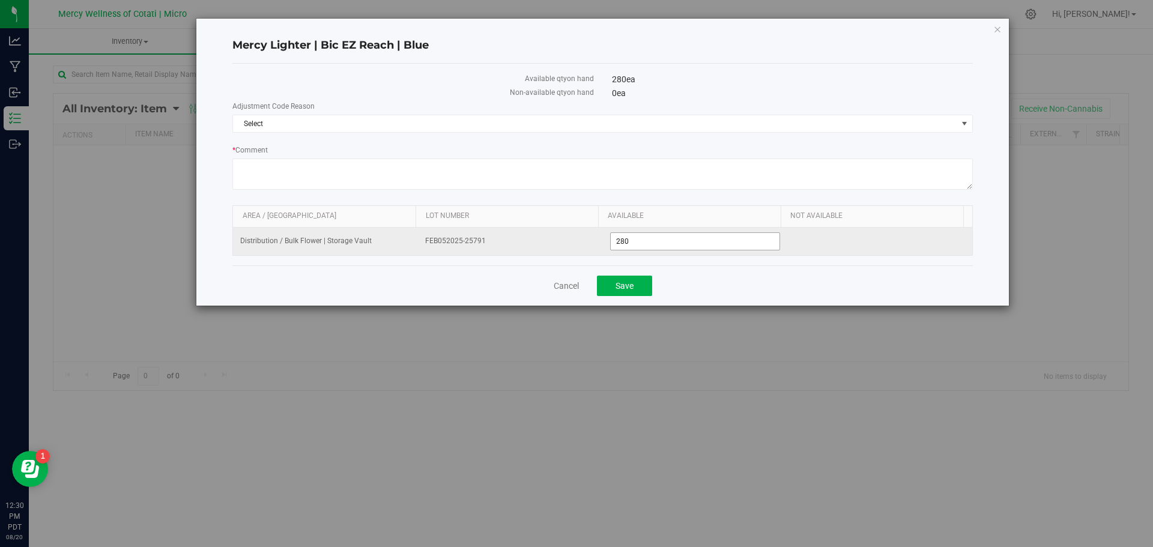
click at [651, 244] on span "280 280" at bounding box center [695, 241] width 171 height 18
click at [651, 244] on input "280" at bounding box center [695, 241] width 169 height 17
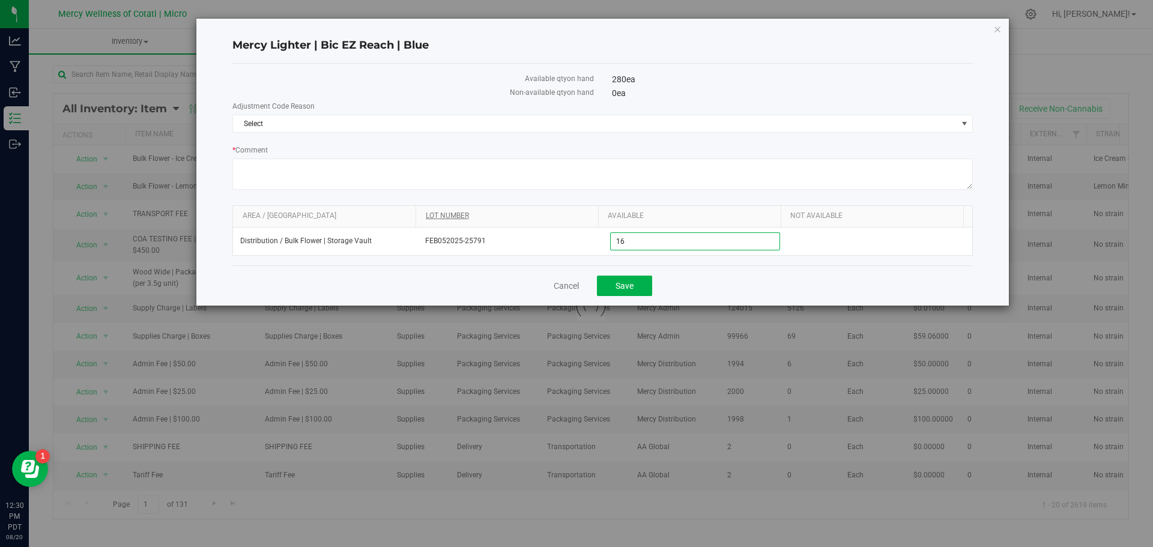
type input "160"
click at [301, 126] on span "Select" at bounding box center [595, 123] width 724 height 17
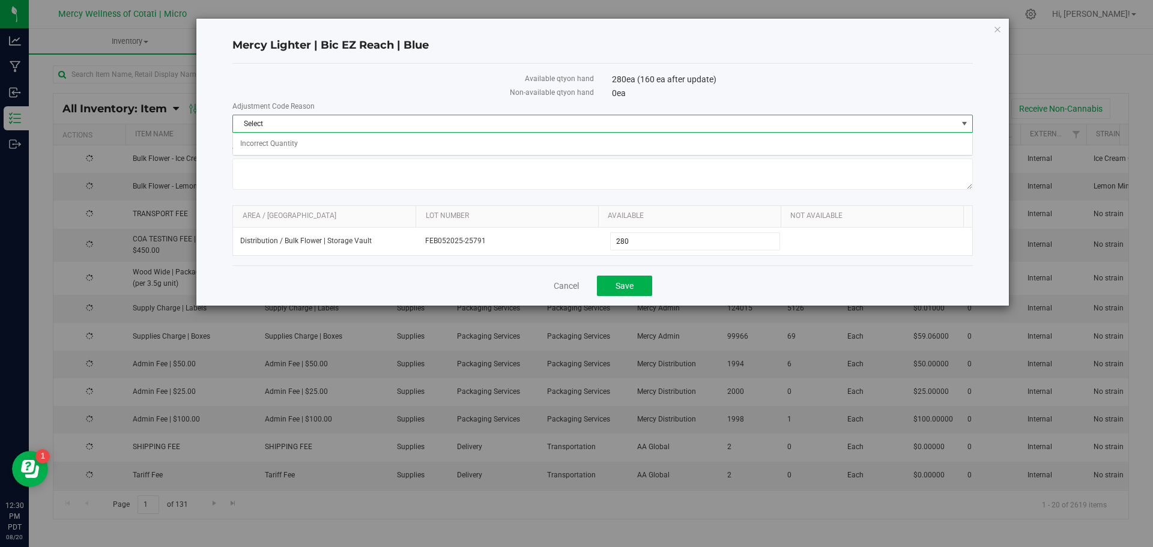
type input "160"
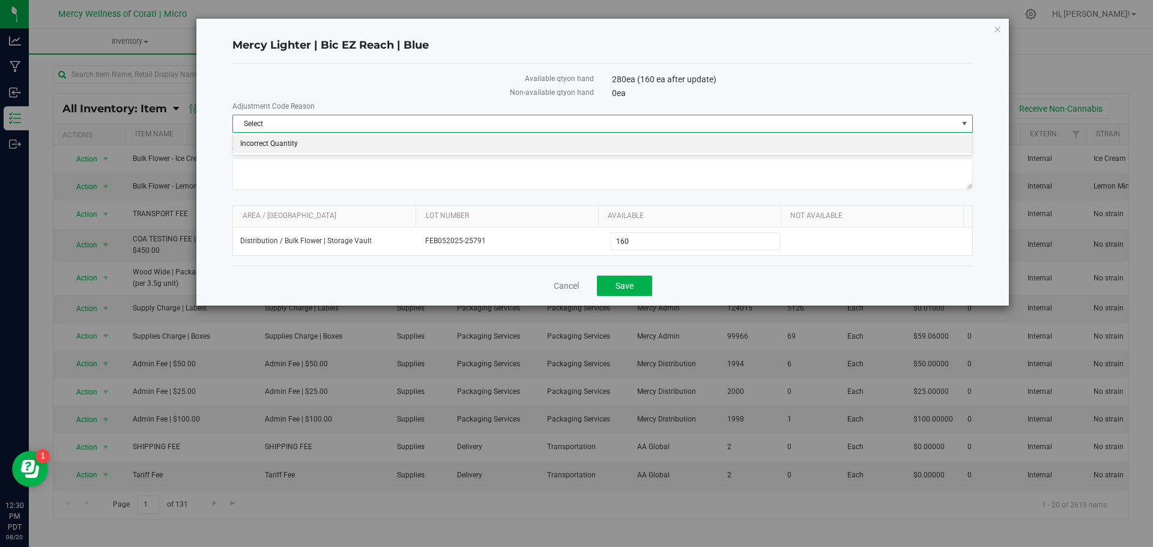
click at [308, 148] on li "Incorrect Quantity" at bounding box center [602, 144] width 739 height 18
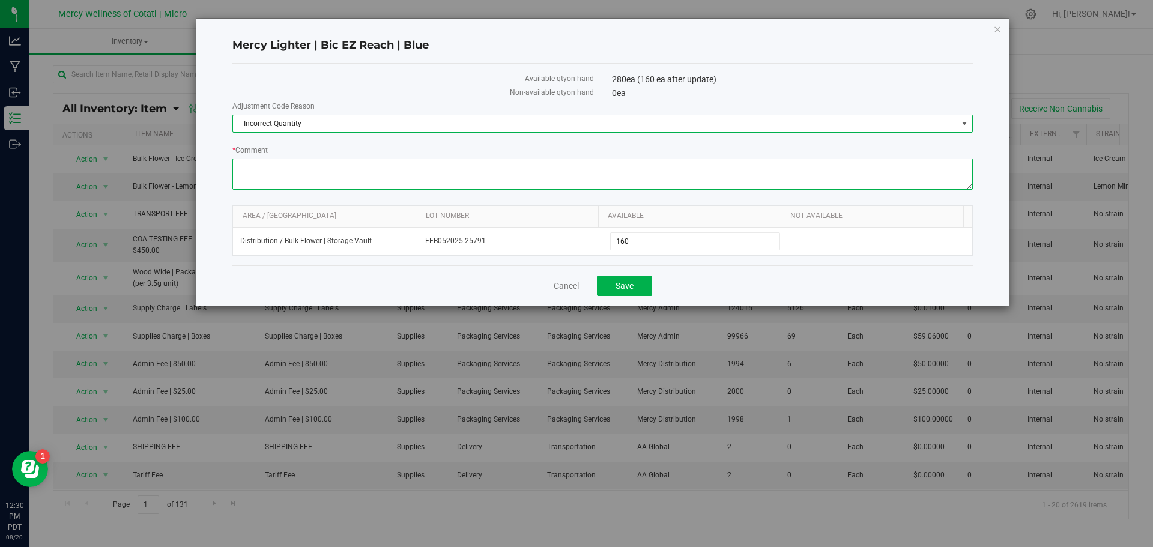
click at [302, 165] on textarea "* Comment" at bounding box center [602, 174] width 741 height 31
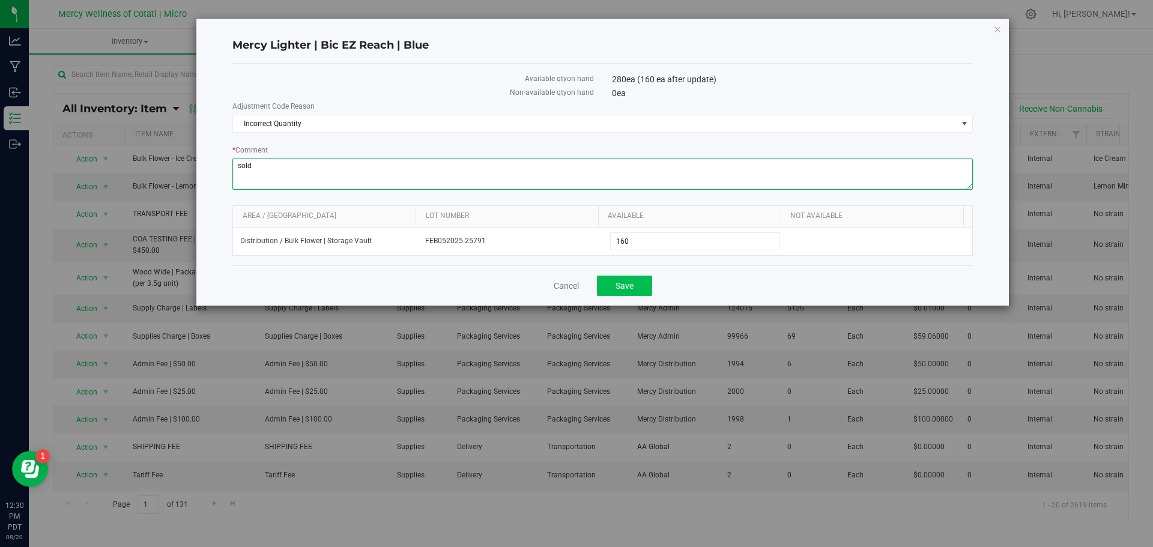
type textarea "sold"
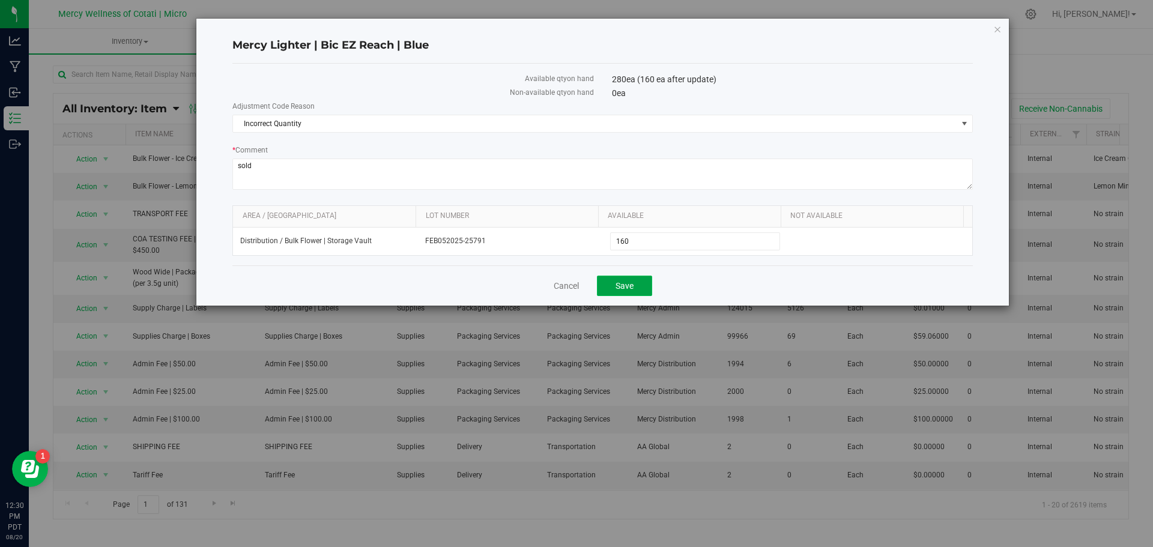
click at [629, 284] on span "Save" at bounding box center [625, 286] width 18 height 10
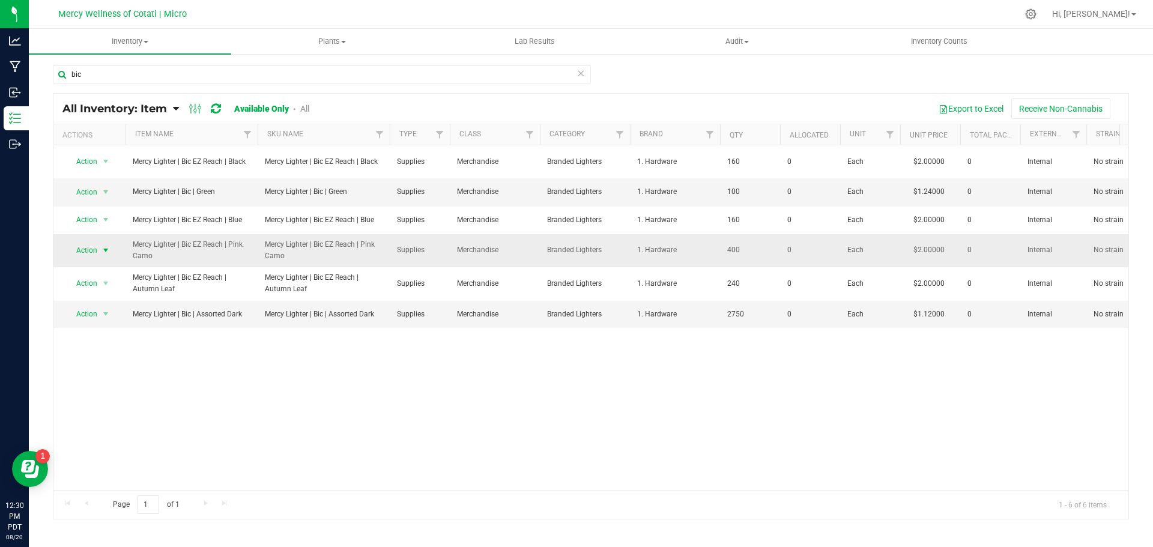
click at [108, 253] on span "select" at bounding box center [106, 251] width 10 height 10
click at [102, 270] on li "Adjust qty" at bounding box center [104, 270] width 77 height 18
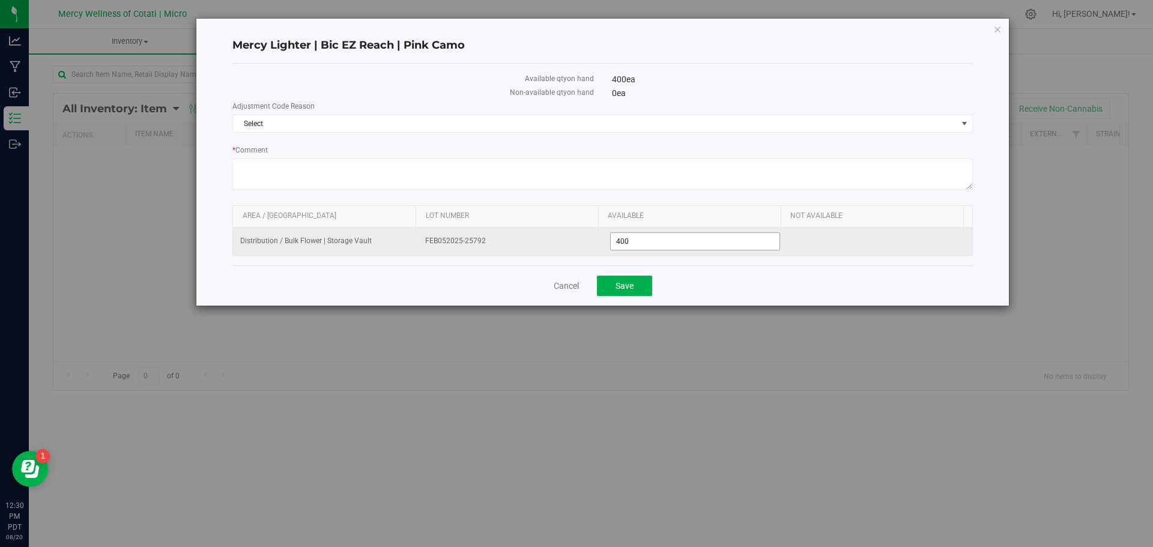
click at [630, 244] on span "400 400" at bounding box center [695, 241] width 171 height 18
click at [630, 244] on input "400" at bounding box center [695, 241] width 169 height 17
type input "120"
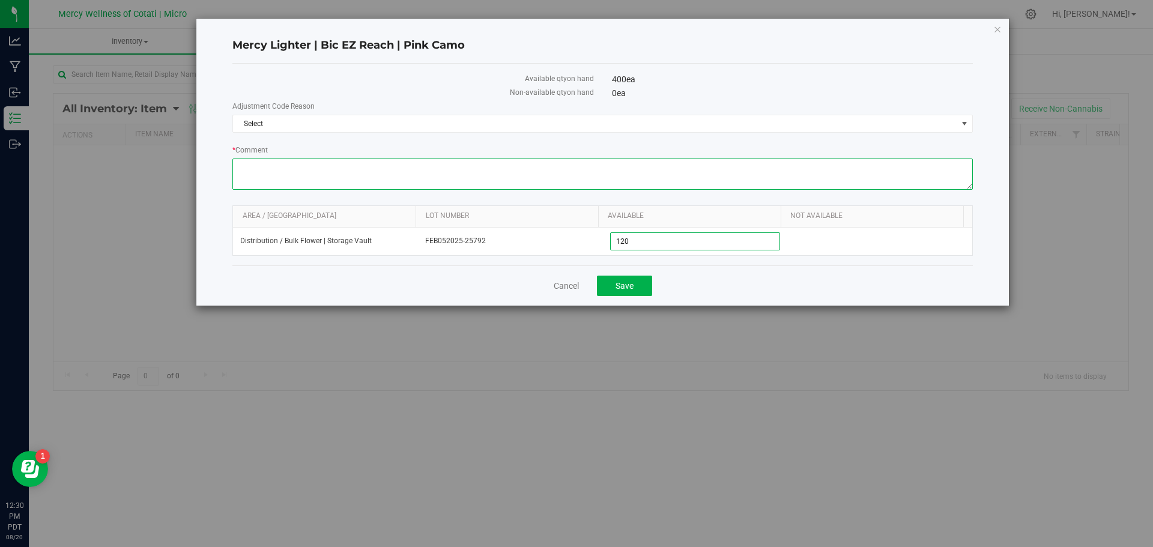
type input "120"
click at [462, 166] on textarea "* Comment" at bounding box center [602, 174] width 741 height 31
type textarea "sold"
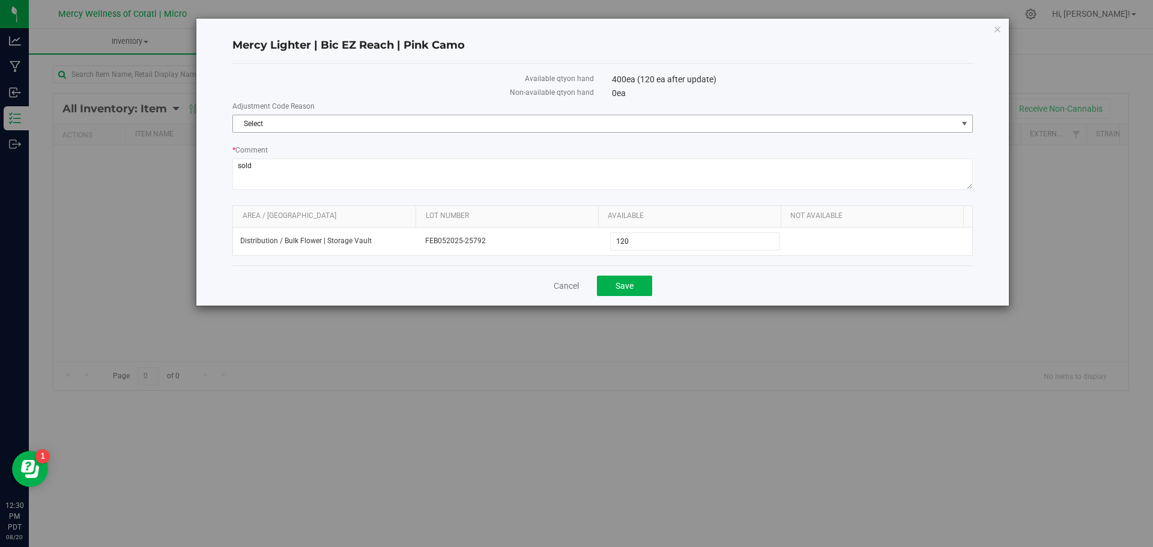
click at [475, 125] on span "Select" at bounding box center [595, 123] width 724 height 17
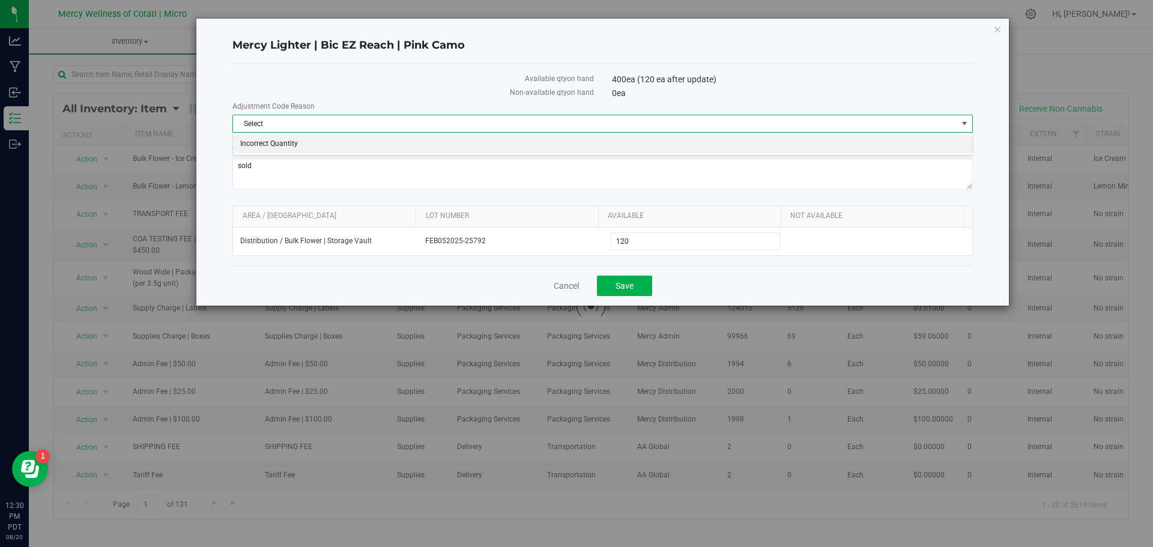
click at [471, 148] on li "Incorrect Quantity" at bounding box center [602, 144] width 739 height 18
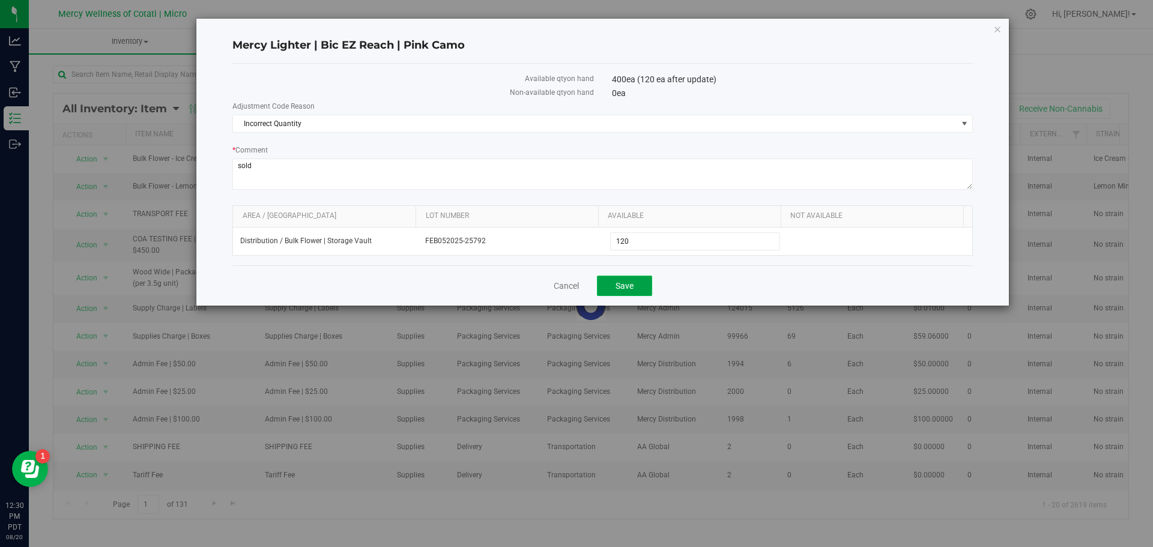
click at [614, 284] on button "Save" at bounding box center [624, 286] width 55 height 20
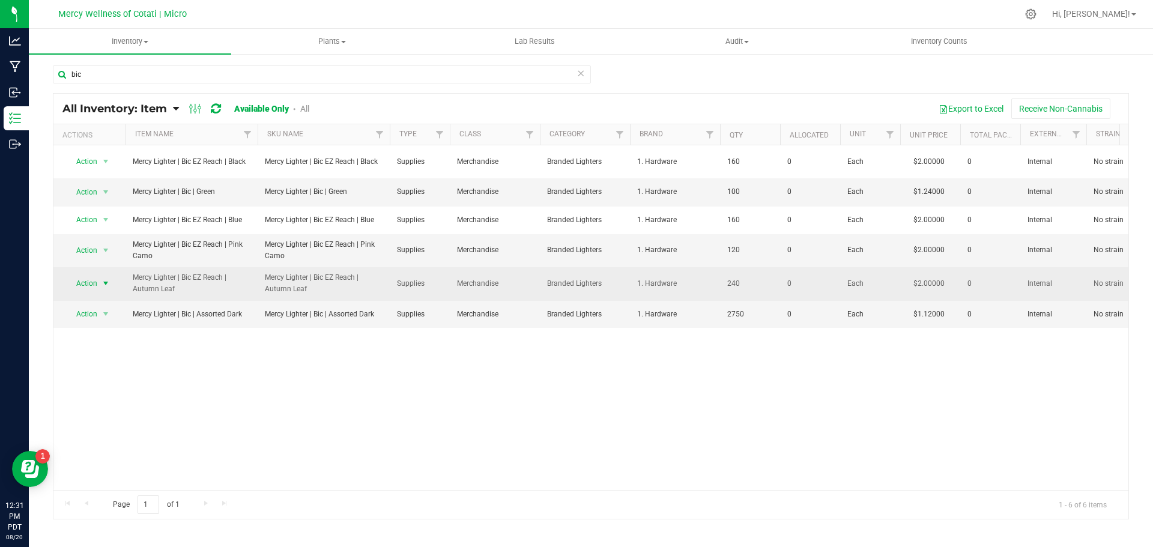
click at [105, 278] on span "select" at bounding box center [106, 283] width 15 height 17
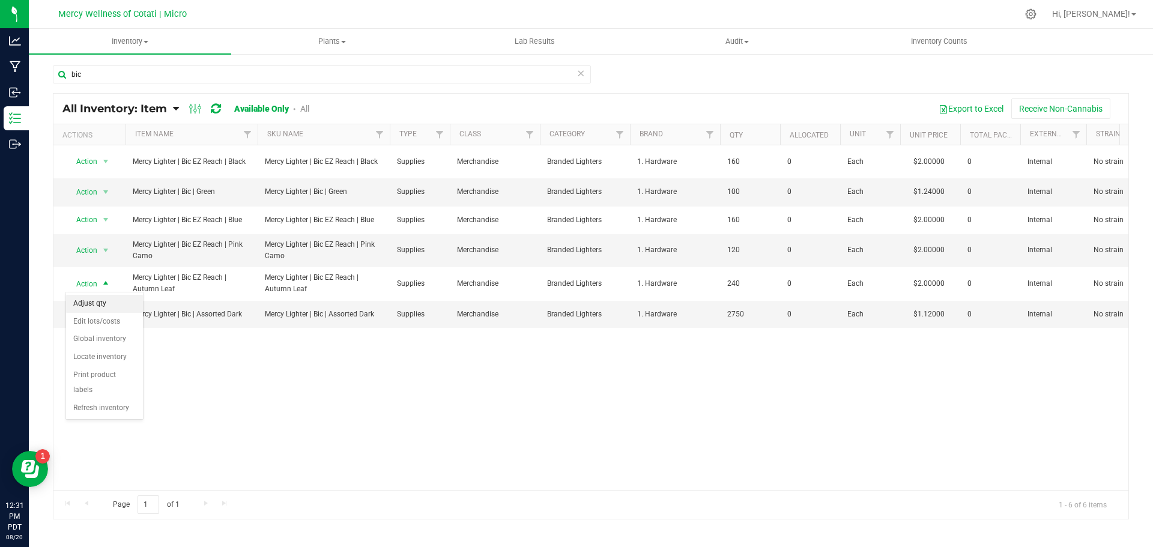
click at [115, 305] on li "Adjust qty" at bounding box center [104, 304] width 77 height 18
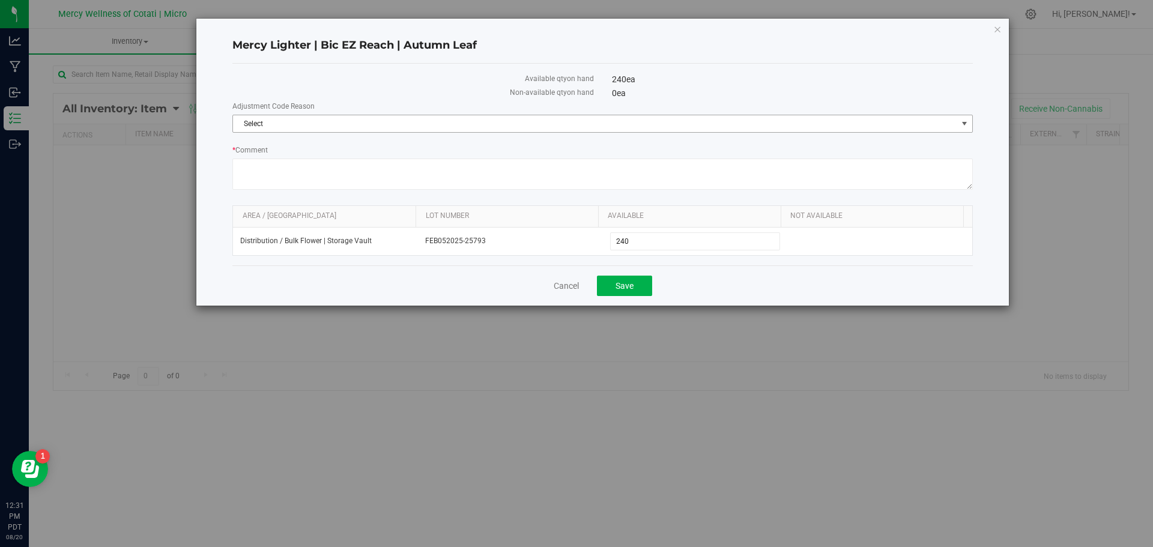
click at [489, 124] on span "Select" at bounding box center [595, 123] width 724 height 17
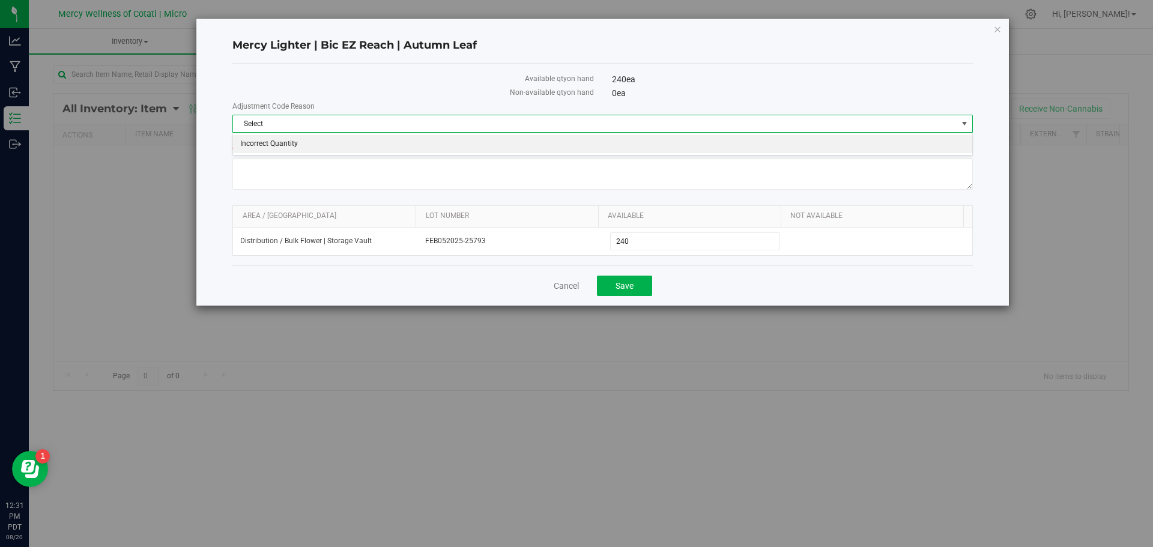
click at [449, 148] on li "Incorrect Quantity" at bounding box center [602, 144] width 739 height 18
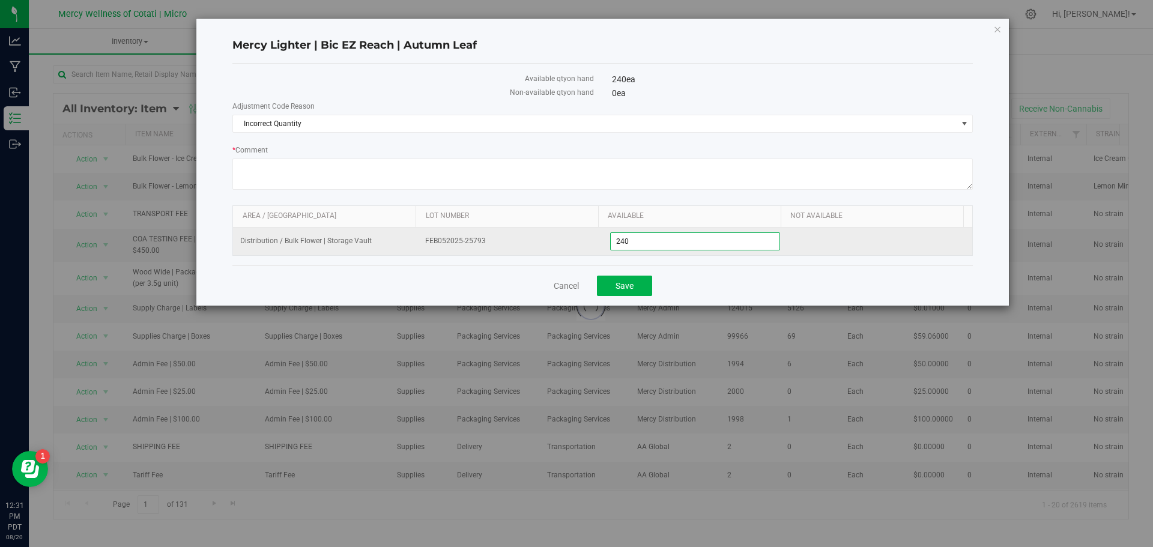
click at [665, 240] on span "240 240" at bounding box center [695, 241] width 171 height 18
click at [665, 238] on input "240" at bounding box center [695, 241] width 169 height 17
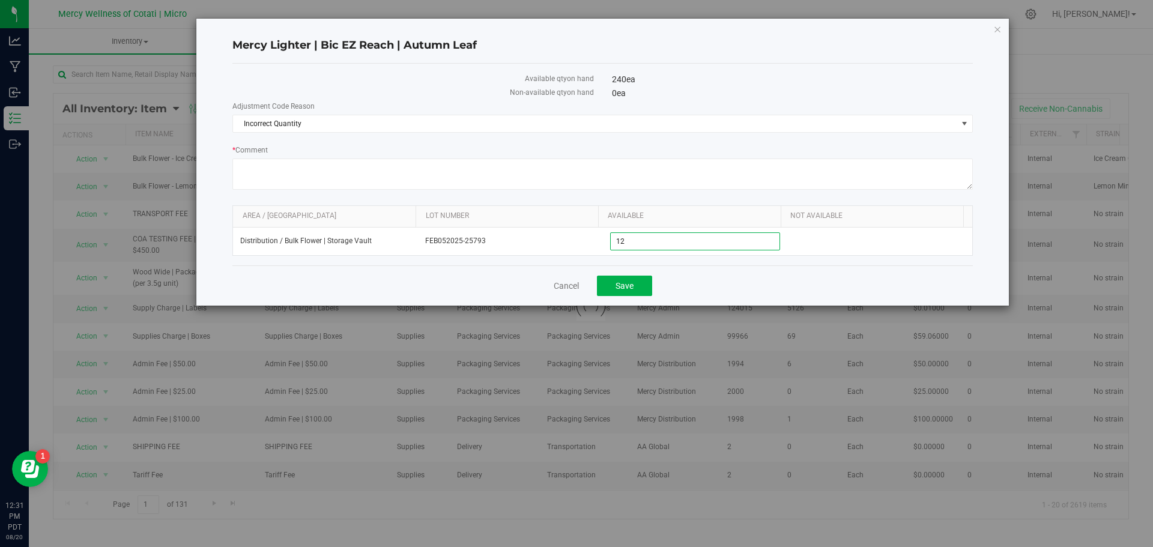
type input "120"
click at [478, 163] on textarea "* Comment" at bounding box center [602, 174] width 741 height 31
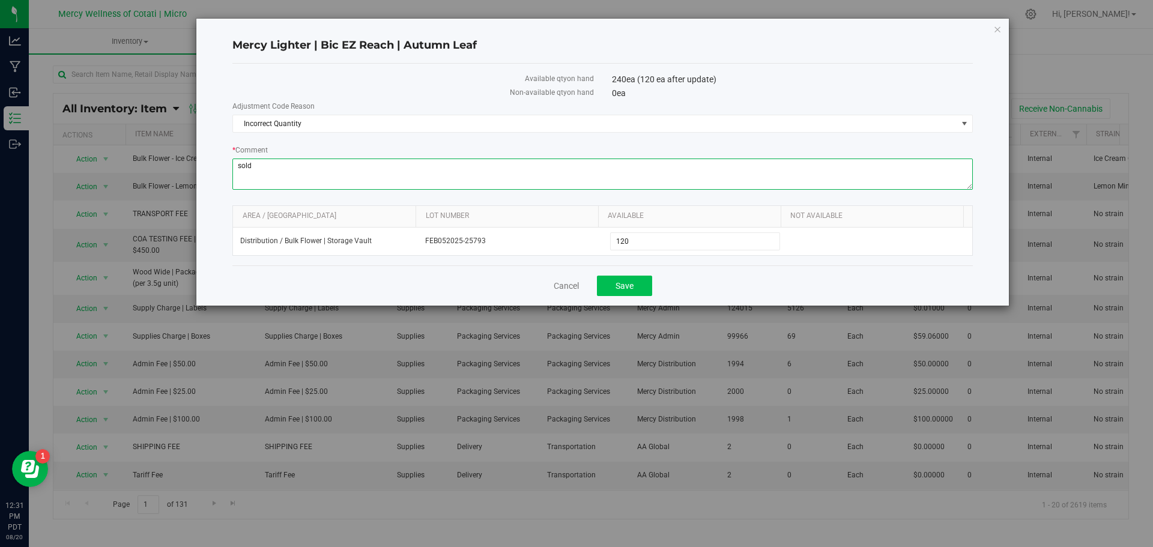
type textarea "sold"
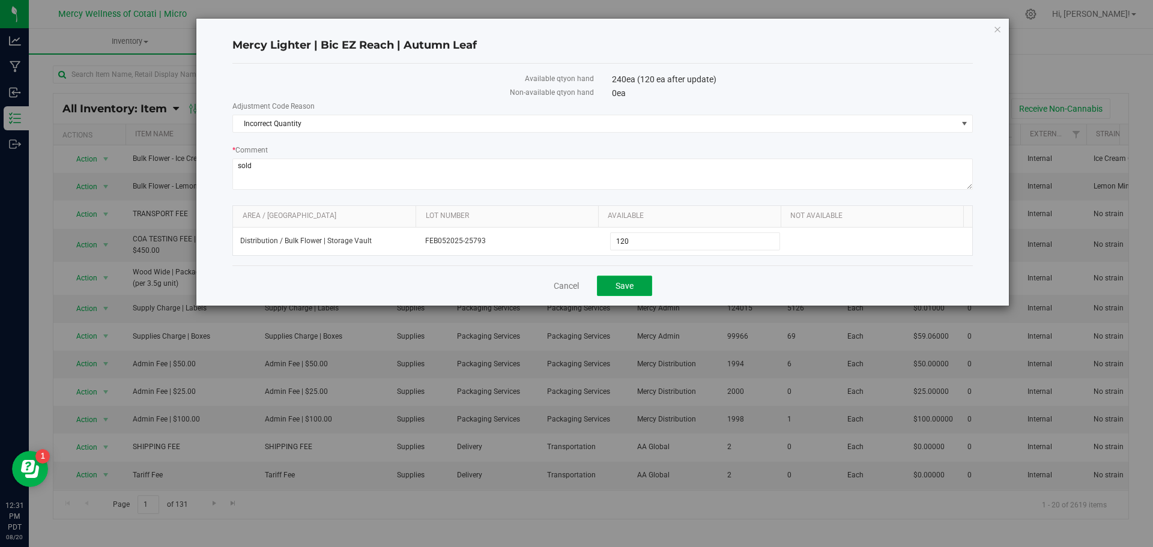
click at [610, 285] on button "Save" at bounding box center [624, 286] width 55 height 20
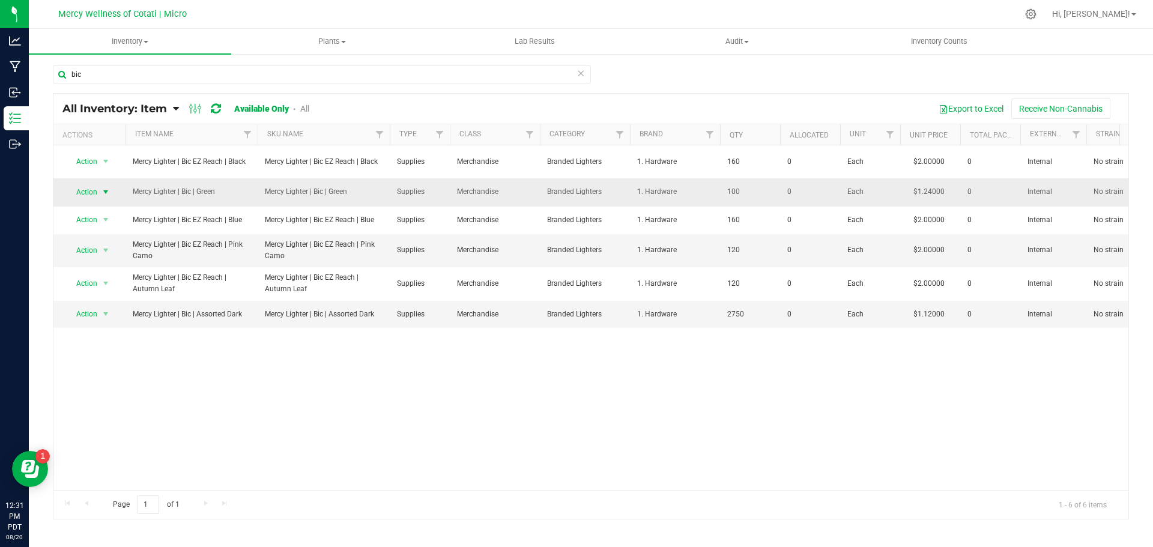
click at [105, 193] on span "select" at bounding box center [106, 192] width 10 height 10
click at [109, 205] on li "Adjust qty" at bounding box center [104, 212] width 77 height 18
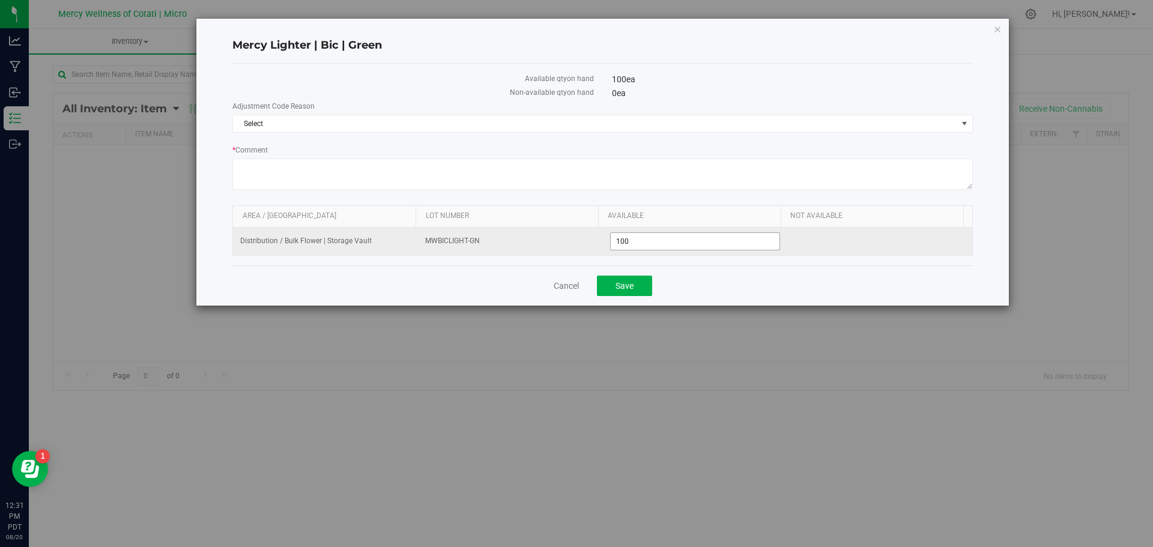
click at [634, 243] on span "100 100" at bounding box center [695, 241] width 171 height 18
click at [634, 243] on input "100" at bounding box center [695, 241] width 169 height 17
type input "1"
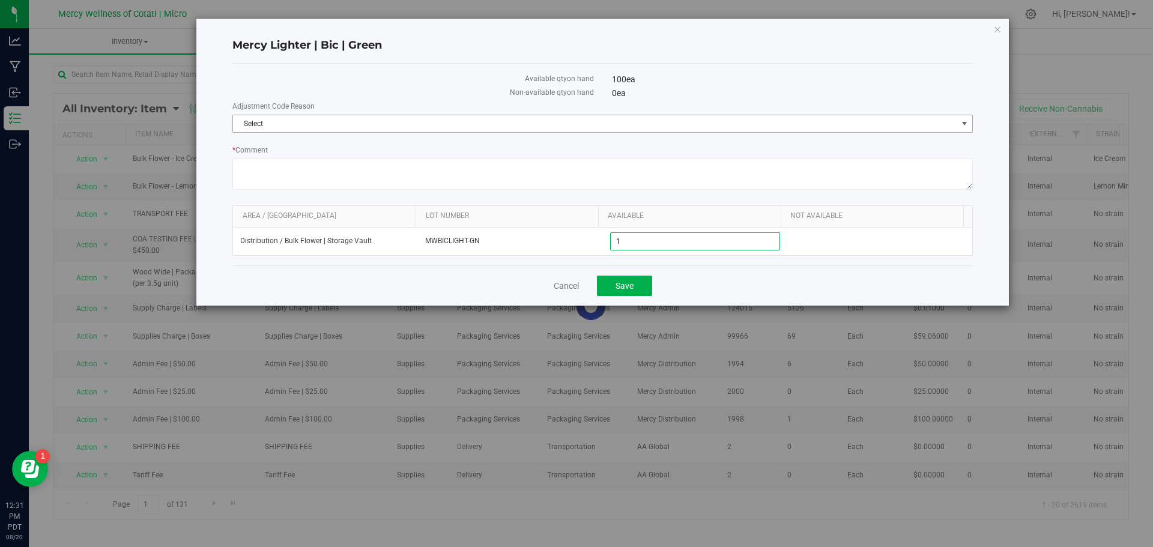
type input "1"
click at [377, 126] on span "Select" at bounding box center [595, 123] width 724 height 17
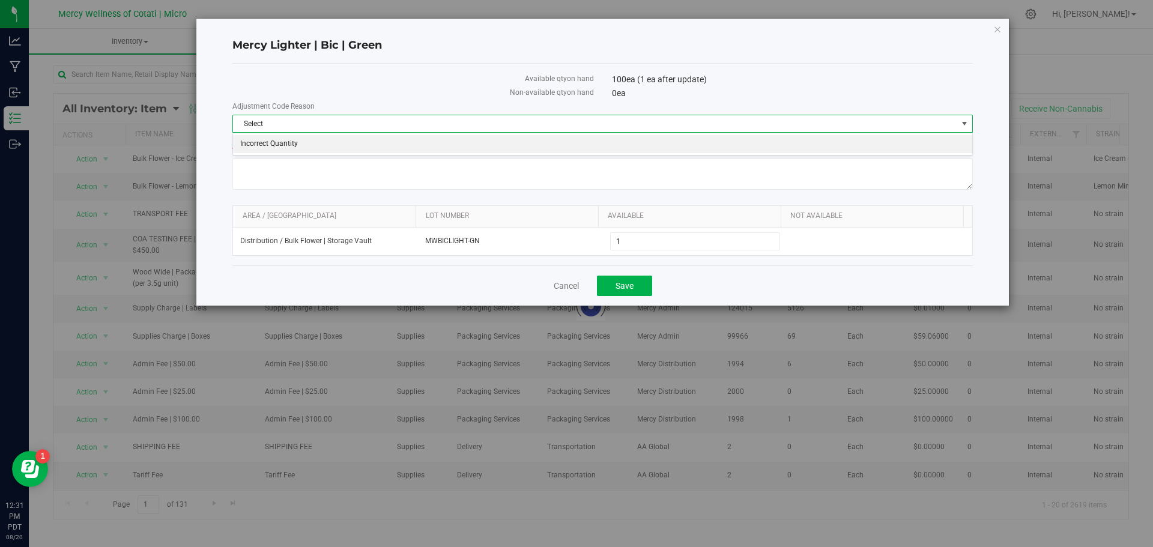
click at [366, 141] on li "Incorrect Quantity" at bounding box center [602, 144] width 739 height 18
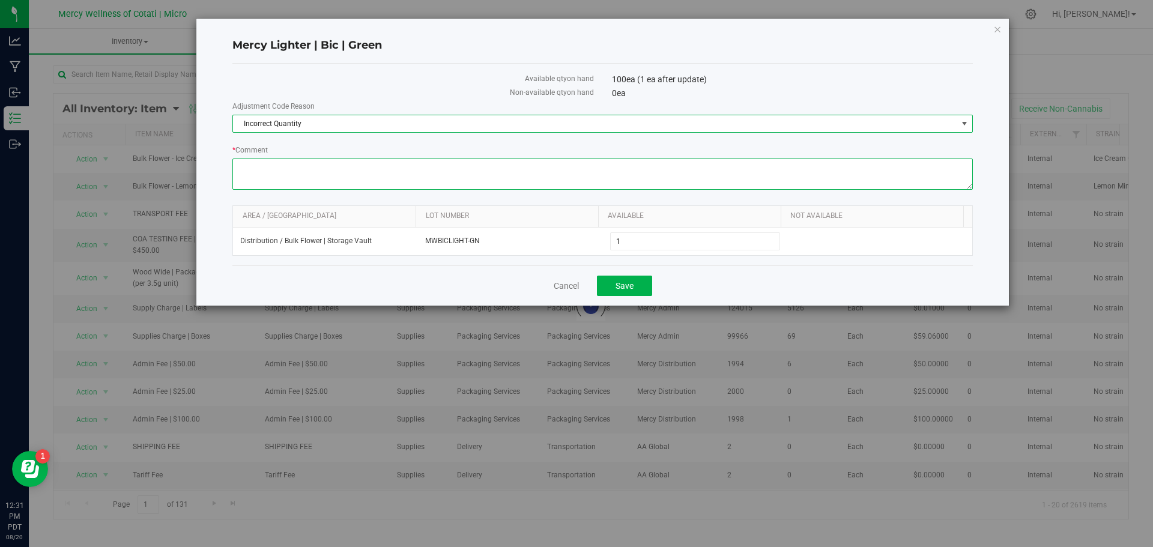
click at [335, 171] on textarea "* Comment" at bounding box center [602, 174] width 741 height 31
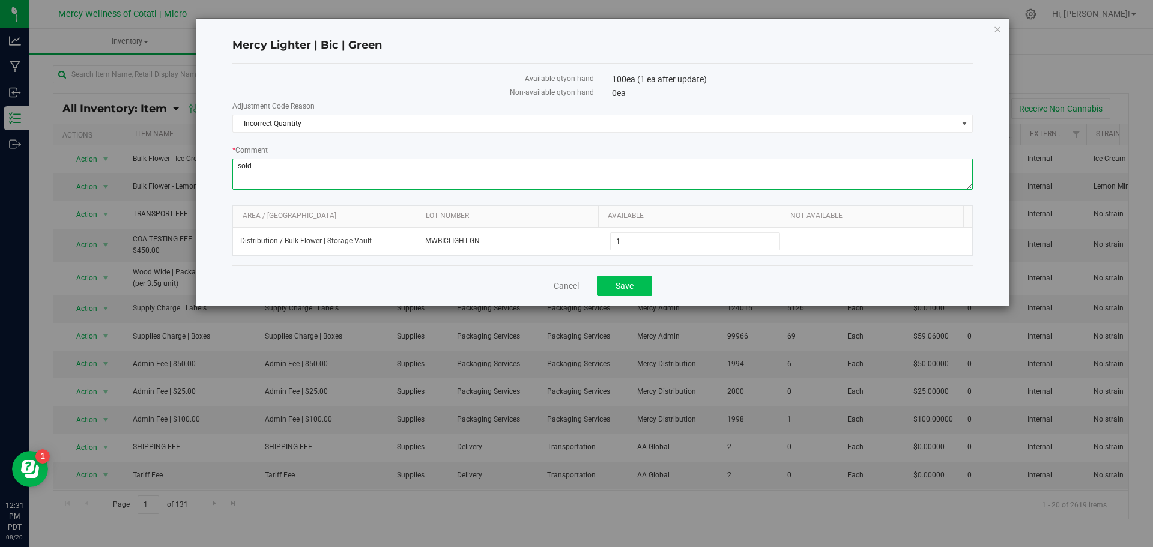
type textarea "sold"
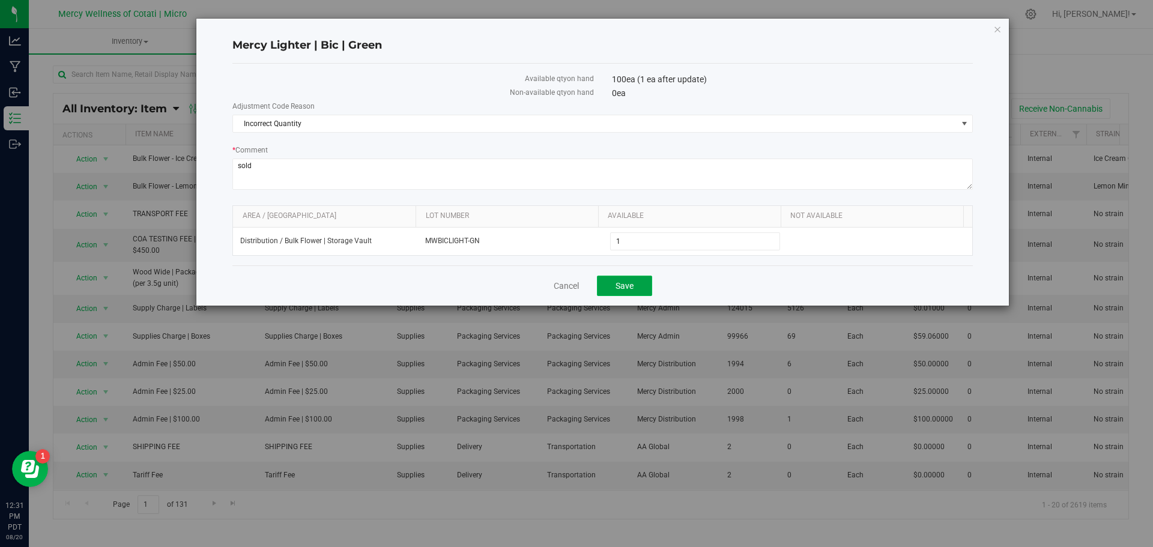
click at [625, 287] on span "Save" at bounding box center [625, 286] width 18 height 10
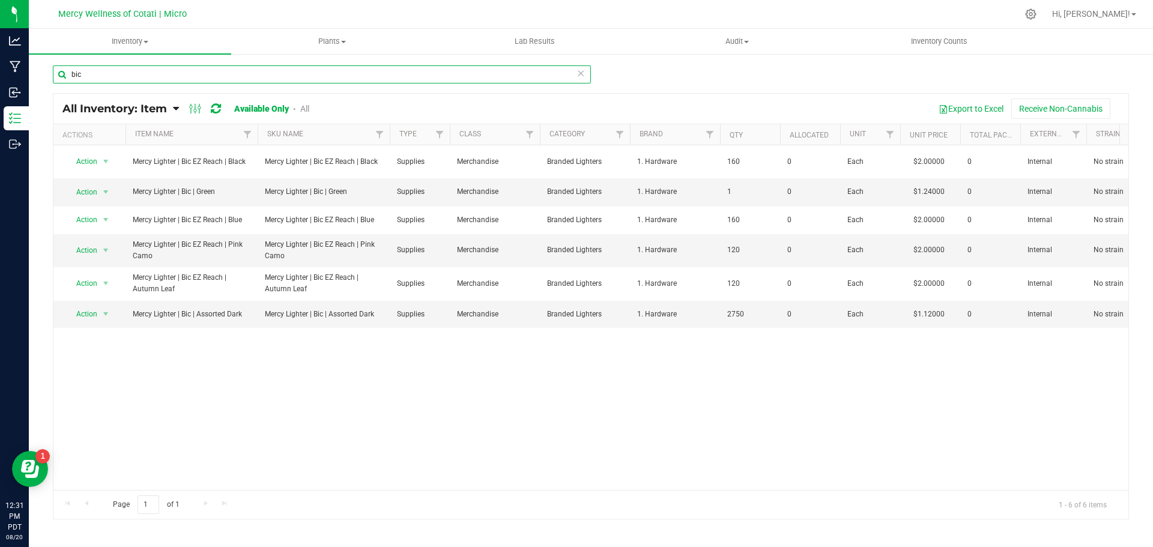
click at [233, 70] on input "bic" at bounding box center [322, 74] width 538 height 18
type input "papers"
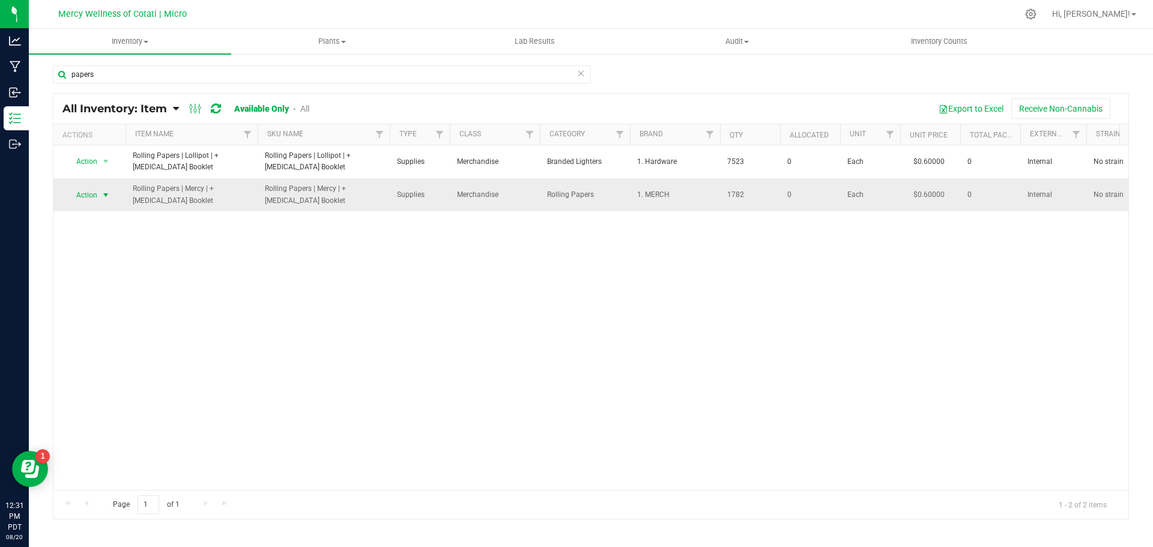
click at [108, 194] on span "select" at bounding box center [106, 195] width 10 height 10
click at [103, 210] on li "Adjust qty" at bounding box center [104, 215] width 77 height 18
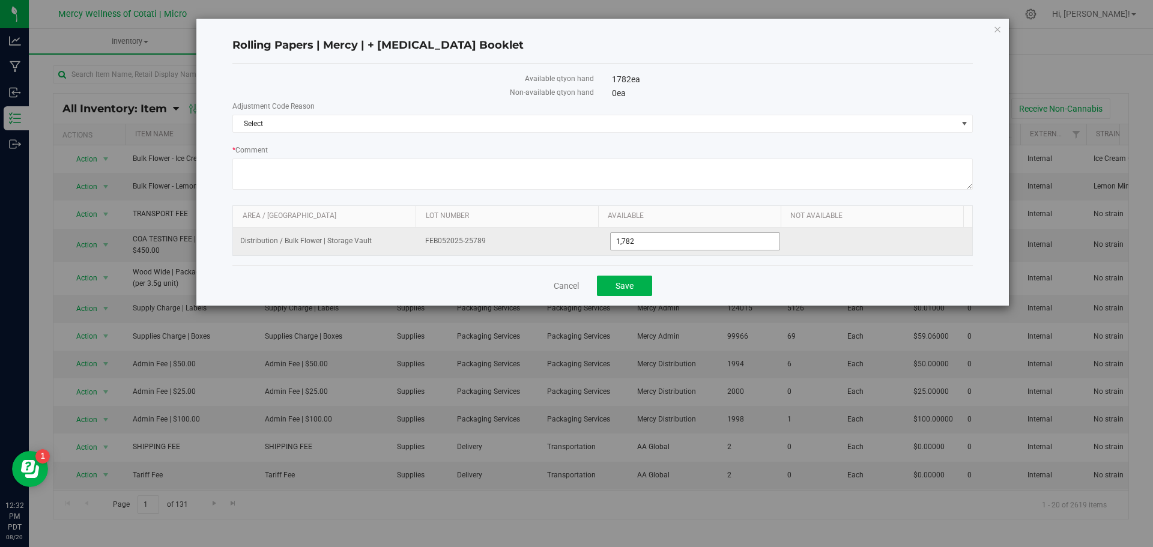
click at [684, 235] on span "1,782 1782" at bounding box center [695, 241] width 171 height 18
click at [684, 235] on input "1782" at bounding box center [695, 241] width 169 height 17
type input "1672"
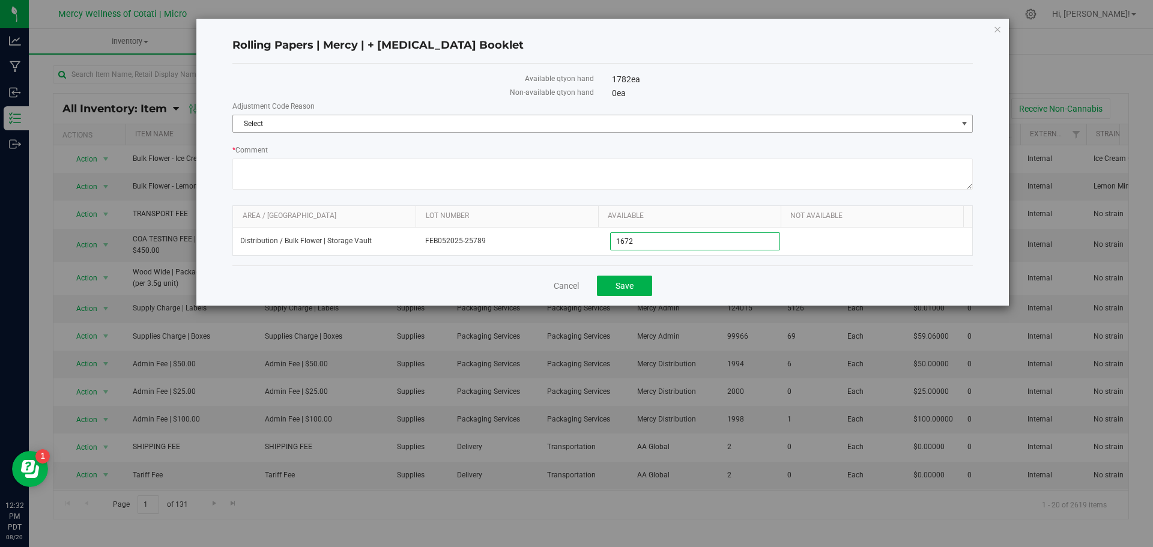
type input "1,672"
click at [569, 129] on span "Select" at bounding box center [595, 123] width 724 height 17
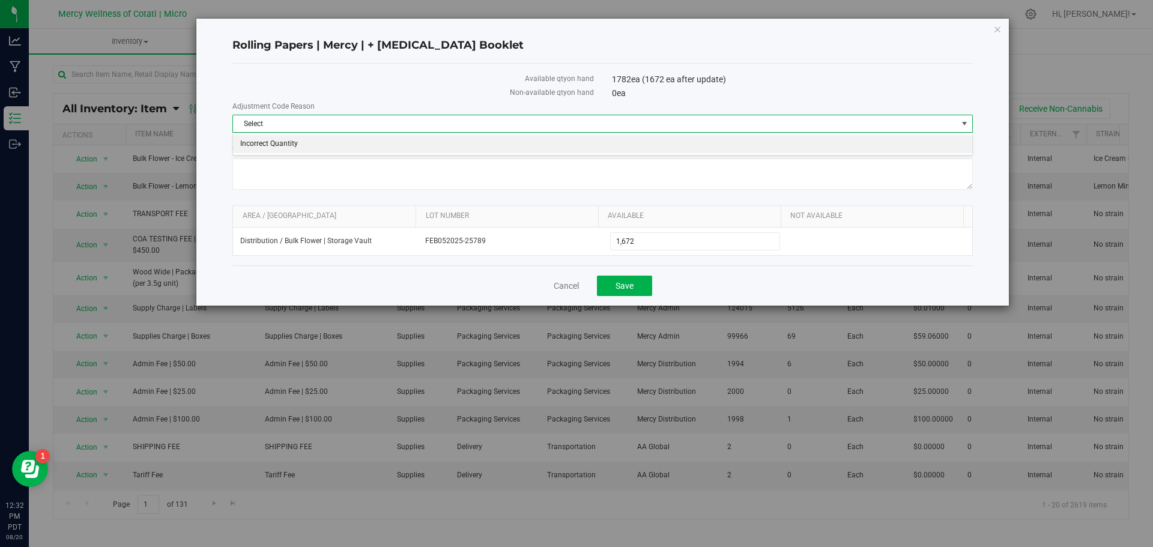
click at [529, 146] on li "Incorrect Quantity" at bounding box center [602, 144] width 739 height 18
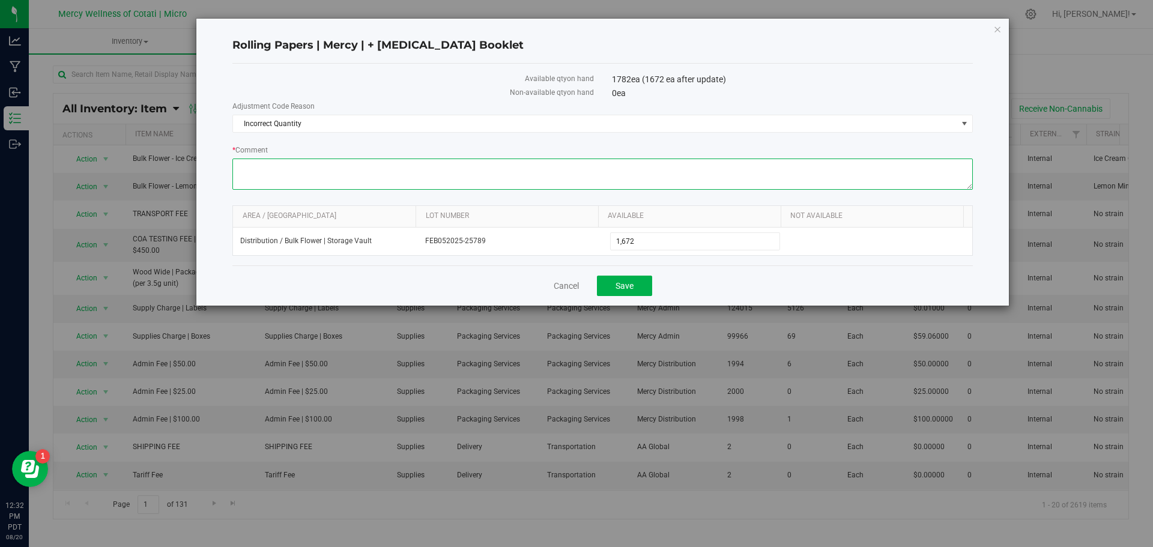
click at [490, 164] on textarea "* Comment" at bounding box center [602, 174] width 741 height 31
type textarea "sold"
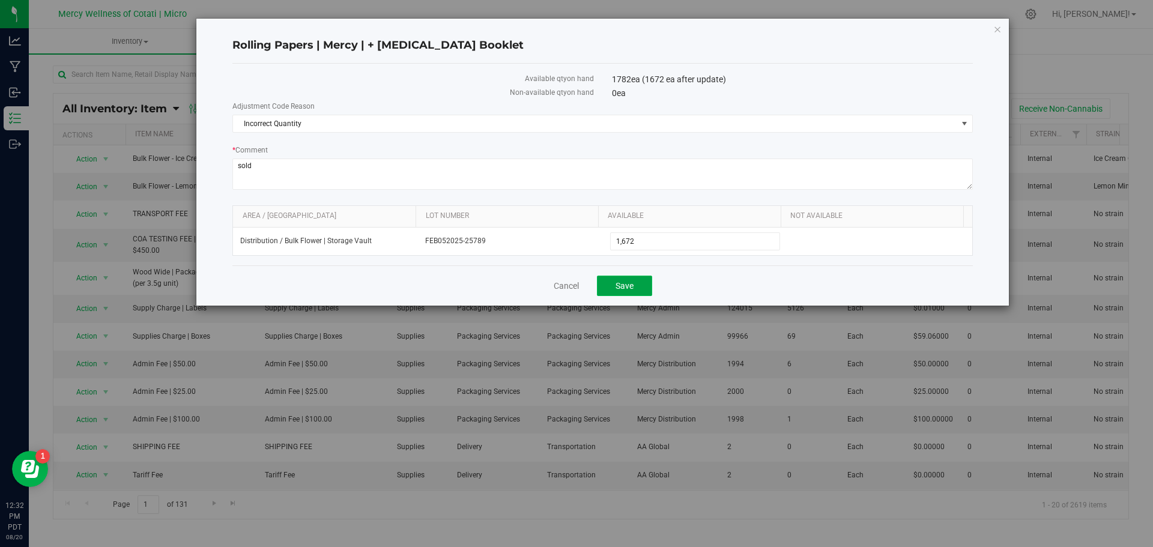
click at [629, 288] on span "Save" at bounding box center [625, 286] width 18 height 10
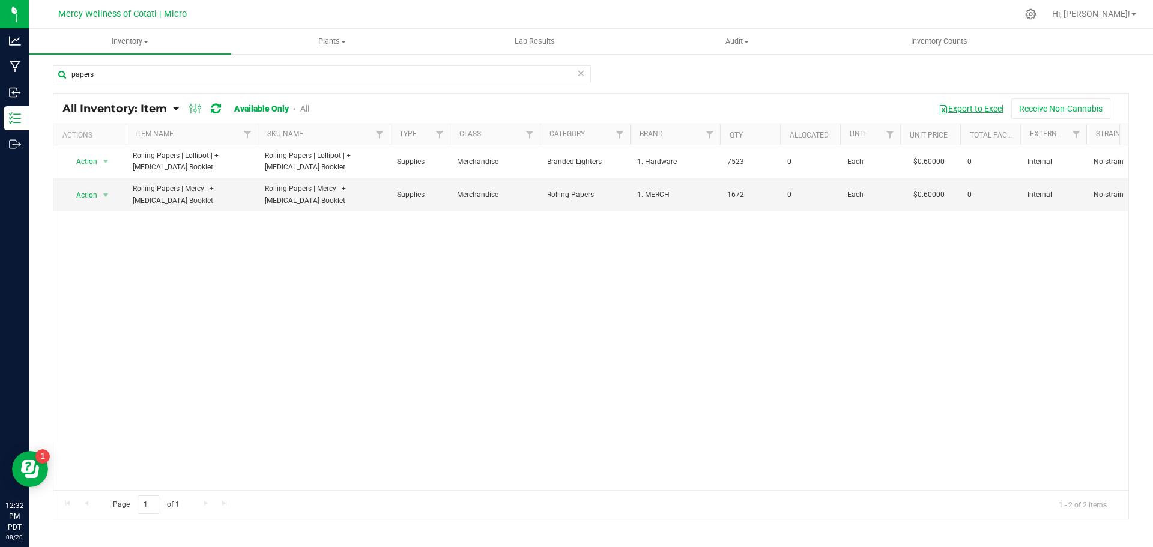
click at [953, 112] on button "Export to Excel" at bounding box center [971, 109] width 80 height 20
